Goal: Task Accomplishment & Management: Manage account settings

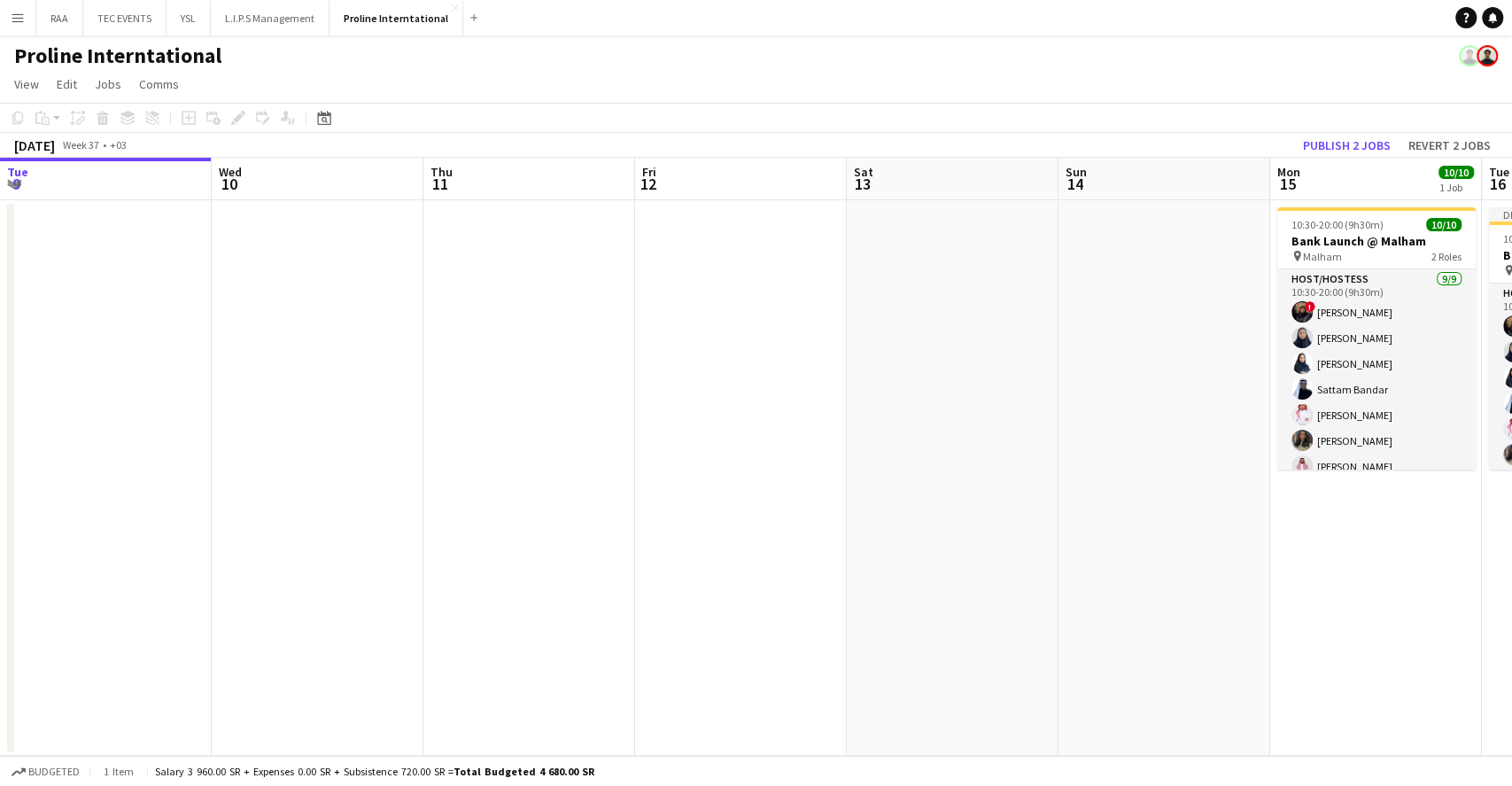
scroll to position [126, 0]
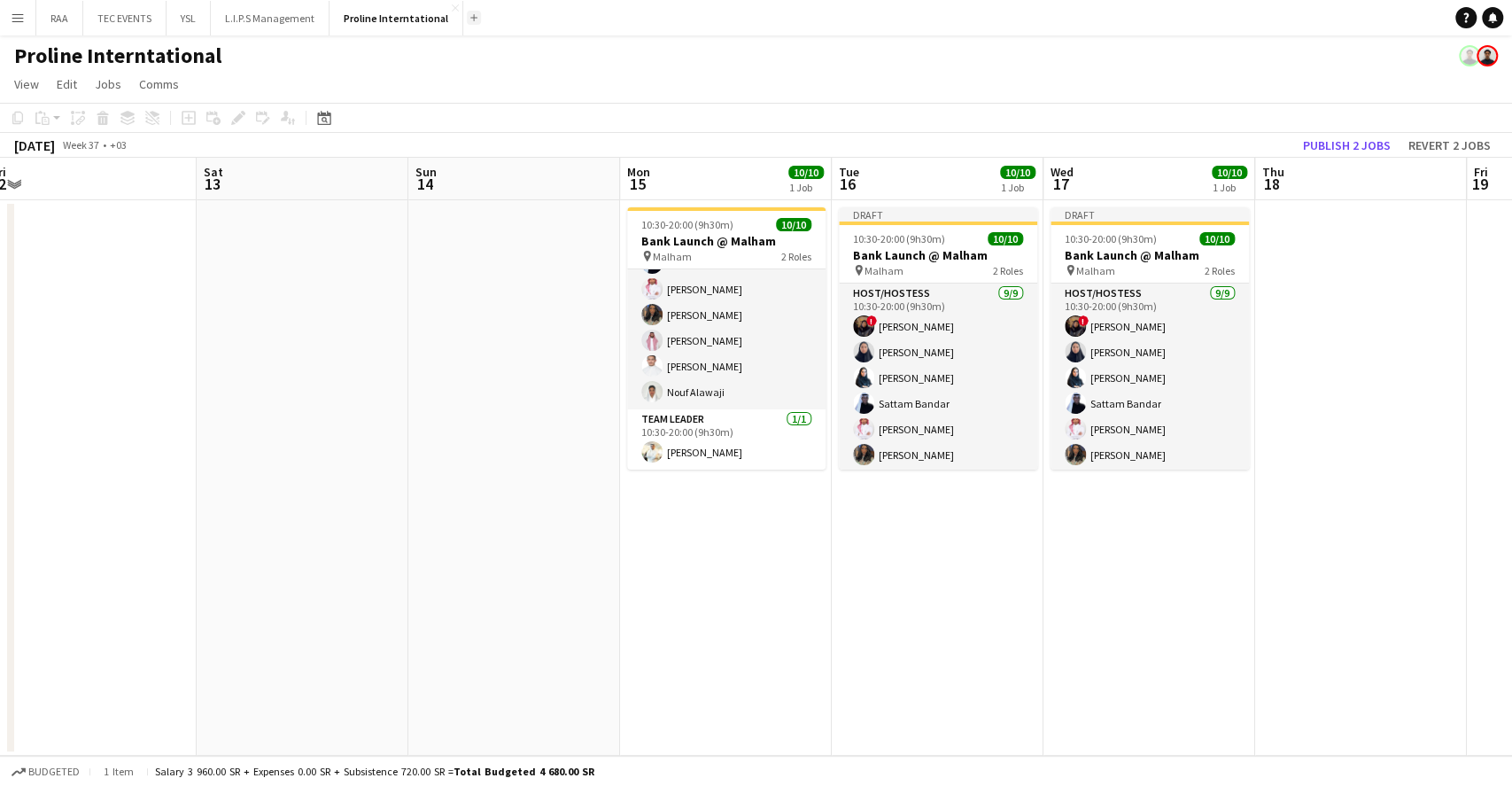
click at [467, 22] on button "Add" at bounding box center [474, 18] width 14 height 14
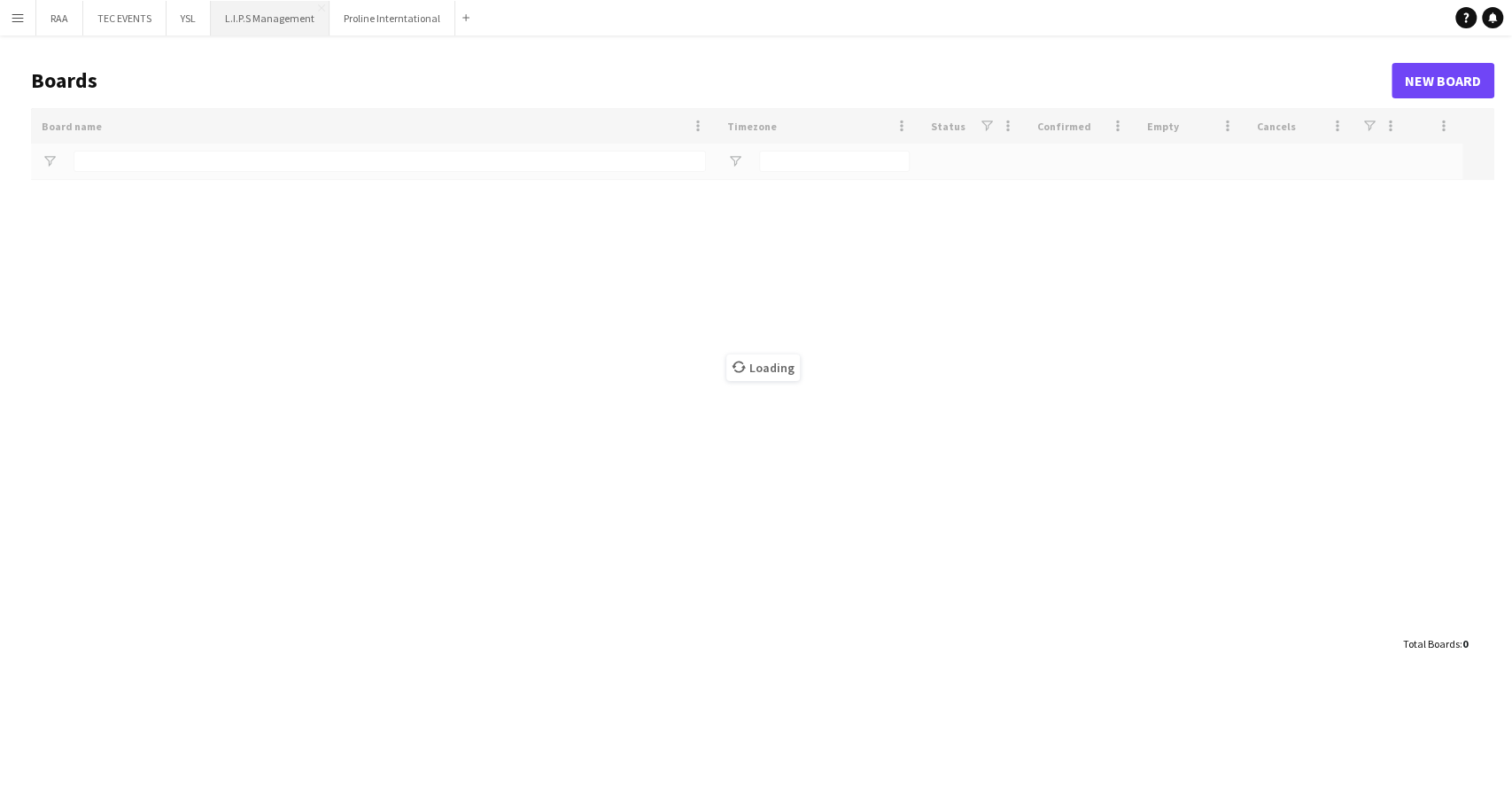
type input "**"
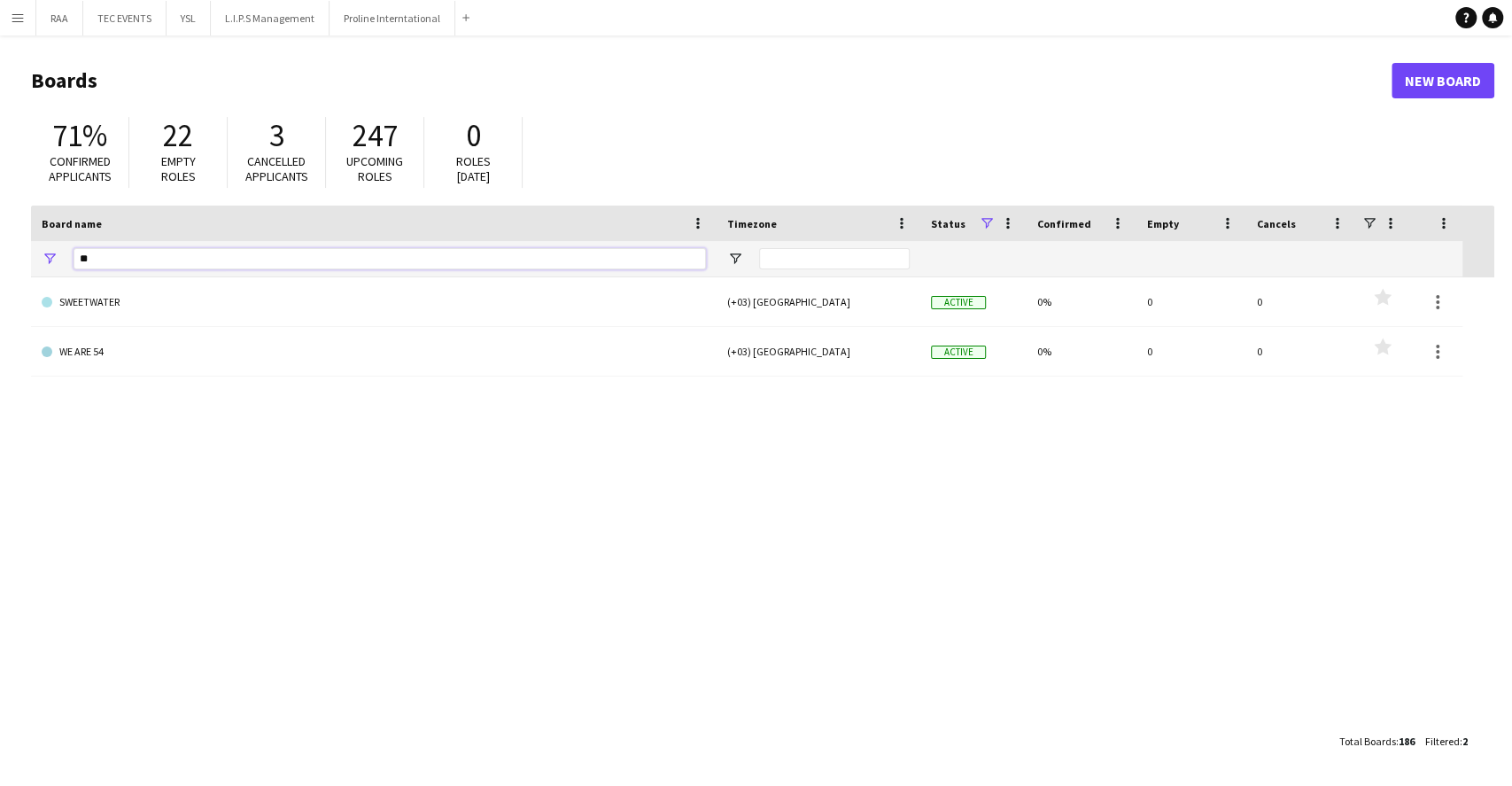
drag, startPoint x: 145, startPoint y: 259, endPoint x: -39, endPoint y: 252, distance: 184.1
click at [0, 252] on html "Menu Boards Boards Boards All jobs Status Workforce Workforce My Workforce Recr…" at bounding box center [756, 393] width 1512 height 786
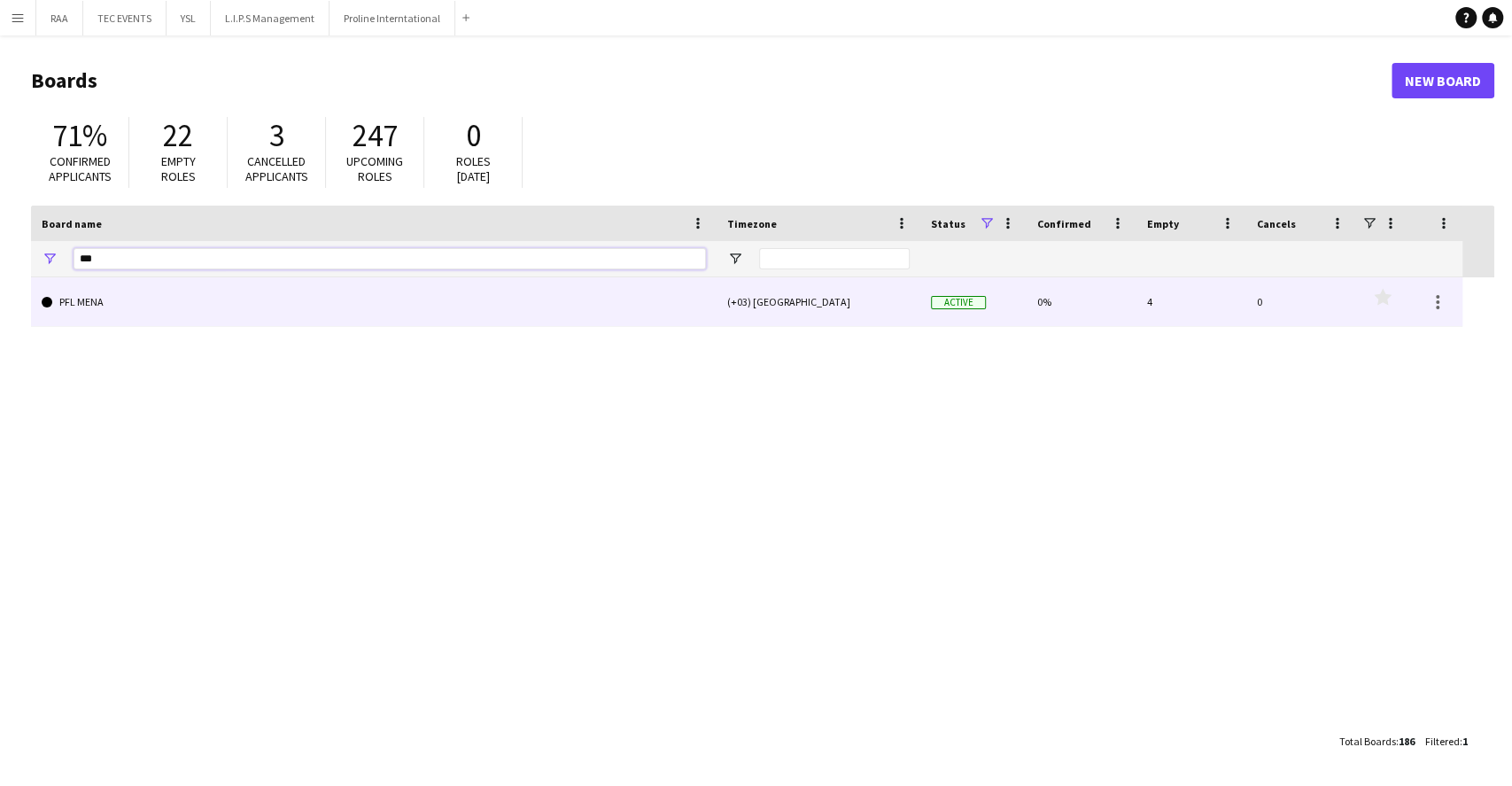
type input "***"
click at [85, 308] on link "PFL MENA" at bounding box center [373, 301] width 664 height 49
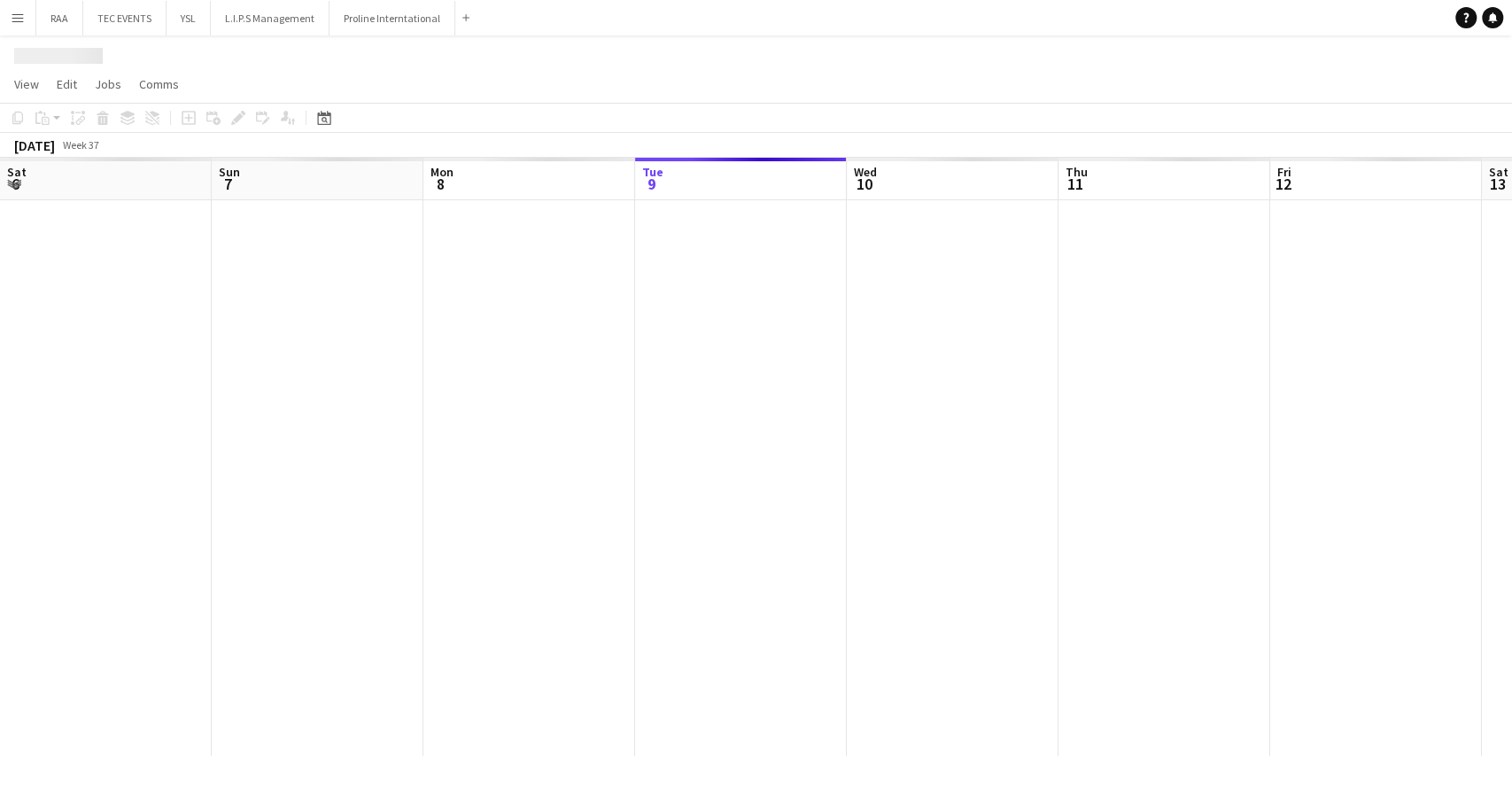
scroll to position [0, 423]
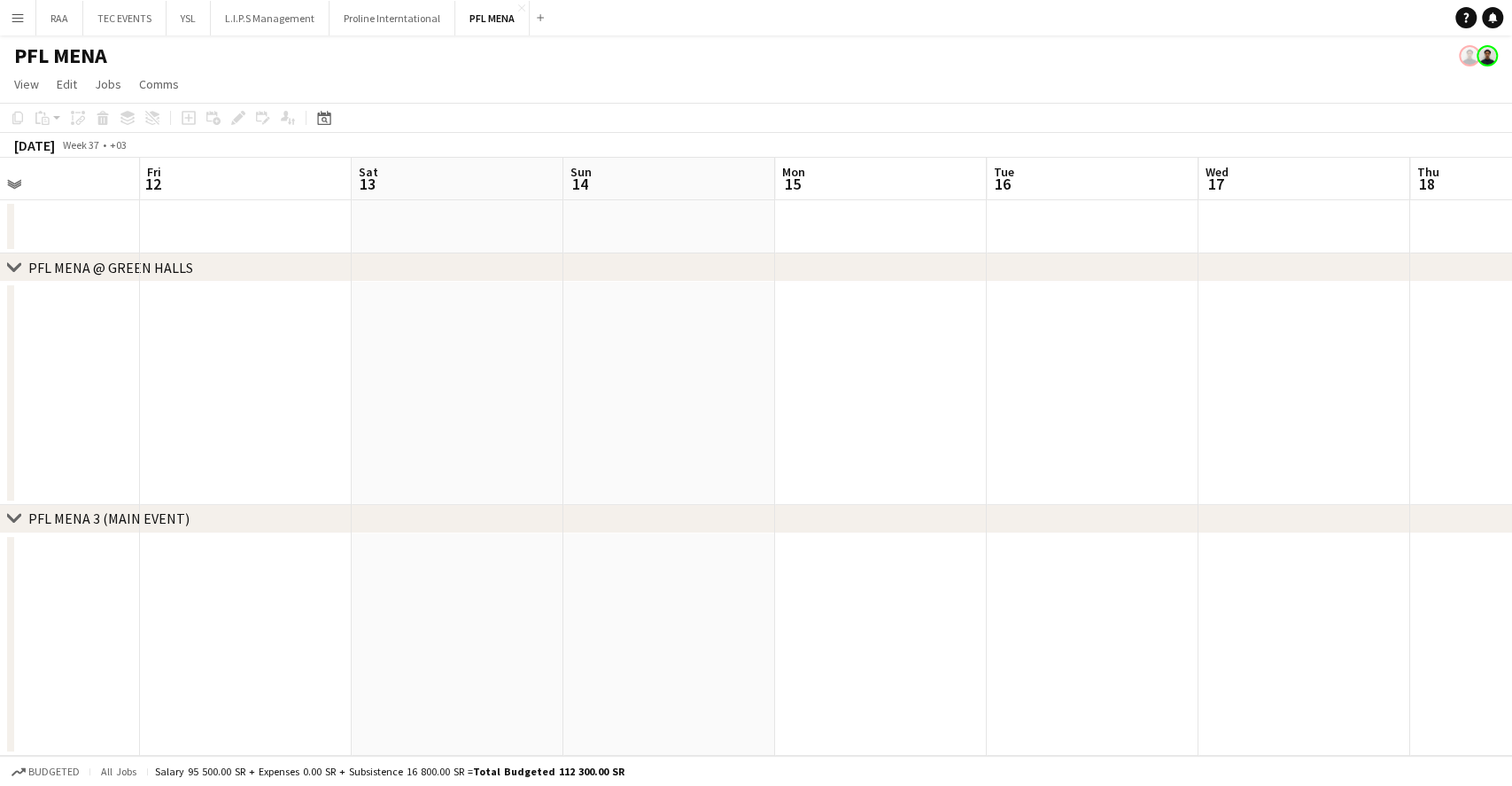
drag, startPoint x: 707, startPoint y: 340, endPoint x: -67, endPoint y: 336, distance: 774.0
click at [0, 336] on html "Menu Boards Boards Boards All jobs Status Workforce Workforce My Workforce Recr…" at bounding box center [756, 393] width 1512 height 786
drag, startPoint x: 557, startPoint y: 372, endPoint x: 271, endPoint y: 348, distance: 287.0
click at [116, 358] on app-calendar-viewport "Thu 11 Fri 12 Sat 13 Sun 14 Mon 15 Tue 16 Wed 17 Thu 18 Fri 19 Sat 20 Sun 21 Mo…" at bounding box center [756, 456] width 1512 height 598
drag, startPoint x: 942, startPoint y: 367, endPoint x: 442, endPoint y: 379, distance: 500.1
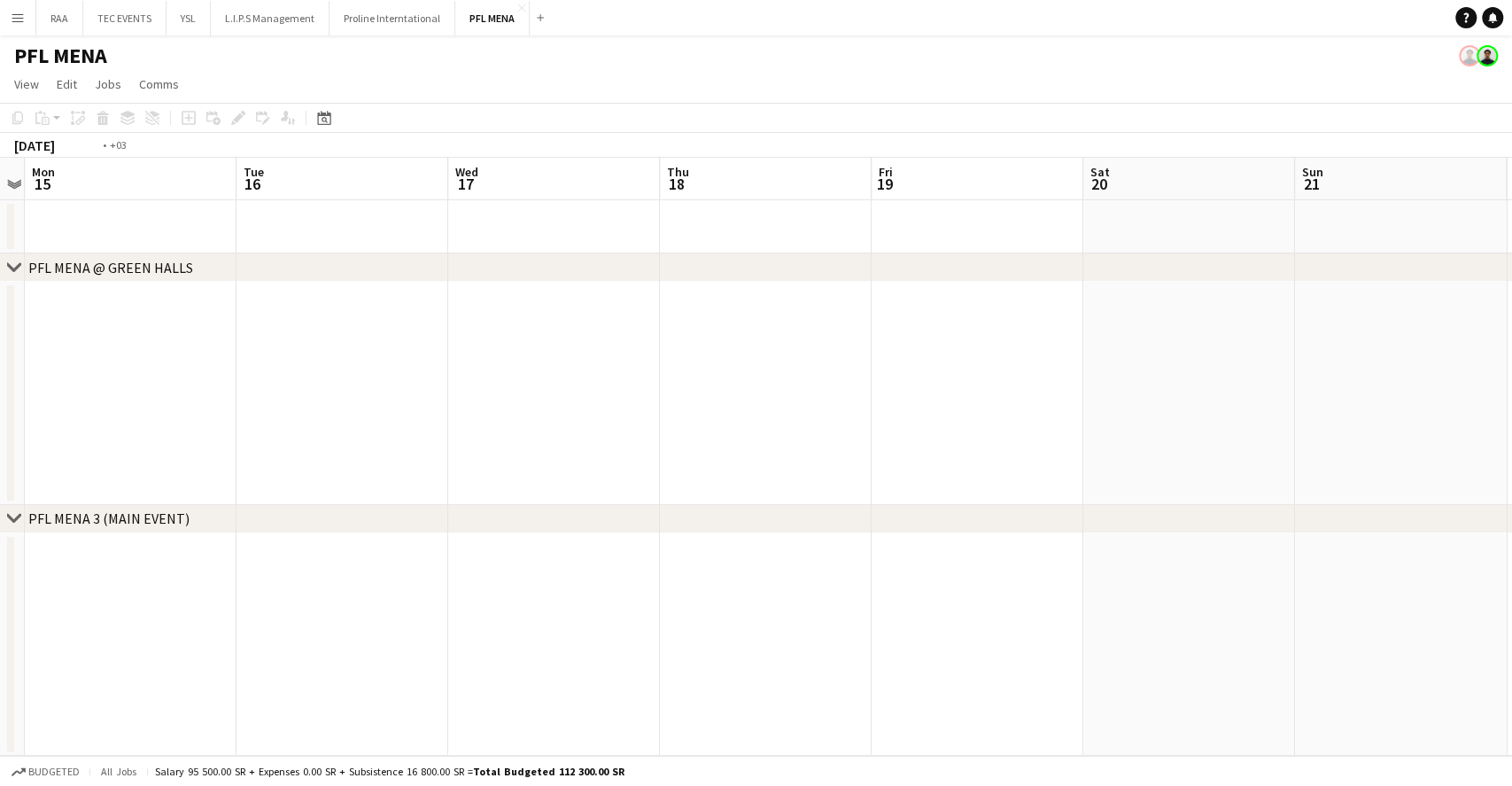
click at [442, 379] on app-calendar-viewport "Thu 11 Fri 12 Sat 13 Sun 14 Mon 15 Tue 16 Wed 17 Thu 18 Fri 19 Sat 20 Sun 21 Mo…" at bounding box center [756, 456] width 1512 height 598
drag, startPoint x: 1070, startPoint y: 353, endPoint x: 403, endPoint y: 351, distance: 667.0
click at [403, 351] on app-calendar-viewport "Sat 13 Sun 14 Mon 15 Tue 16 Wed 17 Thu 18 Fri 19 Sat 20 Sun 21 Mon 22 Tue 23 We…" at bounding box center [756, 456] width 1512 height 598
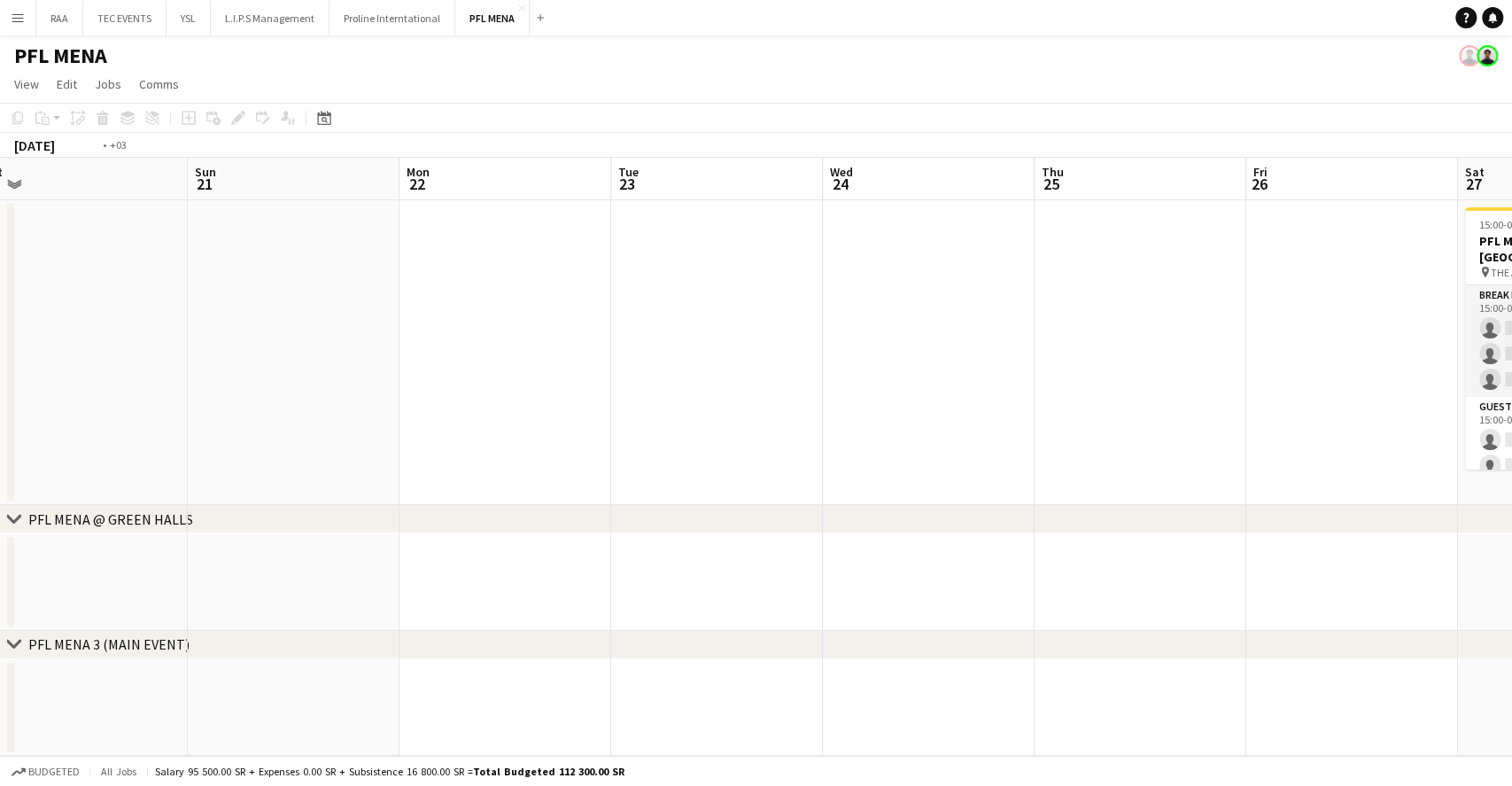
scroll to position [0, 700]
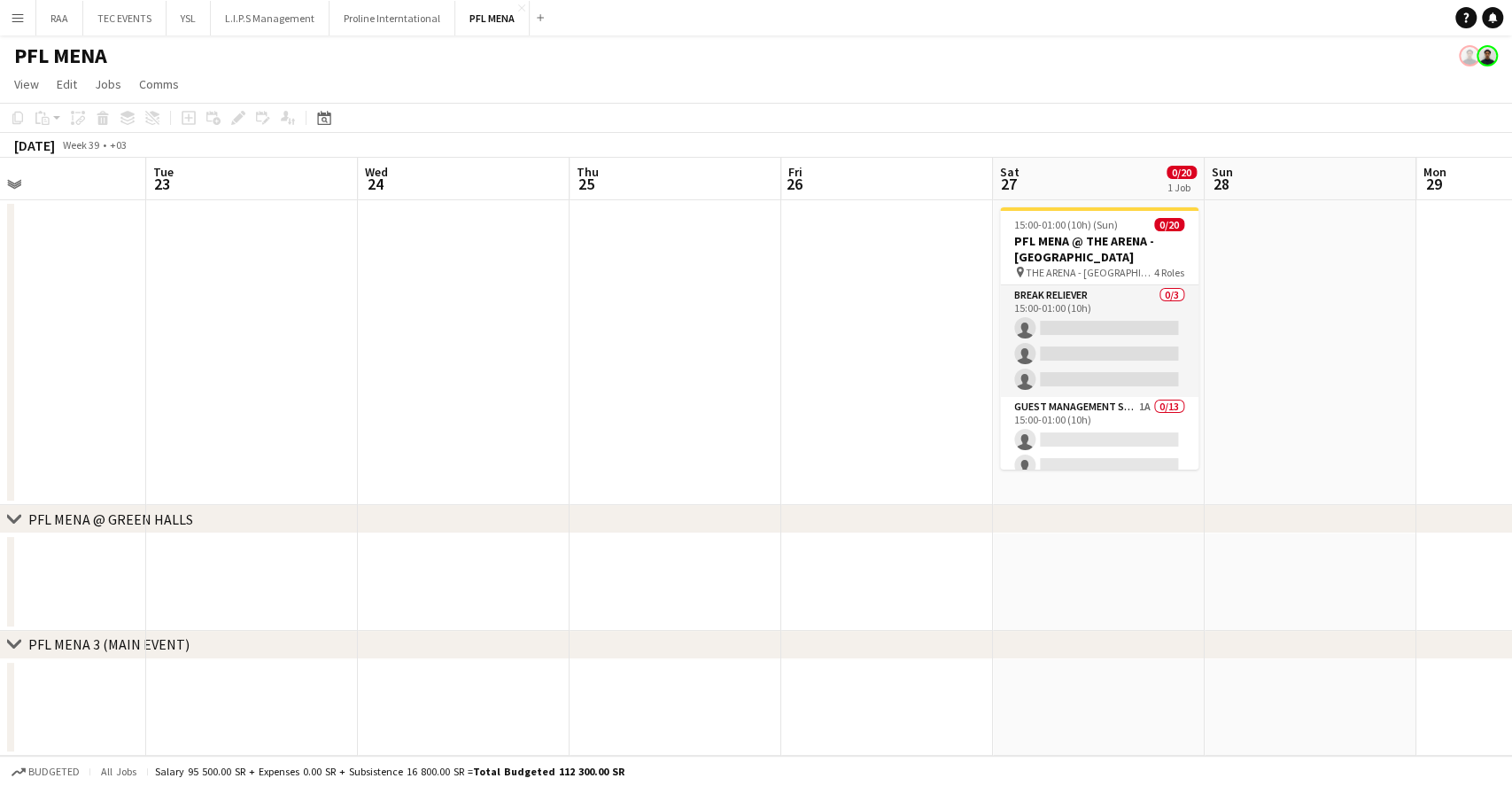
drag, startPoint x: 645, startPoint y: 375, endPoint x: 619, endPoint y: 379, distance: 26.3
click at [619, 379] on app-calendar-viewport "Fri 19 Sat 20 Sun 21 Mon 22 Tue 23 Wed 24 Thu 25 Fri 26 Sat 27 0/20 1 Job Sun 2…" at bounding box center [756, 456] width 1512 height 598
click at [1124, 425] on app-card-role "Supervisor 1A 0/2 15:00-01:00 (10h) single-neutral-actions single-neutral-actio…" at bounding box center [1099, 427] width 199 height 86
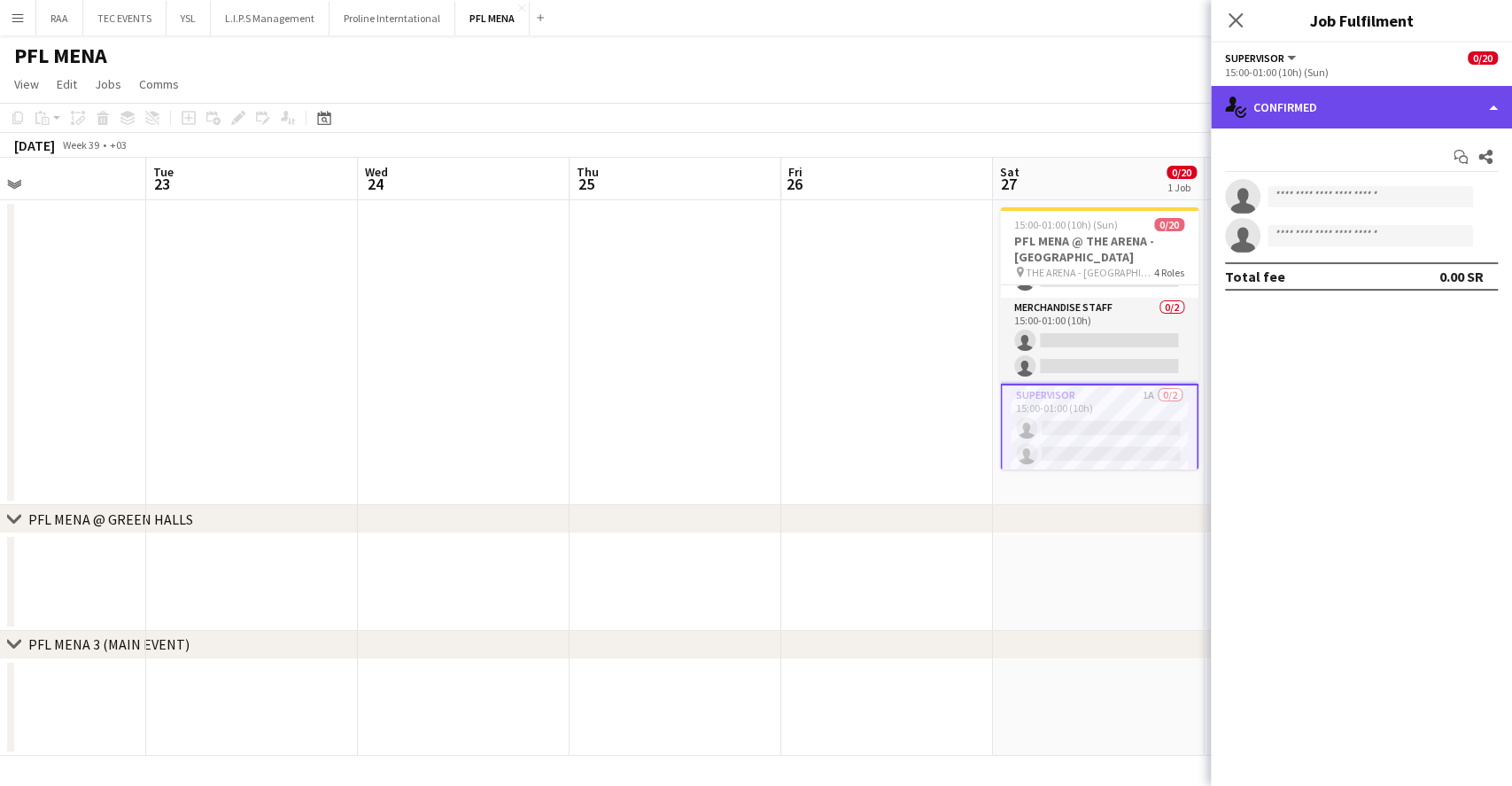
click at [1371, 114] on div "single-neutral-actions-check-2 Confirmed" at bounding box center [1361, 107] width 301 height 42
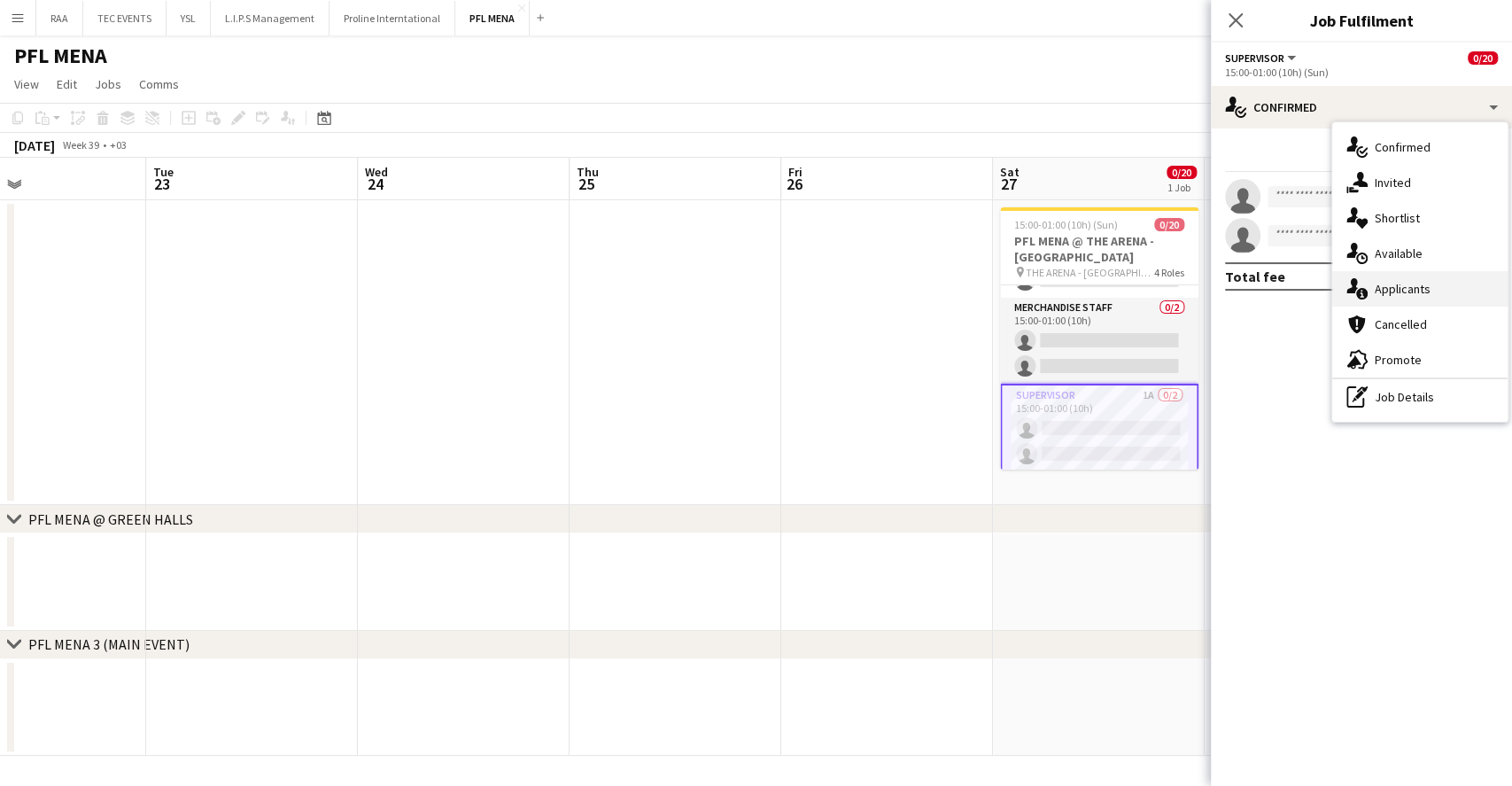
click at [1457, 281] on div "single-neutral-actions-information Applicants" at bounding box center [1419, 289] width 175 height 35
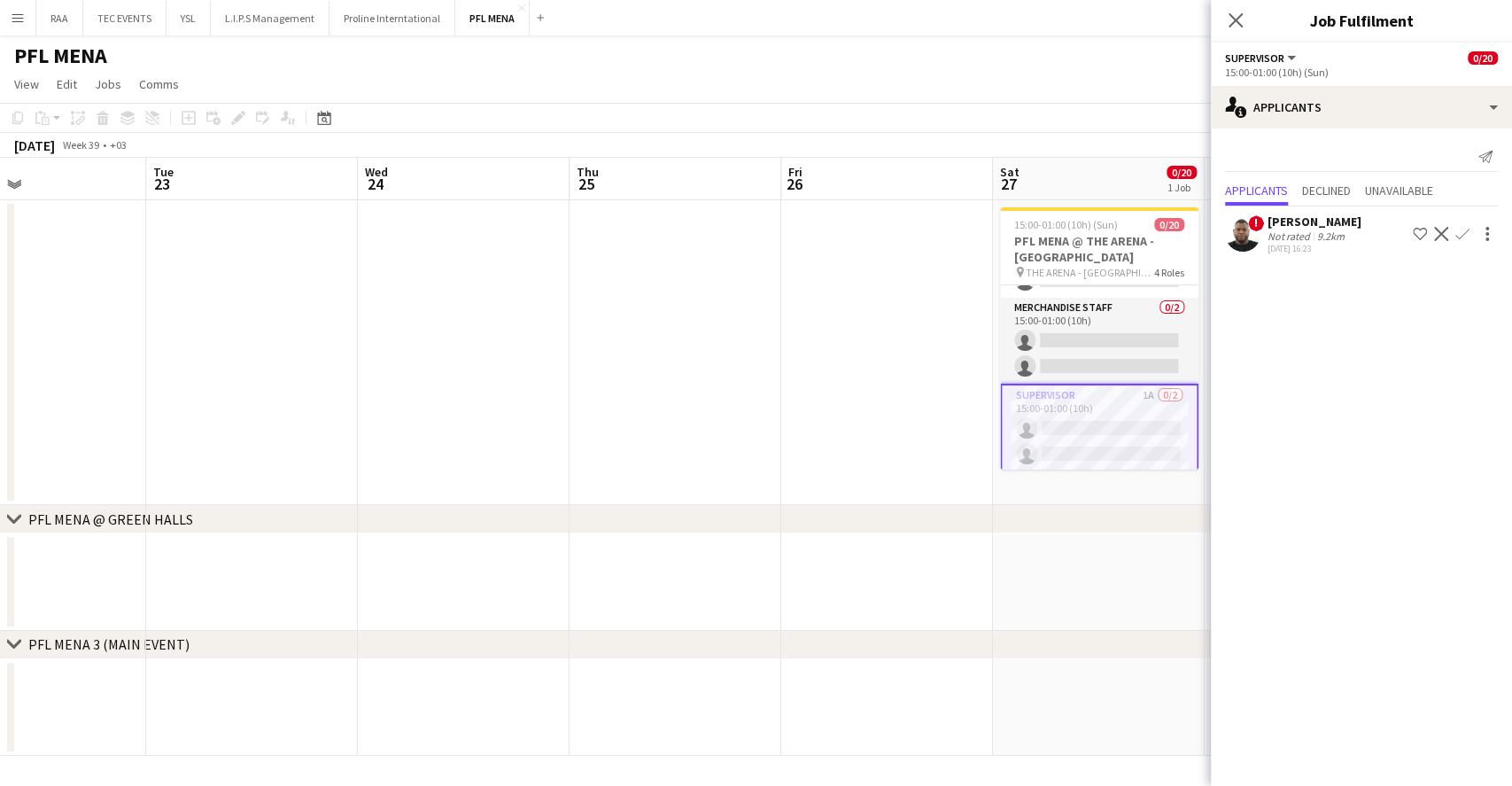
click at [1463, 235] on app-icon "Confirm" at bounding box center [1463, 234] width 14 height 14
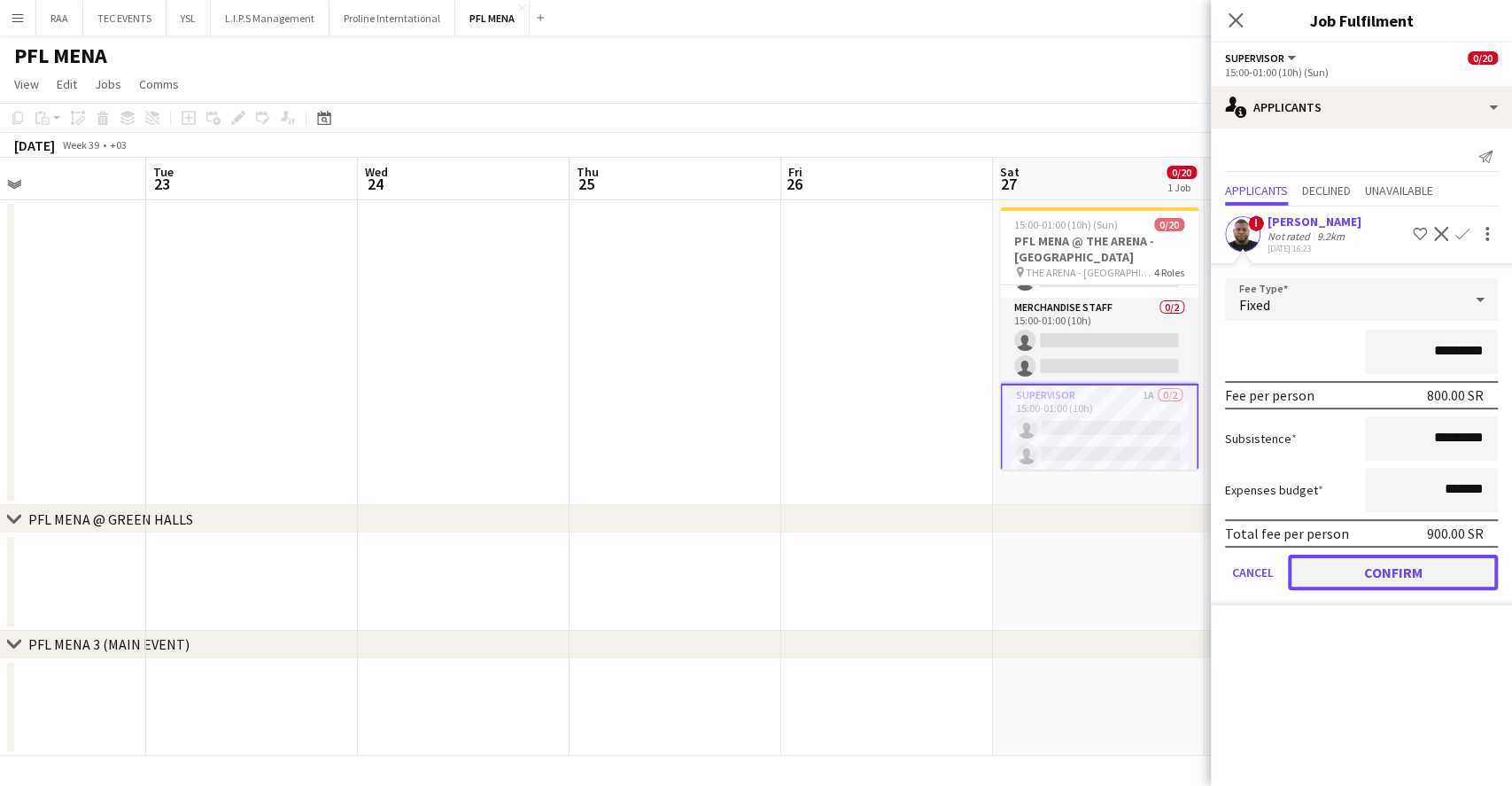
click at [1419, 576] on button "Confirm" at bounding box center [1393, 572] width 210 height 35
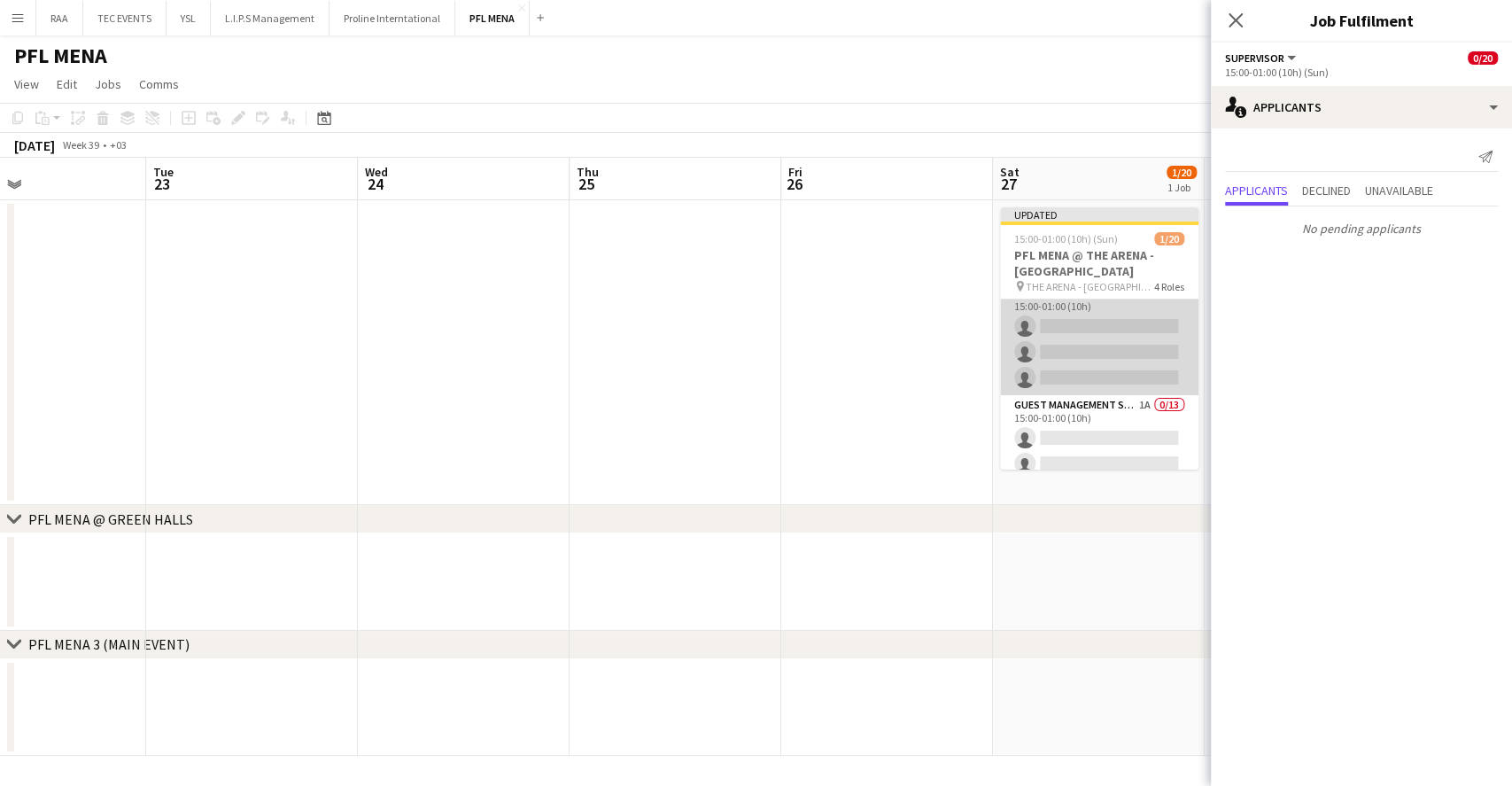
scroll to position [0, 0]
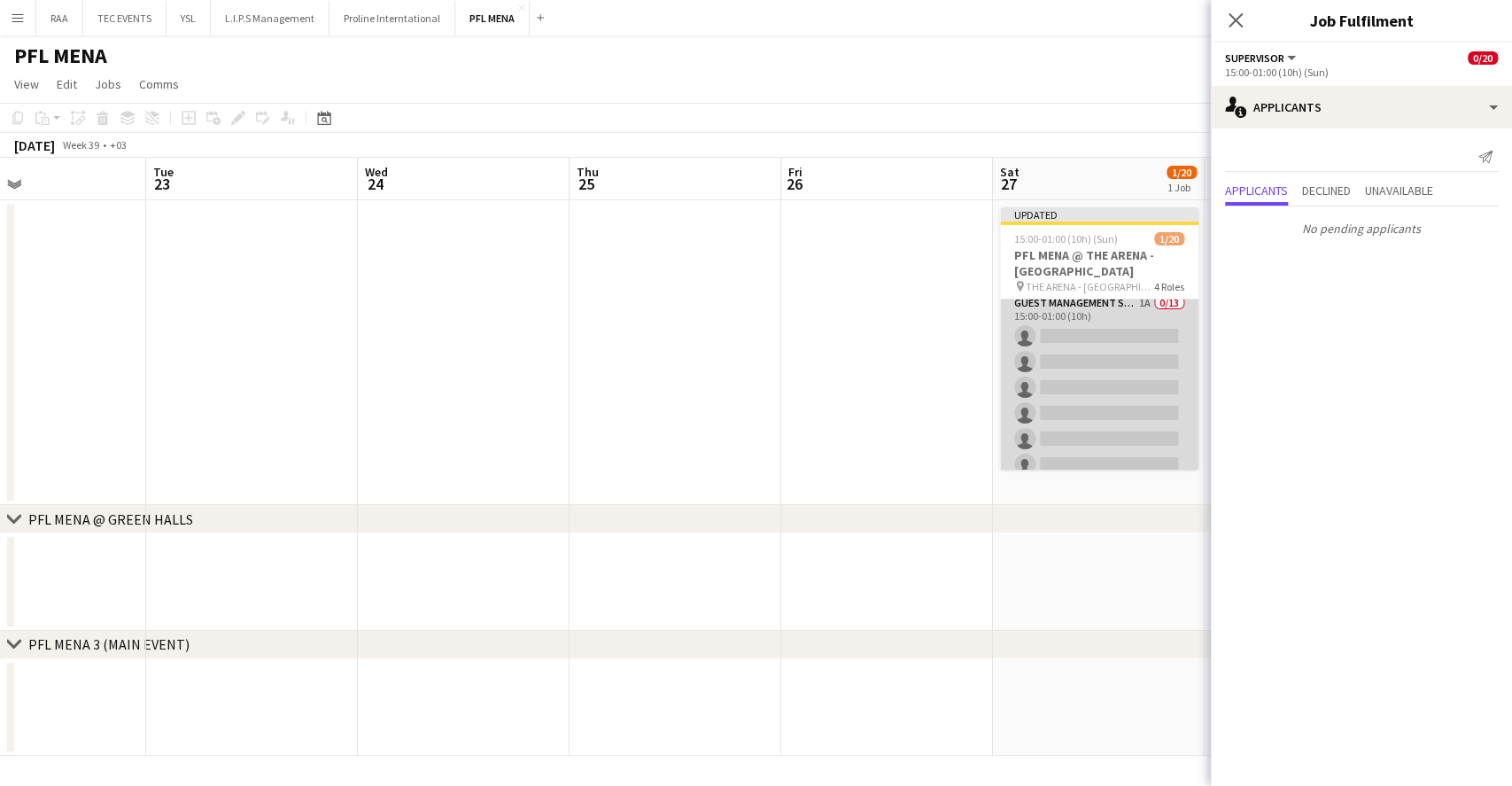
click at [1139, 378] on app-card-role "Guest Management Staff 1A 0/13 15:00-01:00 (10h) single-neutral-actions single-…" at bounding box center [1099, 478] width 199 height 369
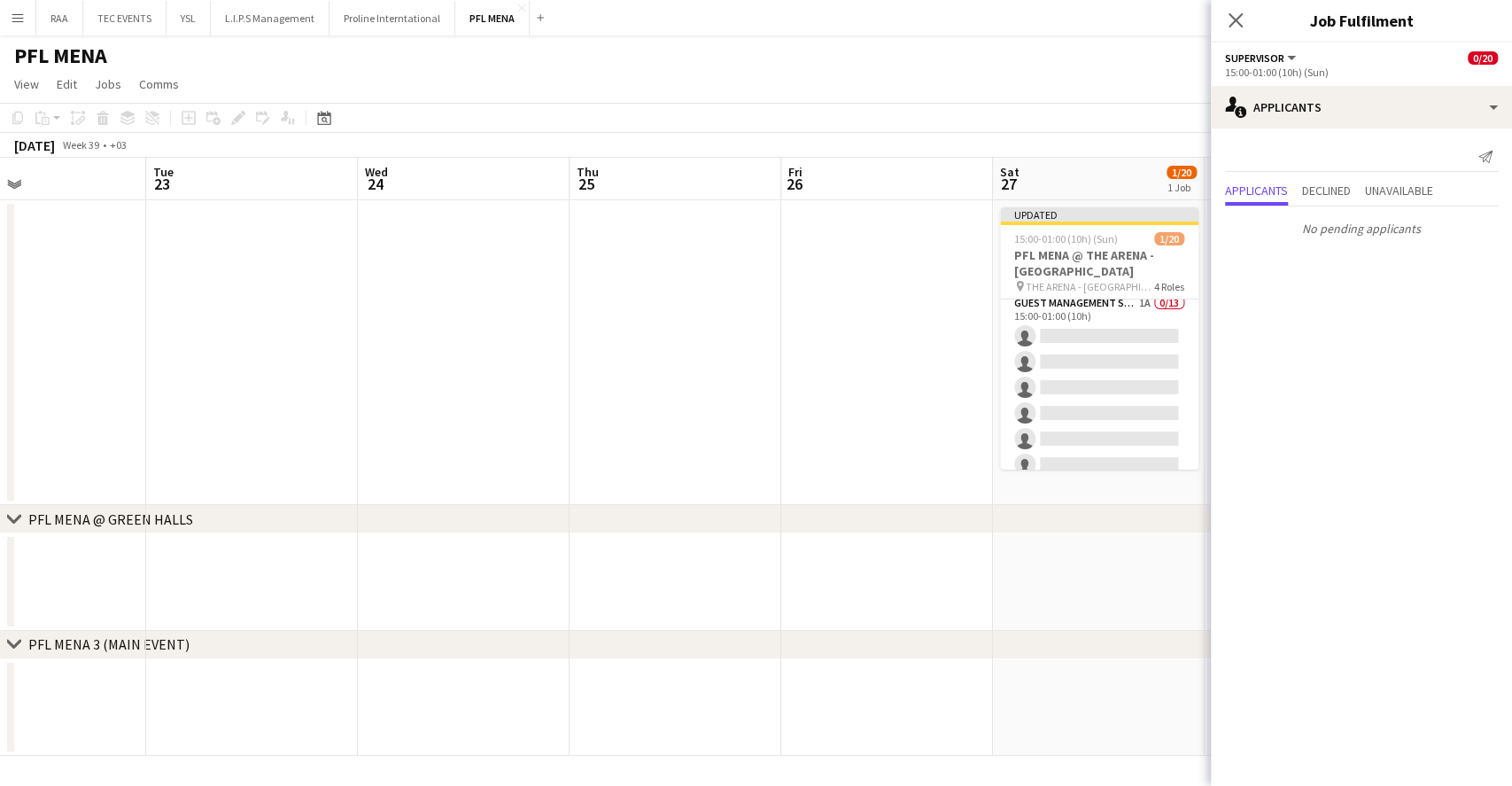
scroll to position [120, 0]
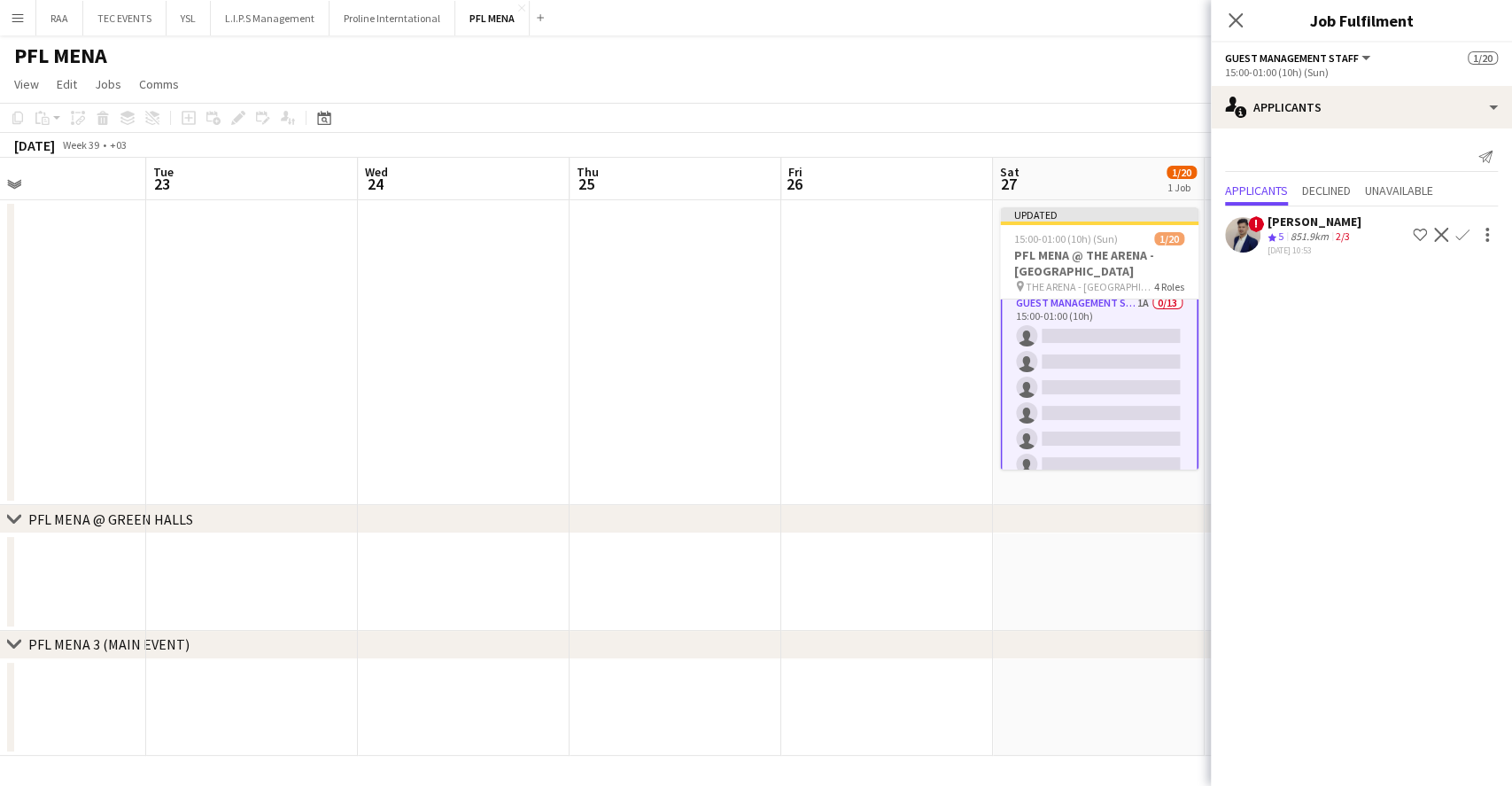
click at [1466, 234] on app-icon "Confirm" at bounding box center [1463, 235] width 14 height 14
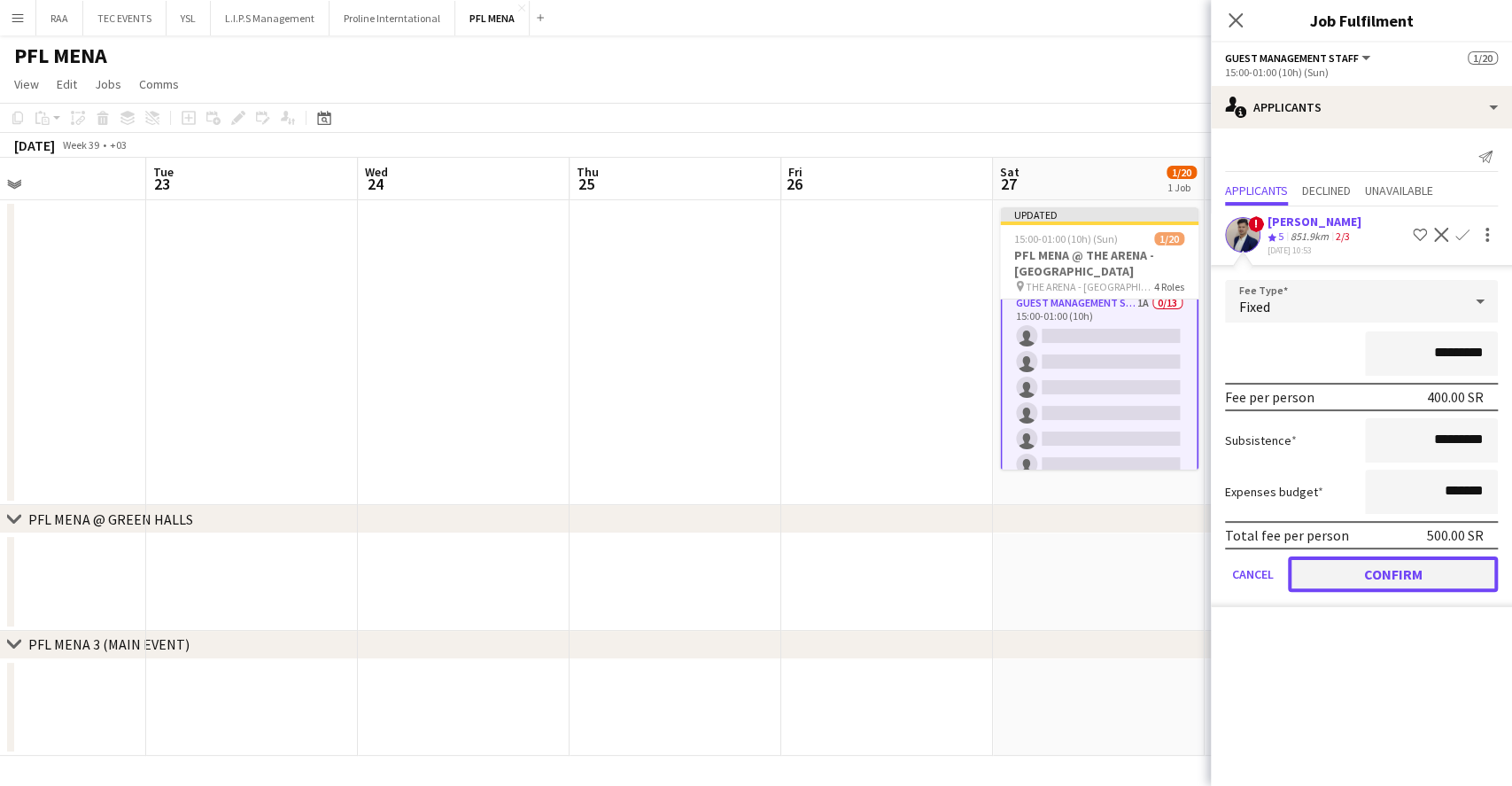
click at [1412, 557] on button "Confirm" at bounding box center [1393, 574] width 210 height 35
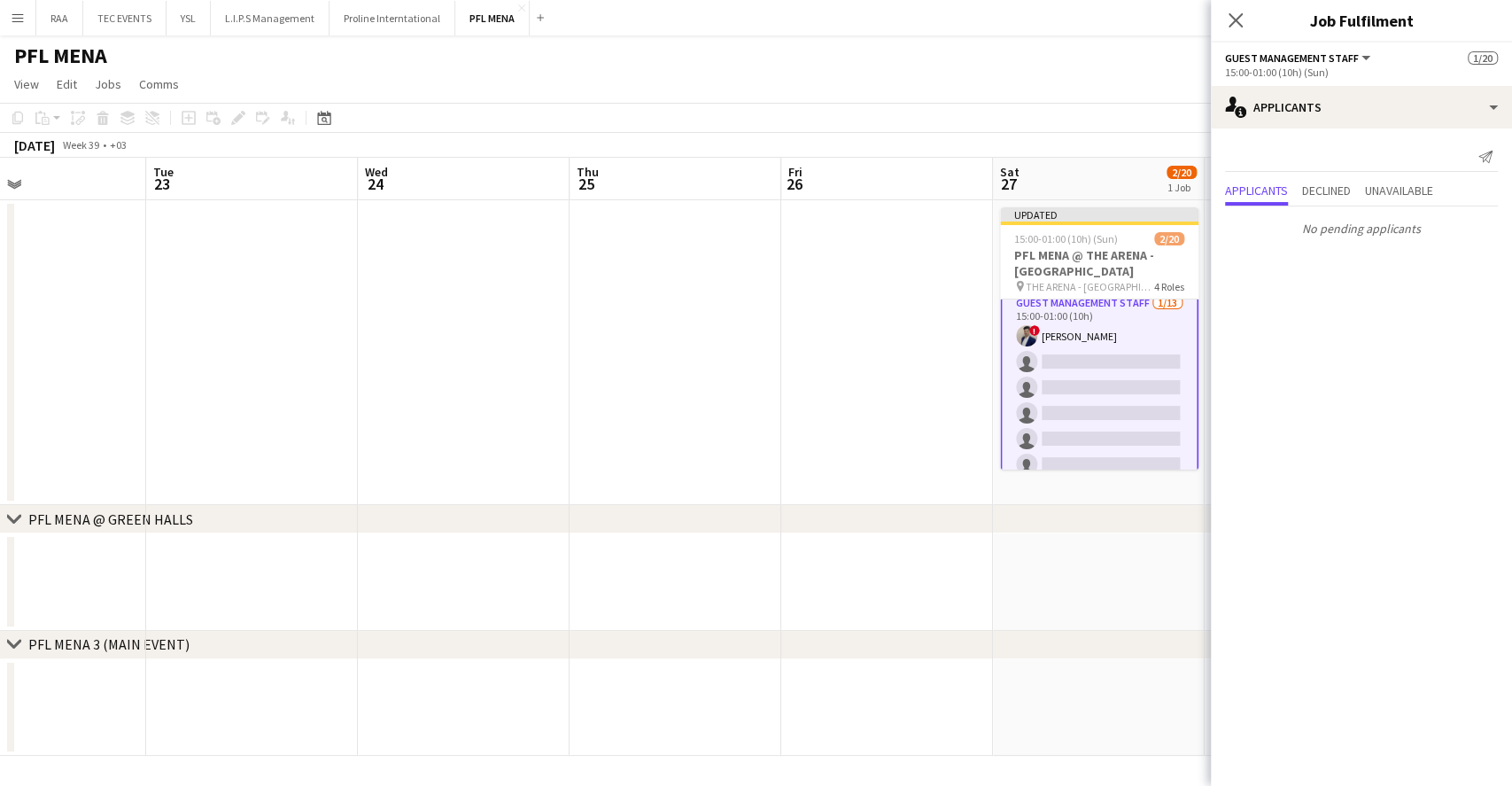
scroll to position [0, 0]
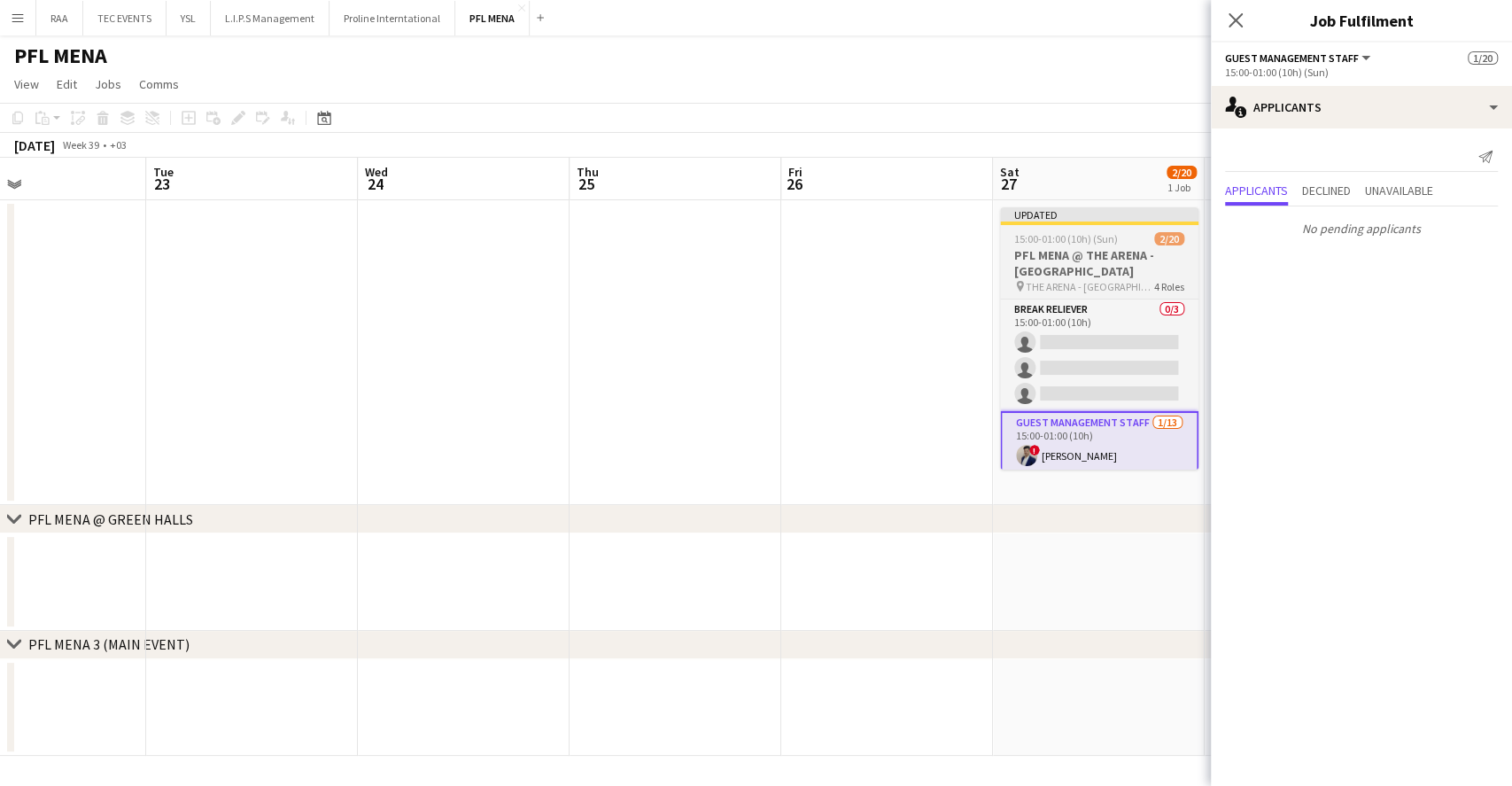
click at [1107, 255] on h3 "PFL MENA @ THE ARENA - RIYADH" at bounding box center [1099, 263] width 199 height 31
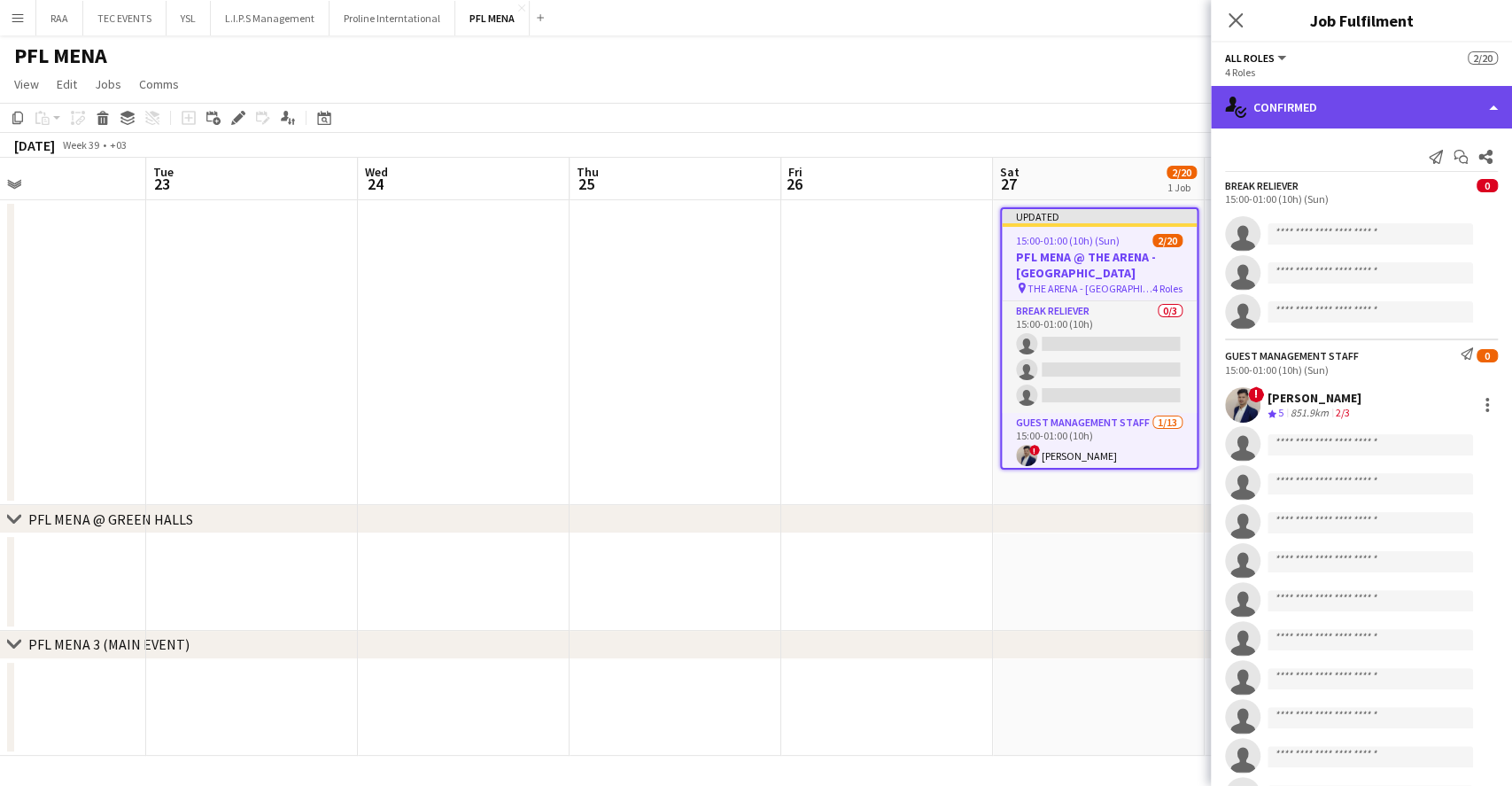
click at [1328, 90] on div "single-neutral-actions-check-2 Confirmed" at bounding box center [1361, 107] width 301 height 42
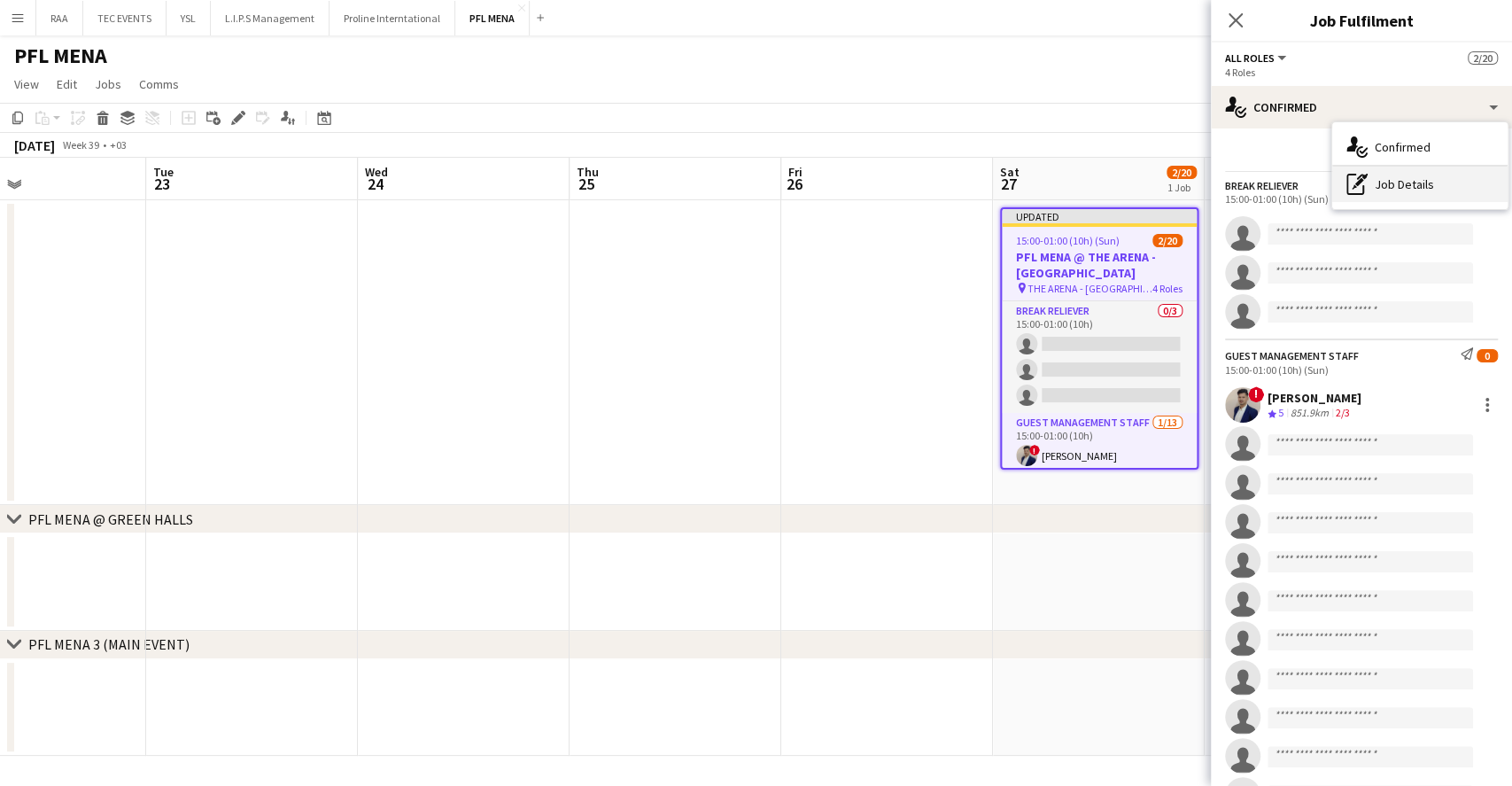
click at [1419, 172] on div "pen-write Job Details" at bounding box center [1419, 183] width 175 height 35
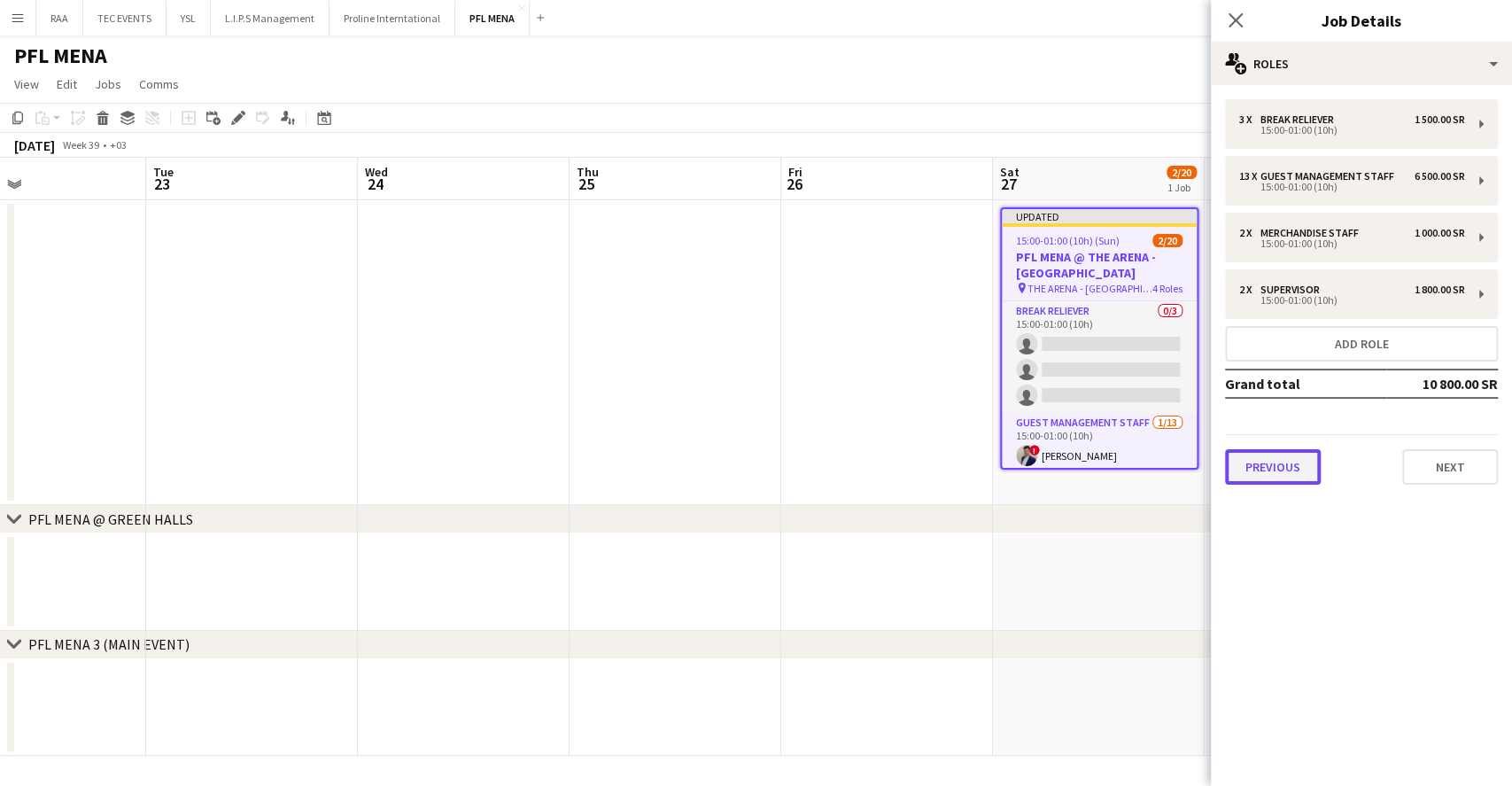
click at [1273, 457] on button "Previous" at bounding box center [1273, 467] width 95 height 35
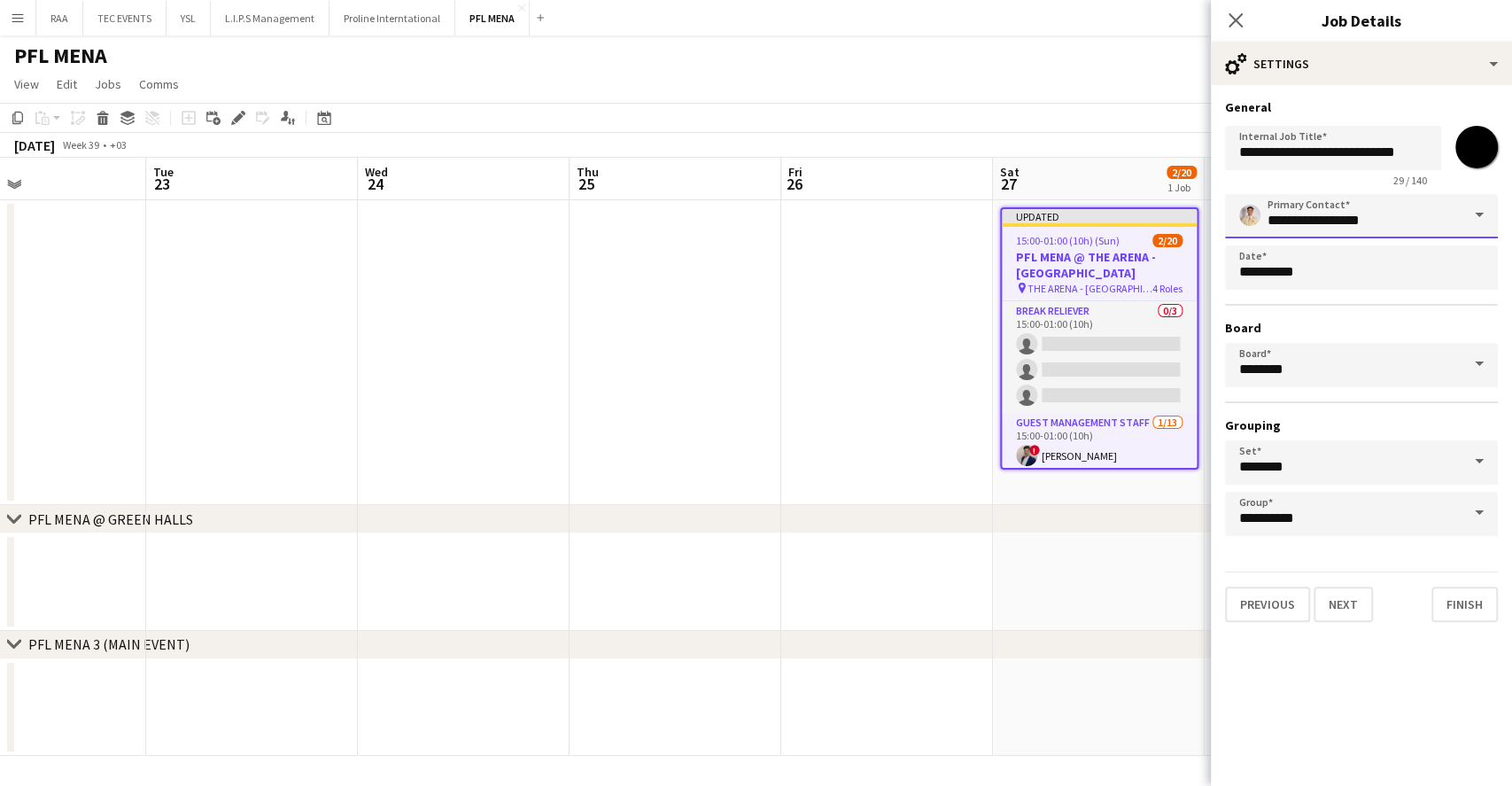
click at [1455, 213] on input "**********" at bounding box center [1362, 216] width 273 height 44
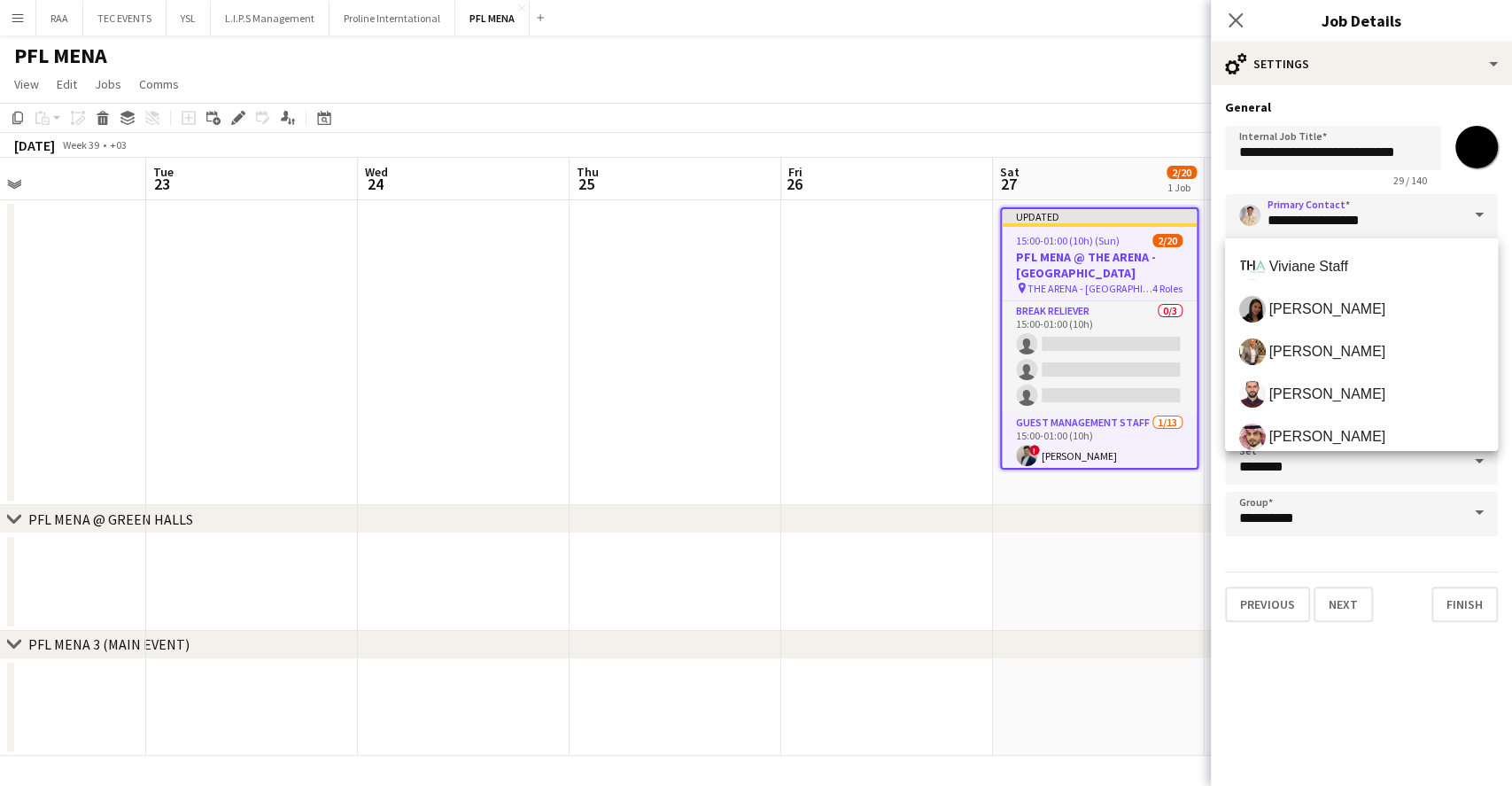
click at [1472, 214] on span at bounding box center [1479, 215] width 37 height 42
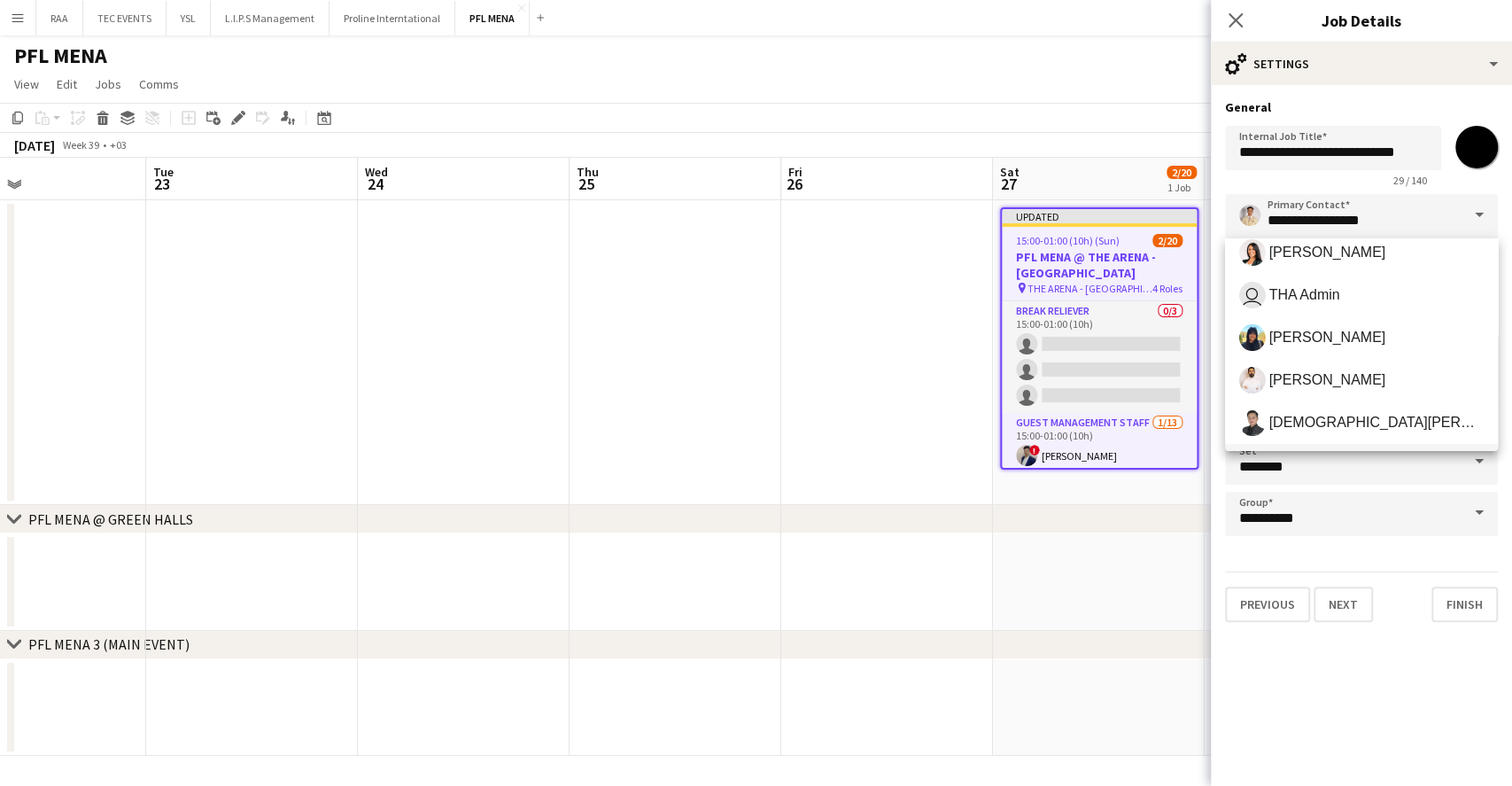
scroll to position [472, 0]
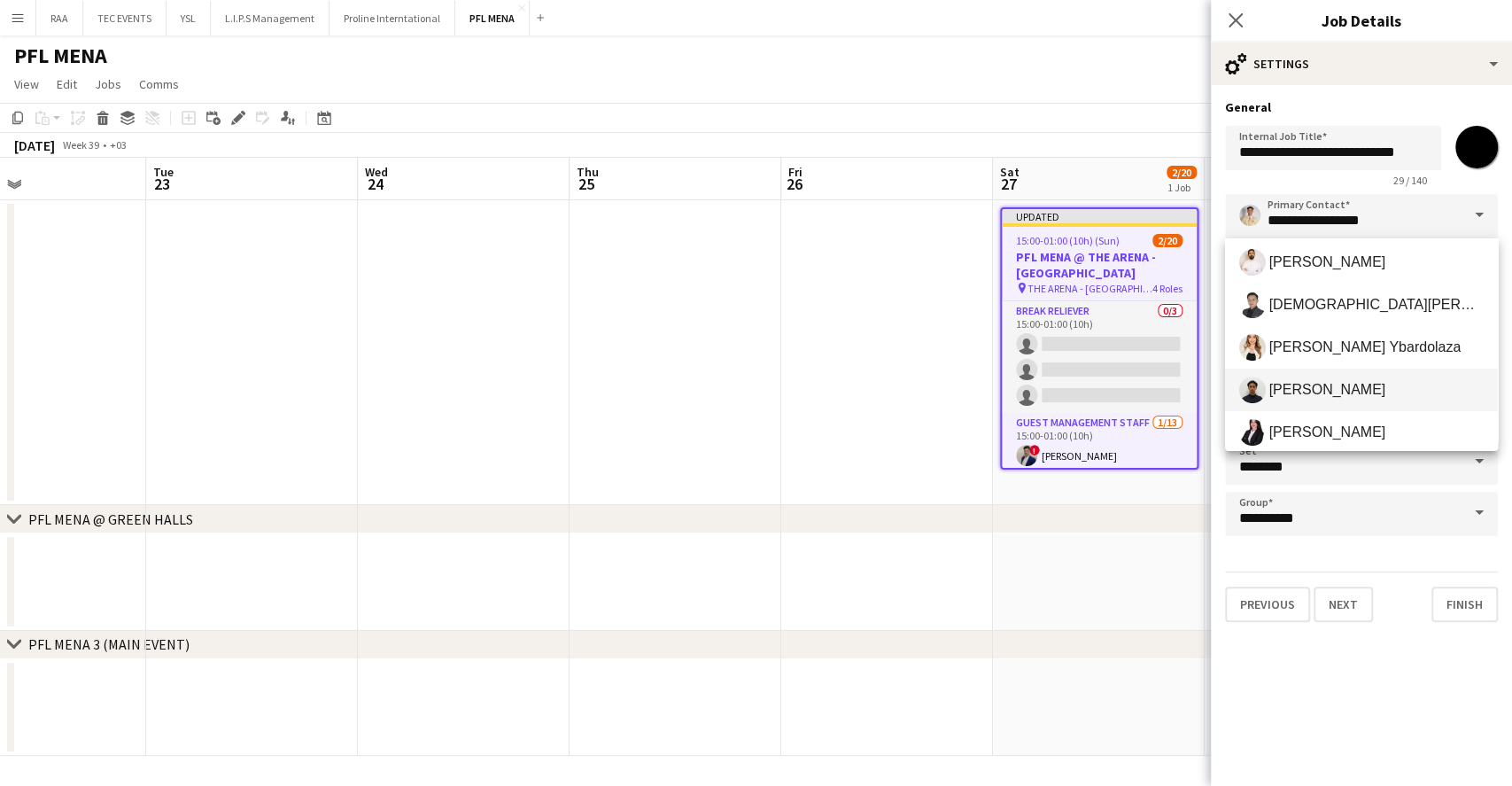
click at [1344, 378] on span "Kenan Tesfaselase" at bounding box center [1362, 390] width 245 height 27
type input "**********"
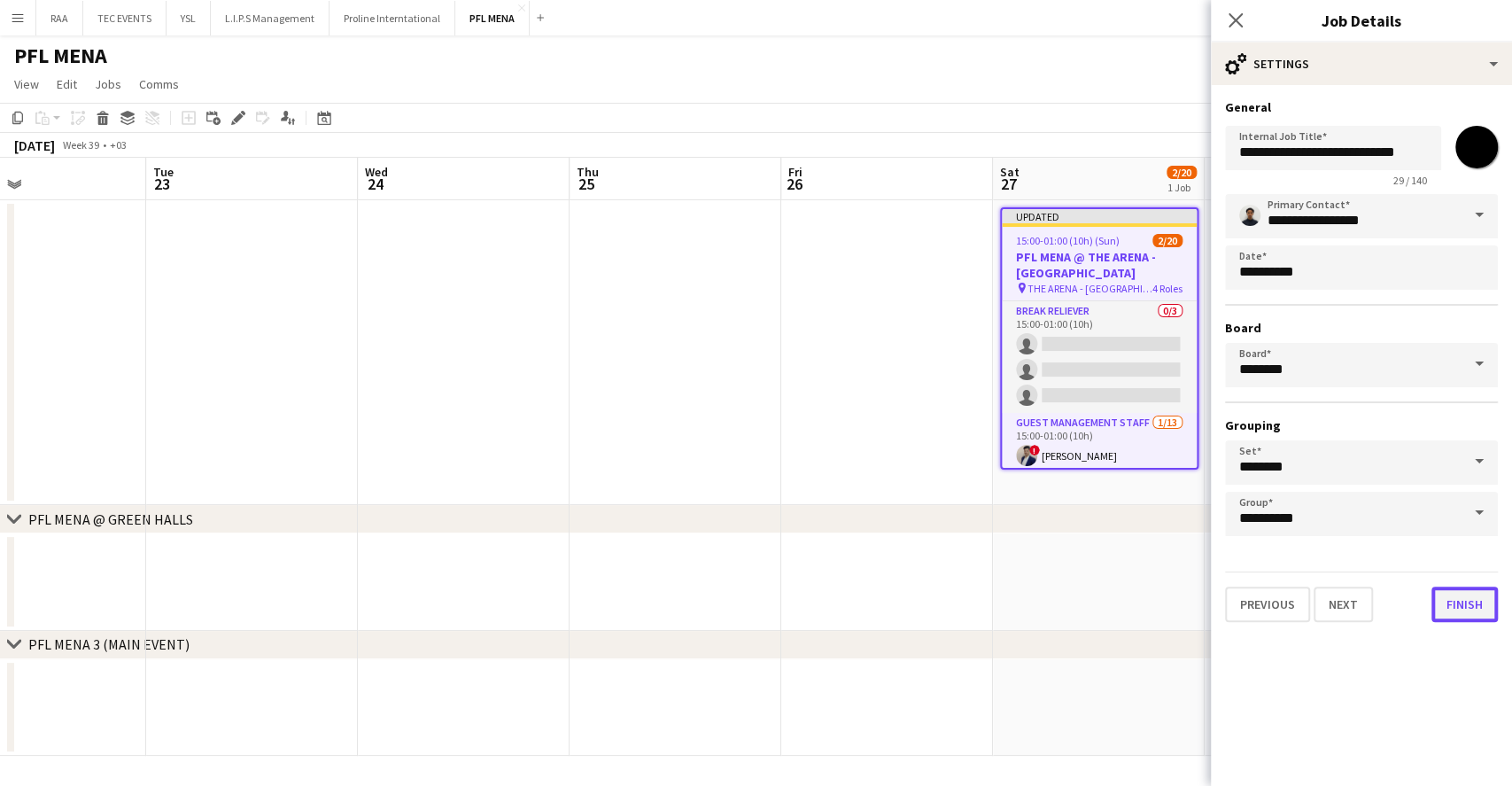
click at [1460, 598] on button "Finish" at bounding box center [1464, 603] width 67 height 35
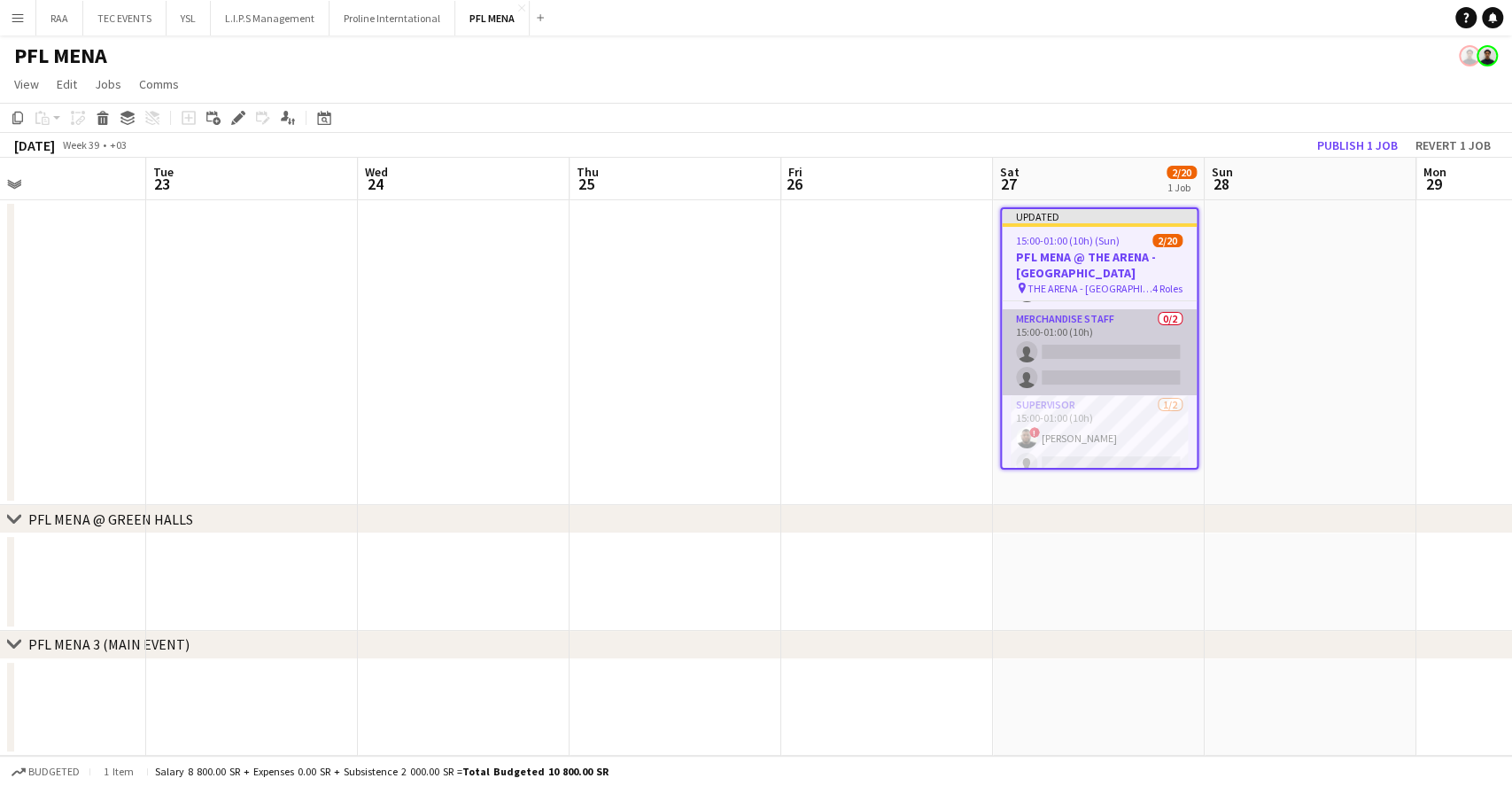
click at [1106, 362] on app-card-role "Merchandise Staff 0/2 15:00-01:00 (10h) single-neutral-actions single-neutral-a…" at bounding box center [1099, 353] width 195 height 86
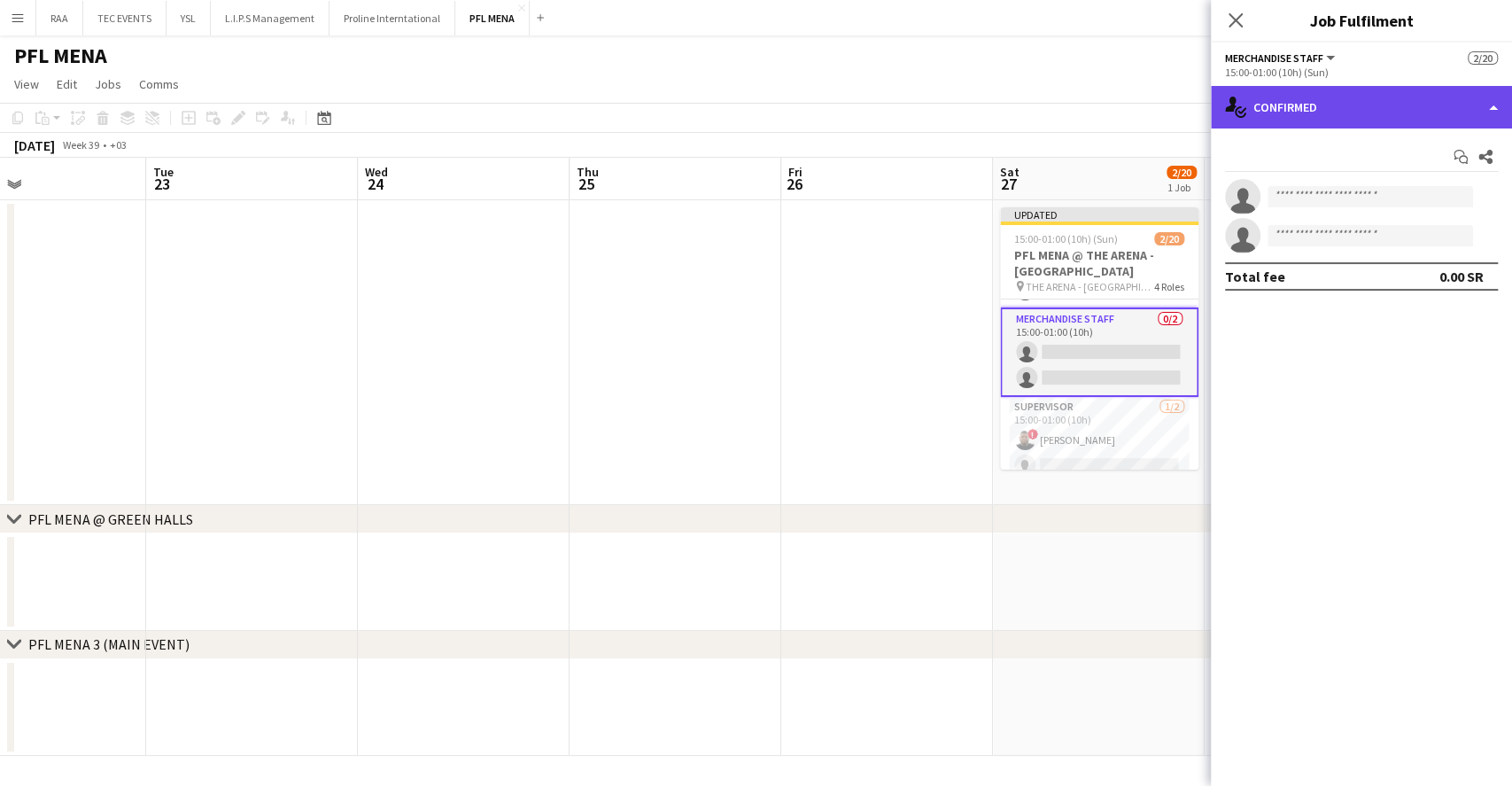
click at [1374, 94] on div "single-neutral-actions-check-2 Confirmed" at bounding box center [1361, 107] width 301 height 42
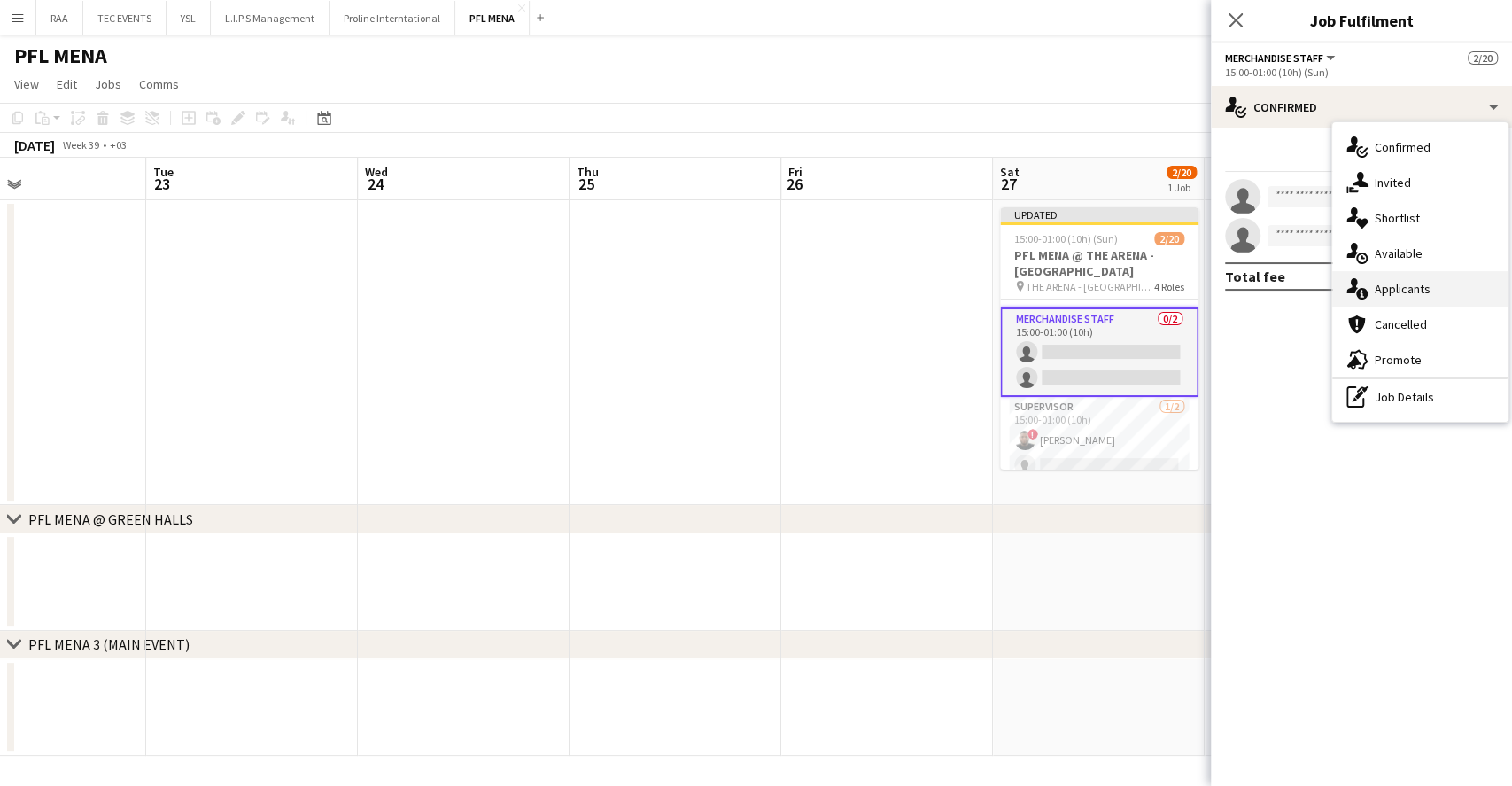
click at [1434, 292] on div "single-neutral-actions-information Applicants" at bounding box center [1419, 289] width 175 height 35
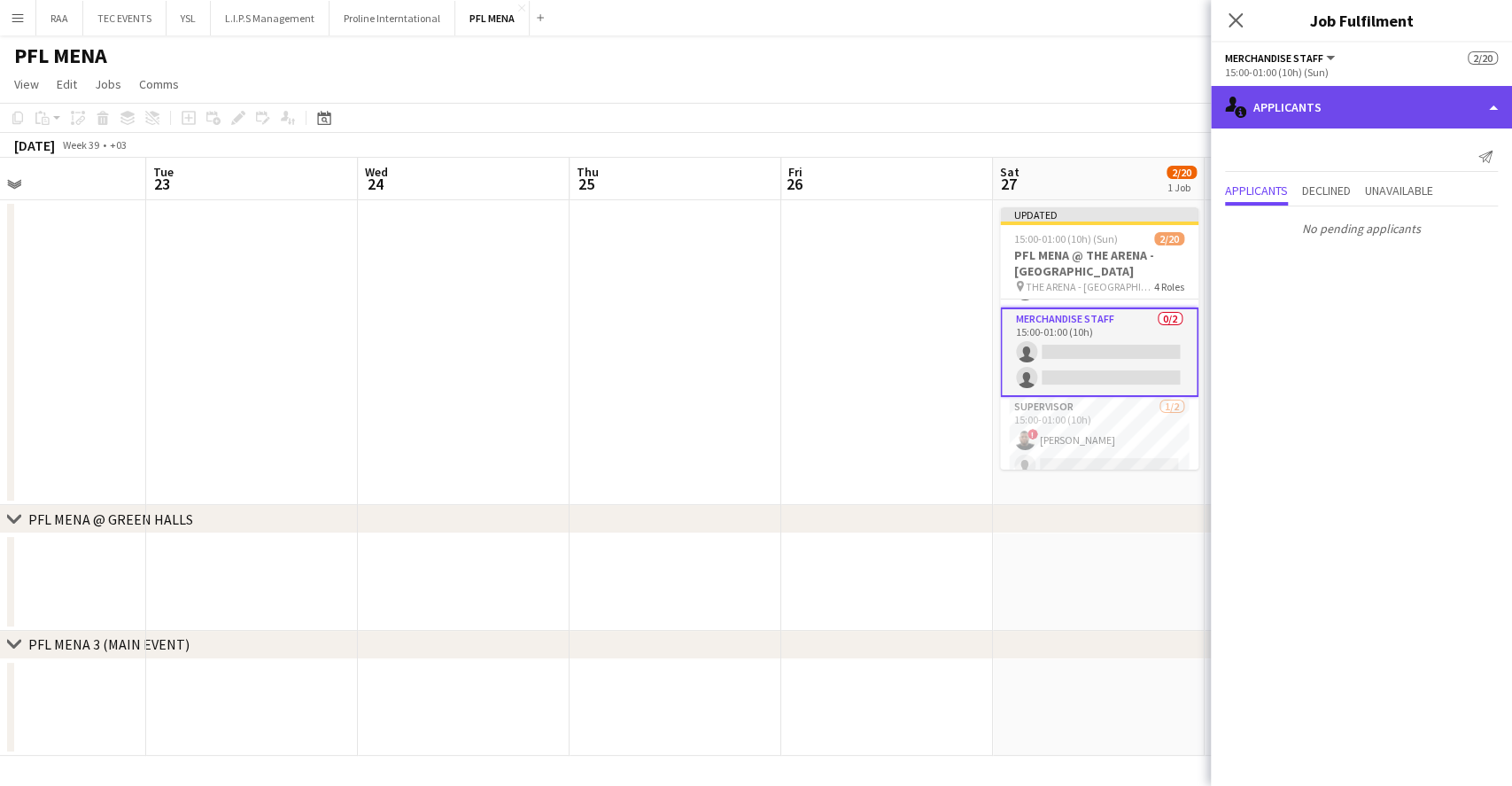
click at [1339, 120] on div "single-neutral-actions-information Applicants" at bounding box center [1361, 107] width 301 height 42
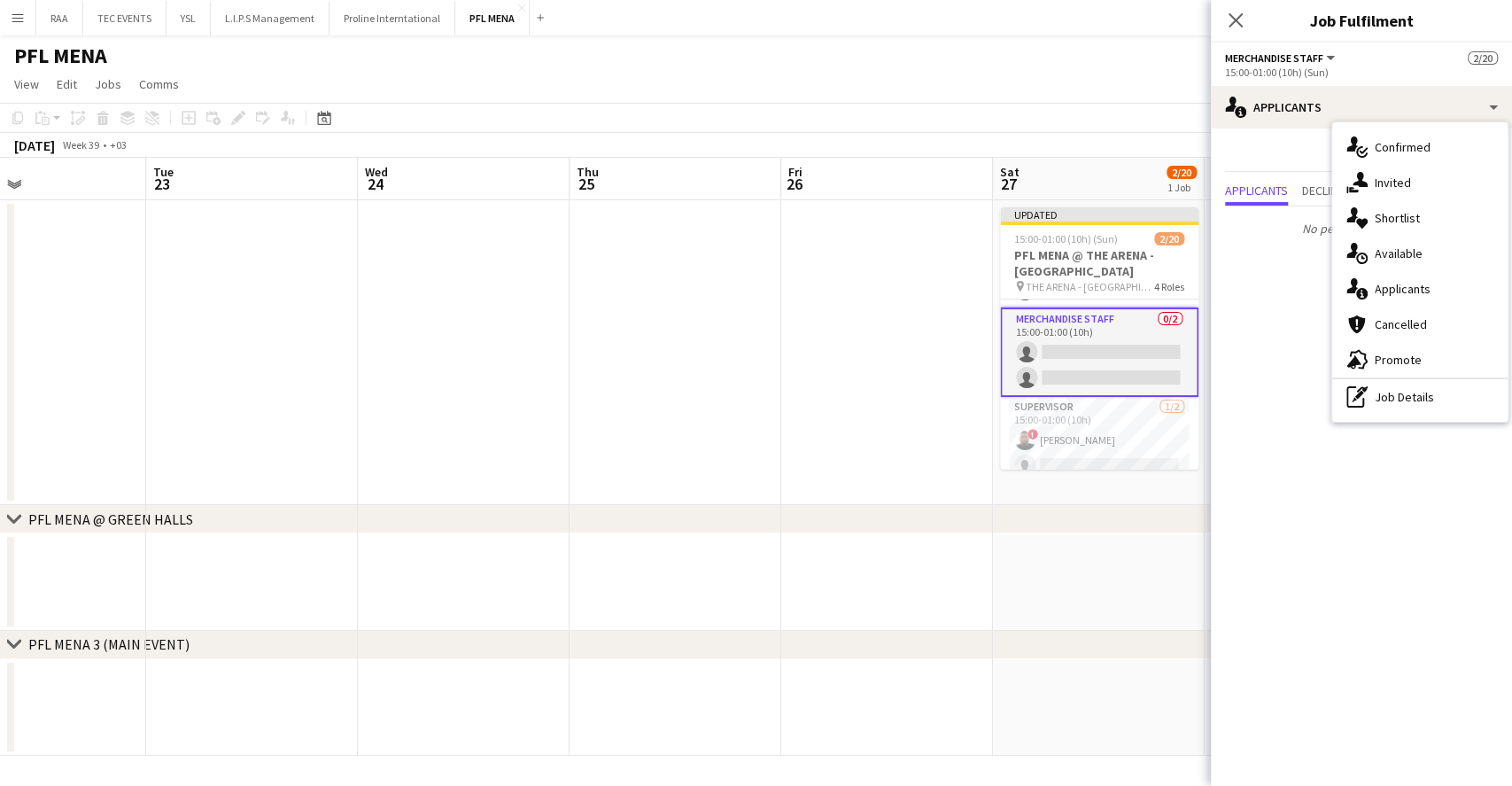
click at [1415, 392] on div "pen-write Job Details" at bounding box center [1419, 397] width 175 height 35
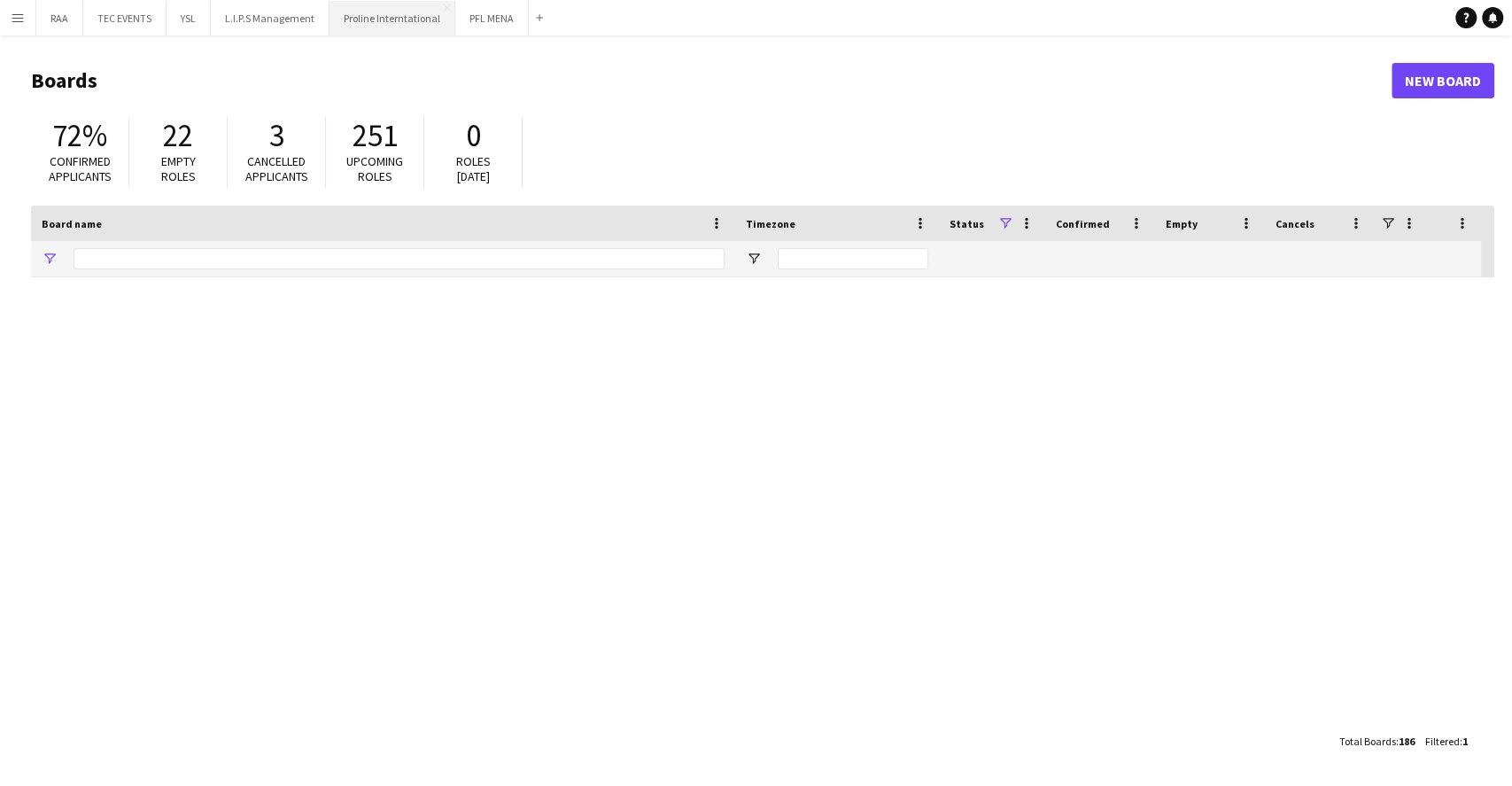
type input "***"
click at [365, 27] on button "Proline Interntational Close" at bounding box center [393, 18] width 126 height 34
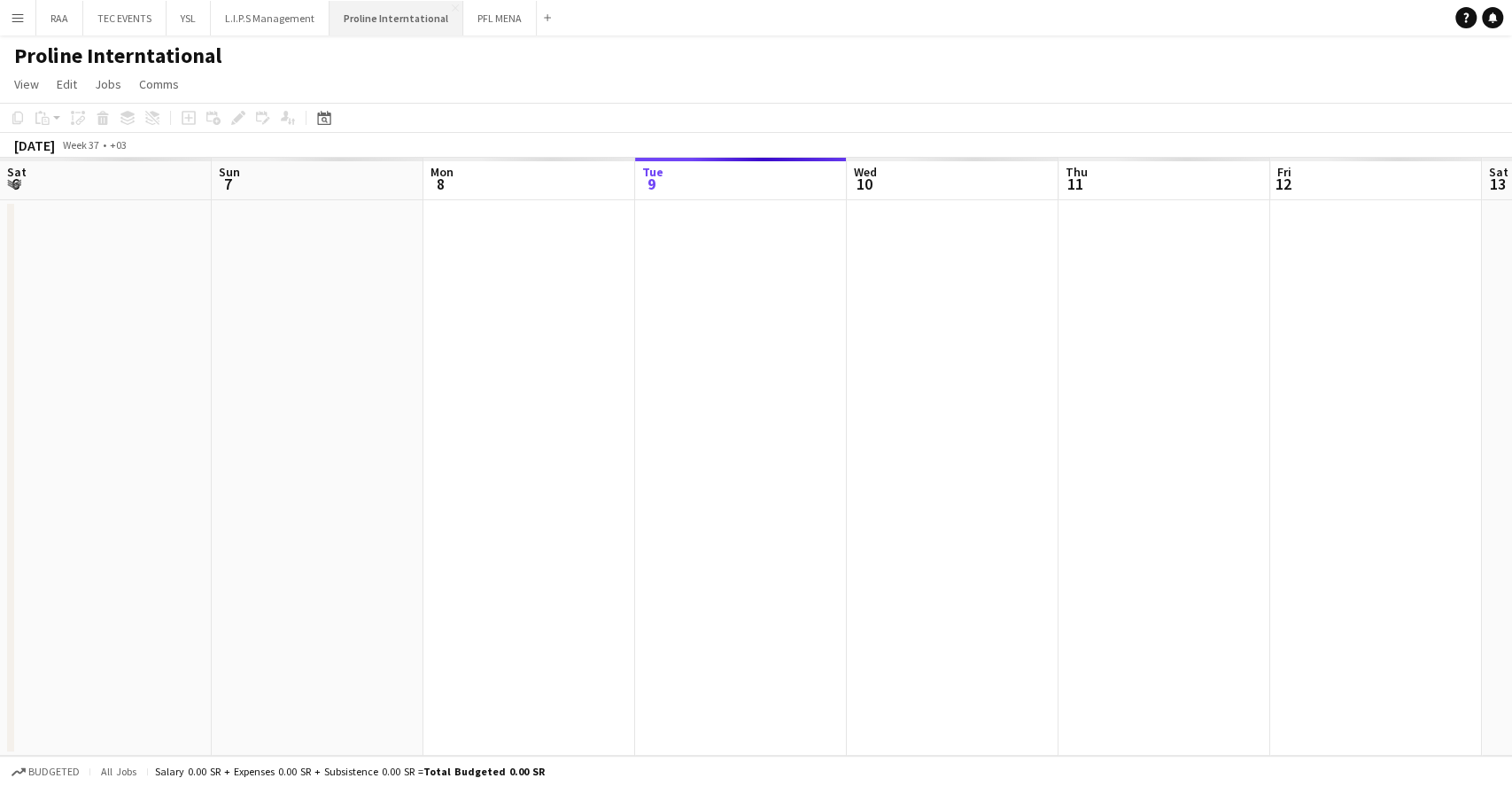
scroll to position [0, 423]
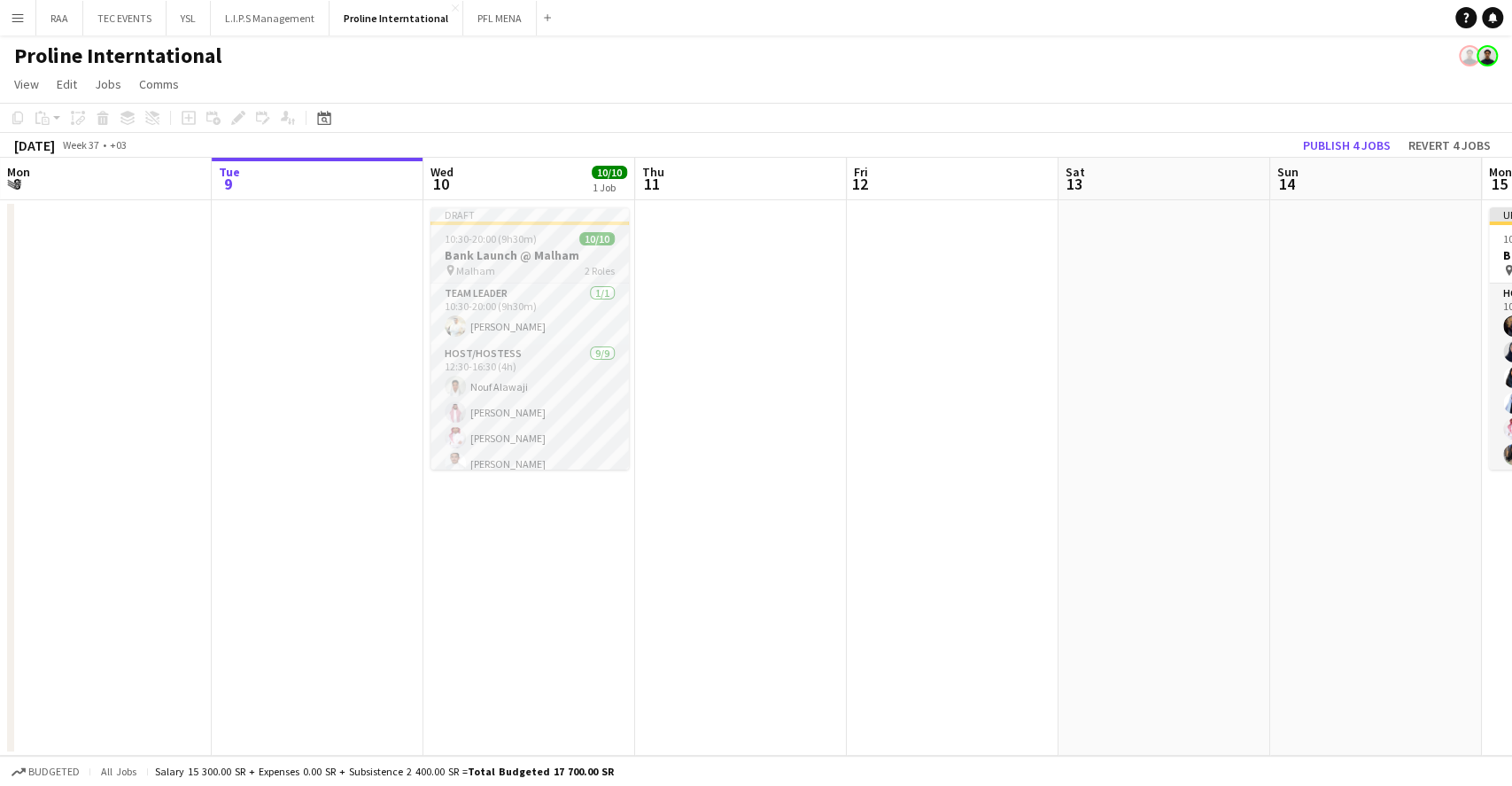
click at [570, 245] on app-job-card "Draft 10:30-20:00 (9h30m) 10/10 Bank Launch @ Malham pin Malham 2 Roles Team Le…" at bounding box center [529, 339] width 199 height 263
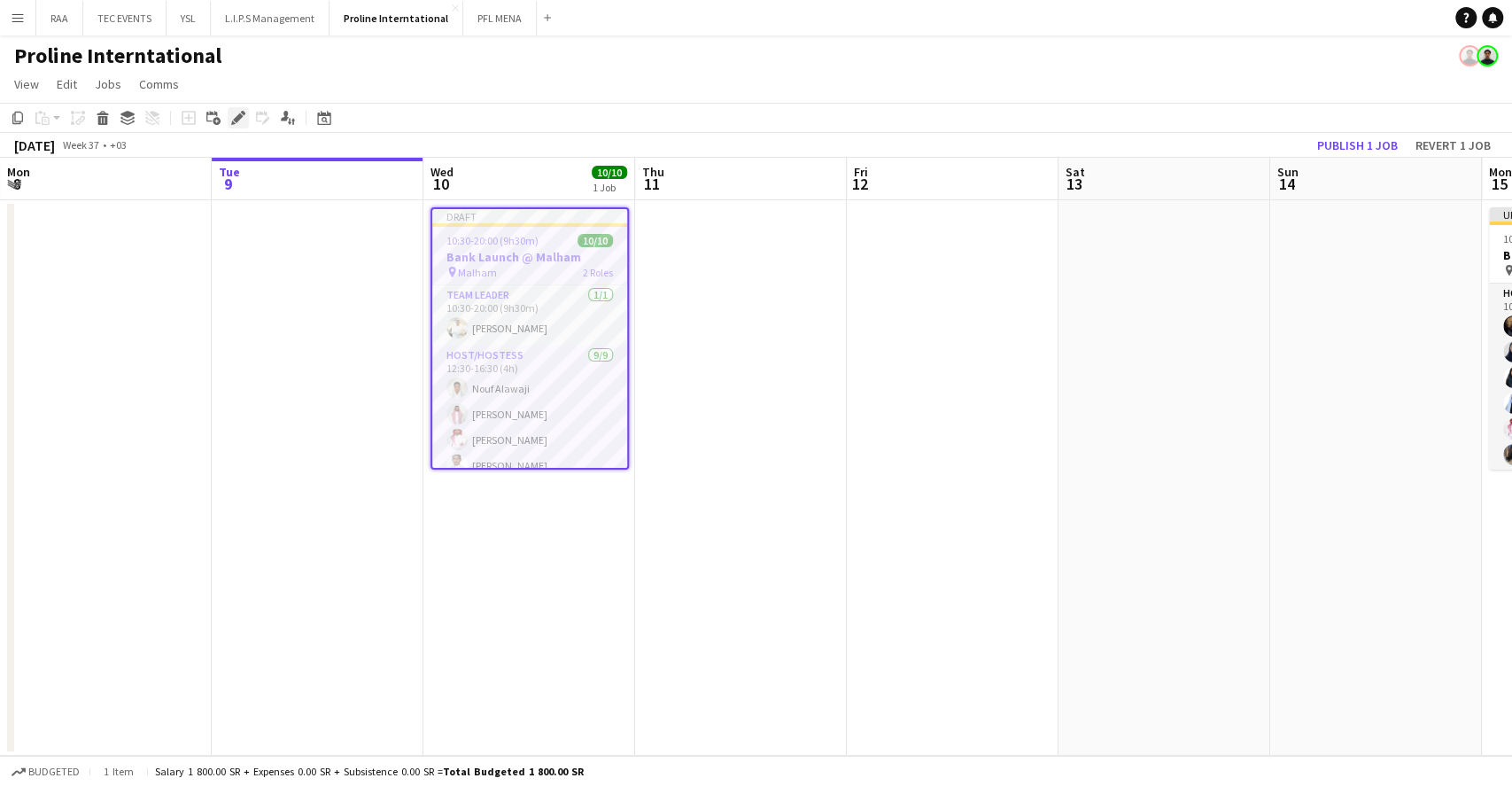
click at [232, 107] on div "Edit" at bounding box center [238, 118] width 22 height 22
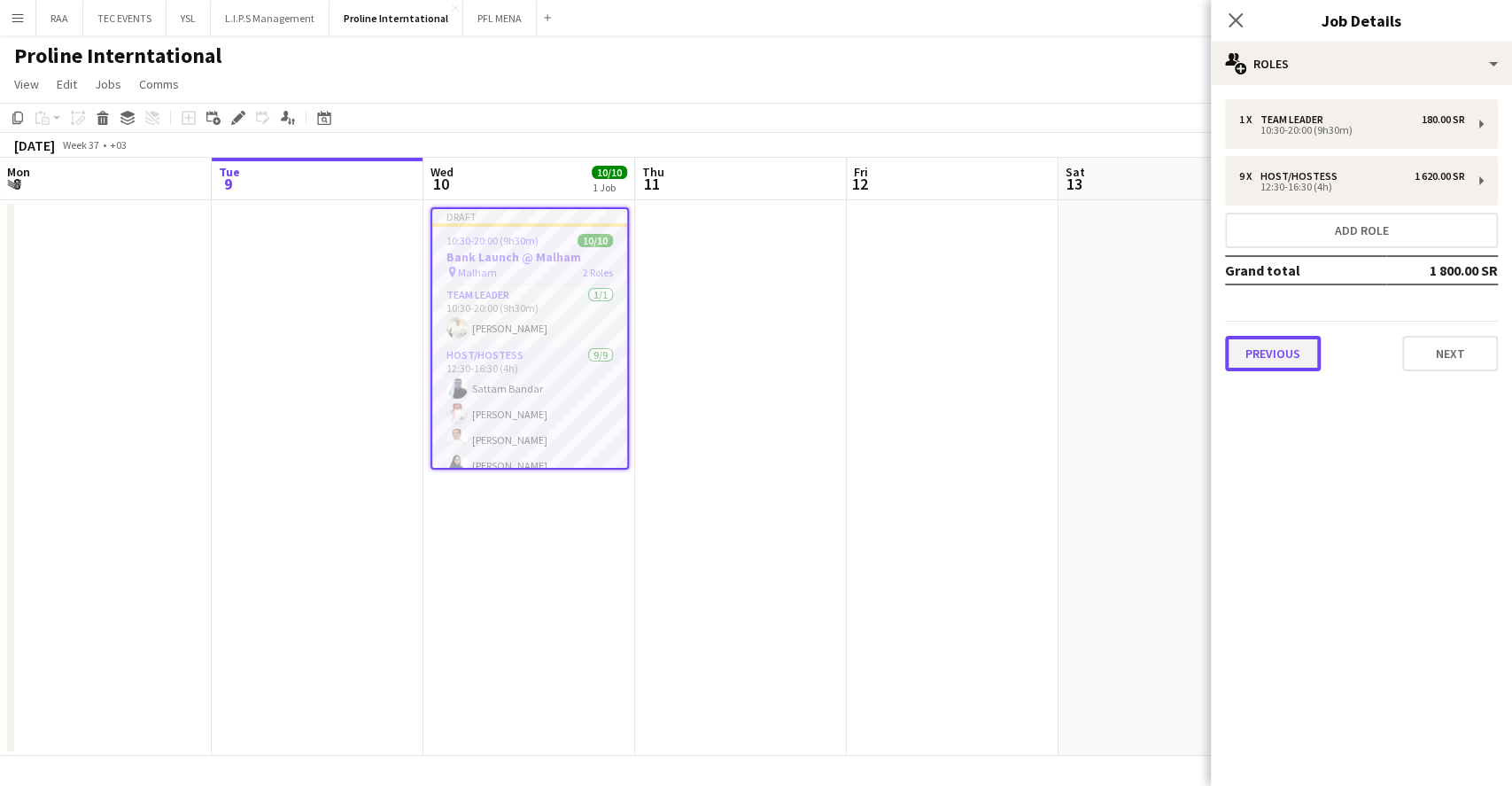
click at [1227, 358] on button "Previous" at bounding box center [1273, 353] width 95 height 35
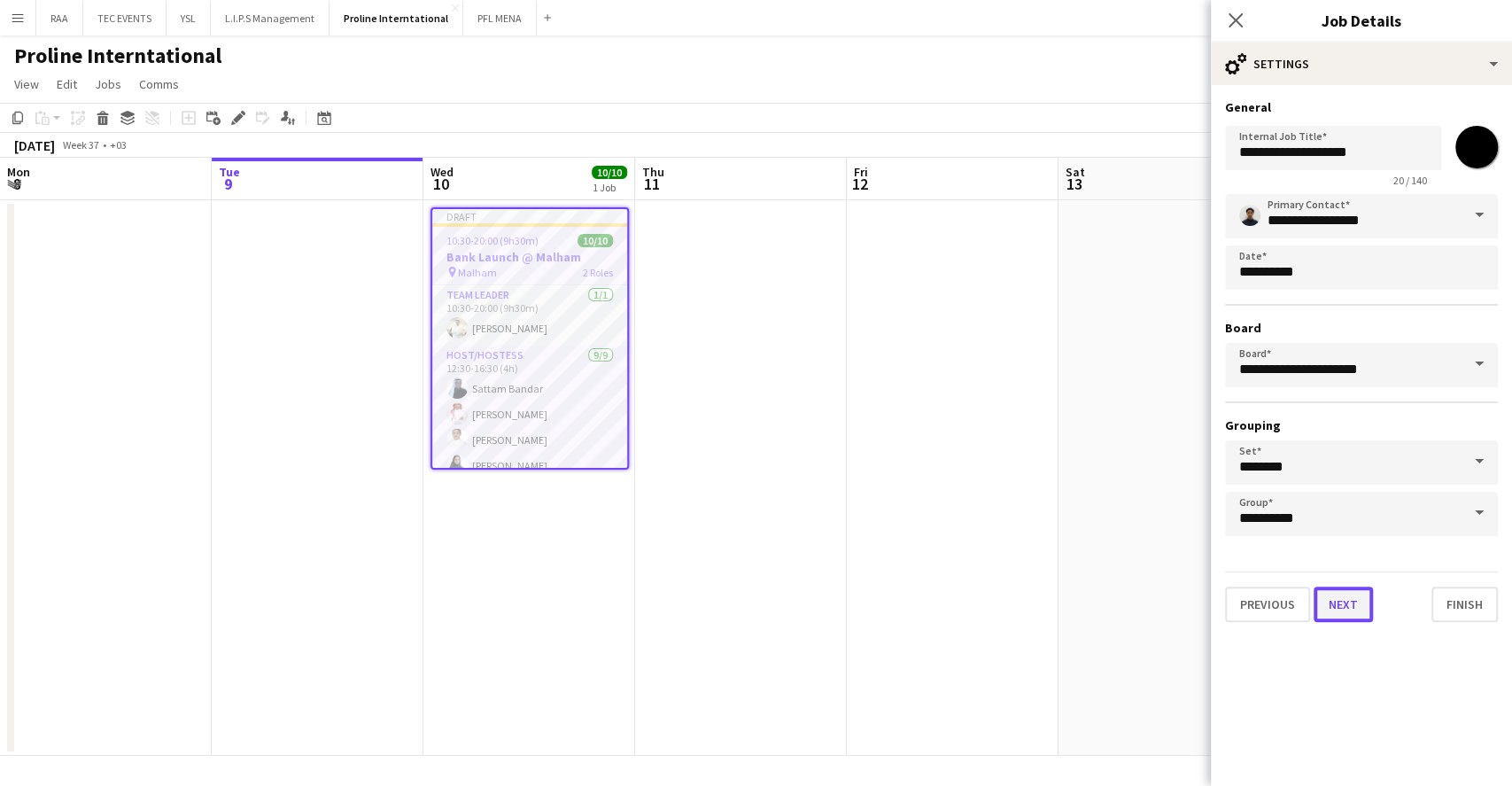
click at [1347, 598] on button "Next" at bounding box center [1343, 603] width 59 height 35
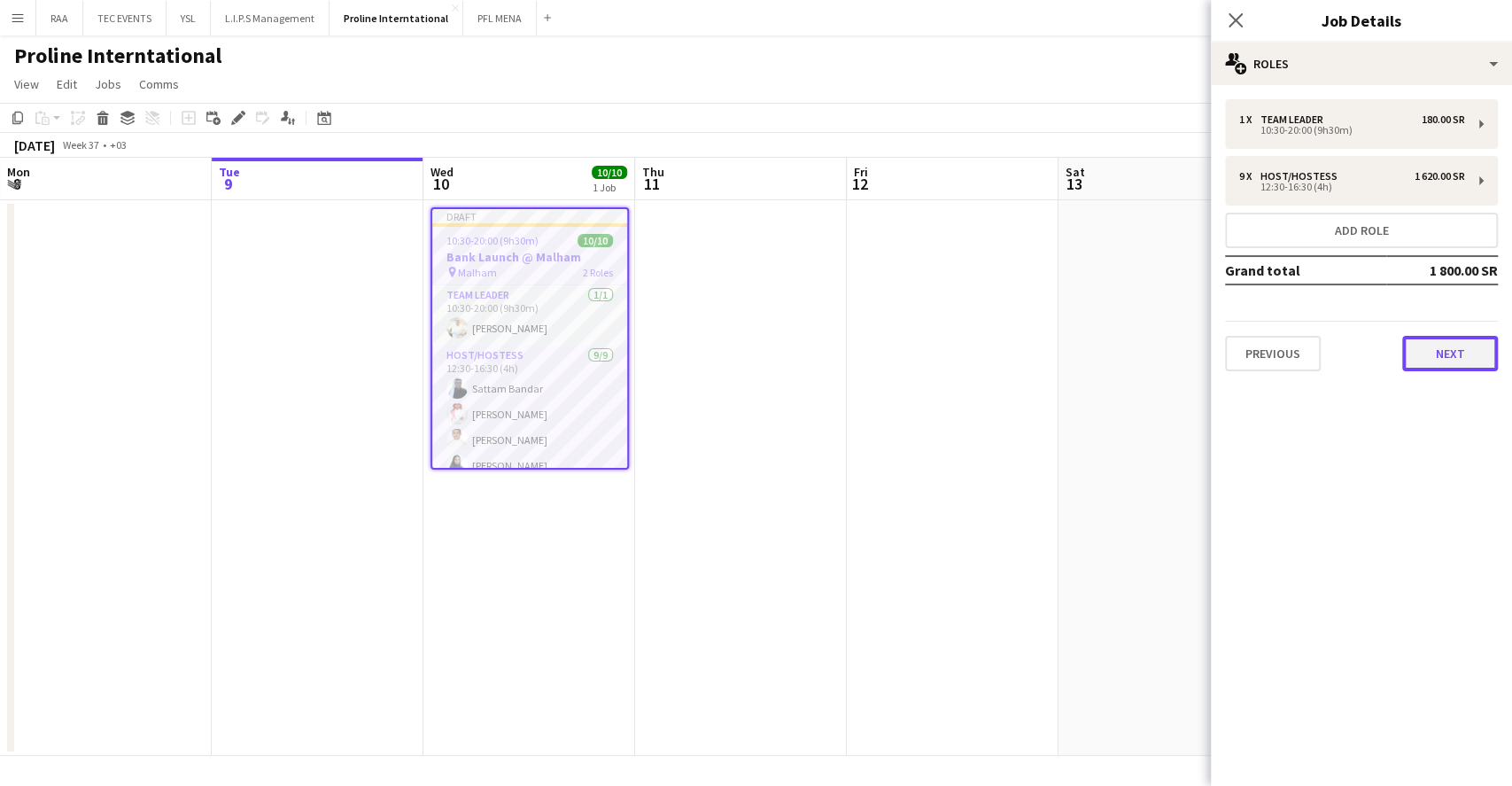
click at [1436, 352] on button "Next" at bounding box center [1450, 353] width 95 height 35
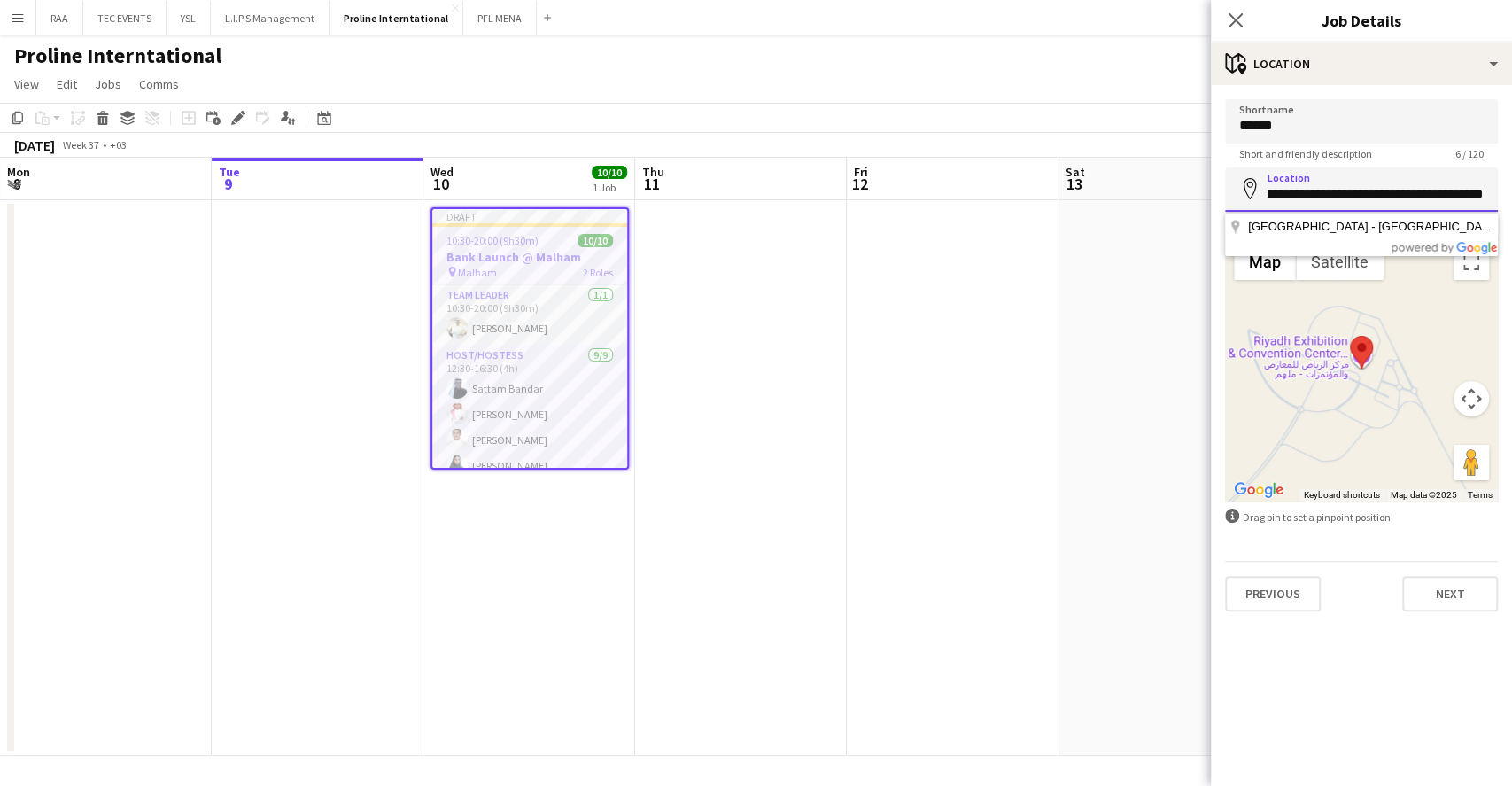
scroll to position [0, 300]
drag, startPoint x: 1275, startPoint y: 192, endPoint x: 1510, endPoint y: 198, distance: 235.1
click at [1510, 198] on form "**********" at bounding box center [1361, 355] width 301 height 513
type input "*"
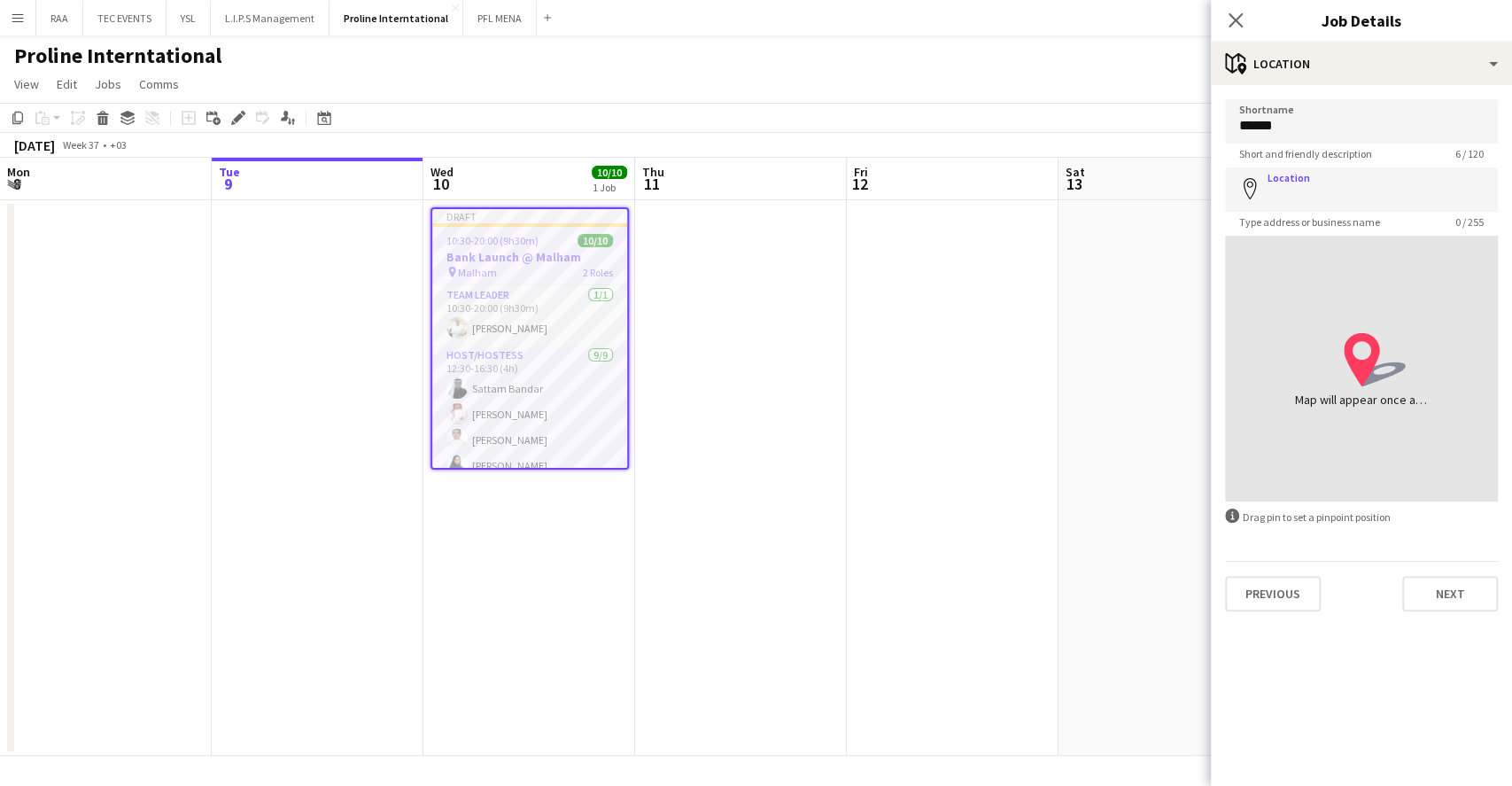
click at [1366, 380] on icon at bounding box center [1362, 360] width 36 height 54
click at [1361, 352] on icon "location-icon Created with Sketch." at bounding box center [1374, 360] width 62 height 62
click at [1299, 185] on input "Location" at bounding box center [1362, 189] width 273 height 44
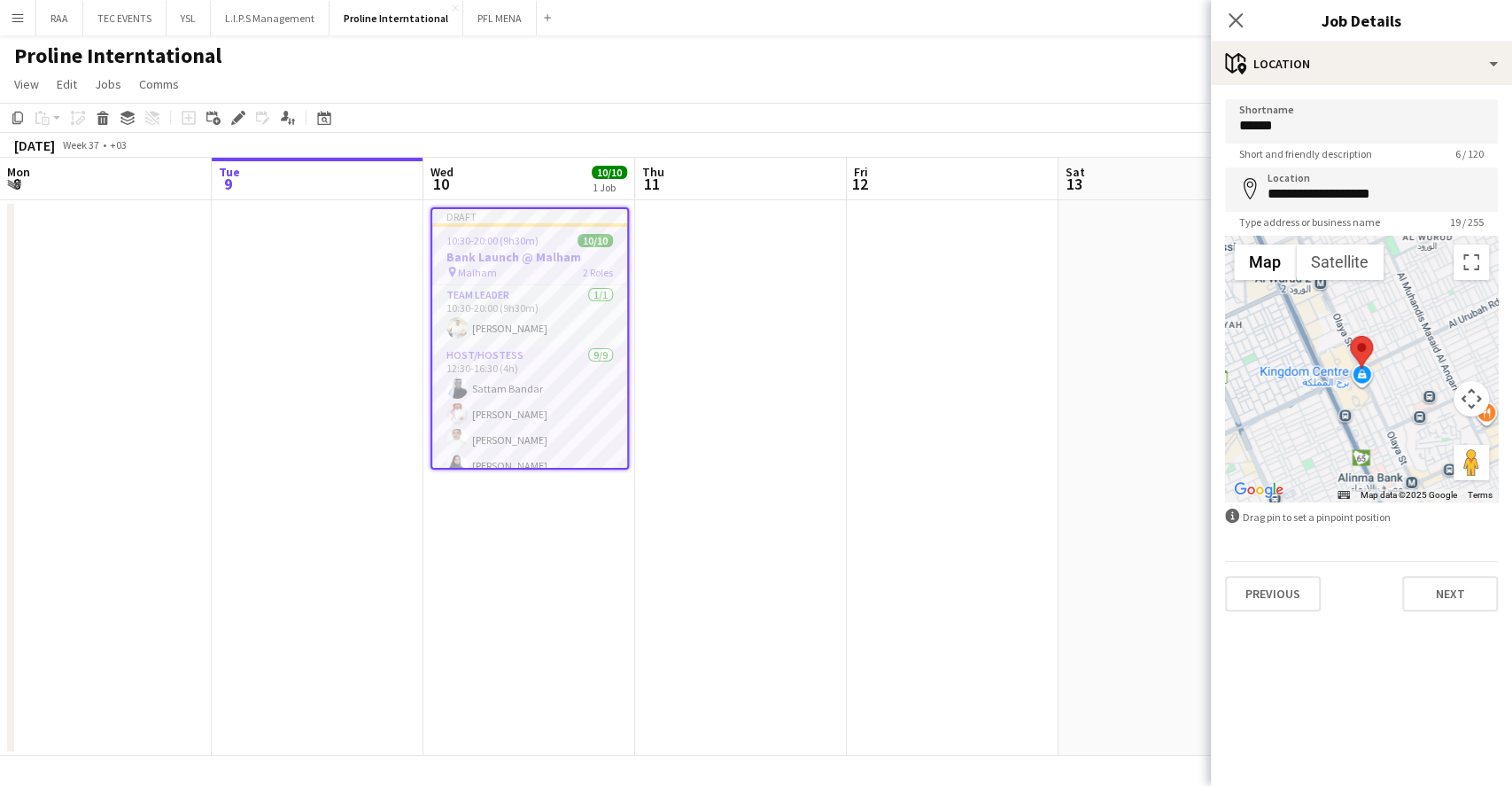
click at [1481, 400] on button "Map camera controls" at bounding box center [1471, 398] width 35 height 35
click at [1472, 398] on button "Map camera controls" at bounding box center [1471, 398] width 35 height 35
click at [1472, 277] on button "Toggle fullscreen view" at bounding box center [1471, 262] width 35 height 35
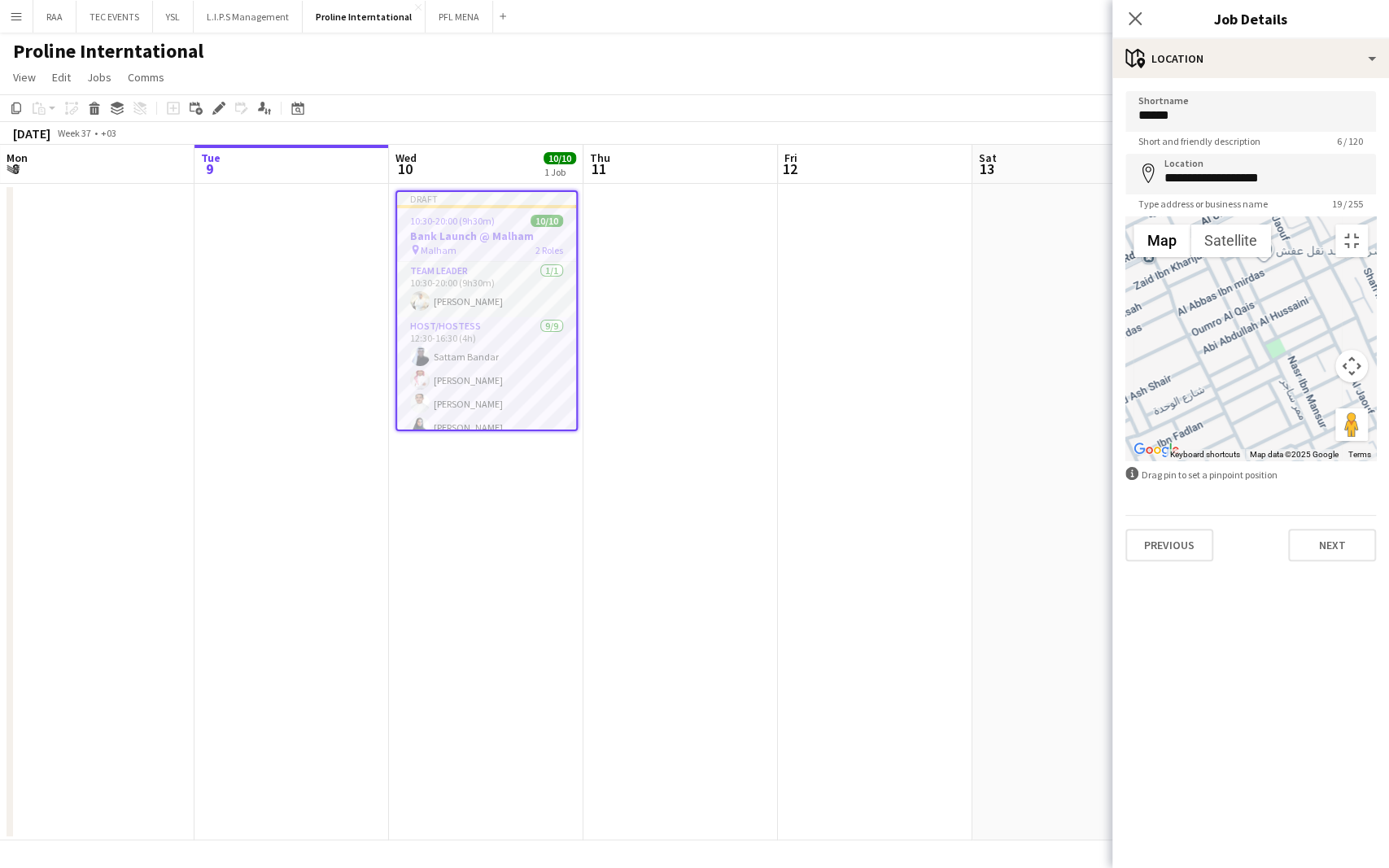
drag, startPoint x: 530, startPoint y: 382, endPoint x: 149, endPoint y: 543, distance: 413.6
click at [701, 462] on div at bounding box center [712, 447] width 21 height 30
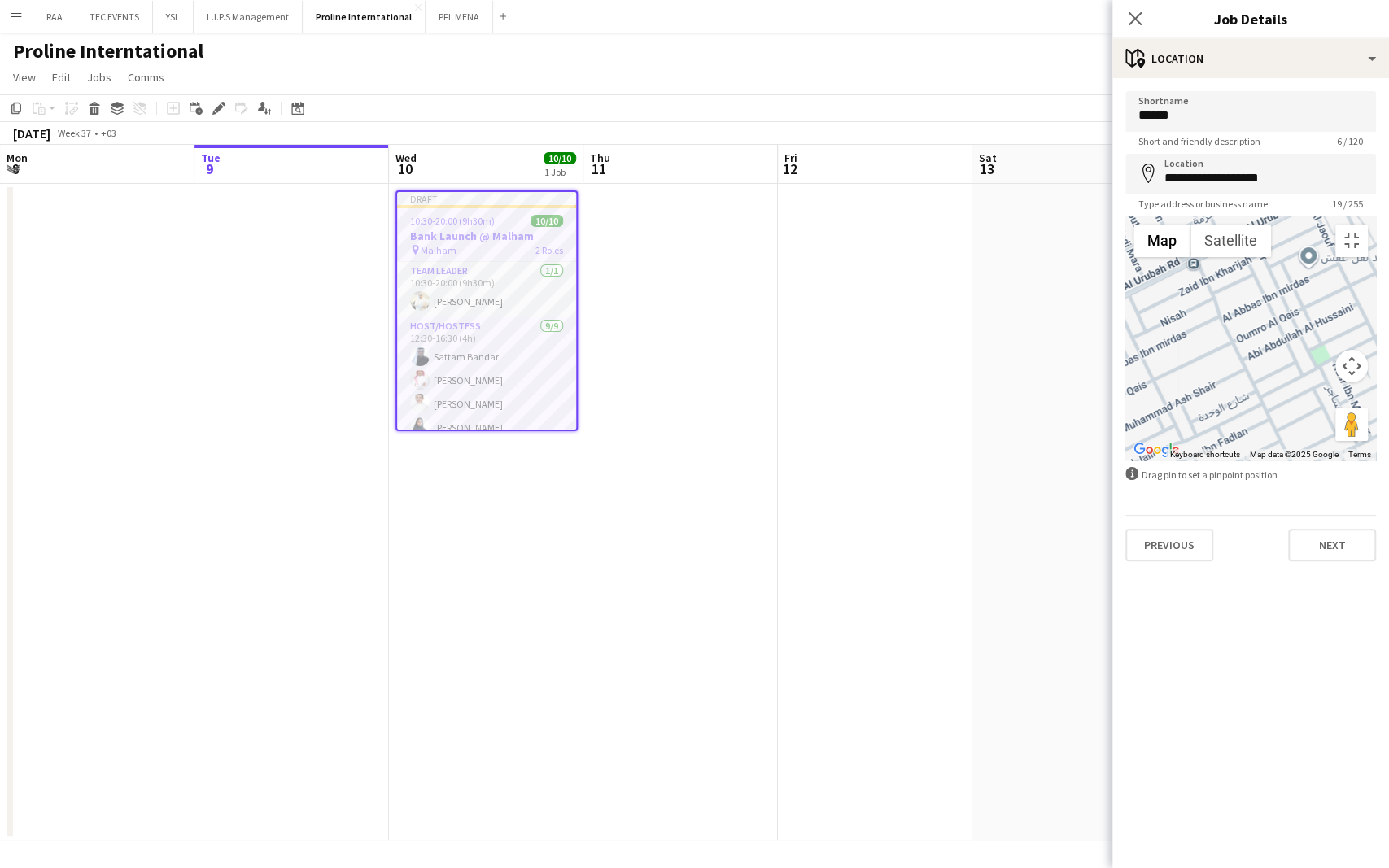
drag, startPoint x: 163, startPoint y: 526, endPoint x: 196, endPoint y: 540, distance: 35.8
click at [1126, 461] on div at bounding box center [1251, 339] width 251 height 244
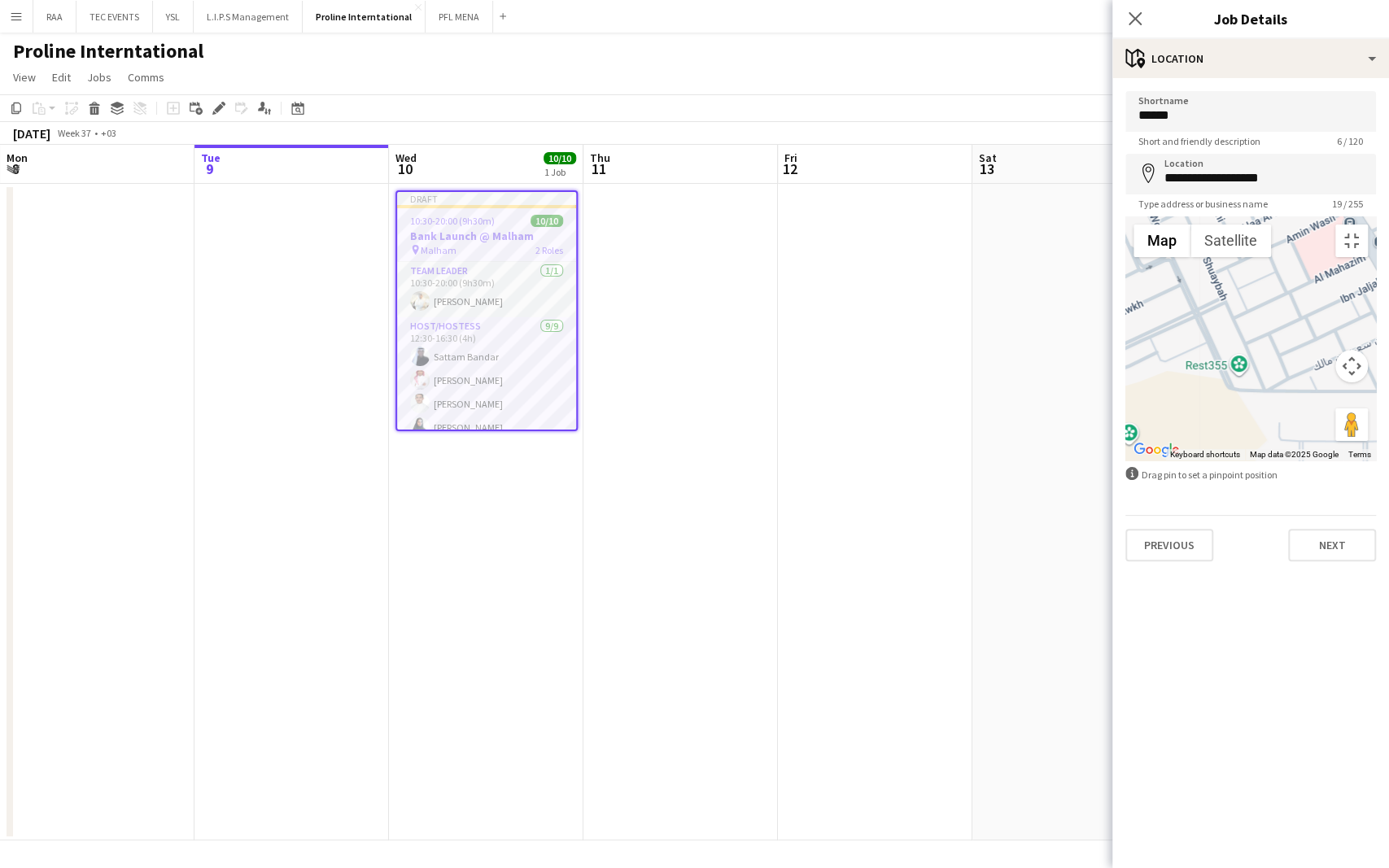
drag, startPoint x: 178, startPoint y: 556, endPoint x: 197, endPoint y: 419, distance: 138.3
click at [1126, 423] on div at bounding box center [1251, 339] width 251 height 244
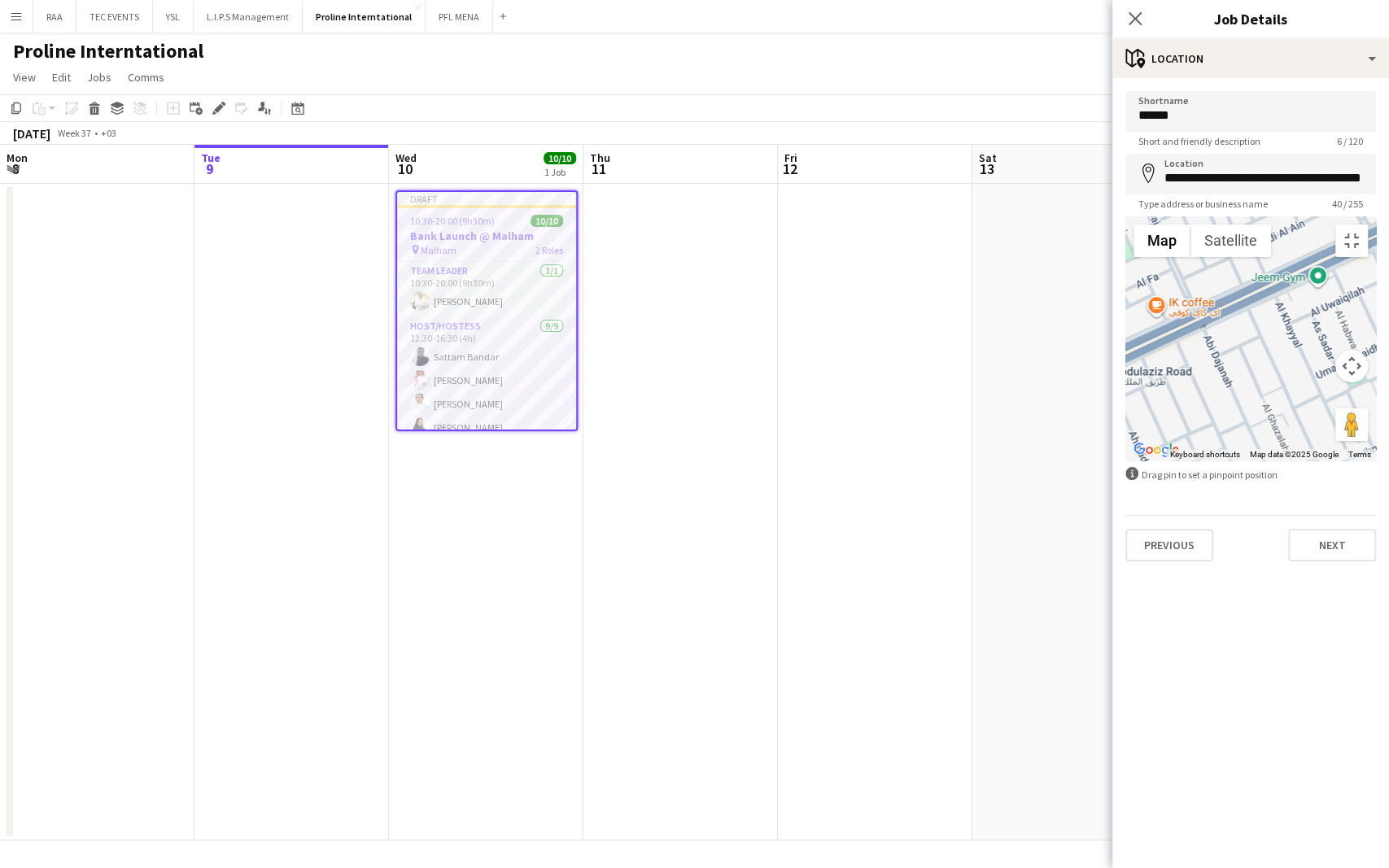
drag, startPoint x: 281, startPoint y: 440, endPoint x: 480, endPoint y: 353, distance: 217.2
click at [1018, 267] on div at bounding box center [1029, 252] width 21 height 30
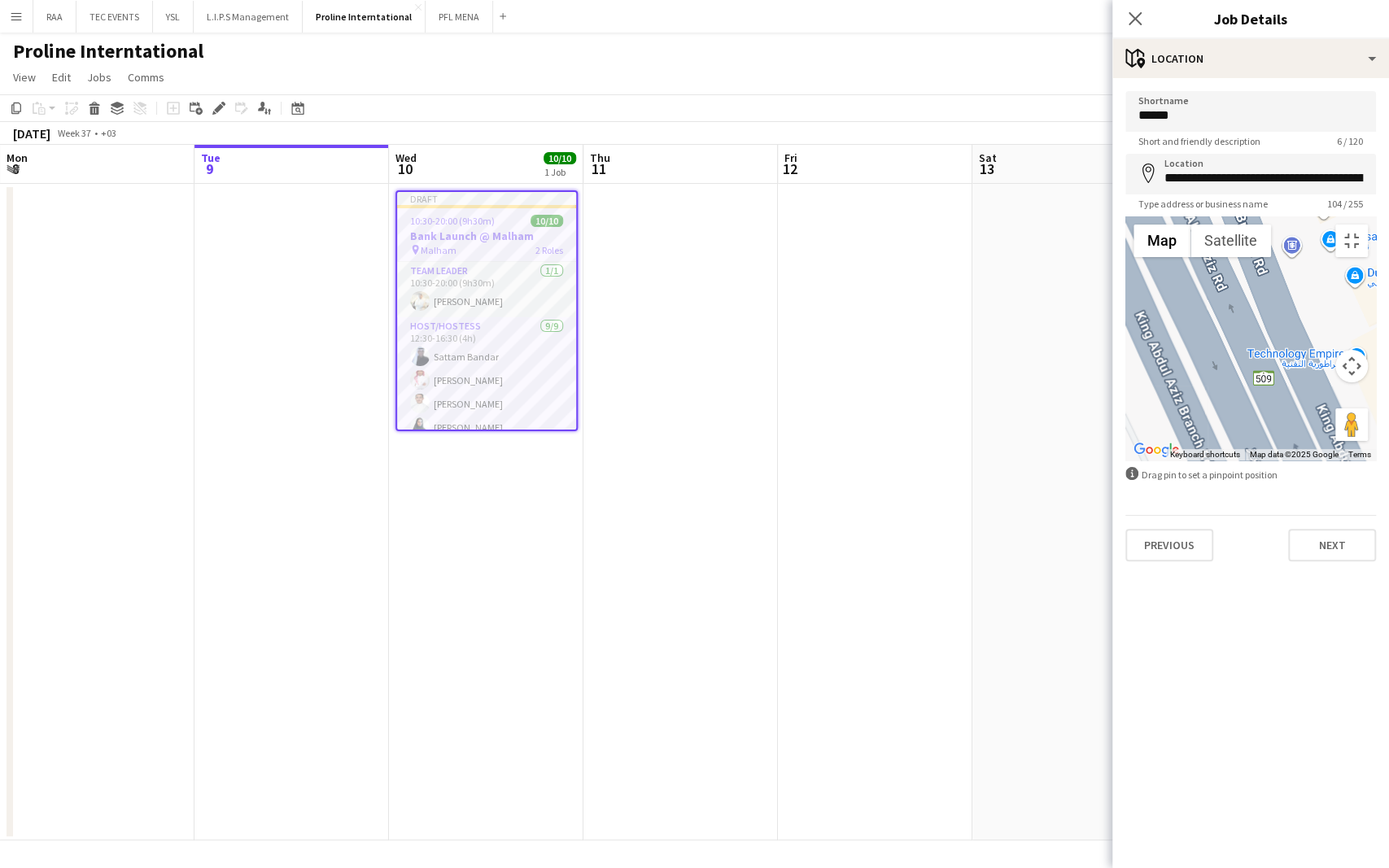
drag, startPoint x: 1093, startPoint y: 537, endPoint x: 1073, endPoint y: 240, distance: 297.7
click at [1126, 240] on div at bounding box center [1251, 339] width 251 height 244
drag, startPoint x: 623, startPoint y: 26, endPoint x: 666, endPoint y: 183, distance: 162.8
click at [1210, 62] on area at bounding box center [1210, 62] width 0 height 0
type input "**********"
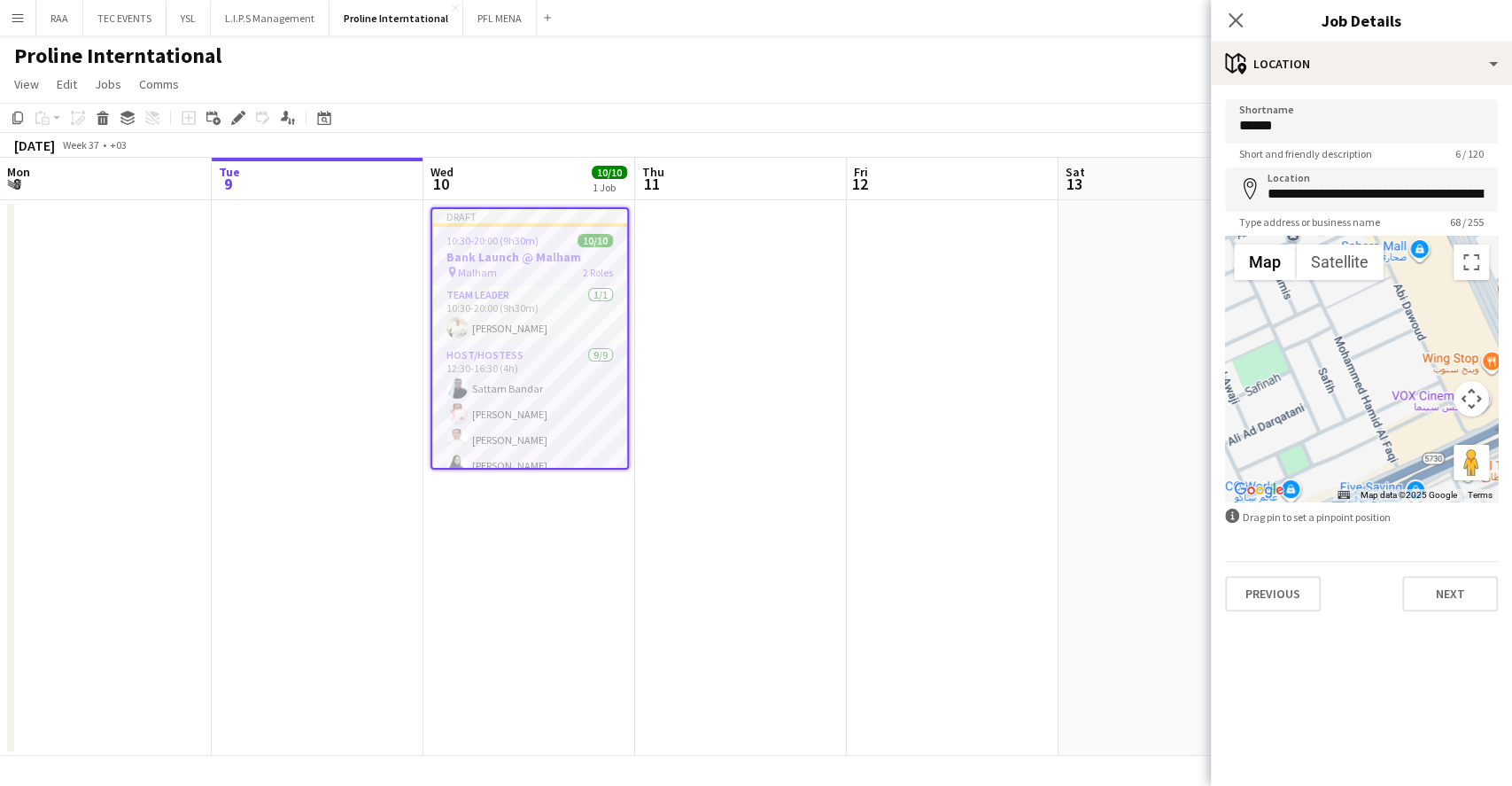
click at [1254, 192] on icon "map-marker" at bounding box center [1250, 189] width 22 height 22
drag, startPoint x: 1263, startPoint y: 190, endPoint x: 1510, endPoint y: 174, distance: 247.5
click at [1510, 174] on form "**********" at bounding box center [1361, 355] width 301 height 513
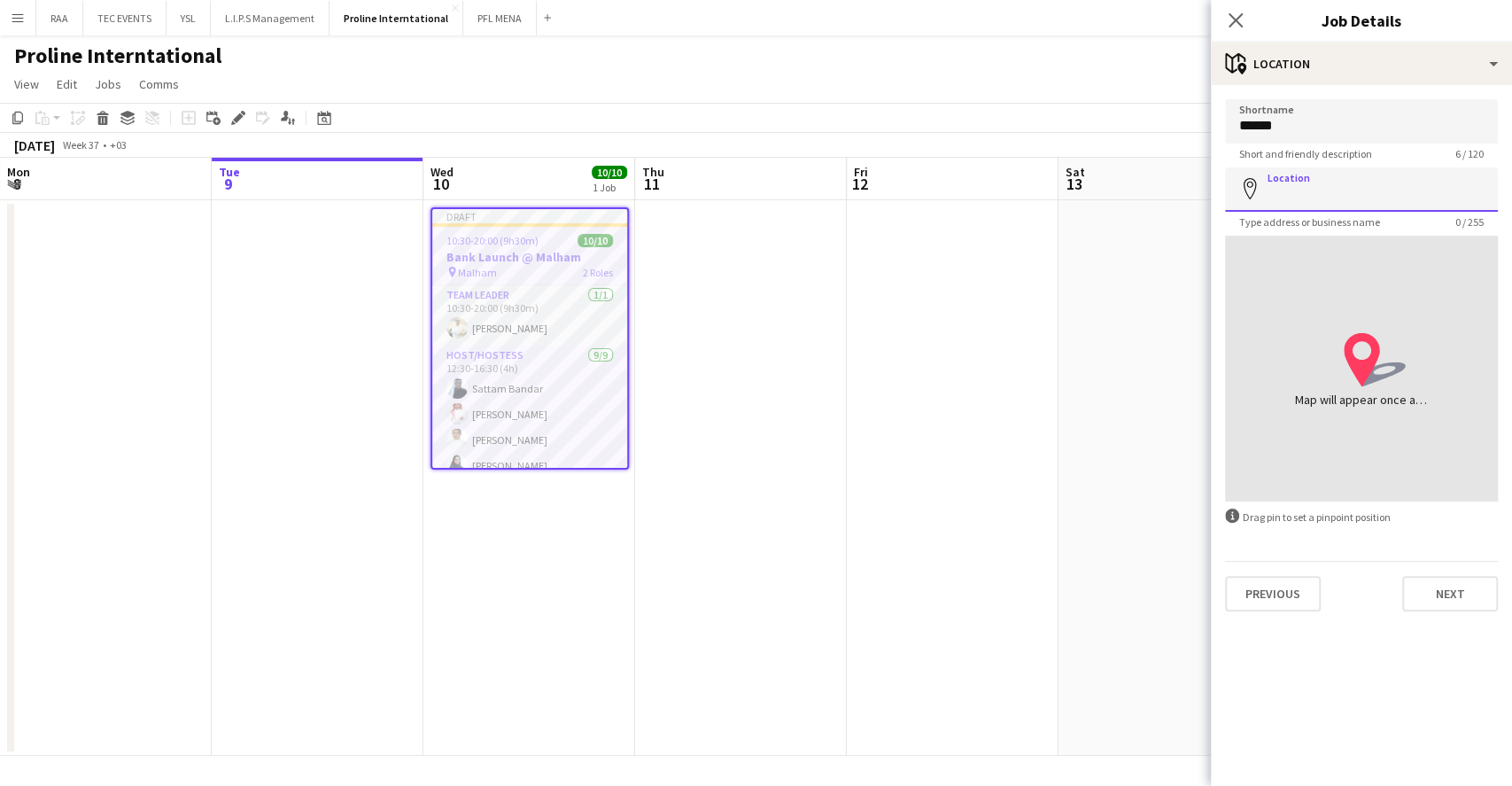
scroll to position [0, 0]
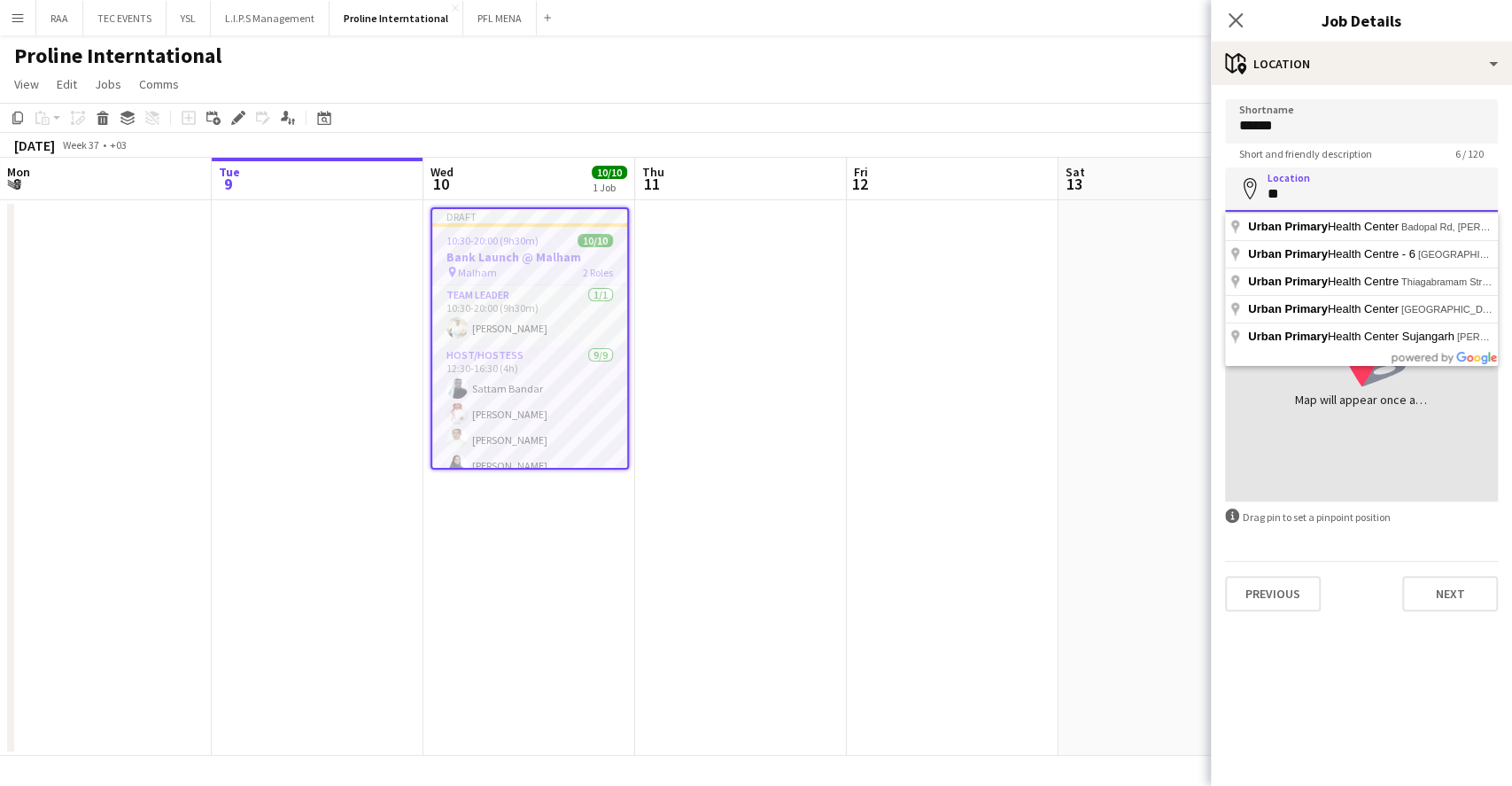
type input "*"
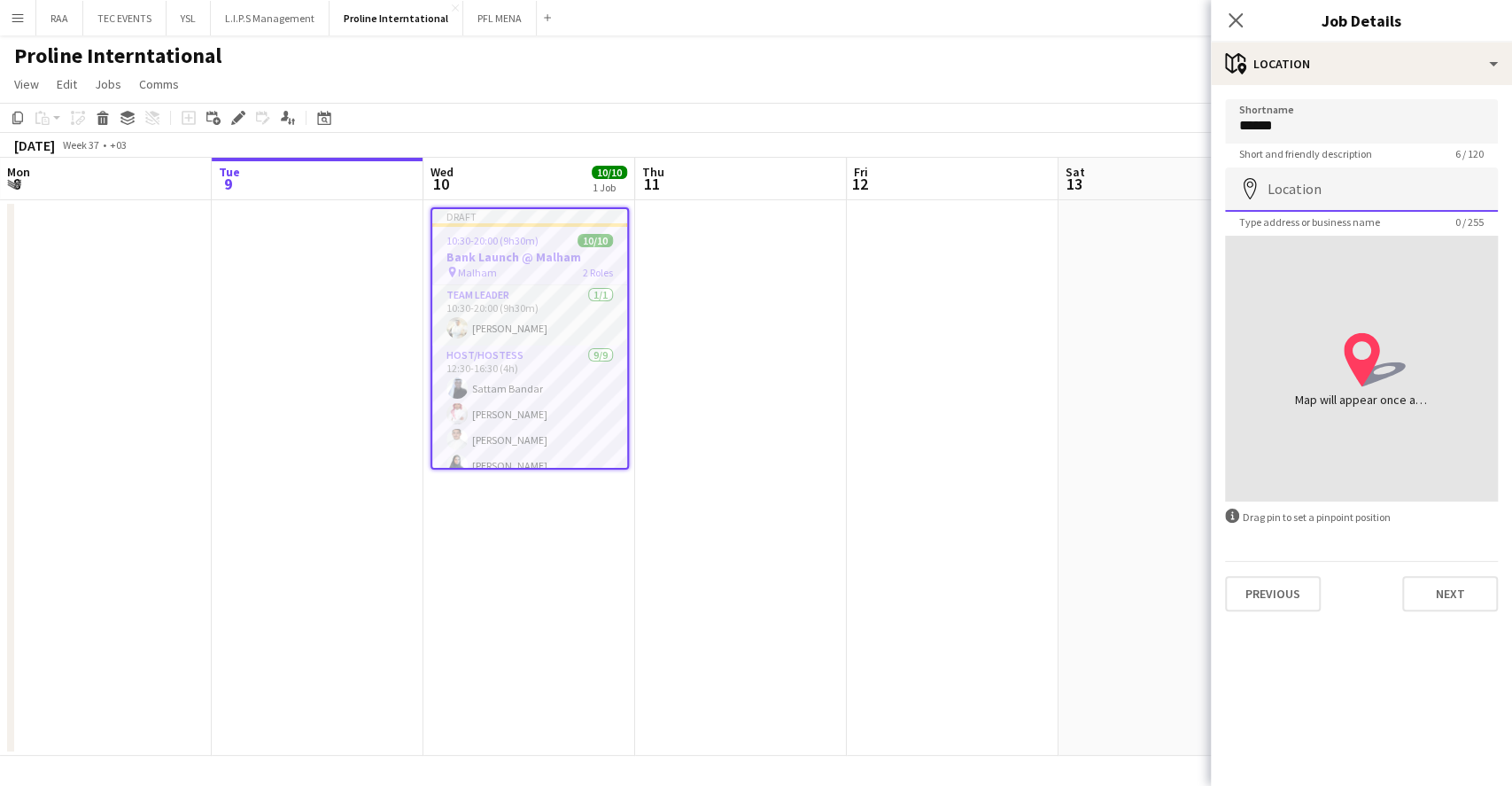
click at [1347, 180] on input "Location" at bounding box center [1362, 189] width 273 height 44
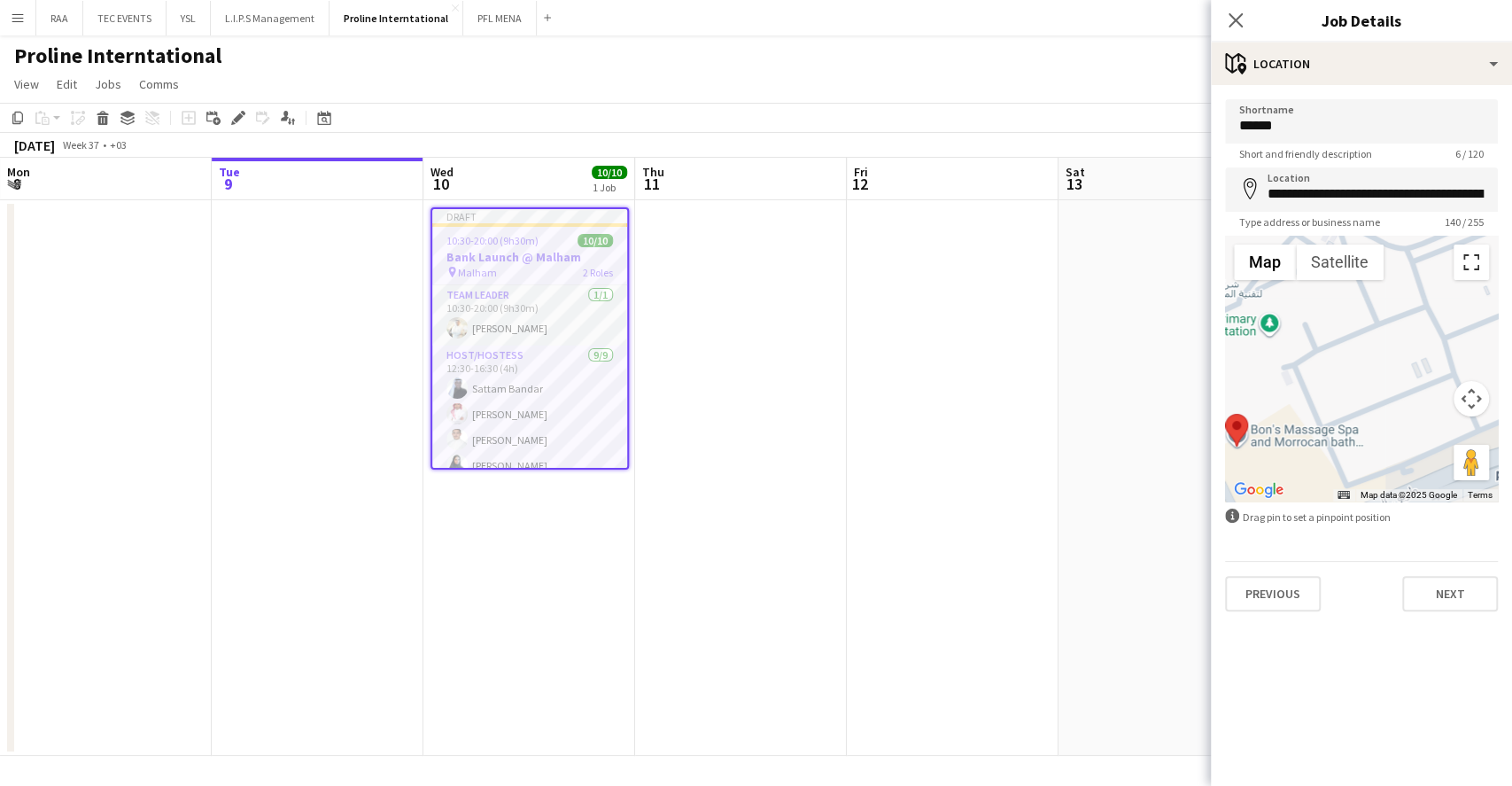
click at [1472, 258] on button "Toggle fullscreen view" at bounding box center [1471, 262] width 35 height 35
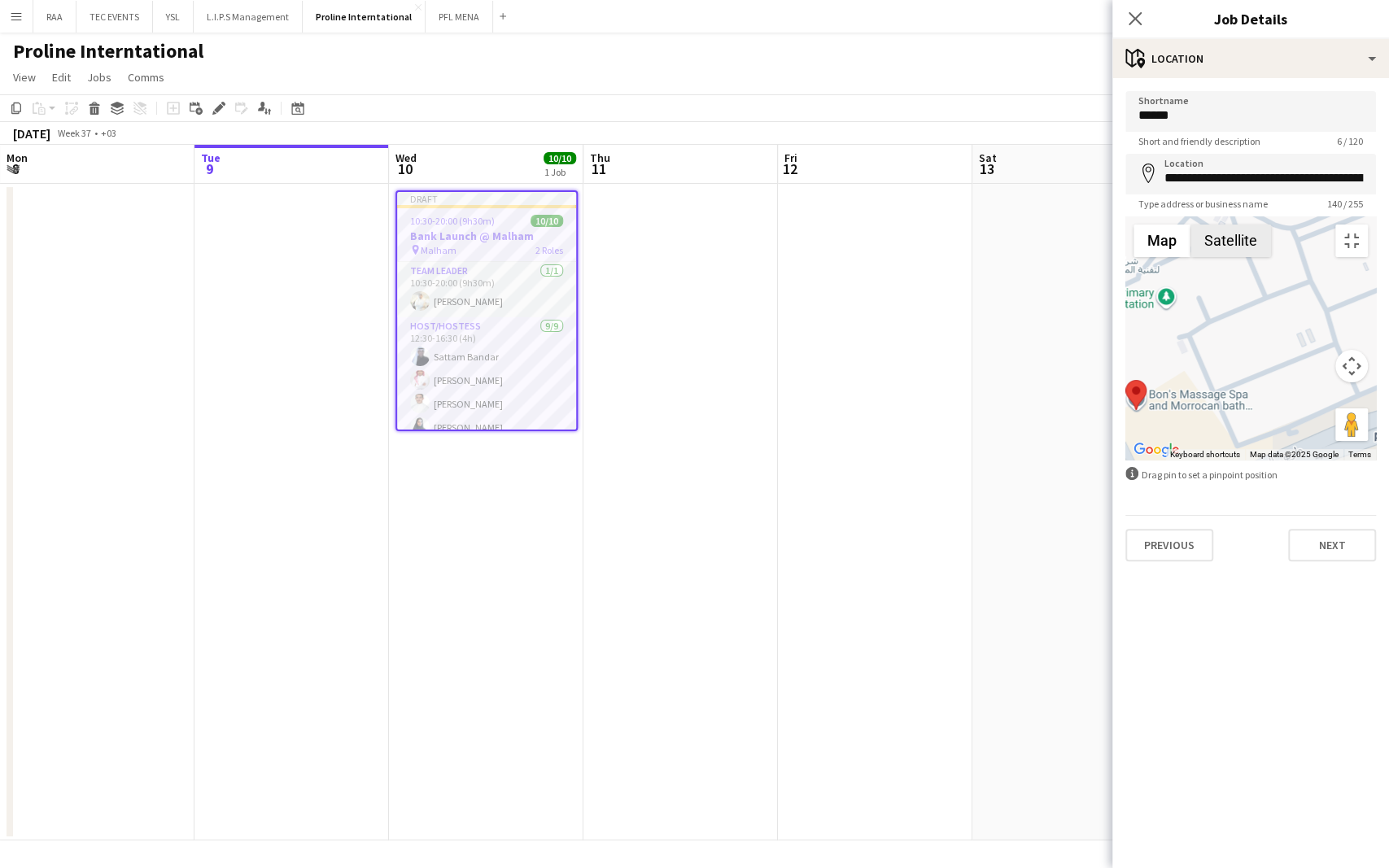
click at [1191, 225] on button "Satellite" at bounding box center [1231, 240] width 81 height 32
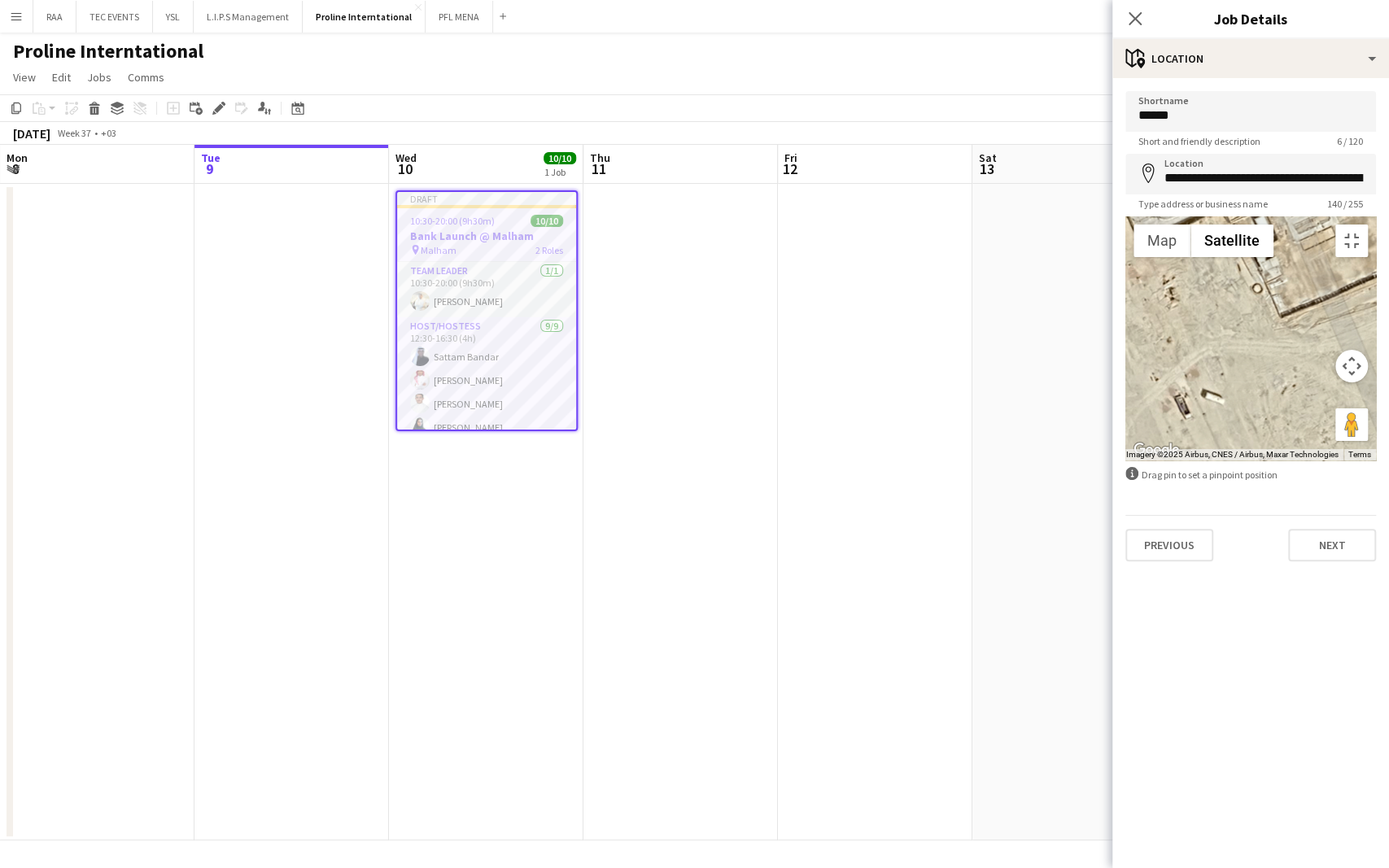
drag, startPoint x: 530, startPoint y: 592, endPoint x: 363, endPoint y: 205, distance: 421.5
click at [915, 69] on area at bounding box center [915, 69] width 0 height 0
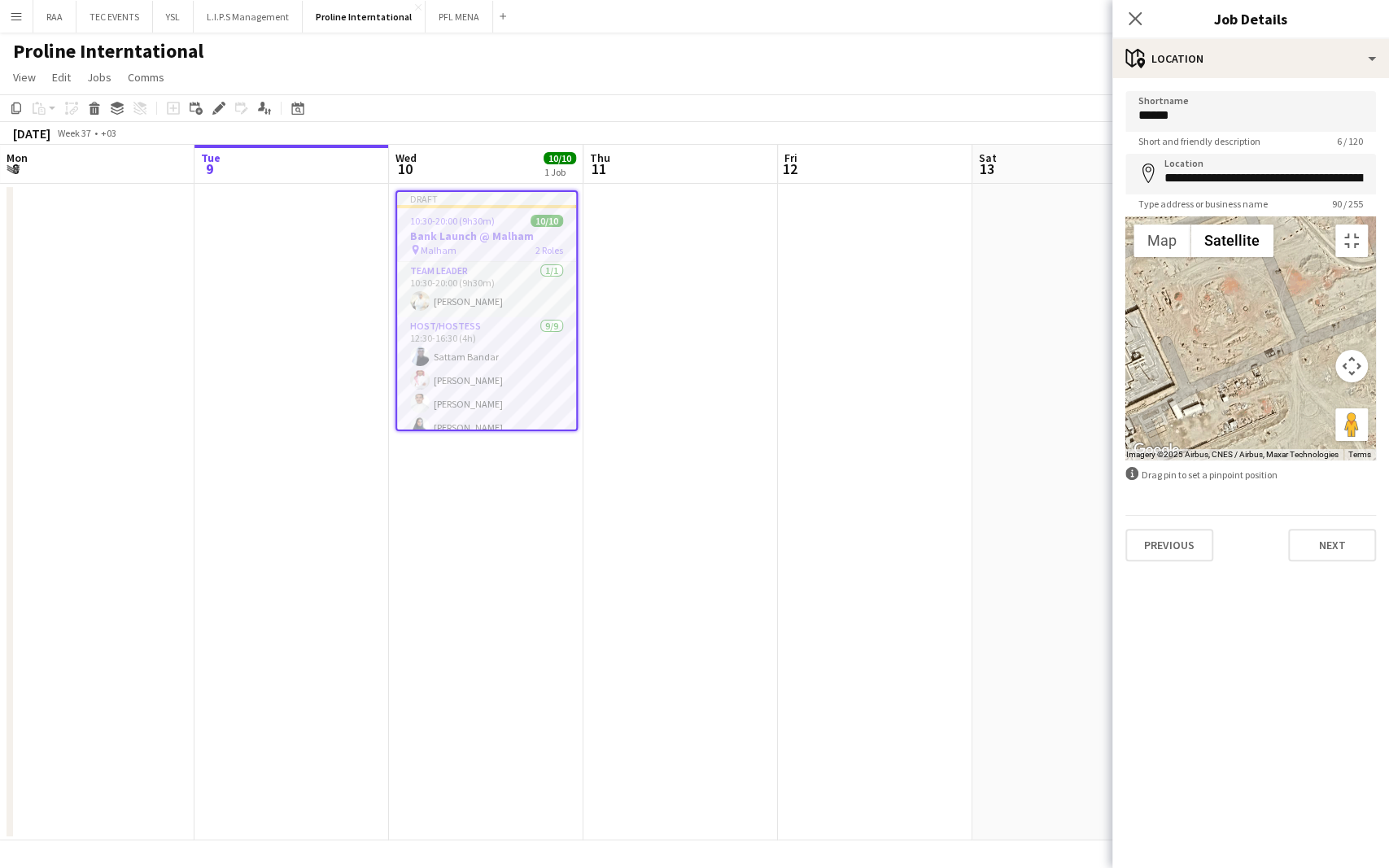
drag, startPoint x: 277, startPoint y: 185, endPoint x: 344, endPoint y: 421, distance: 245.3
click at [1126, 421] on div at bounding box center [1251, 339] width 251 height 244
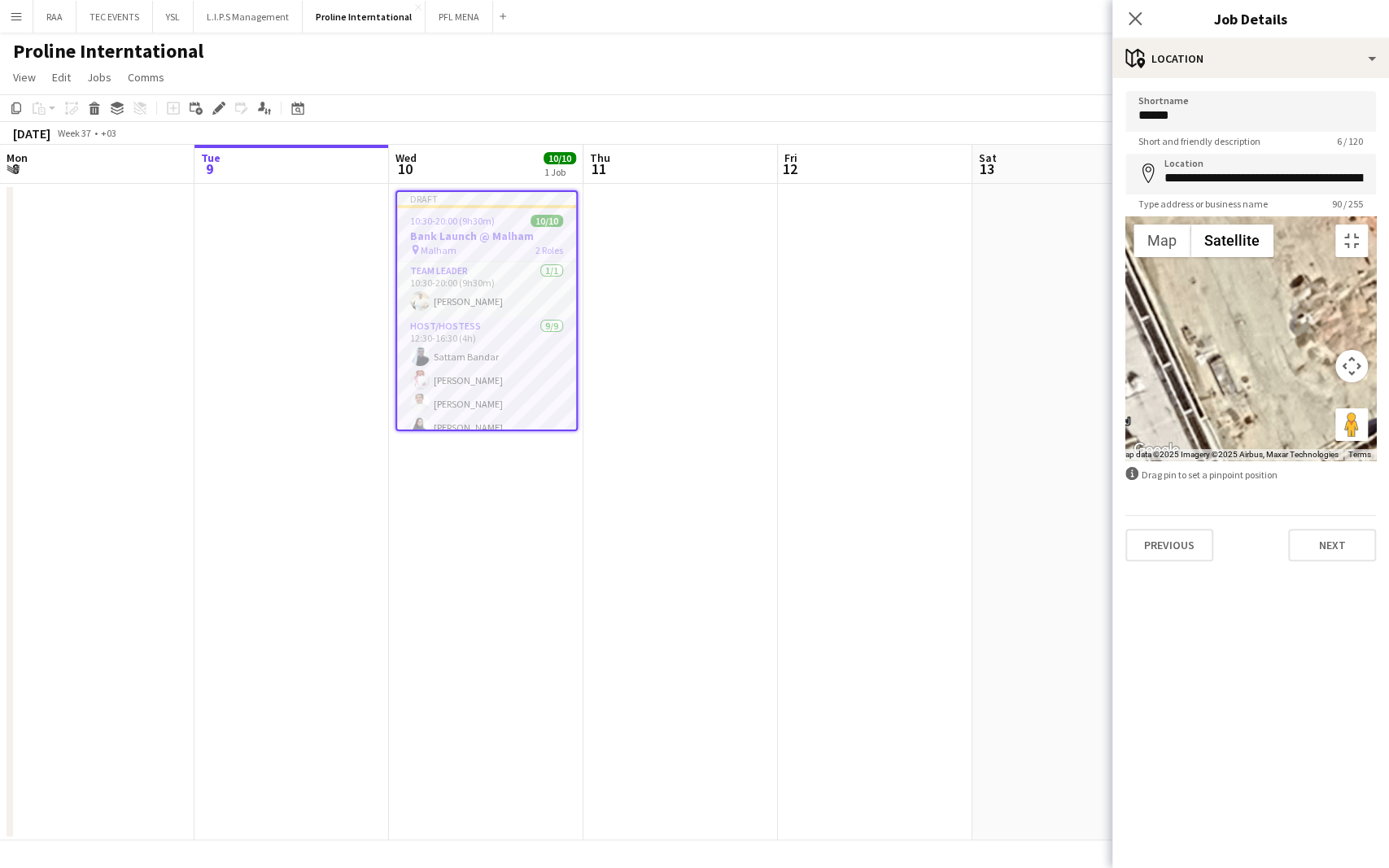
drag, startPoint x: 582, startPoint y: 757, endPoint x: 334, endPoint y: 420, distance: 418.4
click at [875, 313] on area at bounding box center [875, 313] width 0 height 0
type input "**********"
click at [1368, 225] on button "Toggle fullscreen view" at bounding box center [1351, 240] width 32 height 32
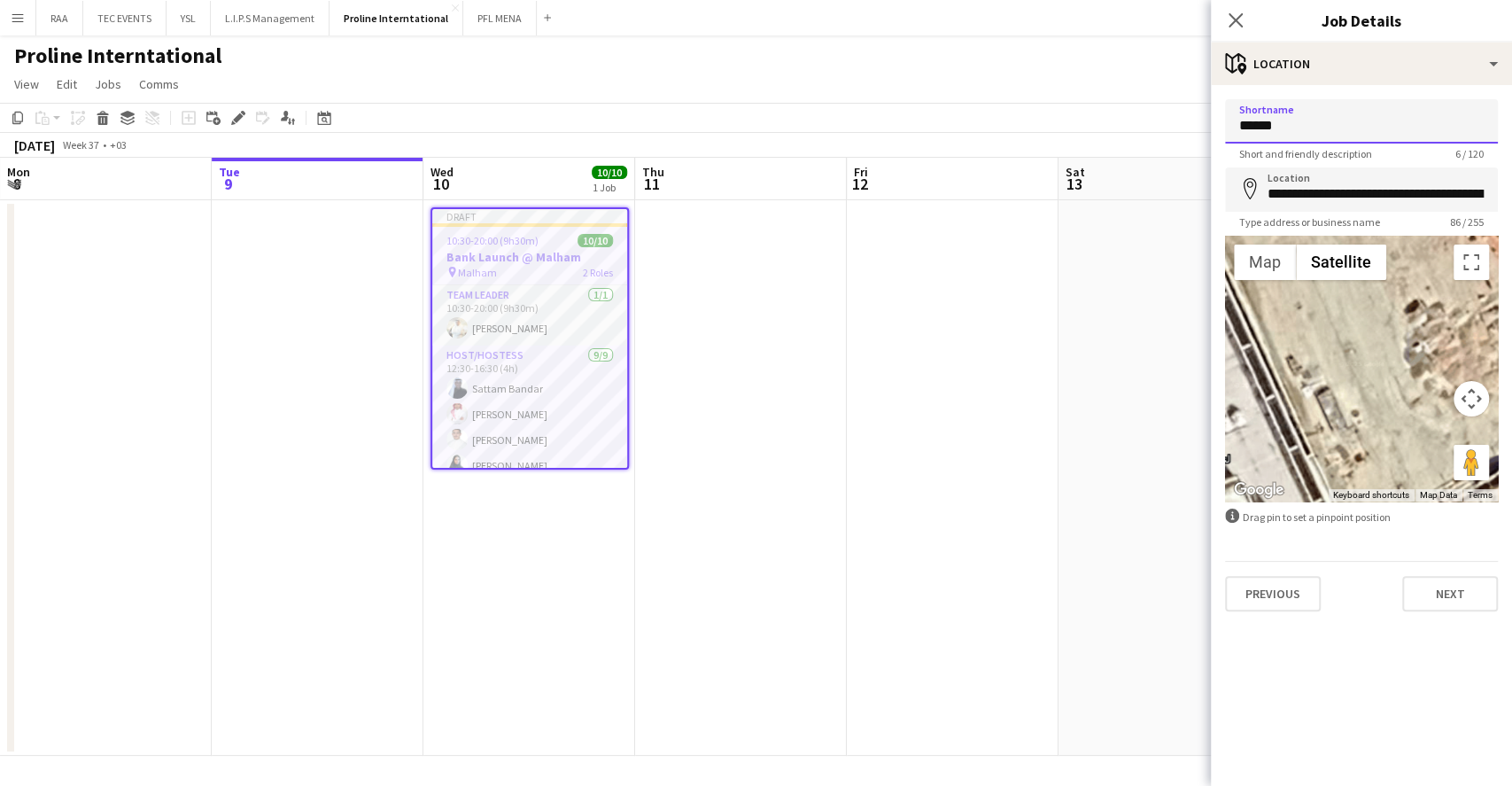
drag, startPoint x: 1323, startPoint y: 130, endPoint x: 758, endPoint y: 143, distance: 565.1
click at [758, 143] on body "Menu Boards Boards Boards All jobs Status Workforce Workforce My Workforce Recr…" at bounding box center [756, 393] width 1512 height 786
type input "**********"
click at [1452, 586] on button "Next" at bounding box center [1450, 594] width 95 height 35
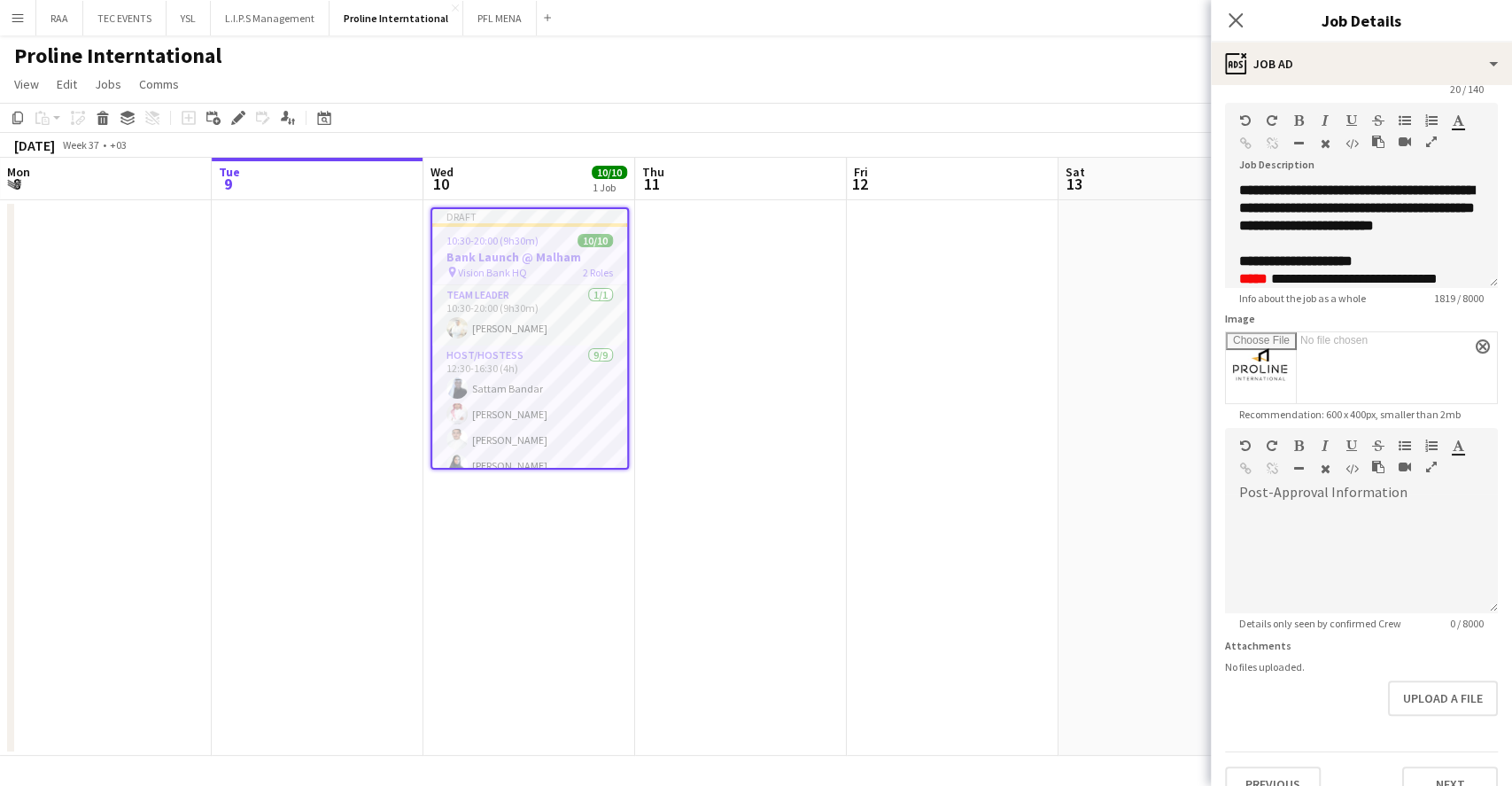
scroll to position [94, 0]
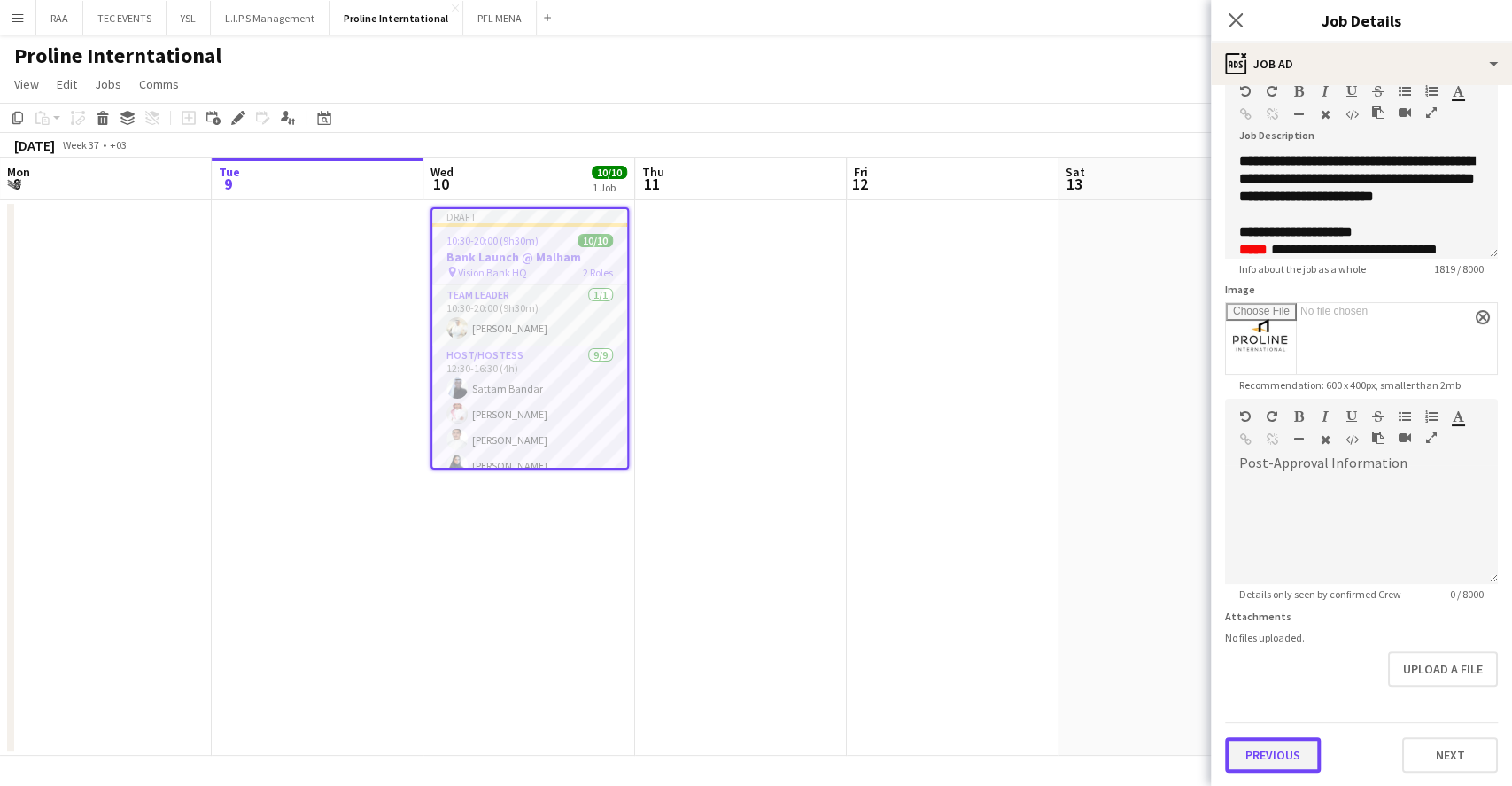
click at [1306, 761] on button "Previous" at bounding box center [1273, 755] width 95 height 35
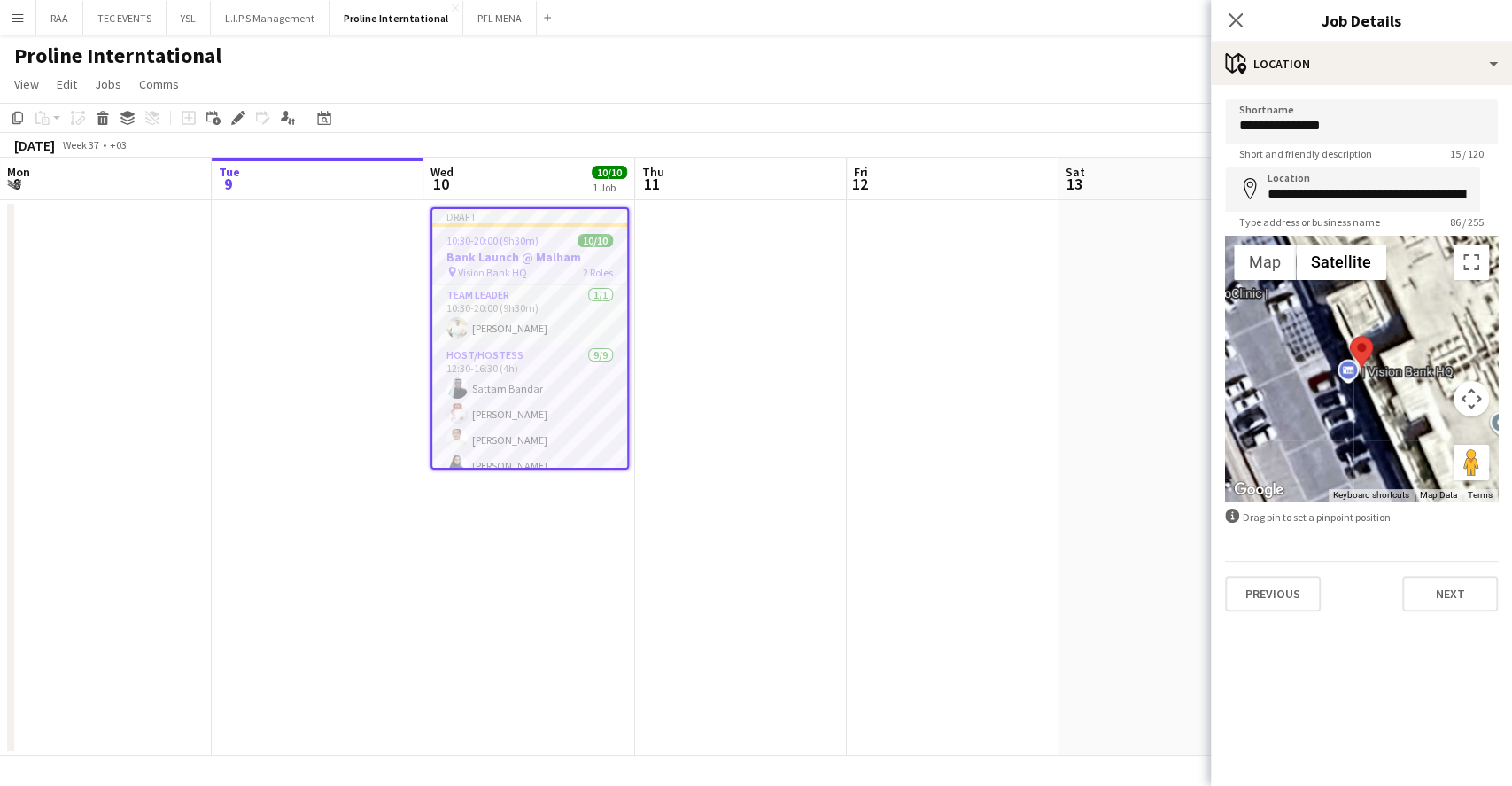
scroll to position [0, 0]
click at [1306, 761] on mat-expansion-panel "**********" at bounding box center [1361, 435] width 301 height 701
click at [1305, 761] on mat-expansion-panel "**********" at bounding box center [1361, 435] width 301 height 701
click at [1232, 574] on div "Previous Next" at bounding box center [1362, 586] width 273 height 50
click at [1257, 581] on button "Previous" at bounding box center [1273, 594] width 95 height 35
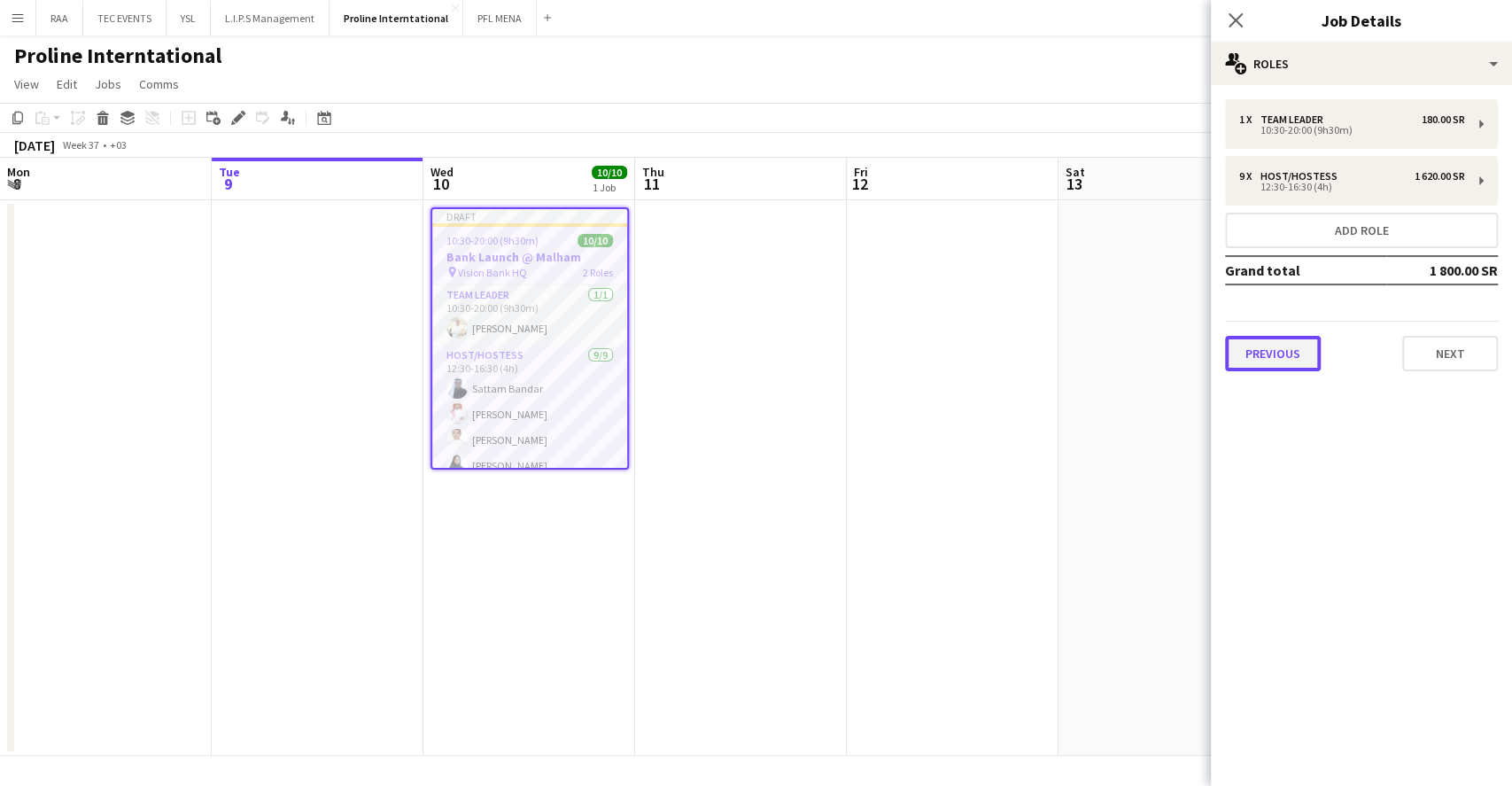
click at [1292, 349] on button "Previous" at bounding box center [1273, 353] width 95 height 35
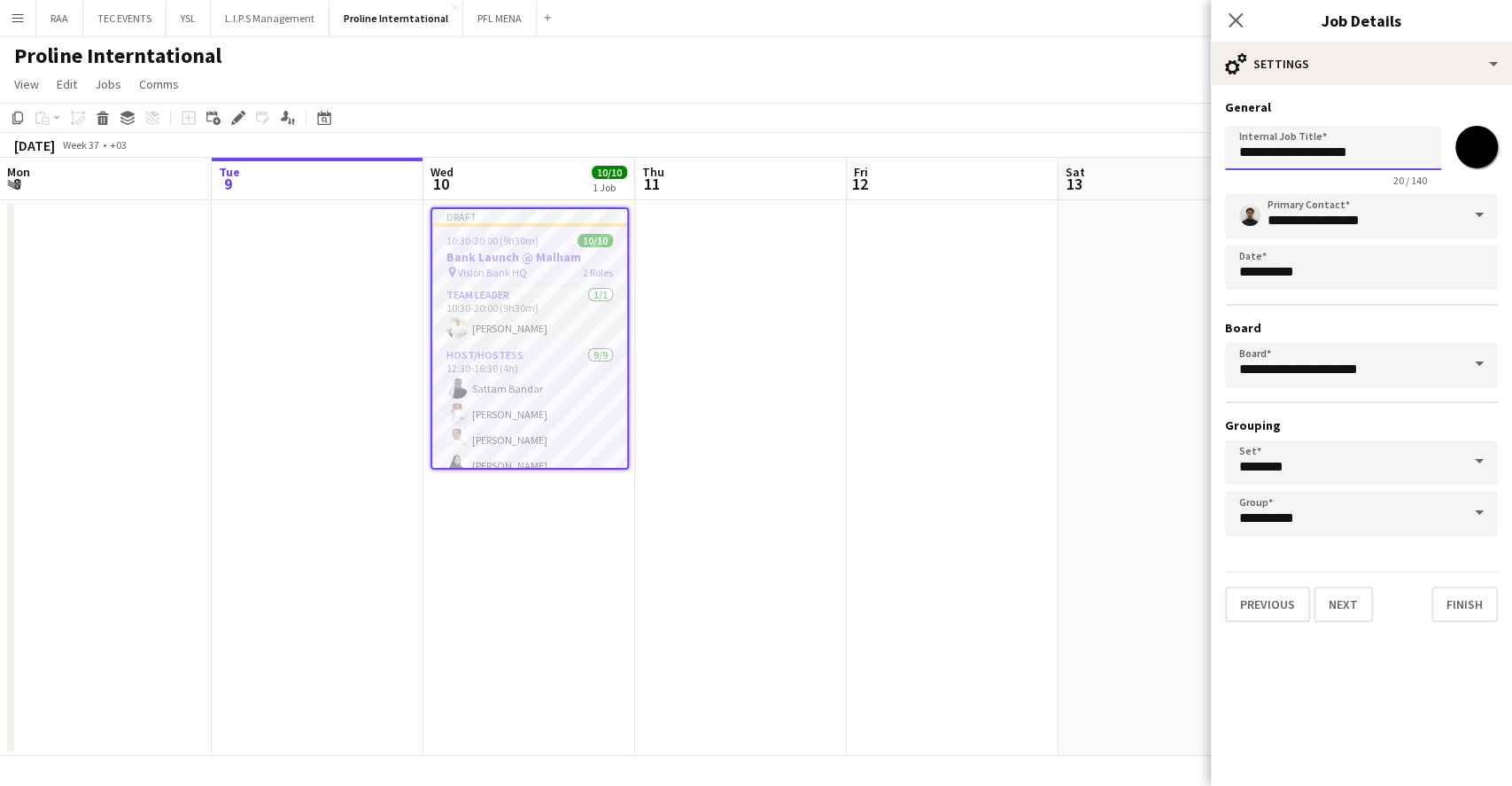
click at [1243, 150] on input "**********" at bounding box center [1333, 147] width 216 height 44
type input "**********"
click at [954, 267] on app-date-cell at bounding box center [953, 478] width 212 height 556
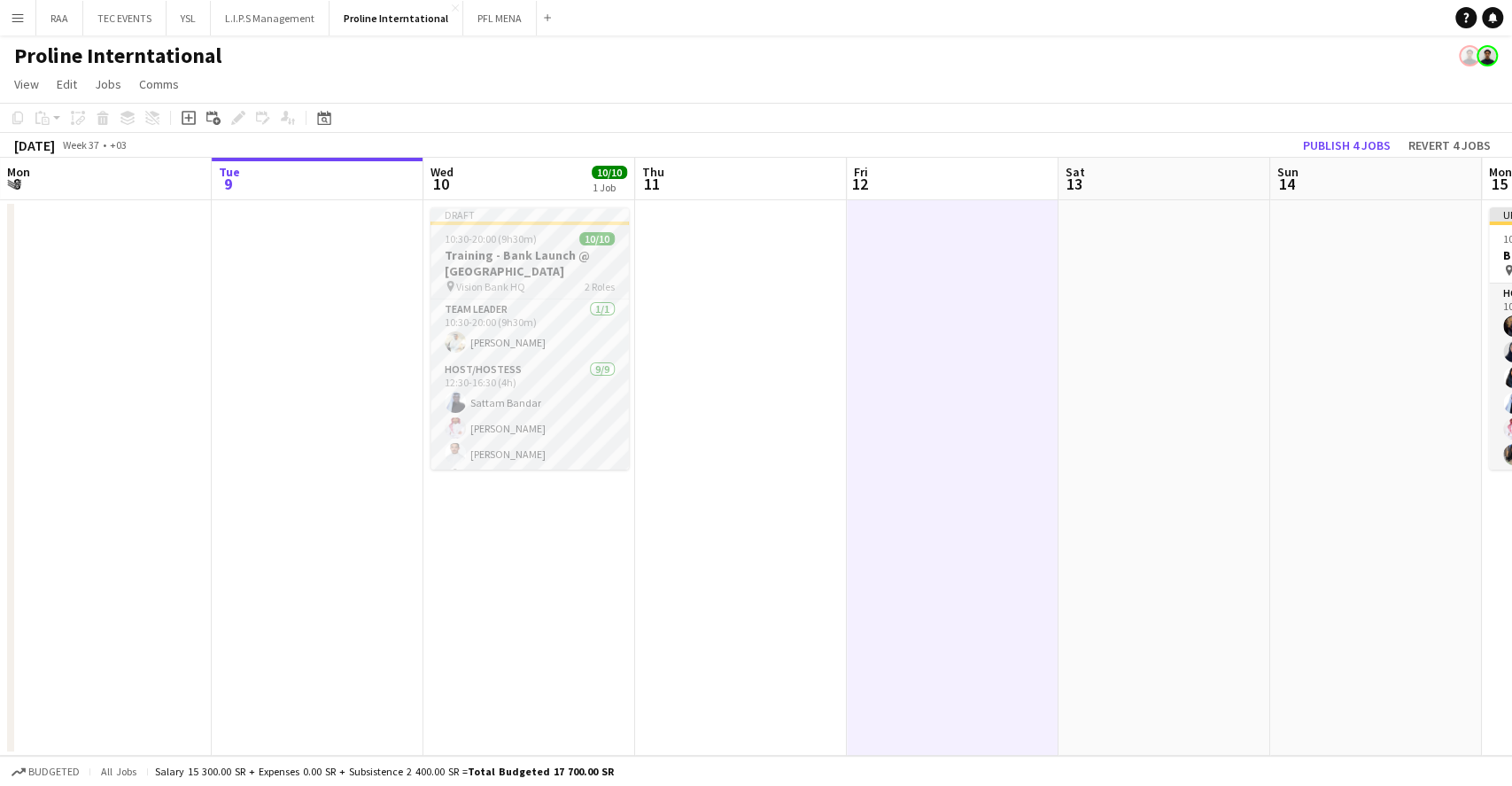
click at [555, 262] on h3 "Training - Bank Launch @ [GEOGRAPHIC_DATA]" at bounding box center [529, 263] width 199 height 31
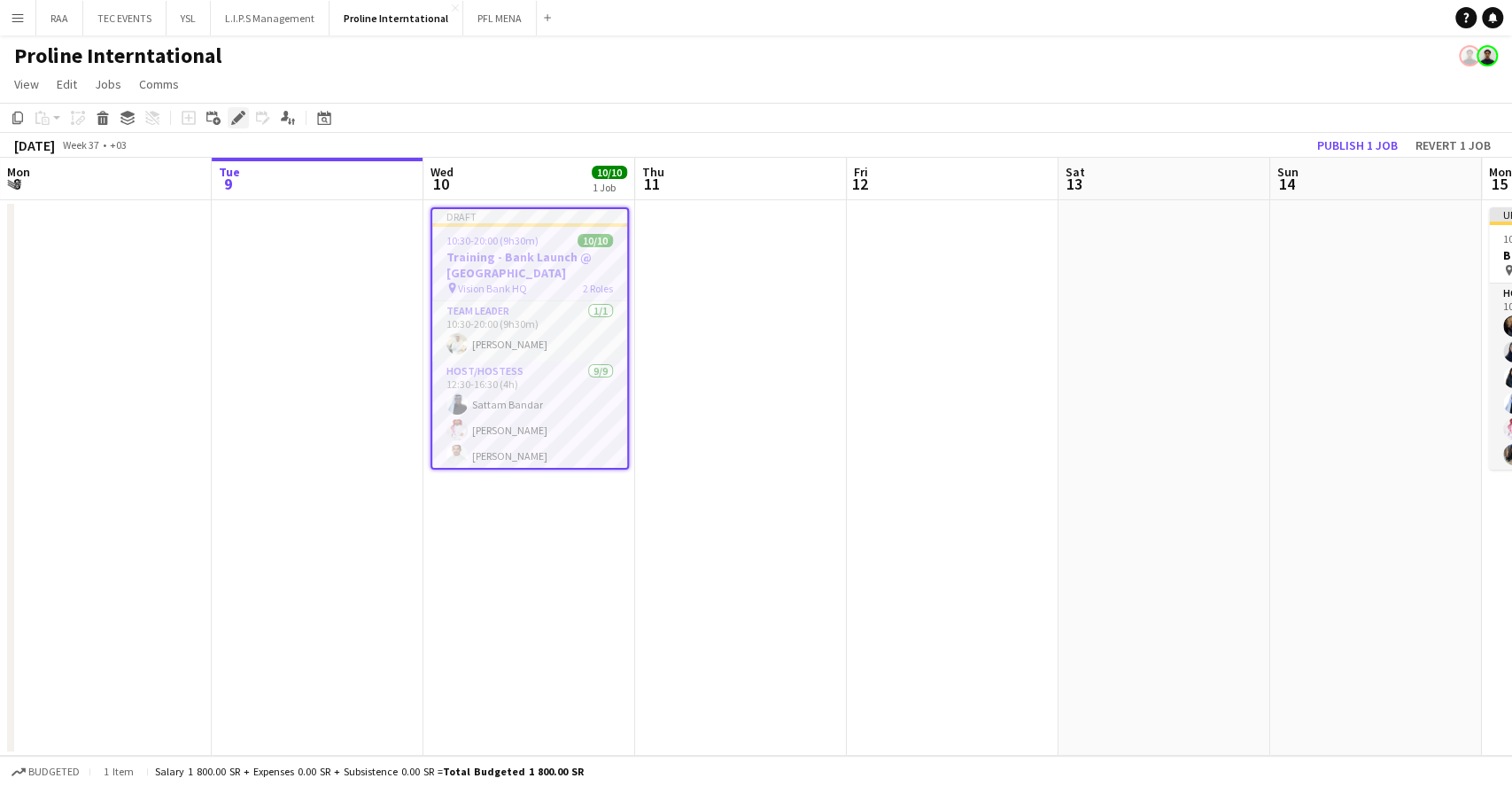
click at [231, 117] on icon "Edit" at bounding box center [238, 118] width 14 height 14
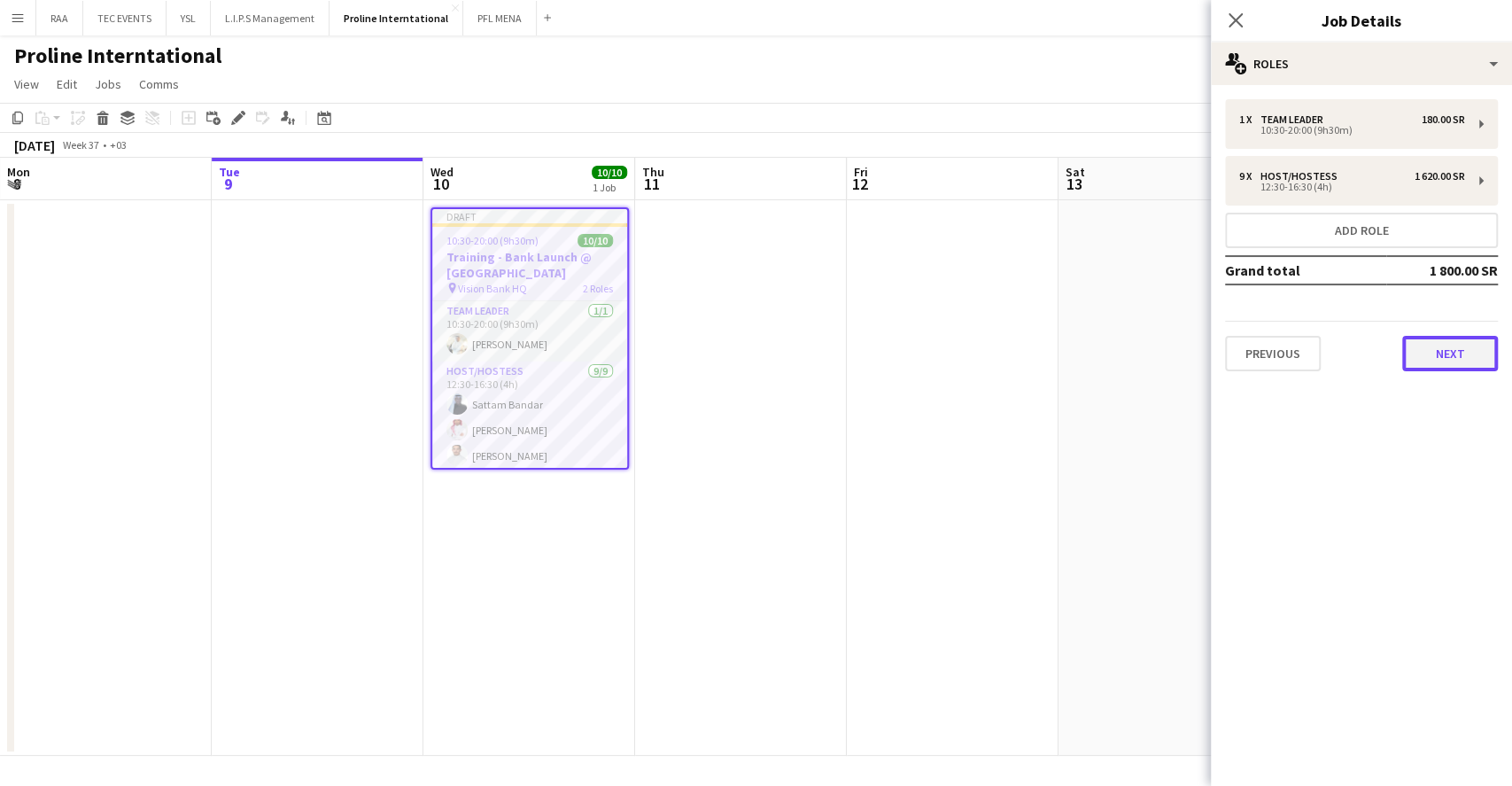
click at [1462, 358] on button "Next" at bounding box center [1450, 353] width 95 height 35
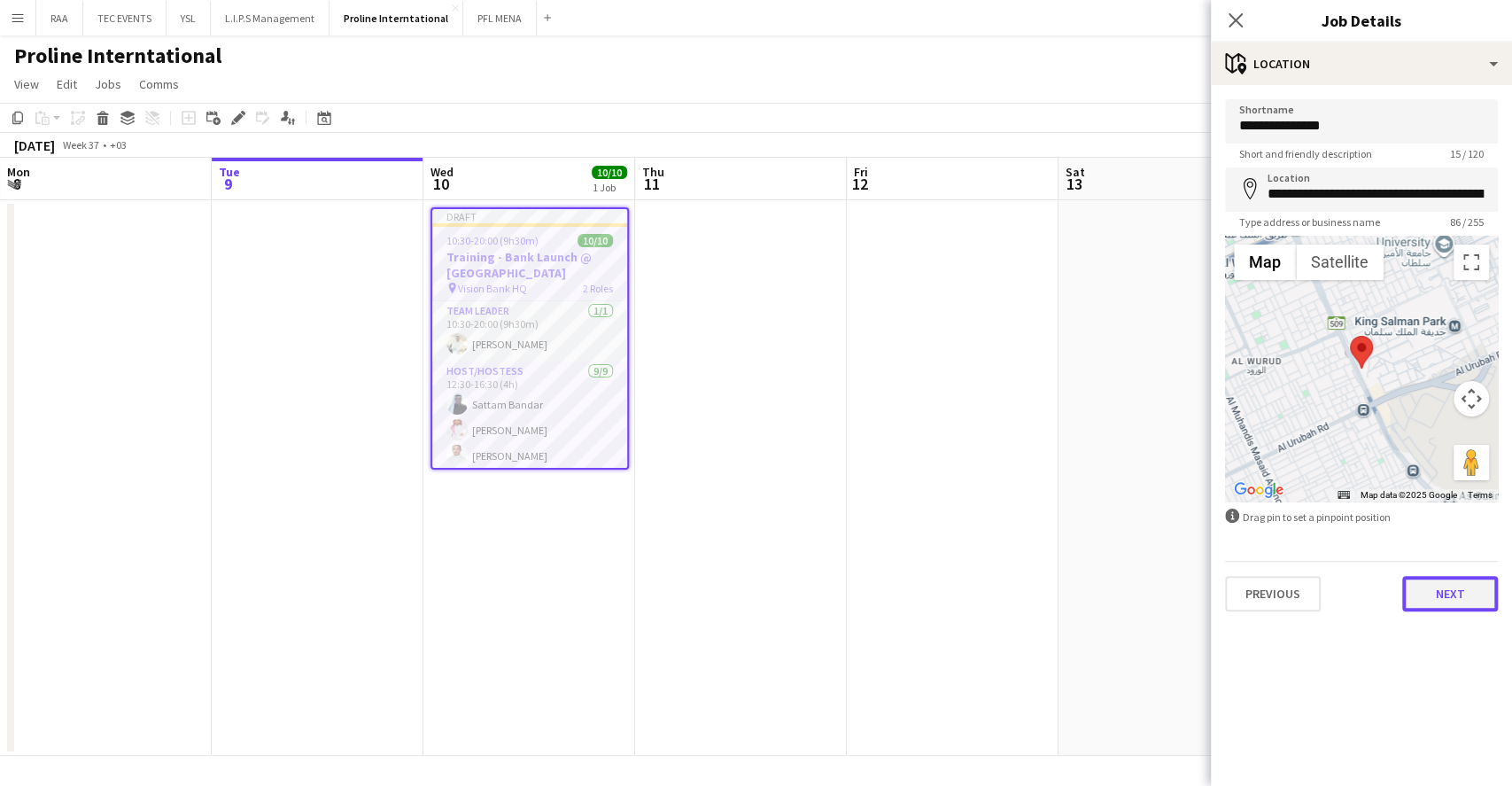
click at [1439, 594] on button "Next" at bounding box center [1450, 594] width 95 height 35
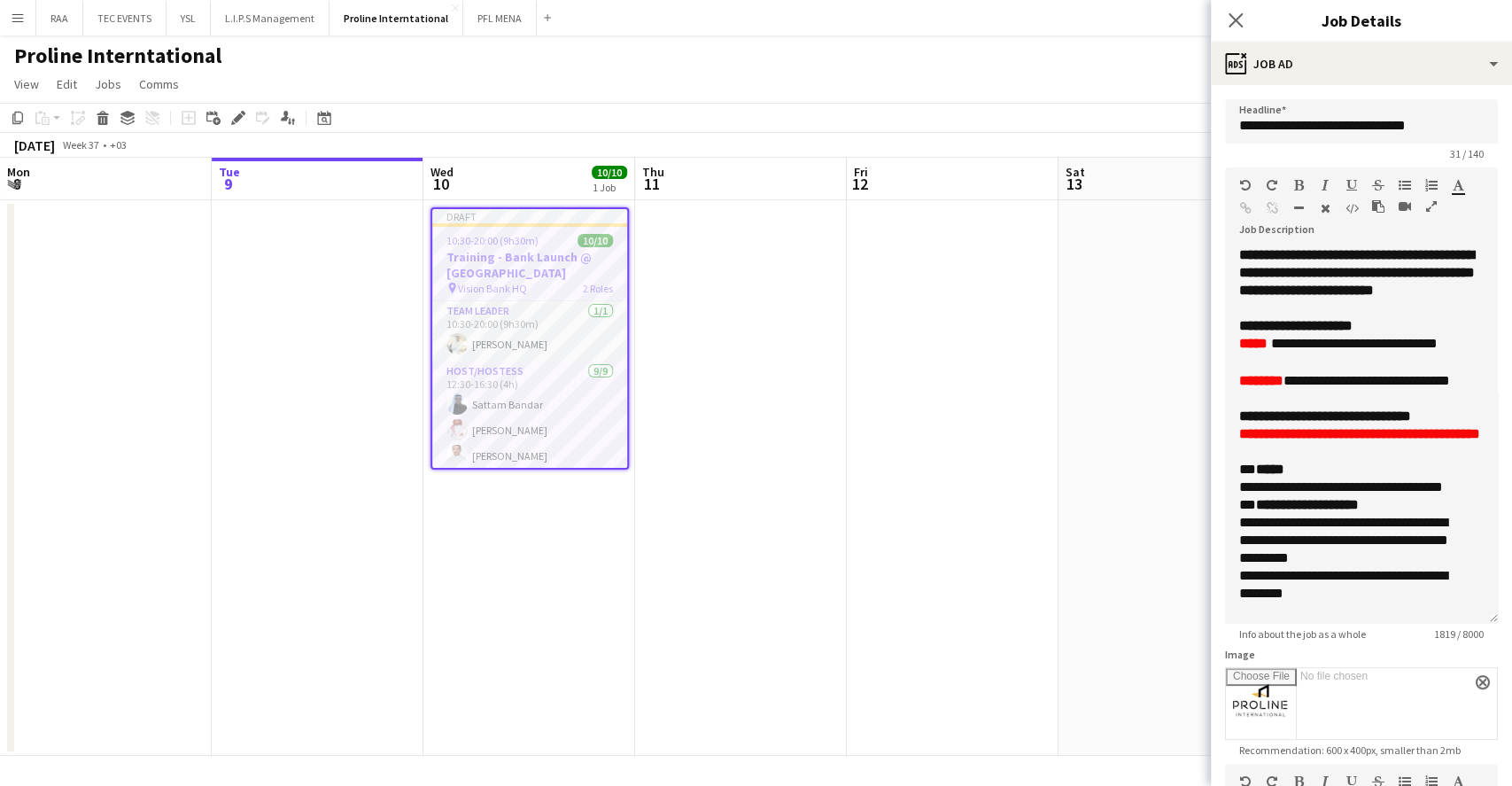
drag, startPoint x: 1452, startPoint y: 363, endPoint x: 1395, endPoint y: 635, distance: 277.9
click at [1395, 635] on app-form-group "**********" at bounding box center [1362, 404] width 273 height 473
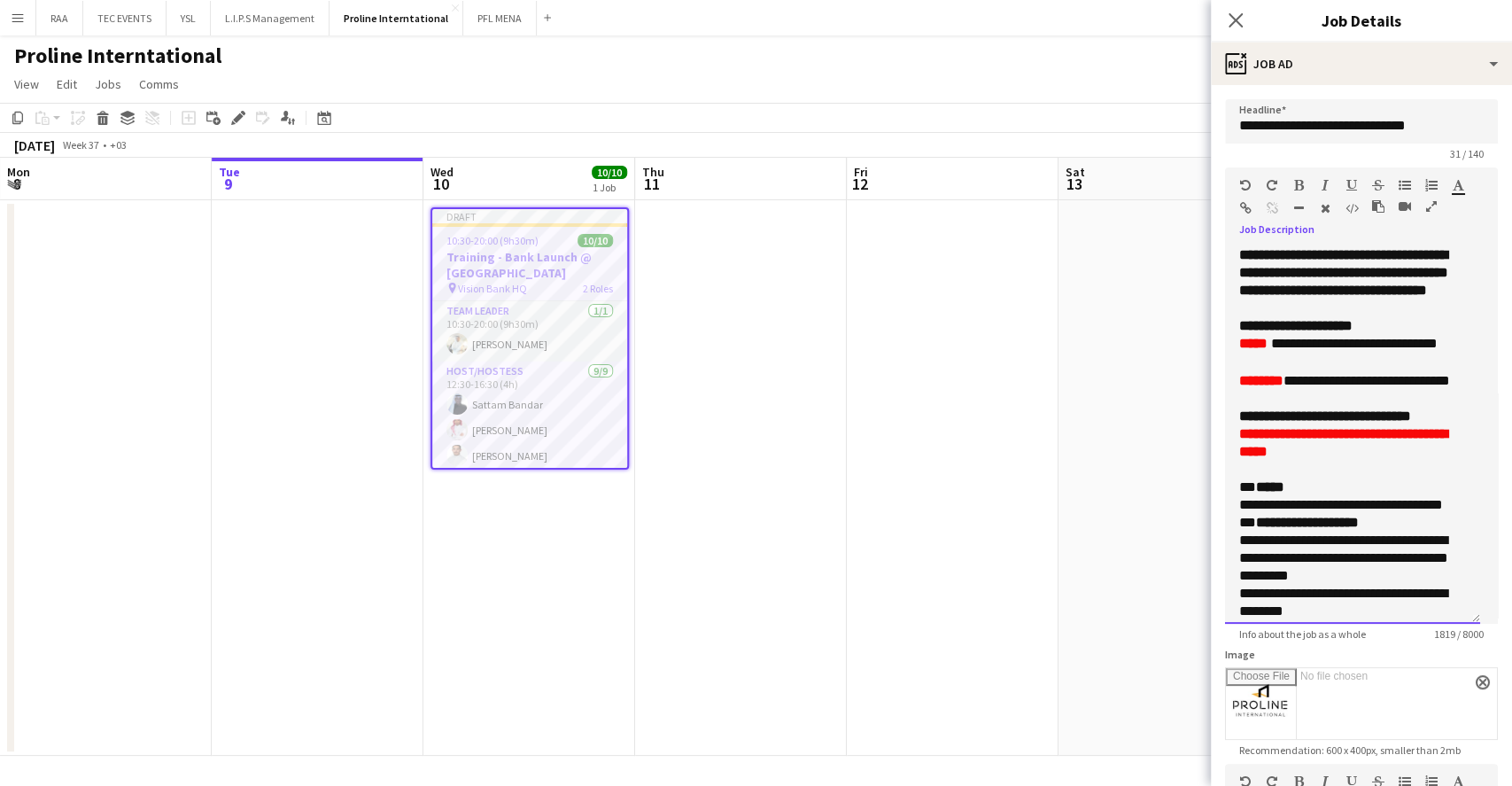
drag, startPoint x: 1328, startPoint y: 482, endPoint x: 1238, endPoint y: 447, distance: 96.6
click at [1238, 447] on div "**********" at bounding box center [1353, 435] width 255 height 378
copy div "**********"
click at [1252, 317] on p at bounding box center [1353, 308] width 227 height 18
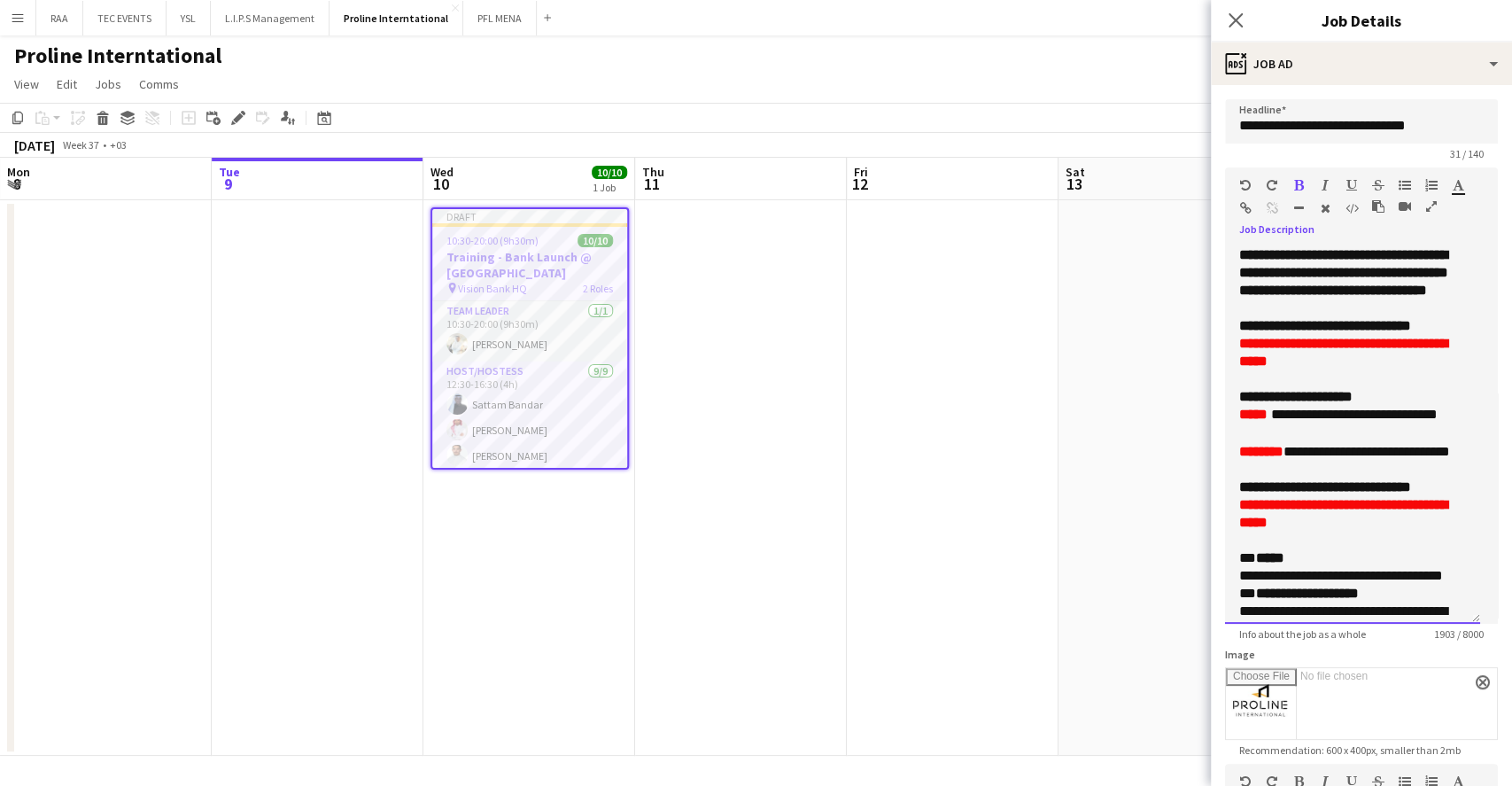
drag, startPoint x: 1331, startPoint y: 563, endPoint x: 1228, endPoint y: 521, distance: 111.2
click at [1228, 521] on div "**********" at bounding box center [1353, 435] width 255 height 378
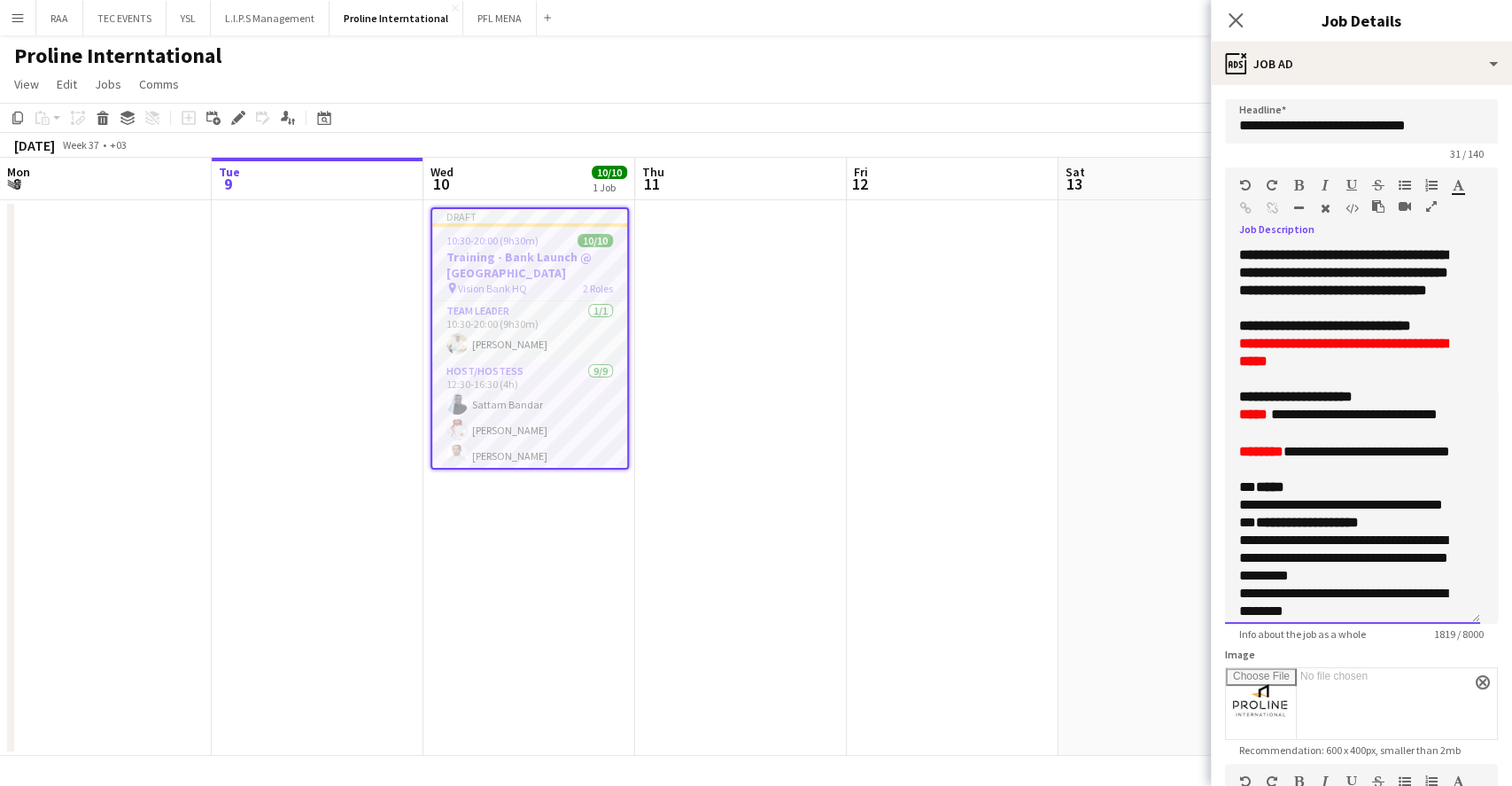
drag, startPoint x: 1347, startPoint y: 376, endPoint x: 1242, endPoint y: 364, distance: 105.7
click at [1242, 364] on p "**********" at bounding box center [1353, 352] width 227 height 35
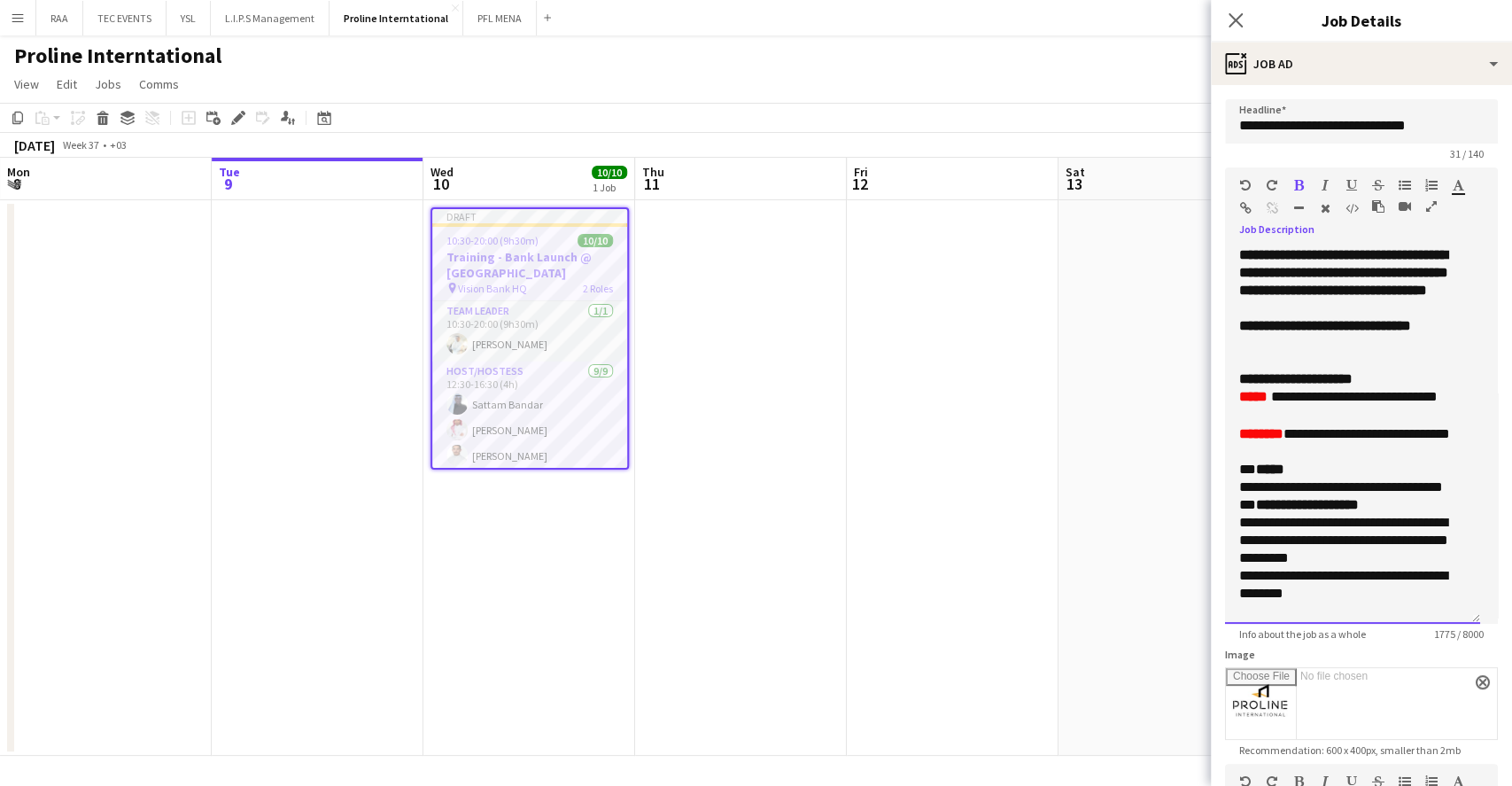
drag, startPoint x: 1236, startPoint y: 419, endPoint x: 1287, endPoint y: 469, distance: 71.4
click at [1287, 469] on div "**********" at bounding box center [1353, 435] width 255 height 378
copy div "**********"
click at [1290, 353] on p at bounding box center [1353, 344] width 227 height 18
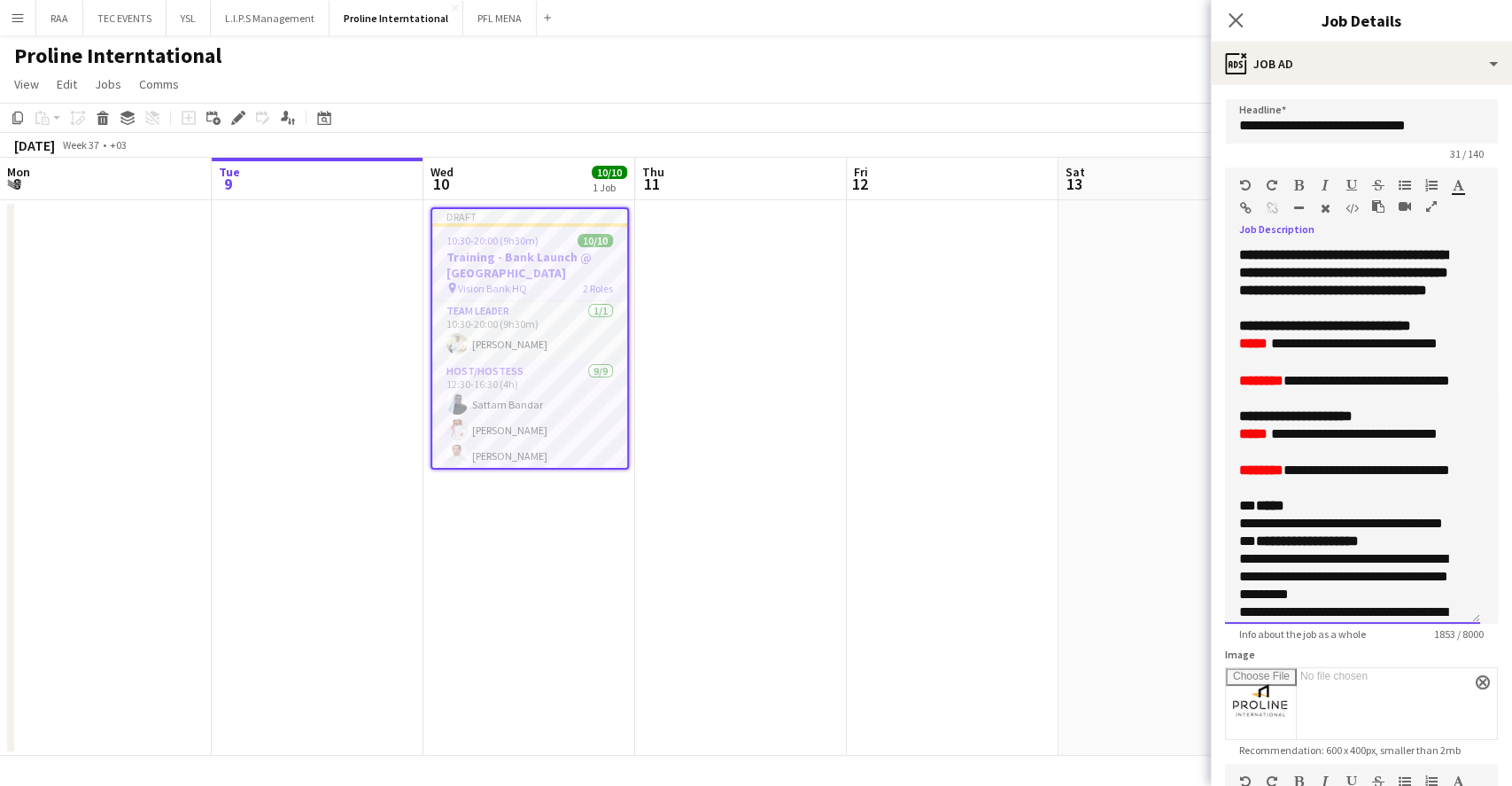
drag, startPoint x: 1297, startPoint y: 399, endPoint x: 1309, endPoint y: 416, distance: 20.8
click at [1309, 390] on p "**********" at bounding box center [1353, 381] width 227 height 18
drag, startPoint x: 1282, startPoint y: 360, endPoint x: 1354, endPoint y: 359, distance: 72.0
click at [1349, 350] on span "**********" at bounding box center [1354, 343] width 166 height 13
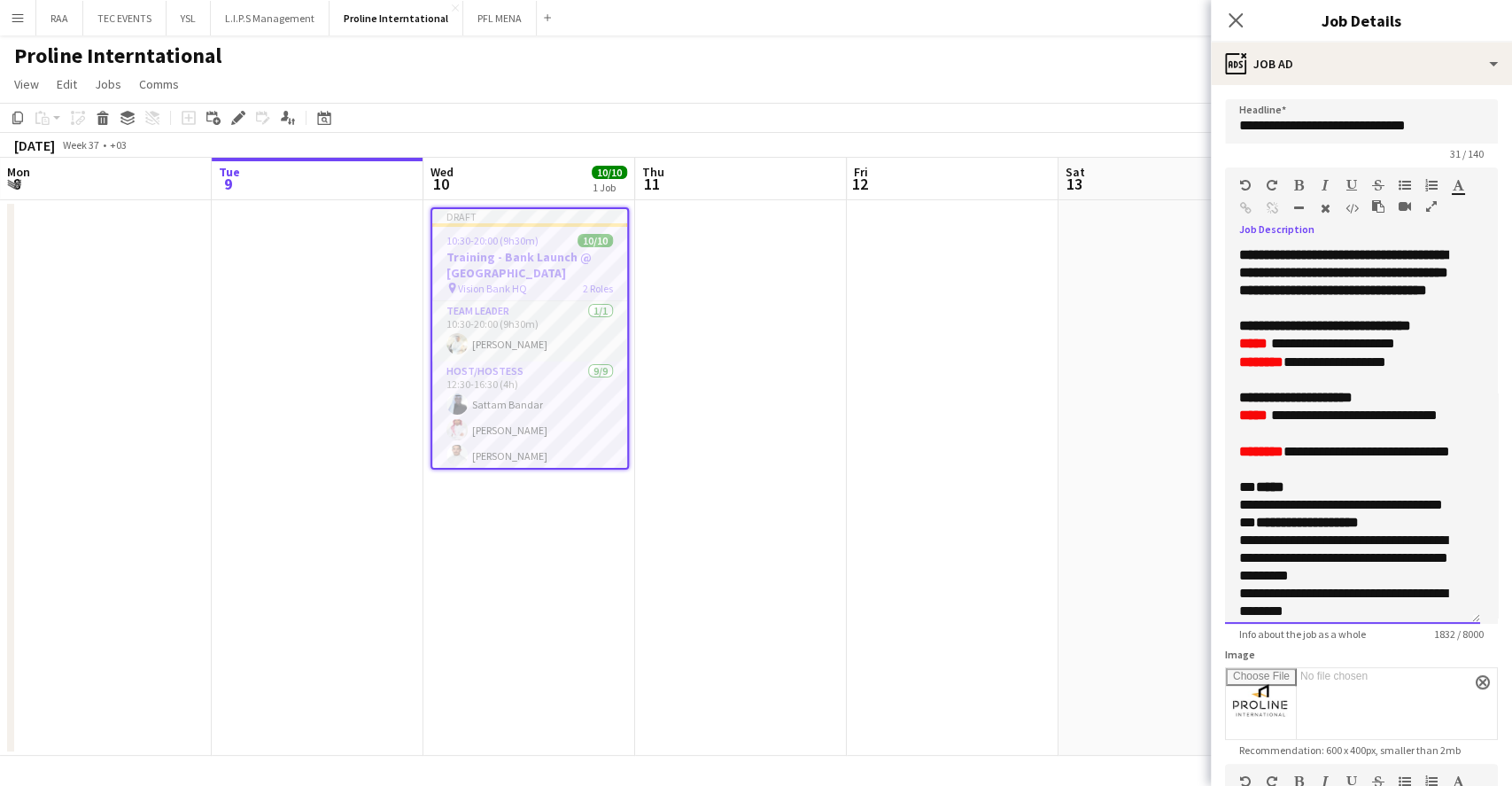
click at [1391, 350] on span "**********" at bounding box center [1333, 343] width 124 height 13
click at [1413, 422] on span "**********" at bounding box center [1354, 415] width 166 height 13
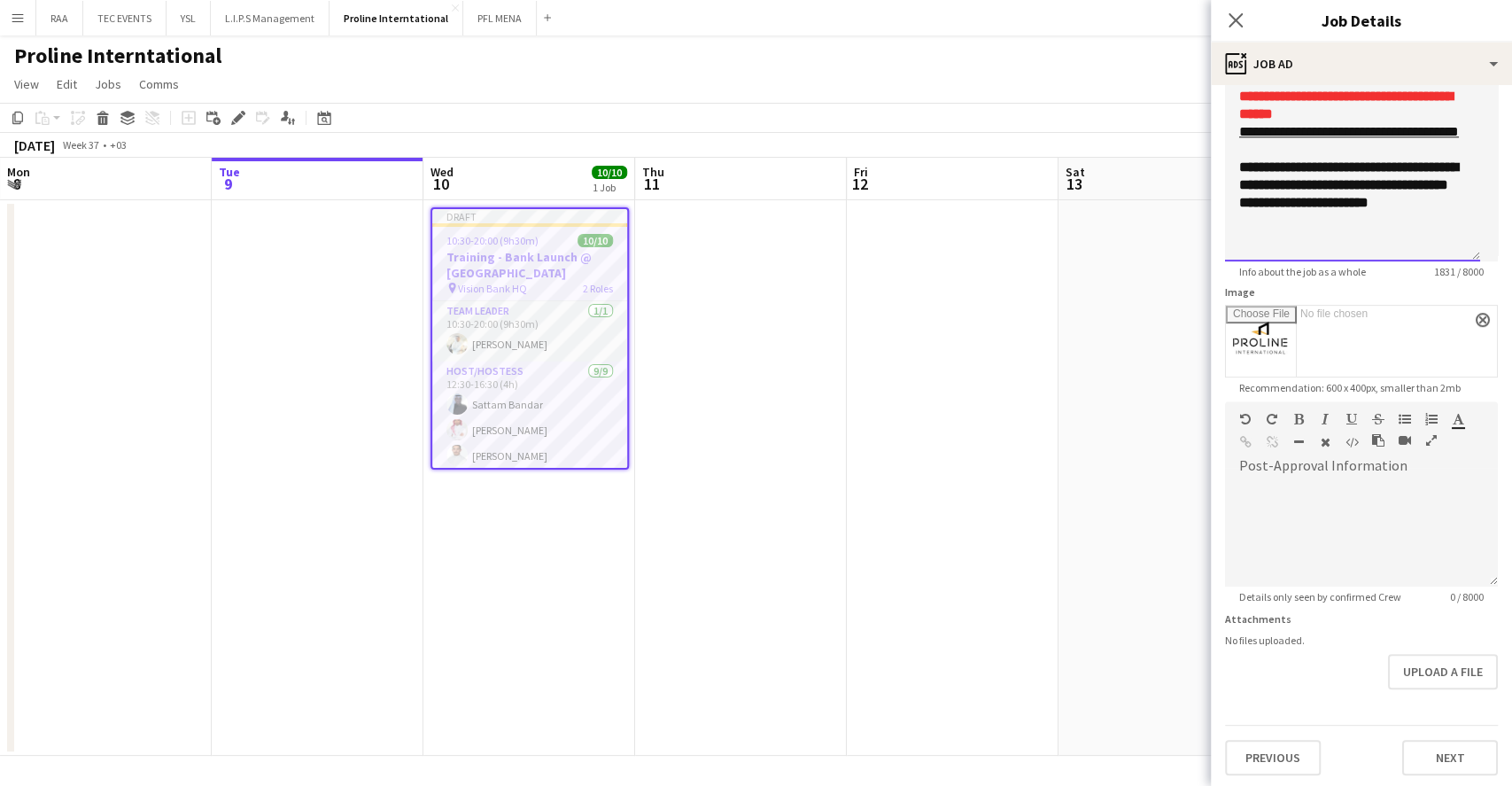
scroll to position [365, 0]
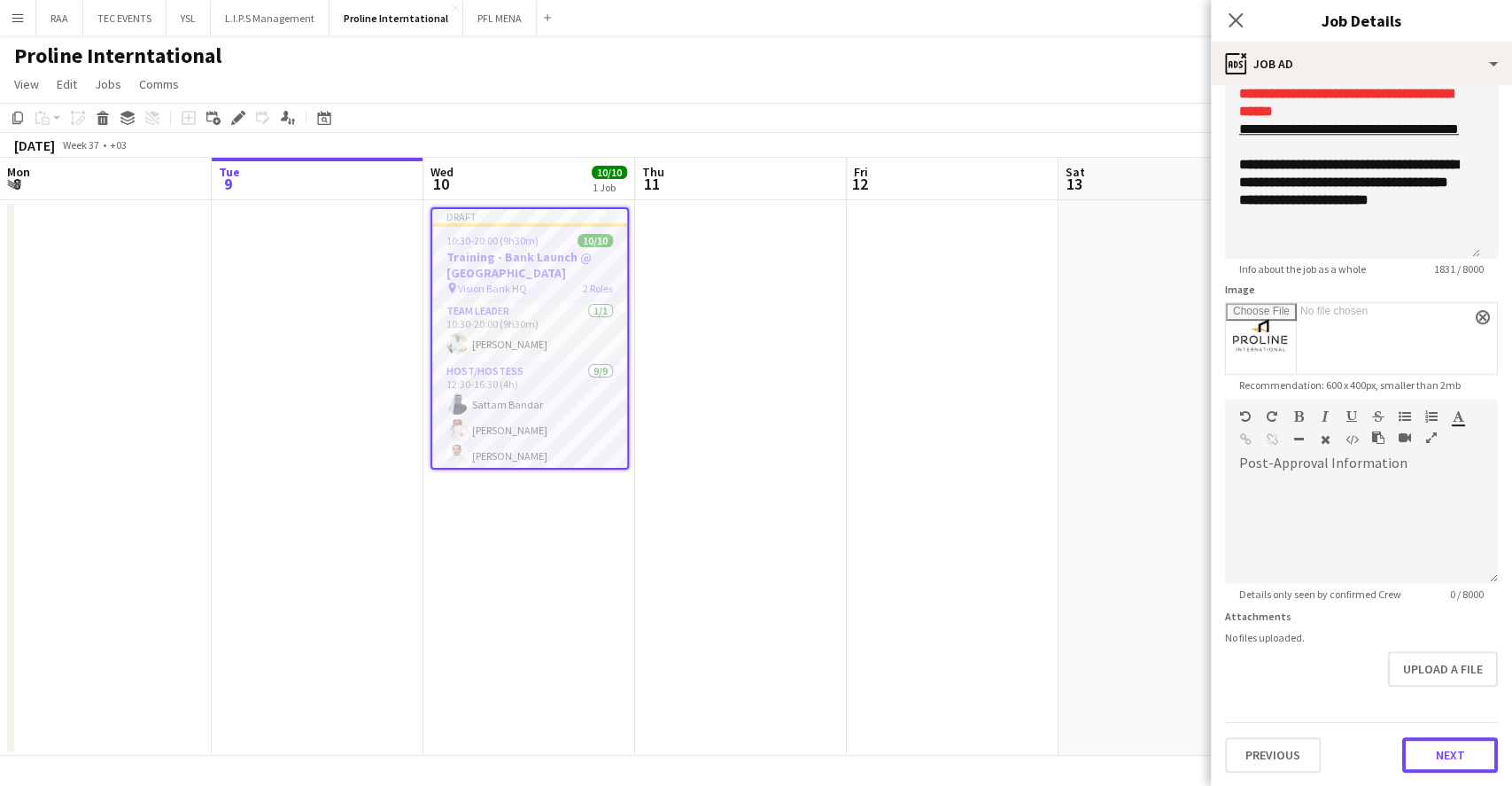
click at [1439, 746] on button "Next" at bounding box center [1450, 755] width 95 height 35
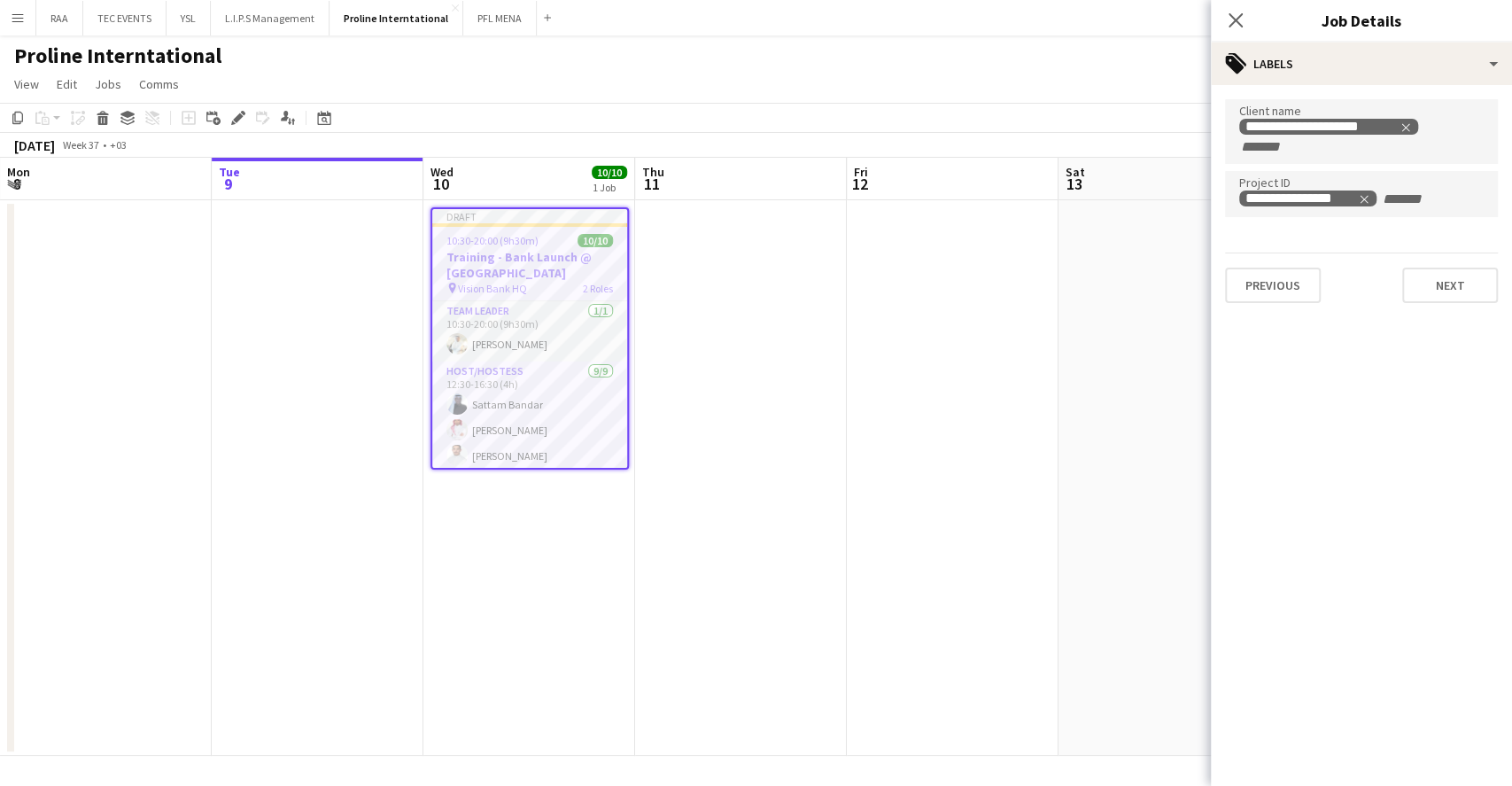
scroll to position [0, 0]
click at [1481, 272] on button "Next" at bounding box center [1450, 285] width 95 height 35
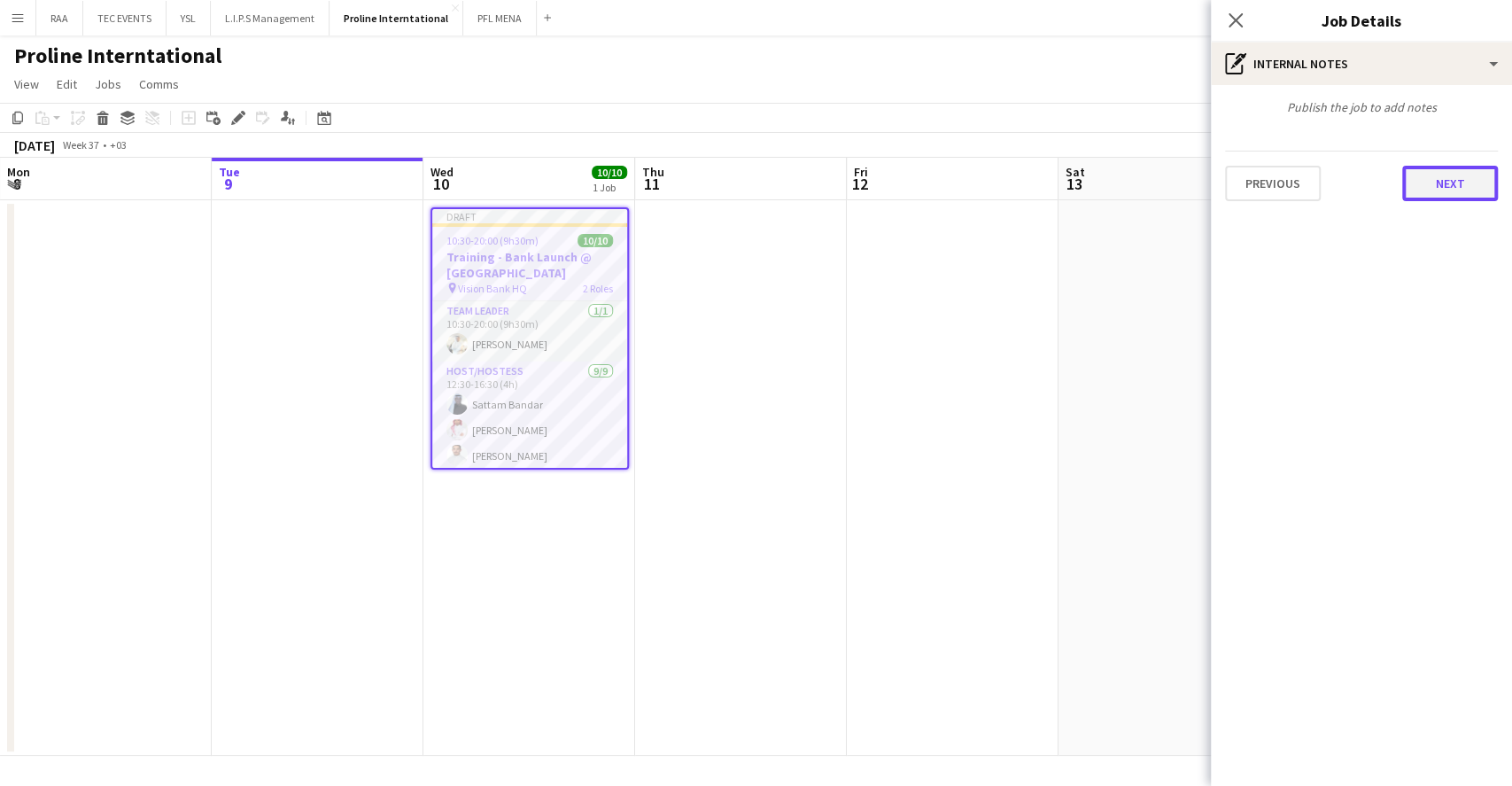
click at [1454, 172] on button "Next" at bounding box center [1450, 183] width 95 height 35
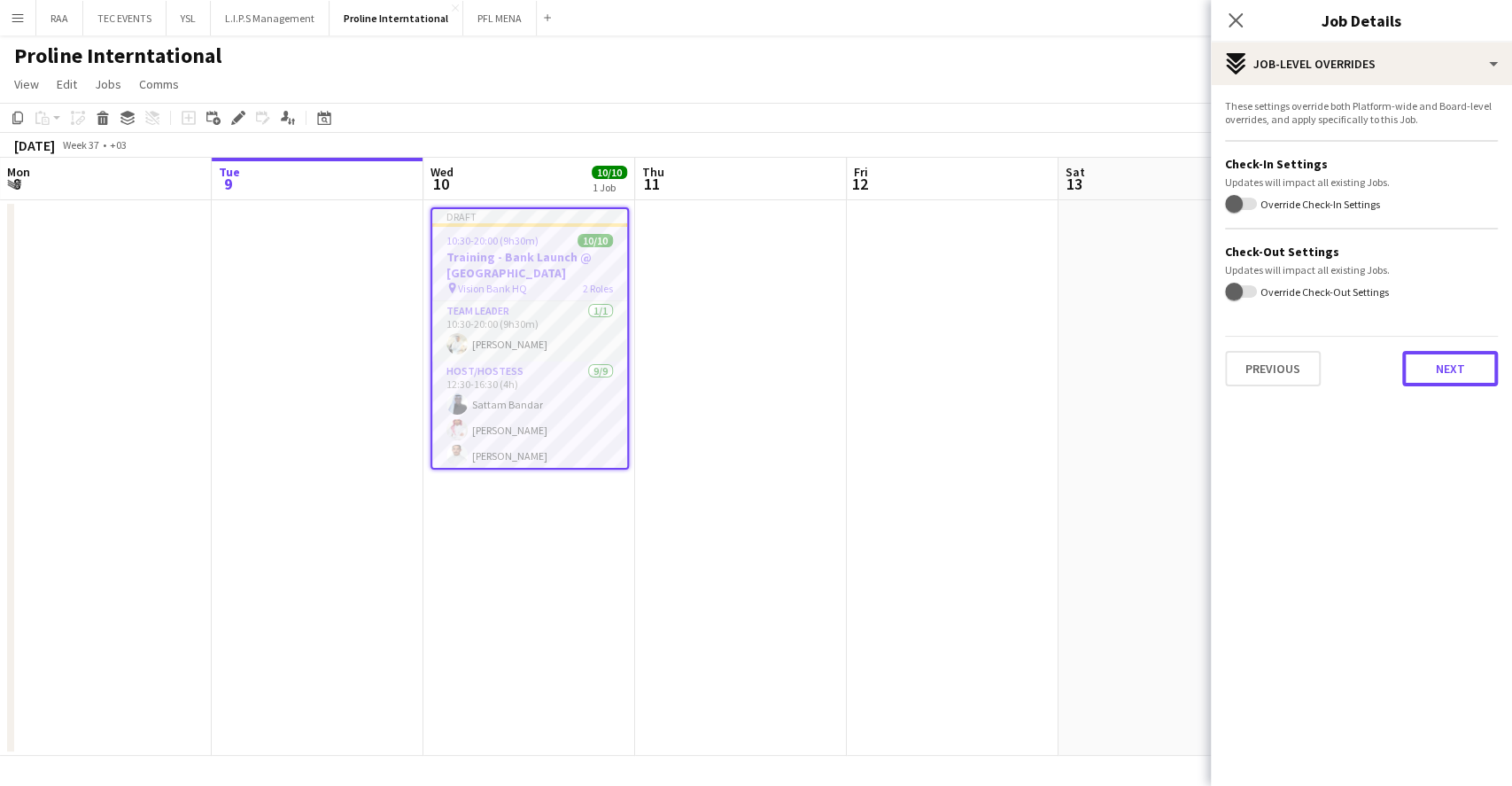
drag, startPoint x: 1440, startPoint y: 356, endPoint x: 1185, endPoint y: 362, distance: 255.1
click at [1441, 356] on button "Next" at bounding box center [1450, 368] width 95 height 35
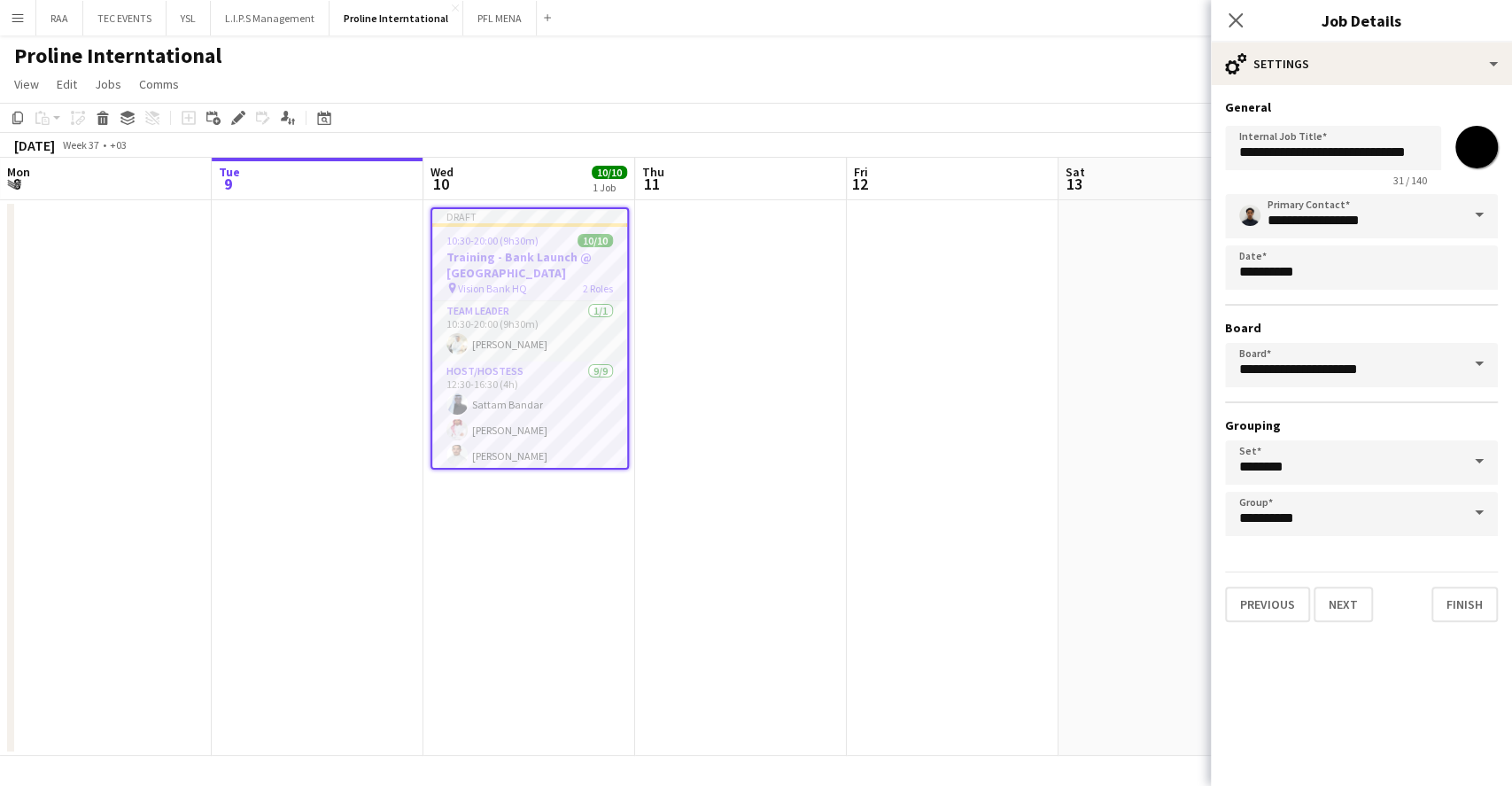
click at [874, 308] on app-date-cell at bounding box center [953, 478] width 212 height 556
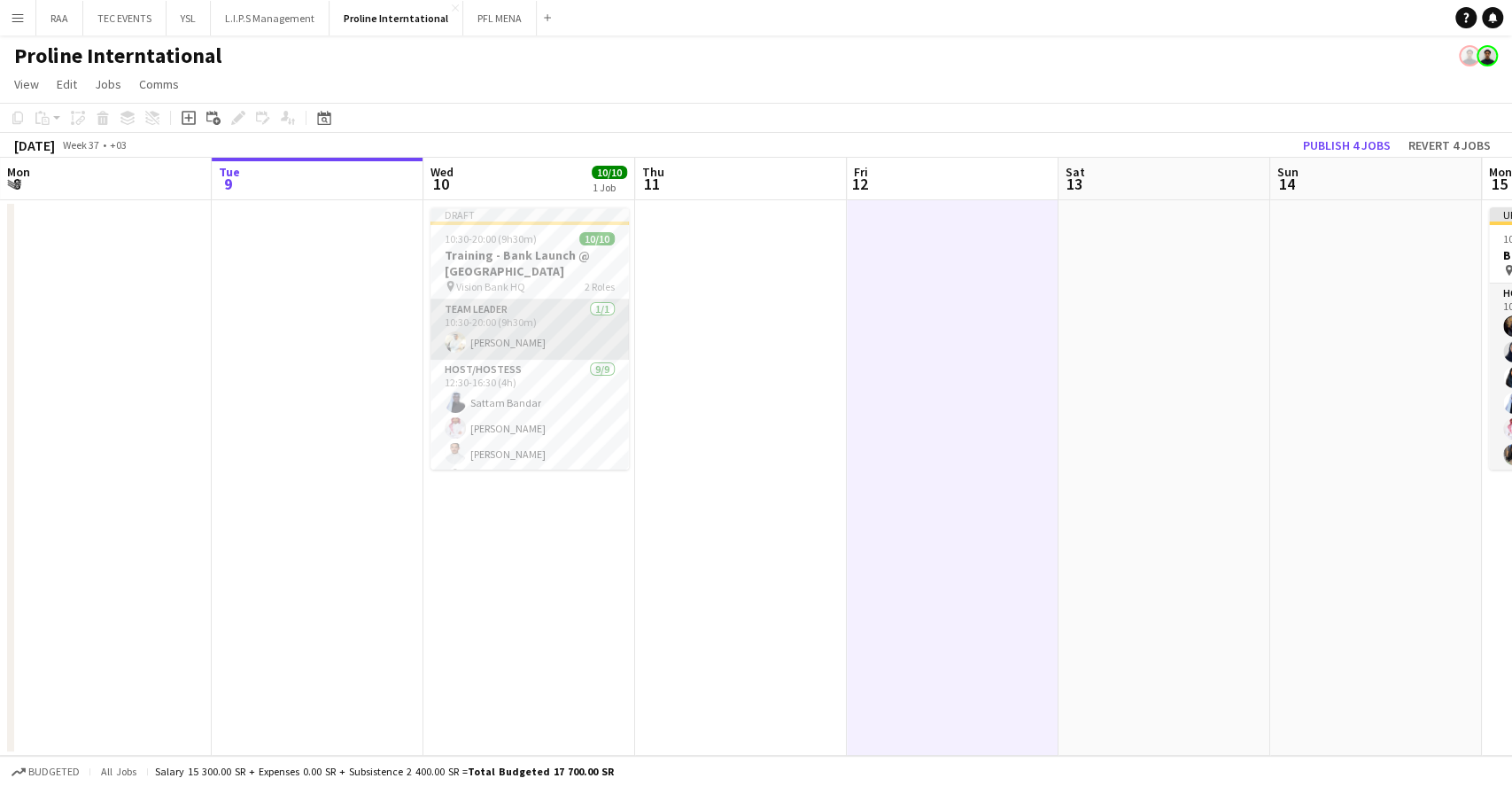
click at [537, 340] on app-card-role "Team Leader [DATE] 10:30-20:00 (9h30m) [PERSON_NAME]" at bounding box center [529, 329] width 199 height 60
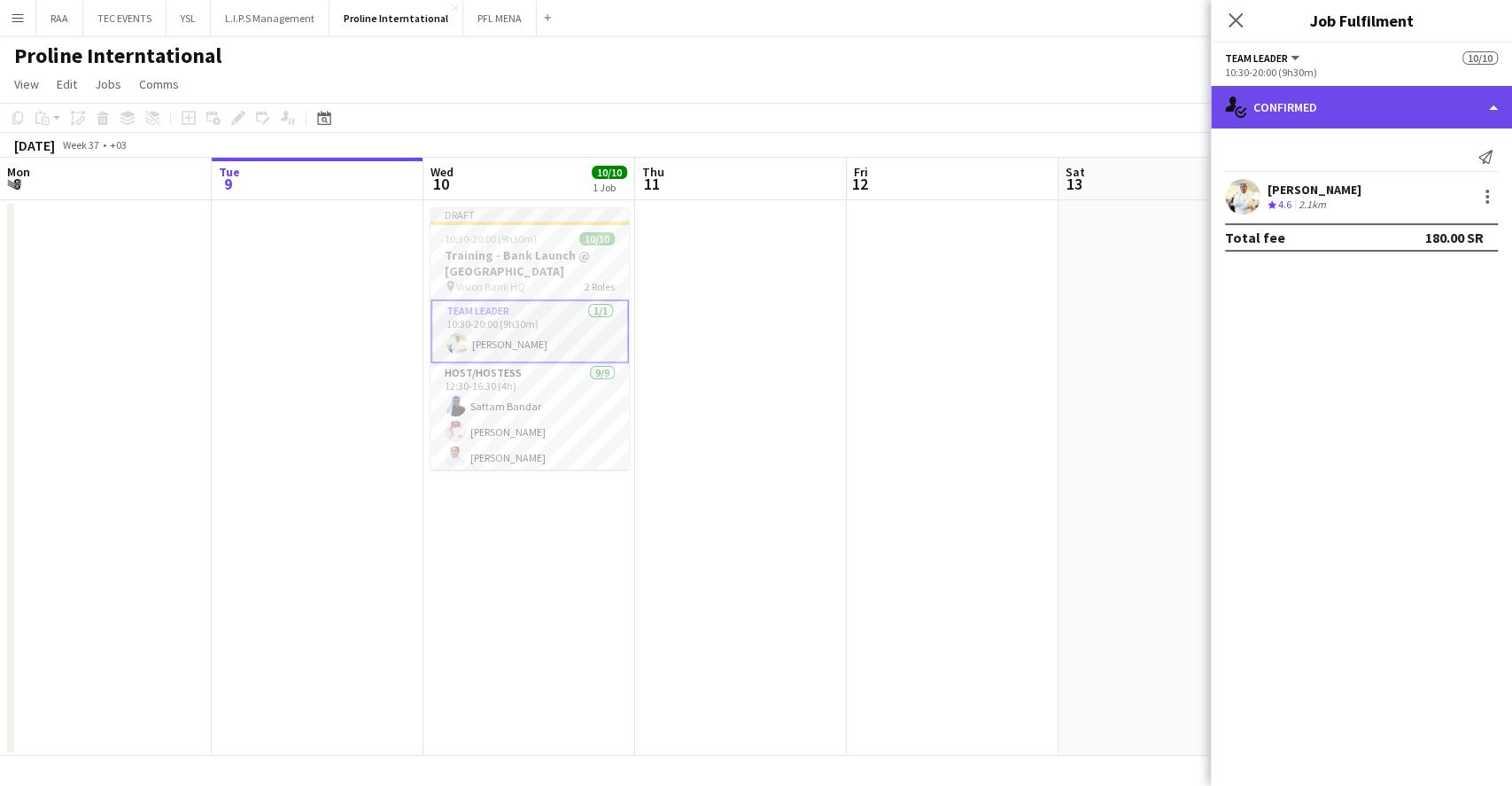
click at [1459, 95] on div "single-neutral-actions-check-2 Confirmed" at bounding box center [1361, 107] width 301 height 42
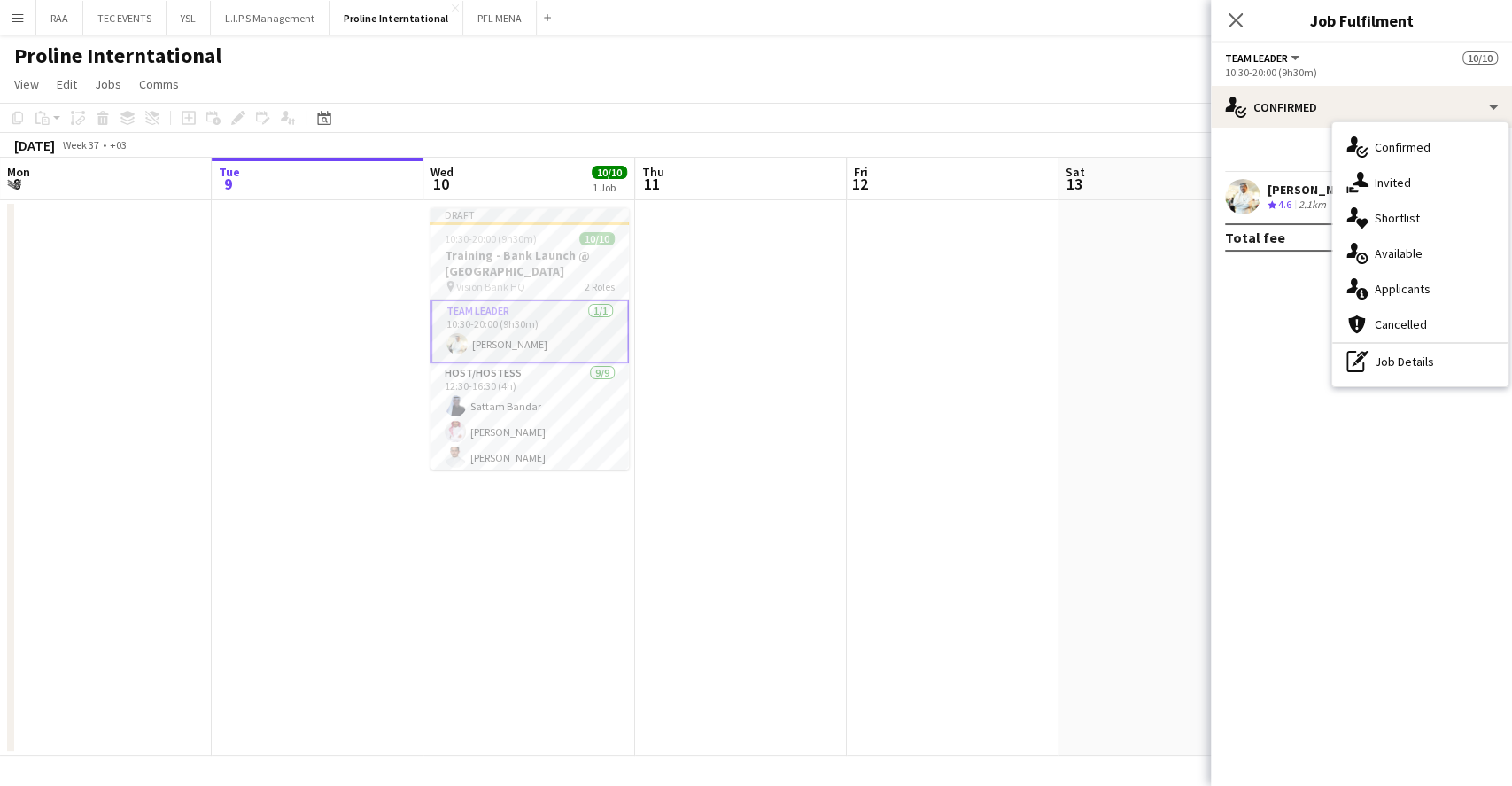
click at [1438, 380] on div "single-neutral-actions-check-2 Confirmed single-neutral-actions-share-1 Invited…" at bounding box center [1419, 255] width 175 height 264
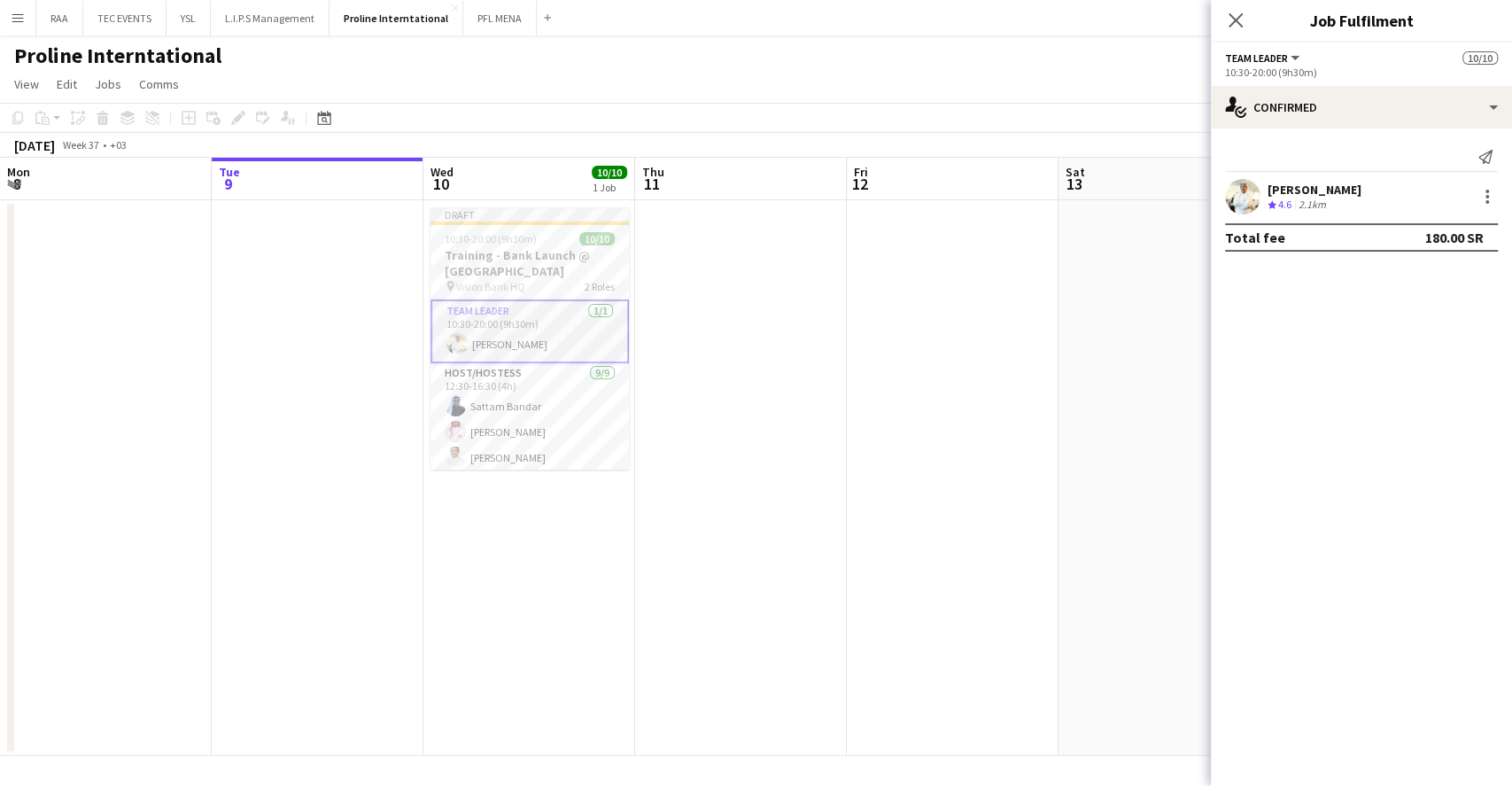
click at [1436, 372] on mat-expansion-panel "check Confirmed Send notification [PERSON_NAME] Crew rating 4.6 2.1km Total fee…" at bounding box center [1361, 457] width 301 height 657
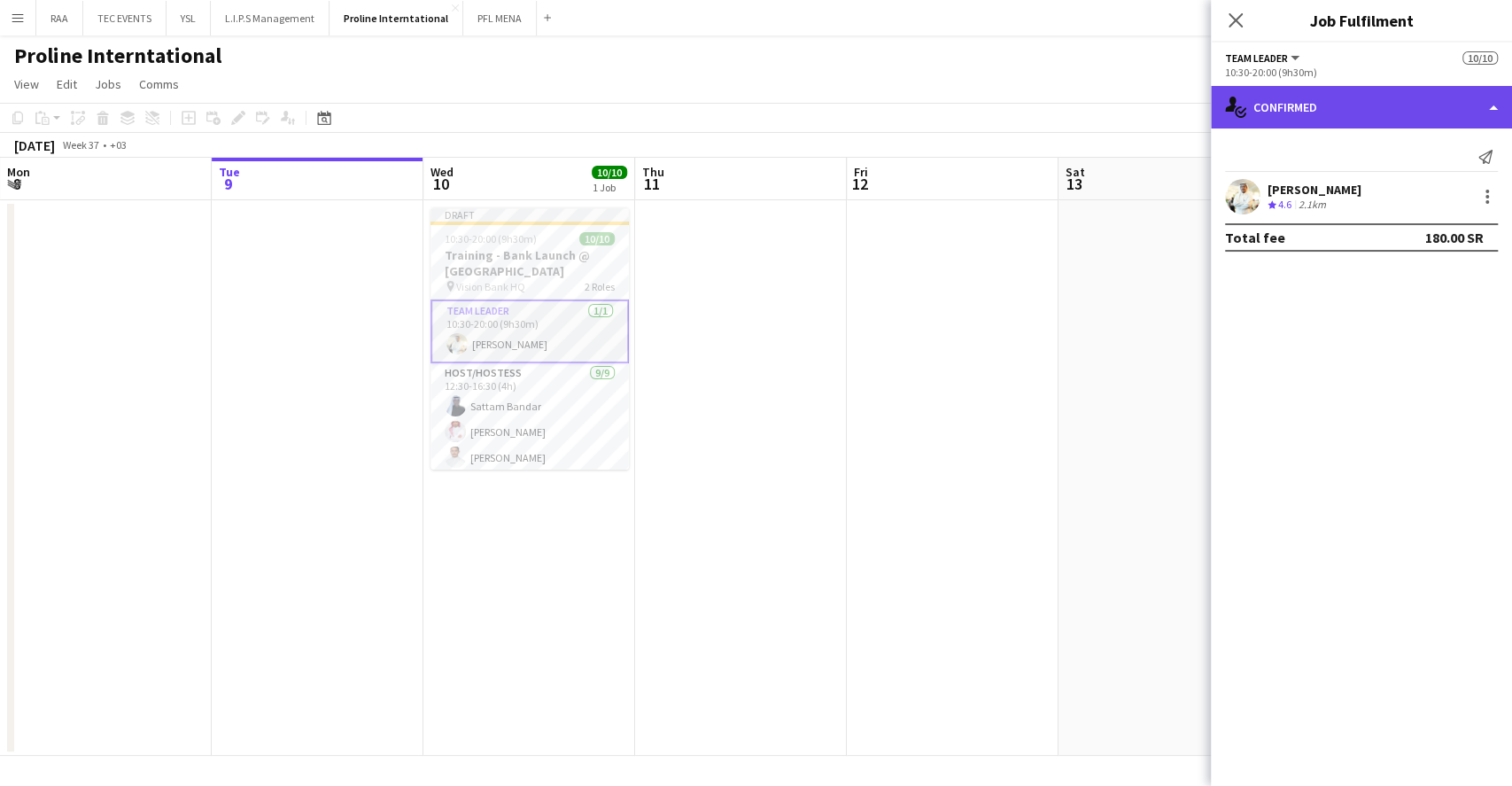
click at [1396, 121] on div "single-neutral-actions-check-2 Confirmed" at bounding box center [1361, 107] width 301 height 42
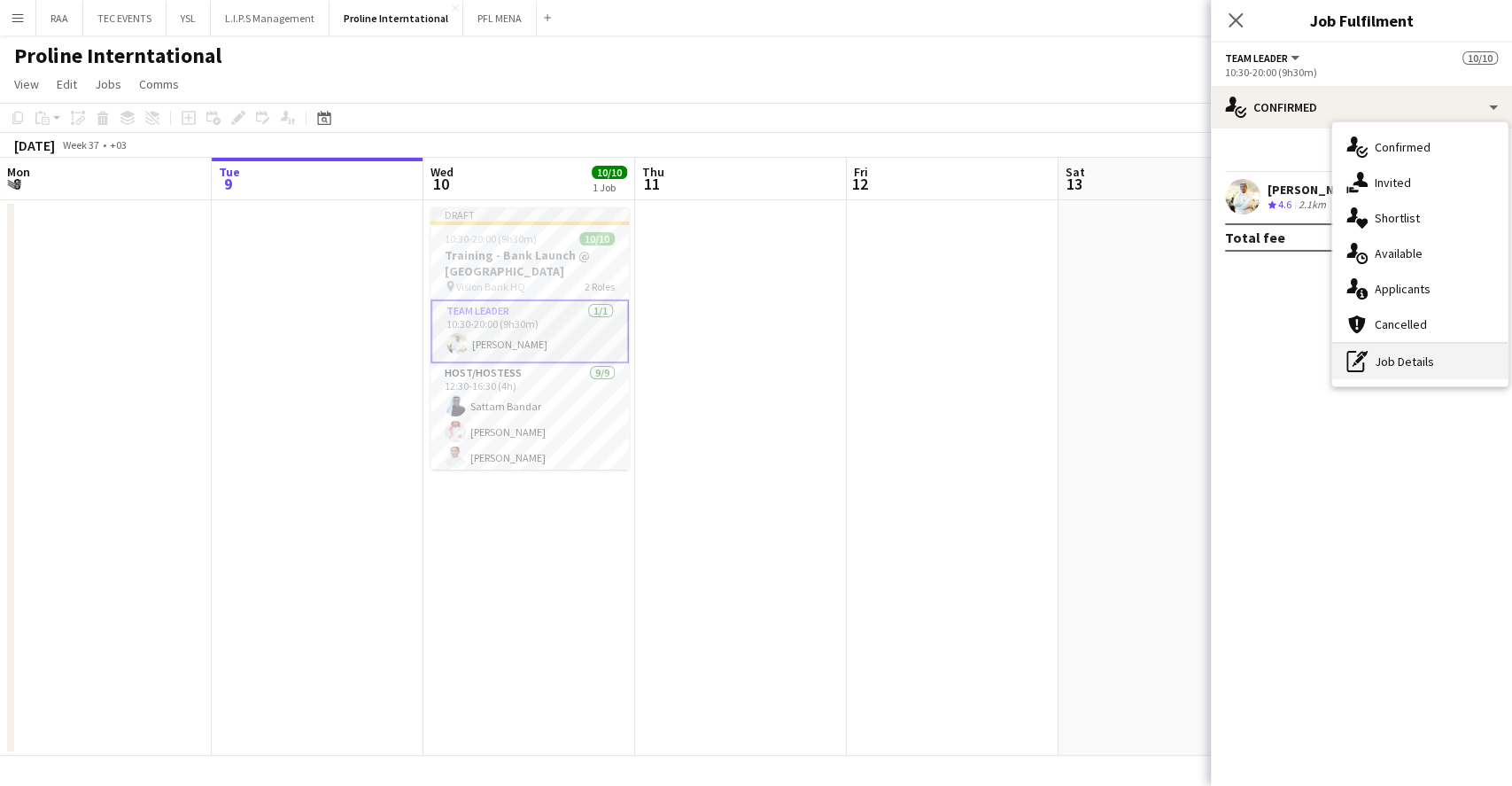
click at [1448, 362] on div "pen-write Job Details" at bounding box center [1419, 361] width 175 height 35
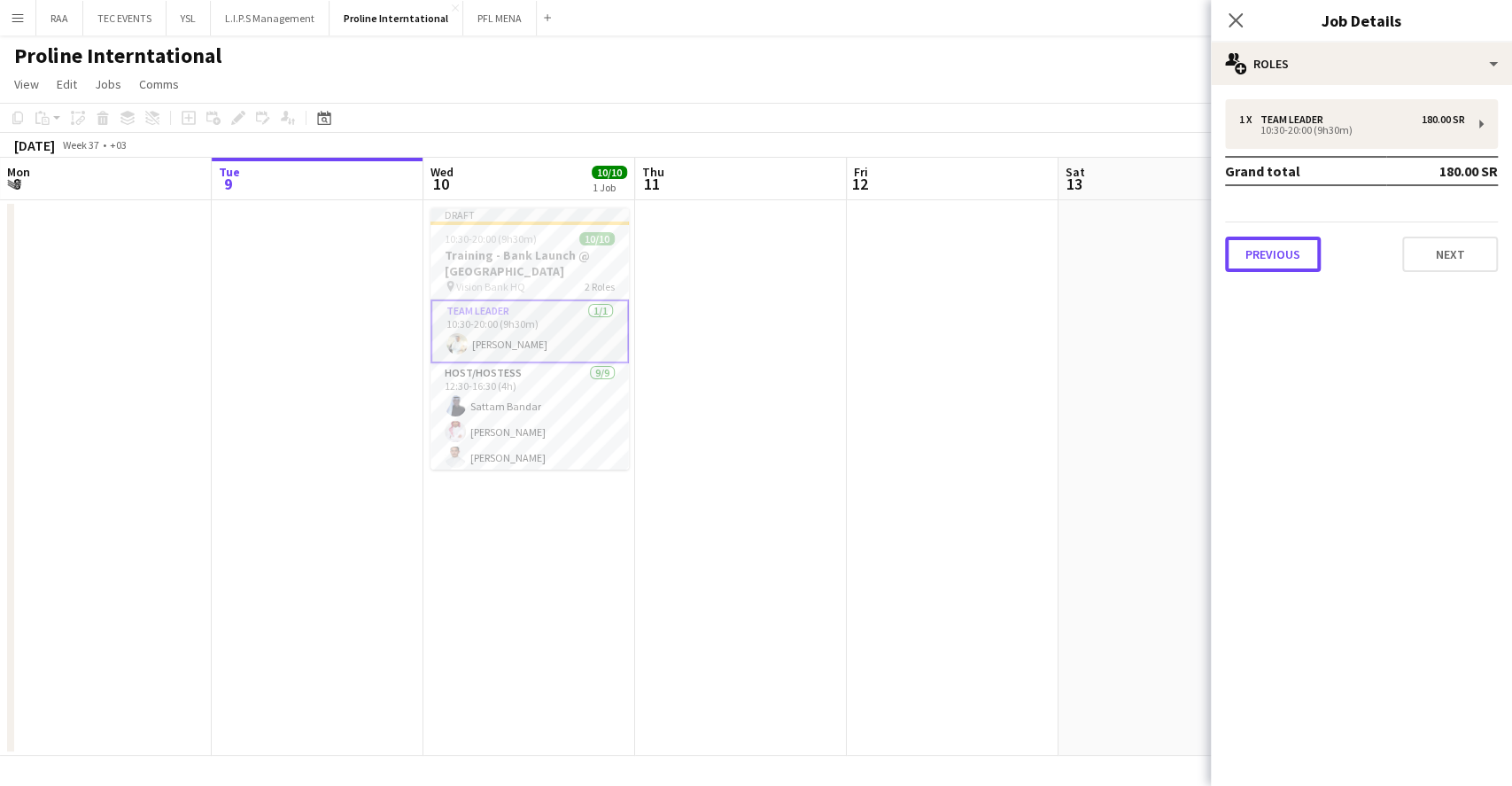
click at [1251, 249] on button "Previous" at bounding box center [1273, 254] width 95 height 35
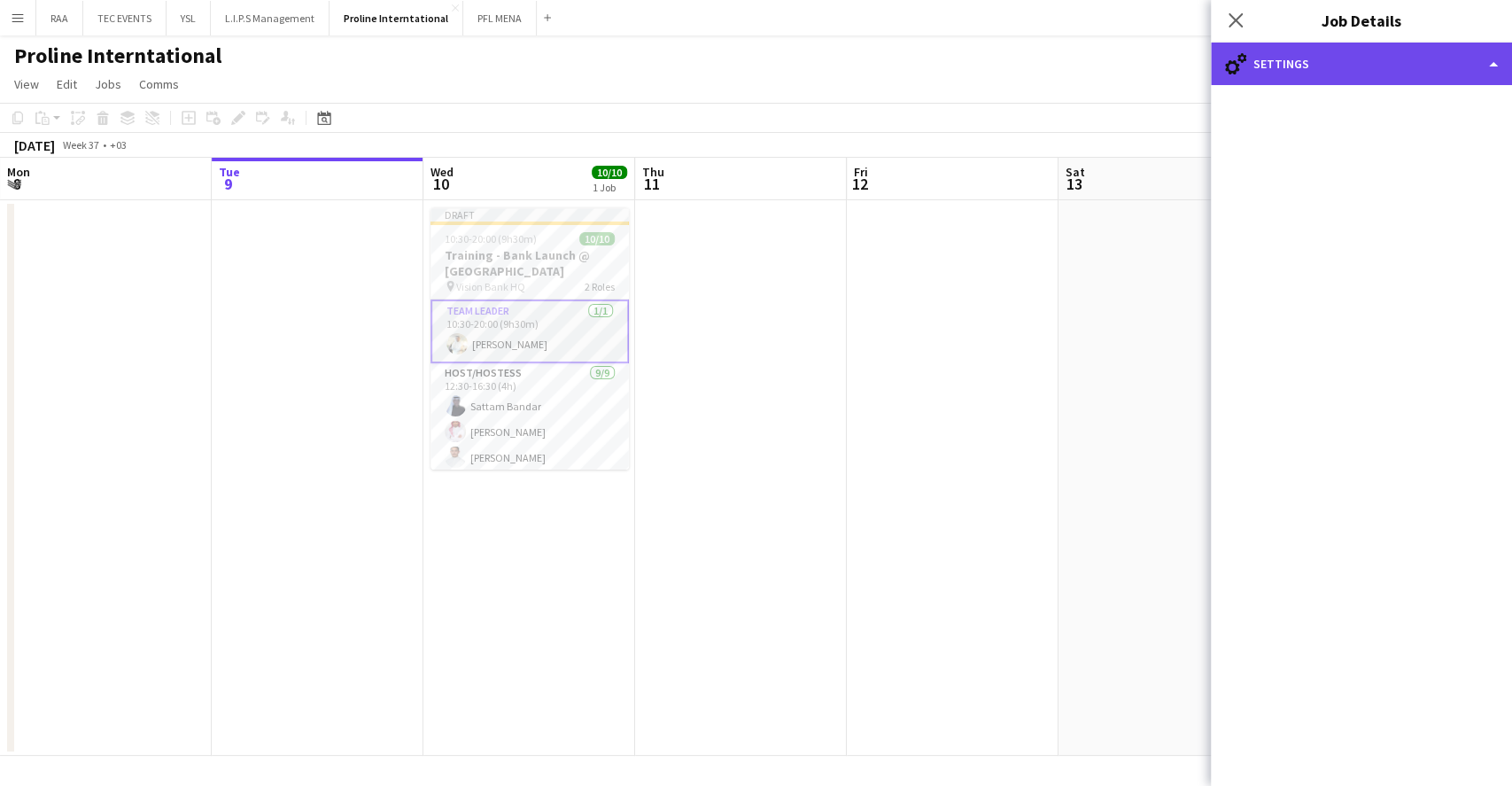
drag, startPoint x: 1407, startPoint y: 62, endPoint x: 1403, endPoint y: 71, distance: 9.8
click at [1406, 62] on div "cog-double-3 Settings" at bounding box center [1361, 63] width 301 height 42
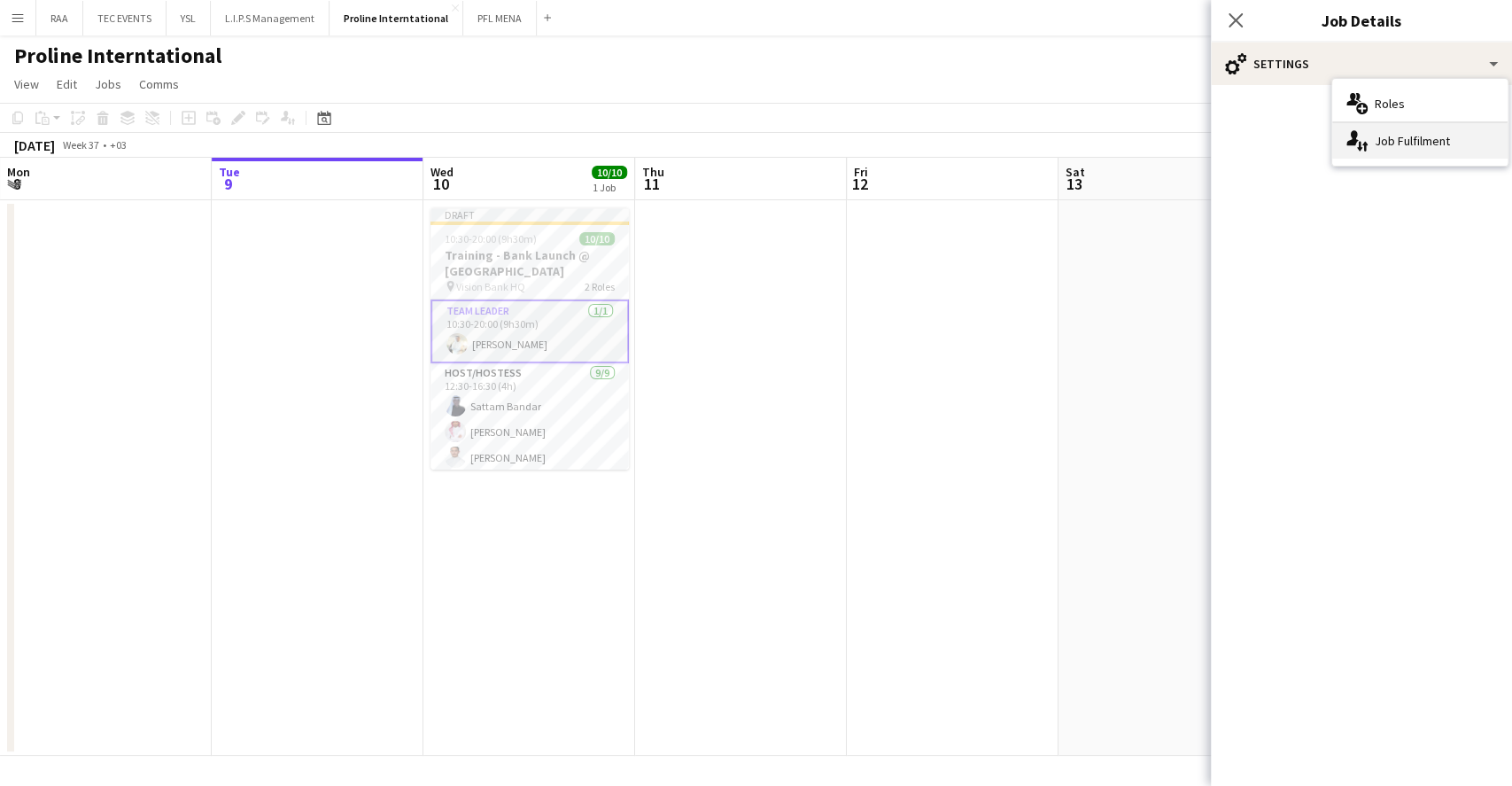
click at [1392, 143] on div "single-neutral-actions-up-down Job Fulfilment" at bounding box center [1419, 140] width 175 height 35
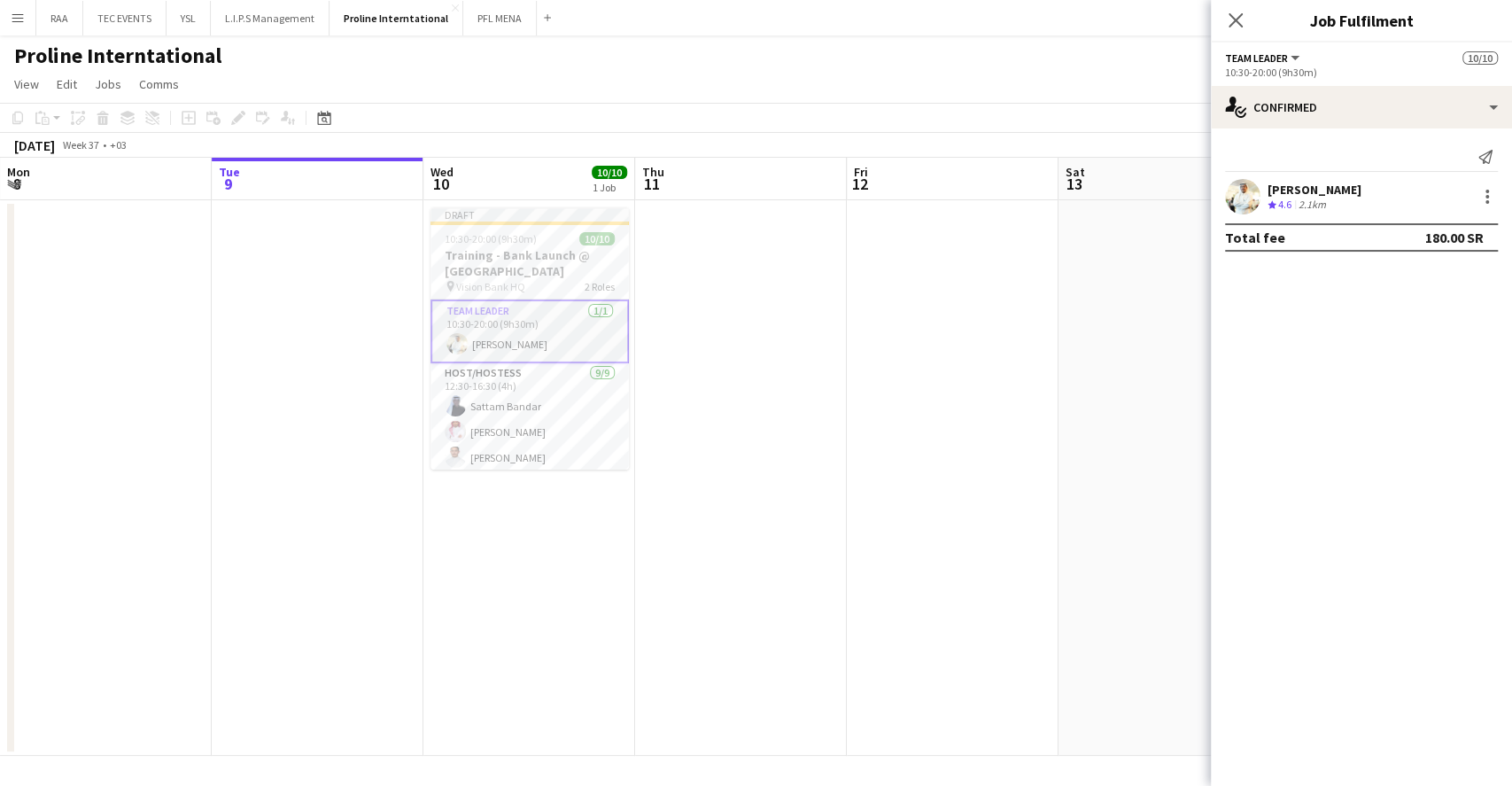
click at [1365, 82] on app-options-switcher "Team Leader All roles Team Leader [DATE] 10:30-20:00 (9h30m)" at bounding box center [1361, 64] width 301 height 43
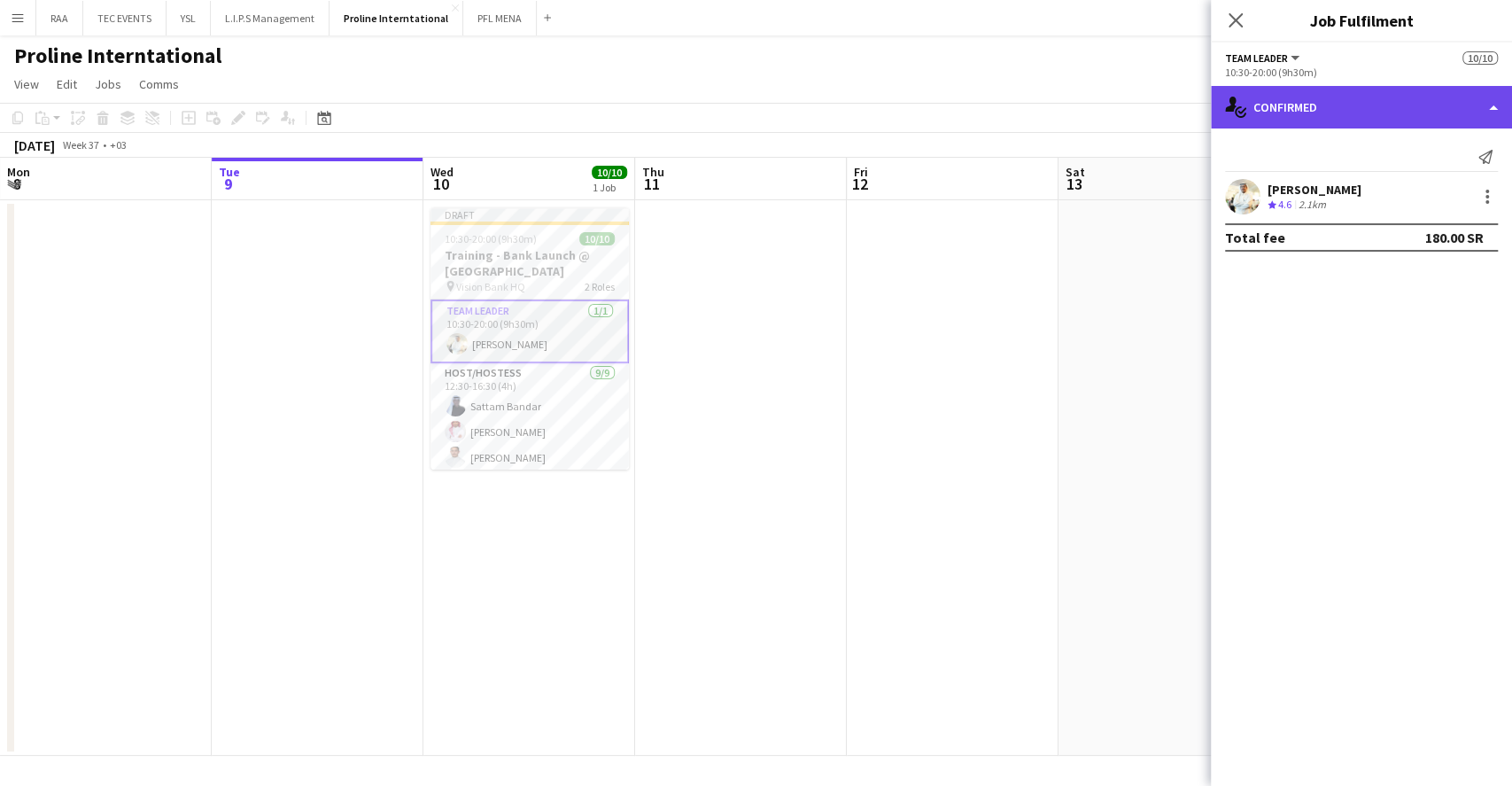
click at [1363, 112] on div "single-neutral-actions-check-2 Confirmed" at bounding box center [1361, 107] width 301 height 42
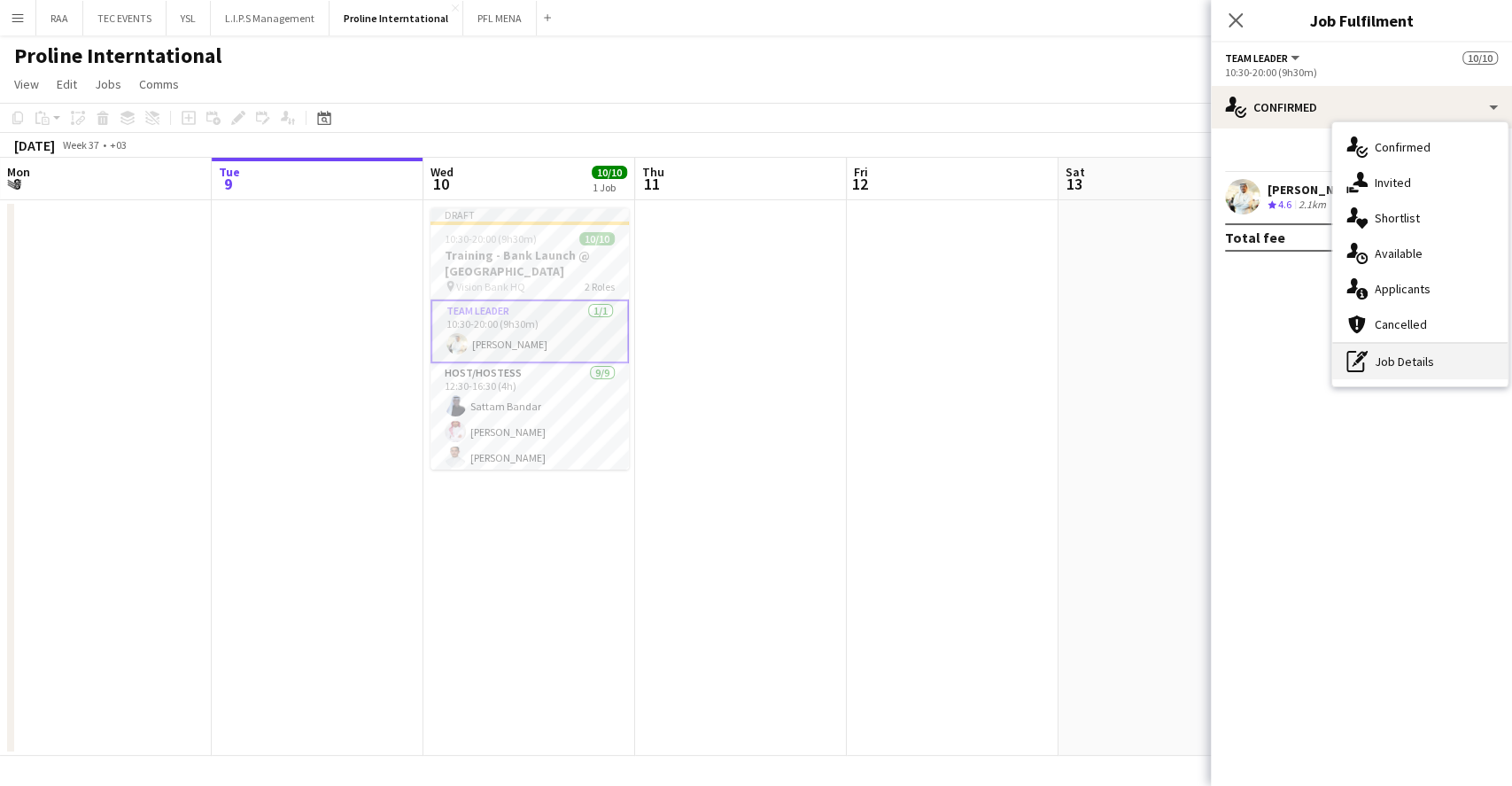
click at [1405, 359] on div "pen-write Job Details" at bounding box center [1419, 361] width 175 height 35
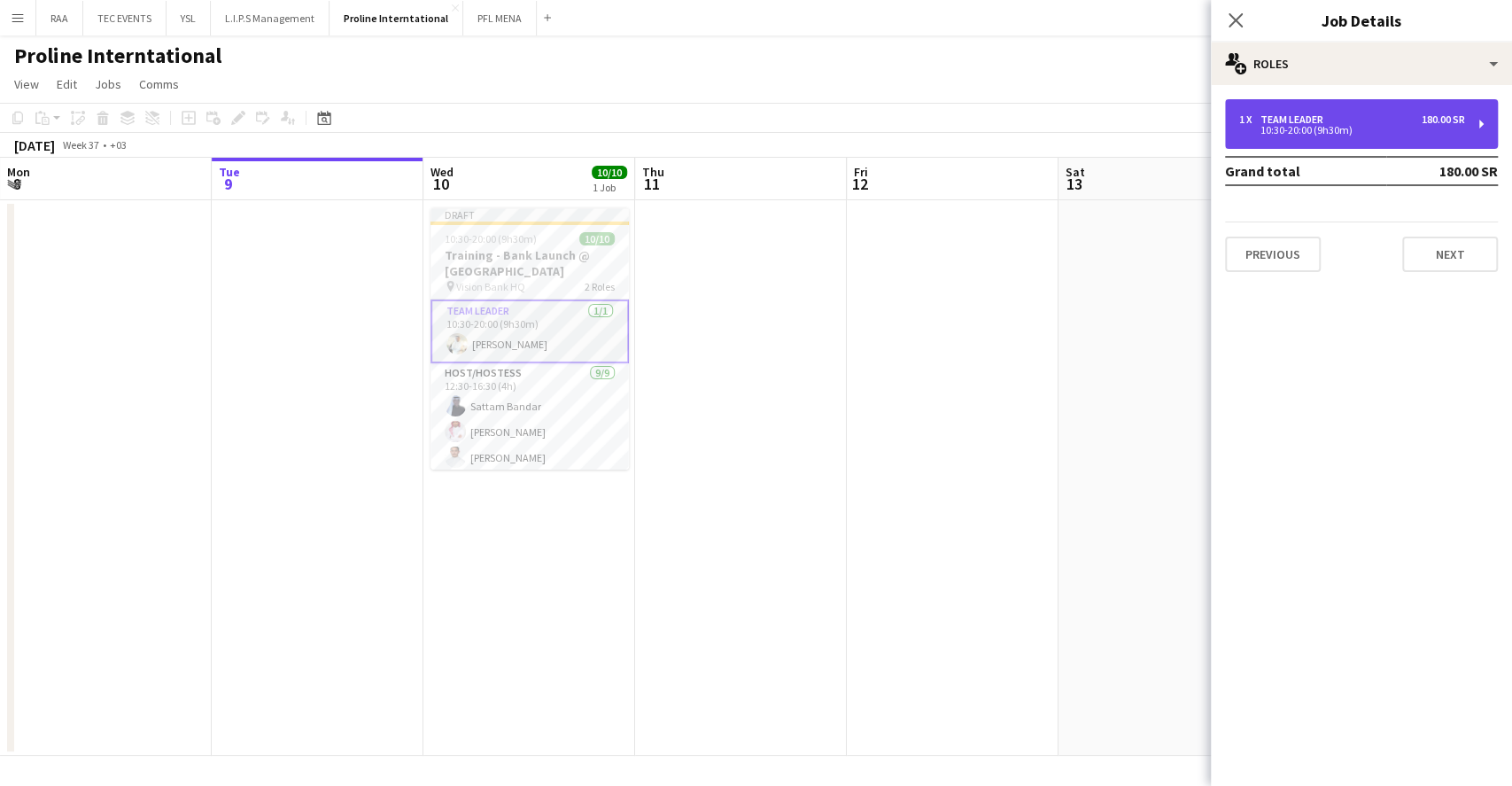
click at [1367, 135] on div "1 x Team Leader 180.00 SR 10:30-20:00 (9h30m)" at bounding box center [1362, 123] width 273 height 49
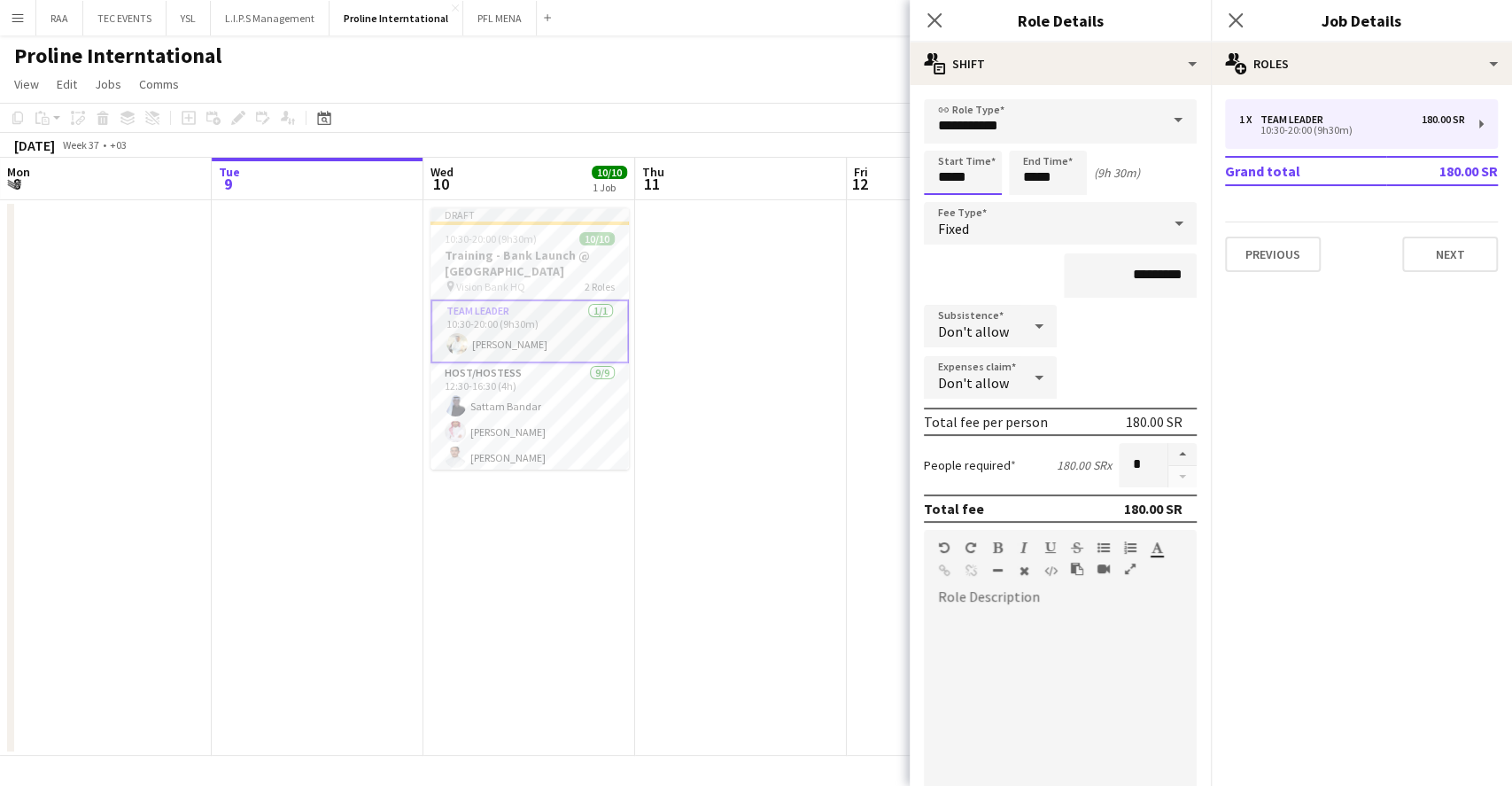
click at [979, 175] on input "*****" at bounding box center [963, 173] width 78 height 44
click at [946, 141] on div at bounding box center [945, 142] width 35 height 18
type input "*****"
click at [946, 141] on div at bounding box center [945, 142] width 35 height 18
click at [1049, 175] on input "*****" at bounding box center [1047, 173] width 78 height 44
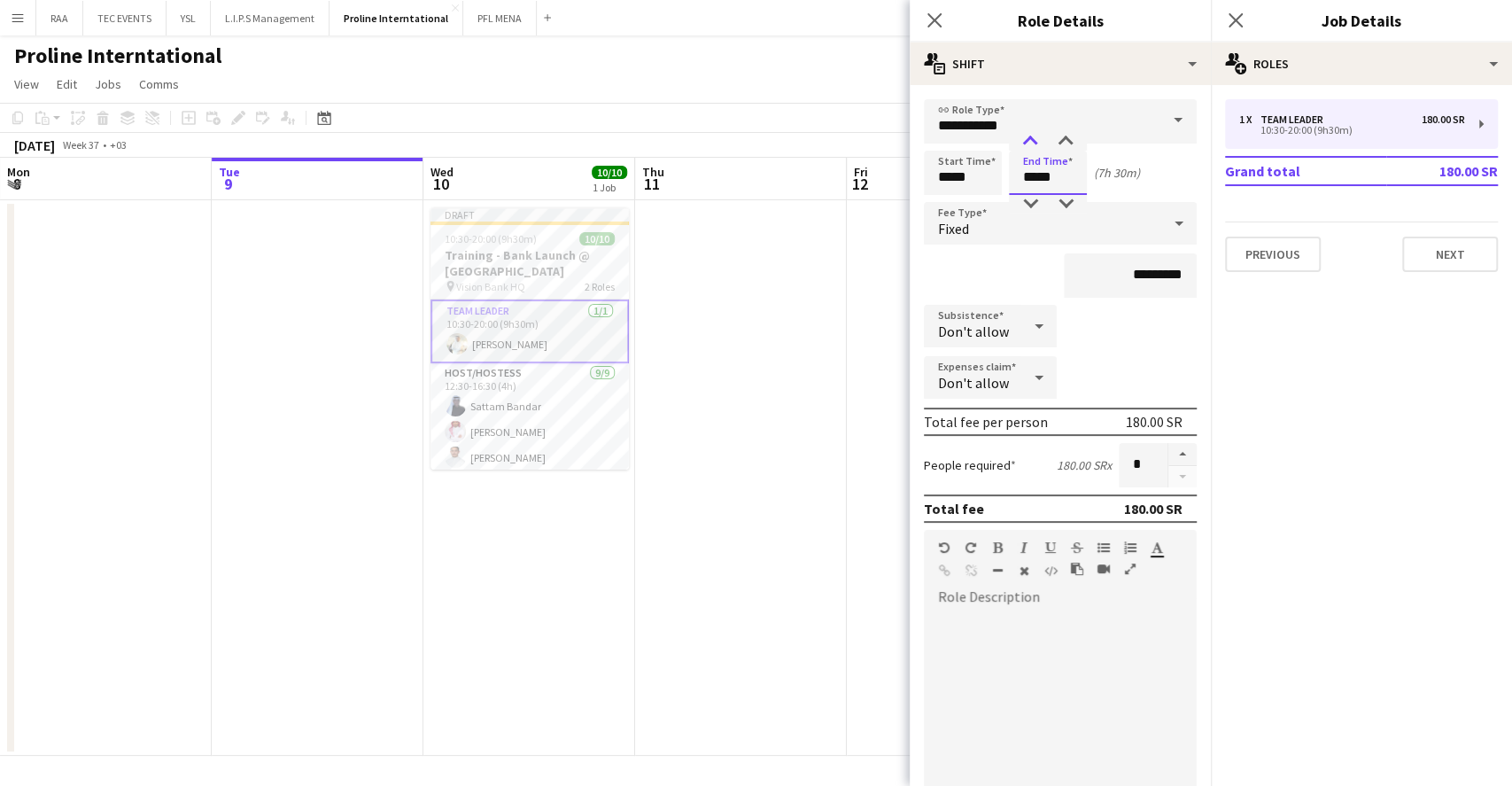
click at [1040, 135] on div at bounding box center [1029, 142] width 35 height 18
click at [1038, 135] on div at bounding box center [1029, 142] width 35 height 18
click at [1037, 200] on div at bounding box center [1029, 204] width 35 height 18
click at [1036, 200] on div at bounding box center [1029, 204] width 35 height 18
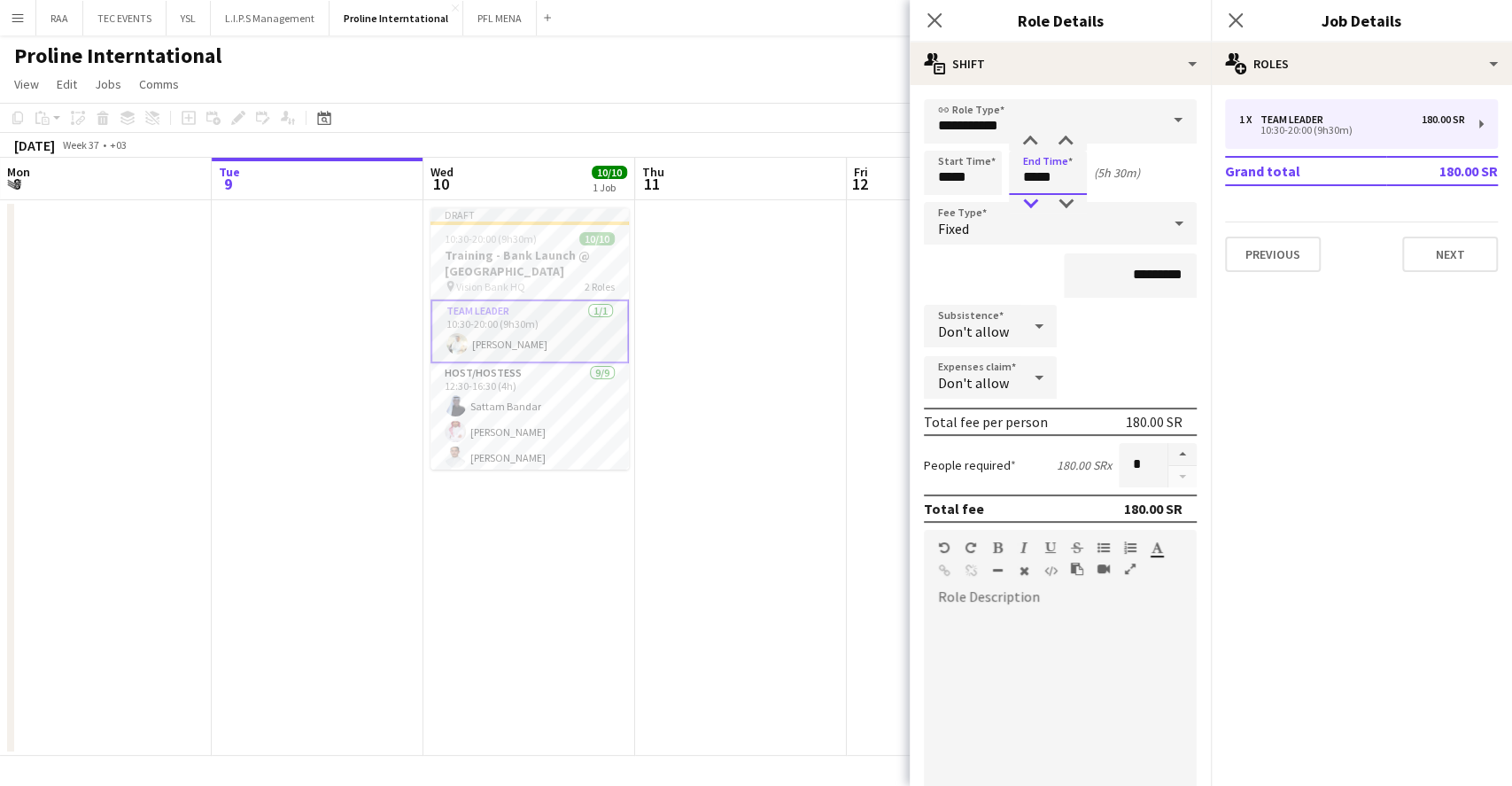
click at [1036, 200] on div at bounding box center [1029, 204] width 35 height 18
click at [1034, 138] on div at bounding box center [1029, 142] width 35 height 18
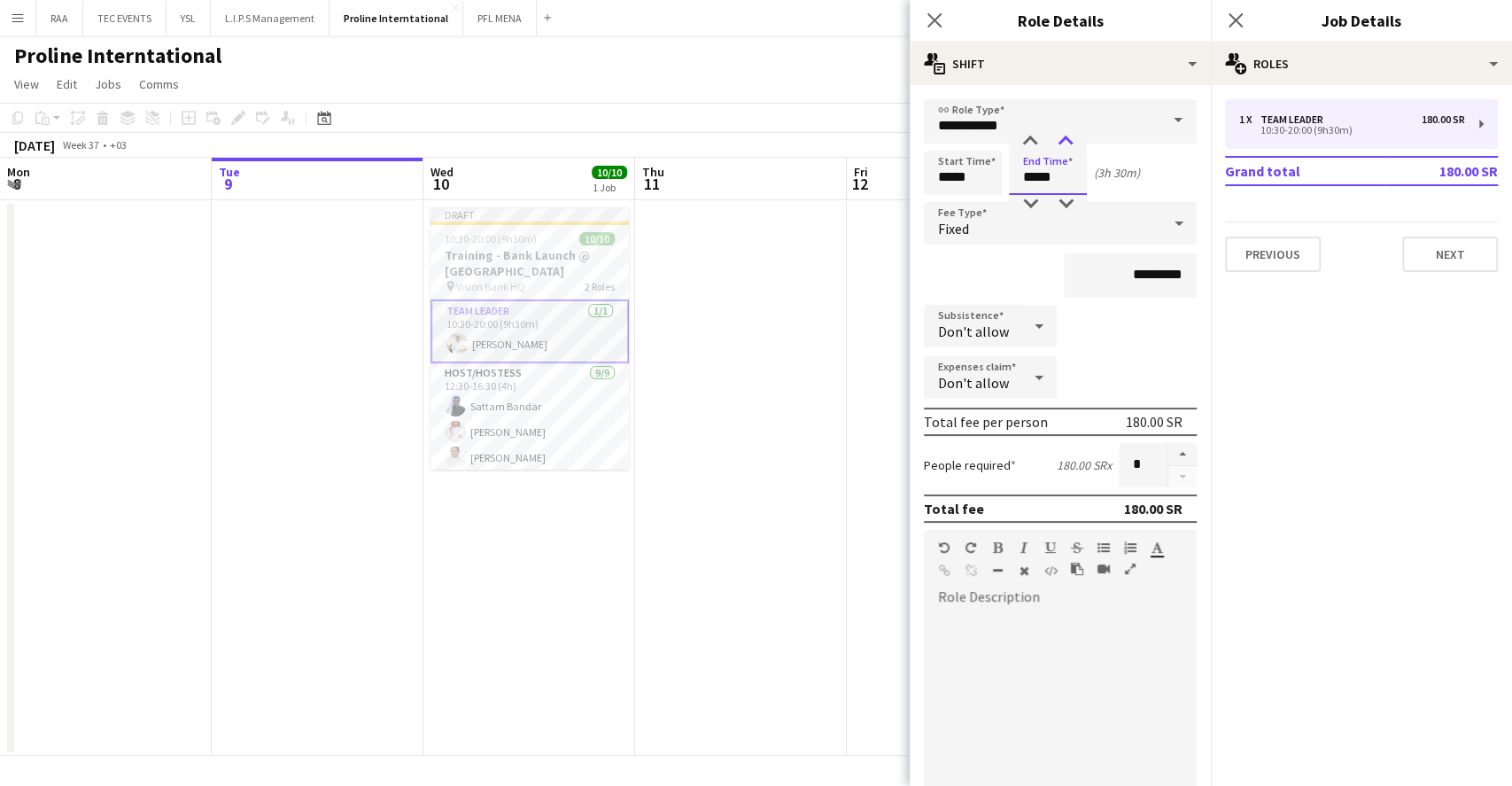
click at [1063, 137] on div at bounding box center [1065, 142] width 35 height 18
type input "*****"
click at [1063, 137] on div at bounding box center [1065, 142] width 35 height 18
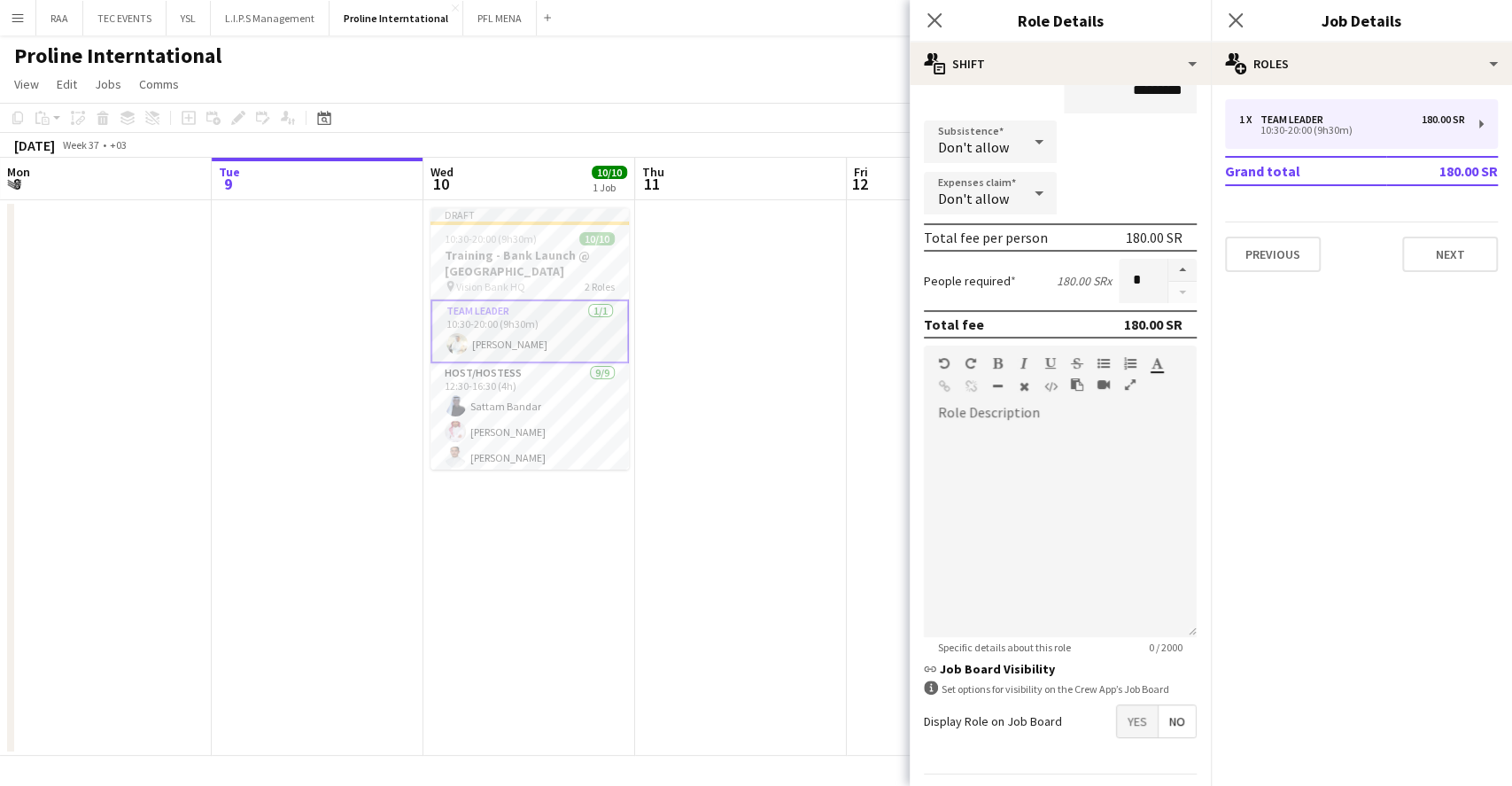
scroll to position [235, 0]
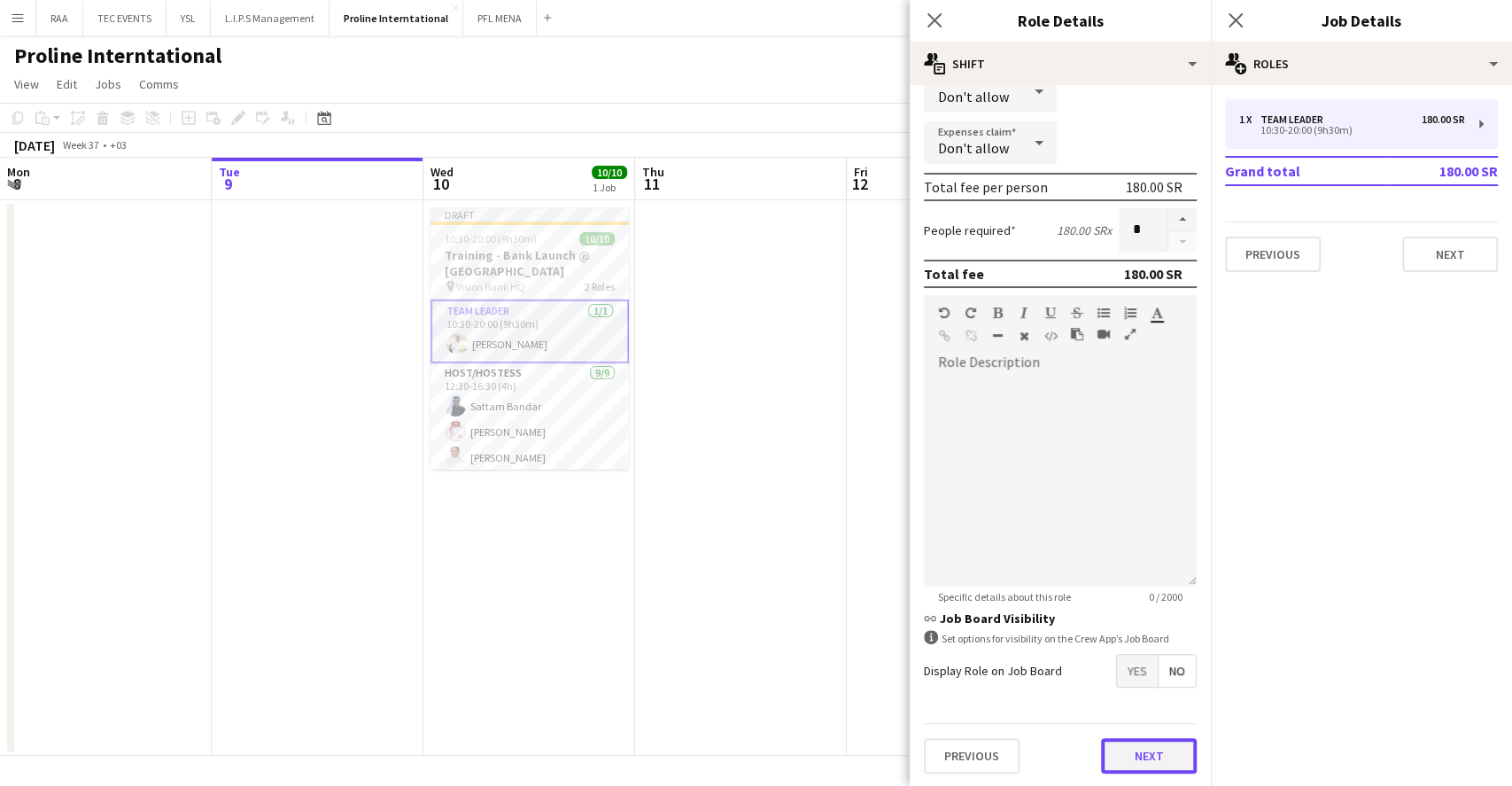
click at [1150, 757] on button "Next" at bounding box center [1149, 755] width 95 height 35
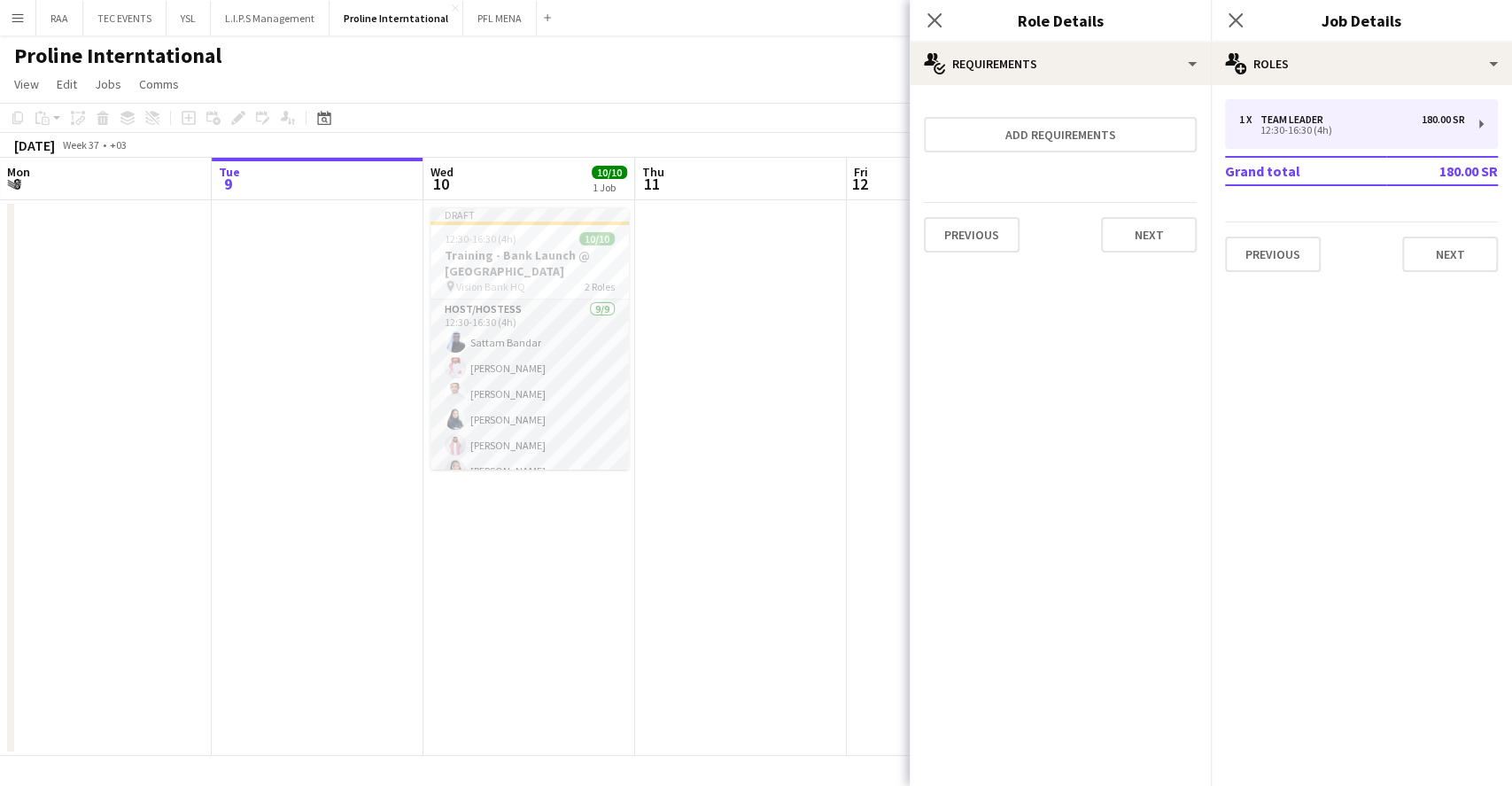
scroll to position [0, 0]
click at [855, 355] on app-date-cell at bounding box center [953, 478] width 212 height 556
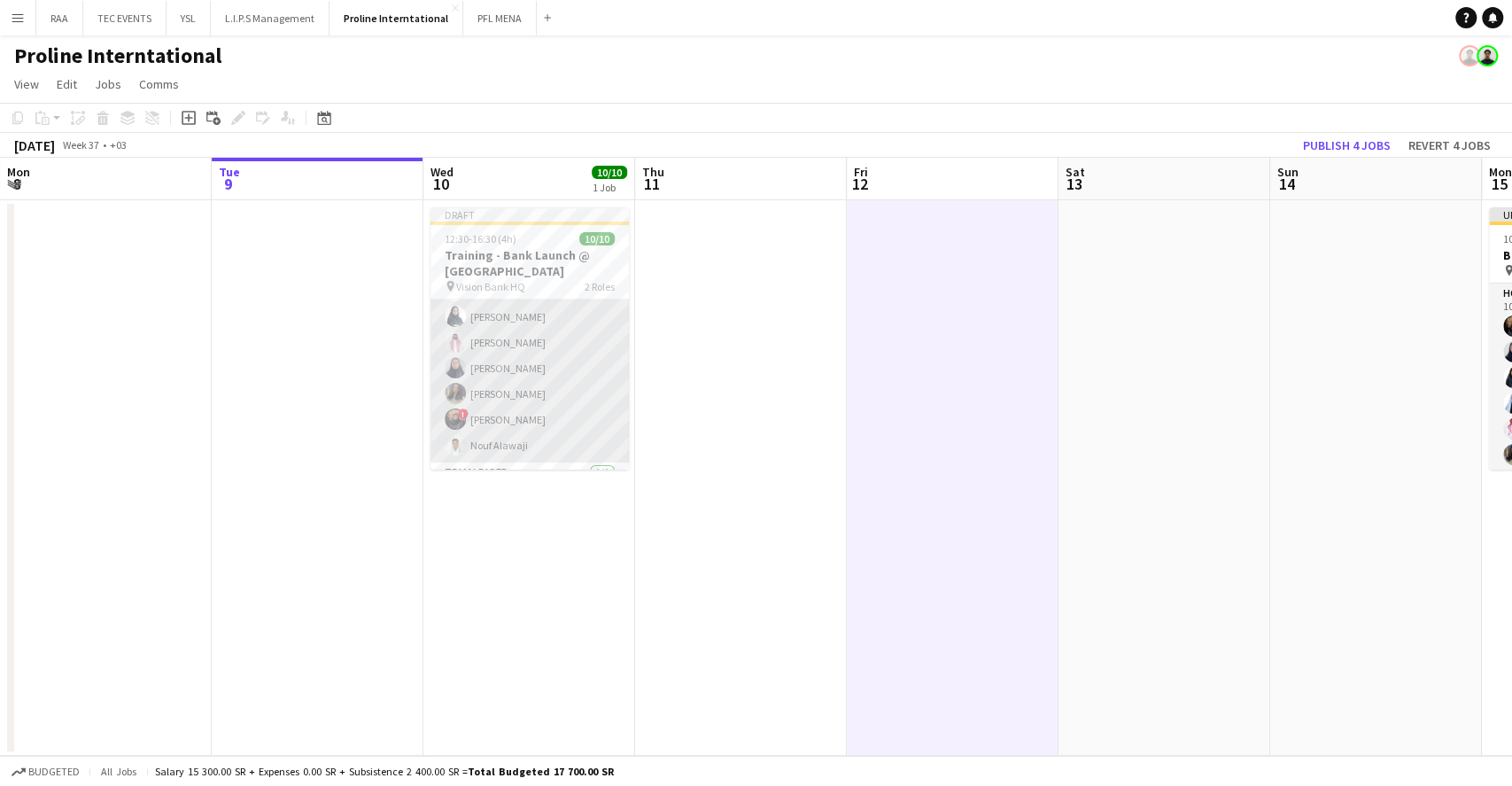
scroll to position [156, 0]
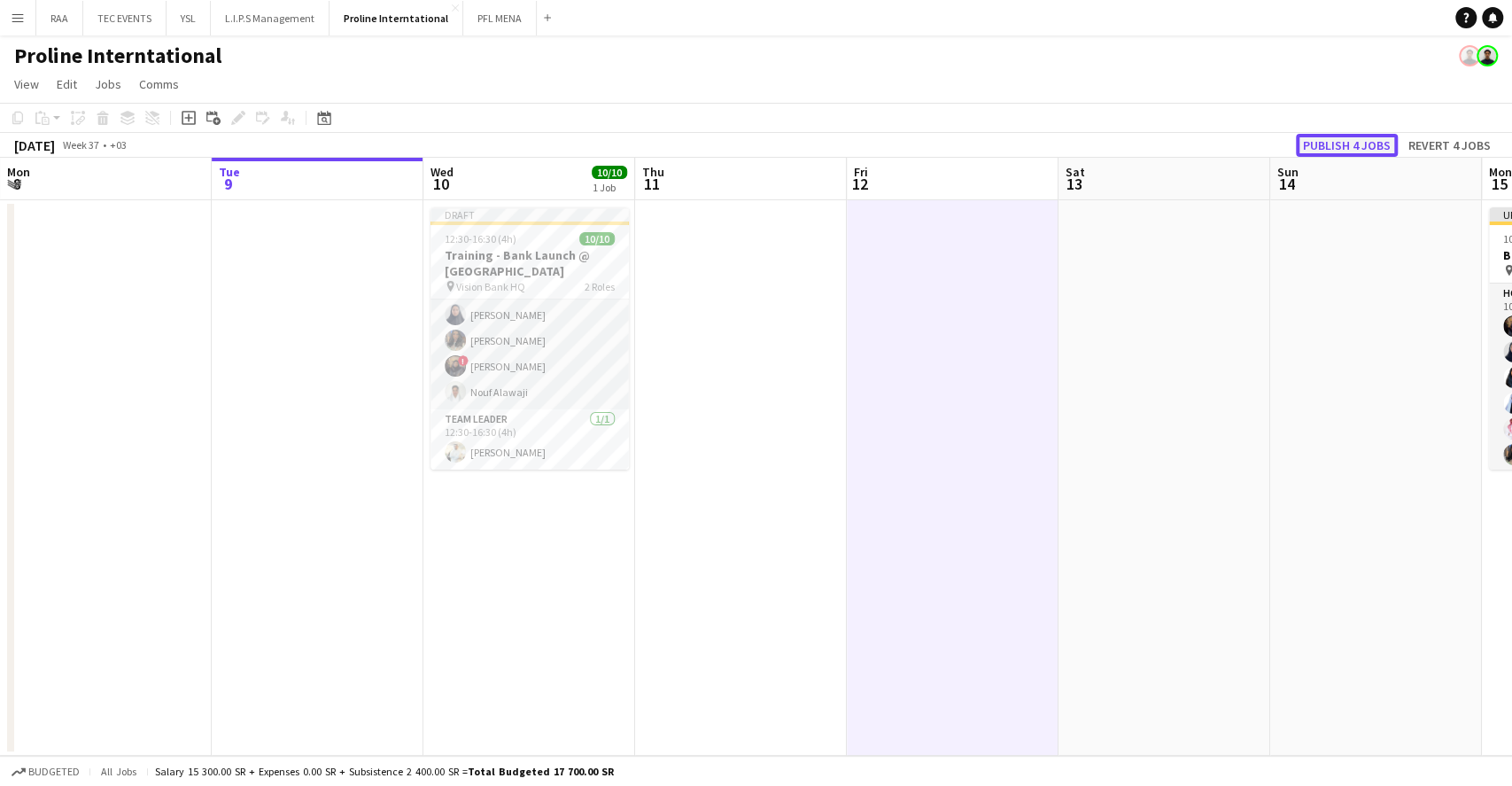
click at [1374, 138] on button "Publish 4 jobs" at bounding box center [1347, 146] width 102 height 23
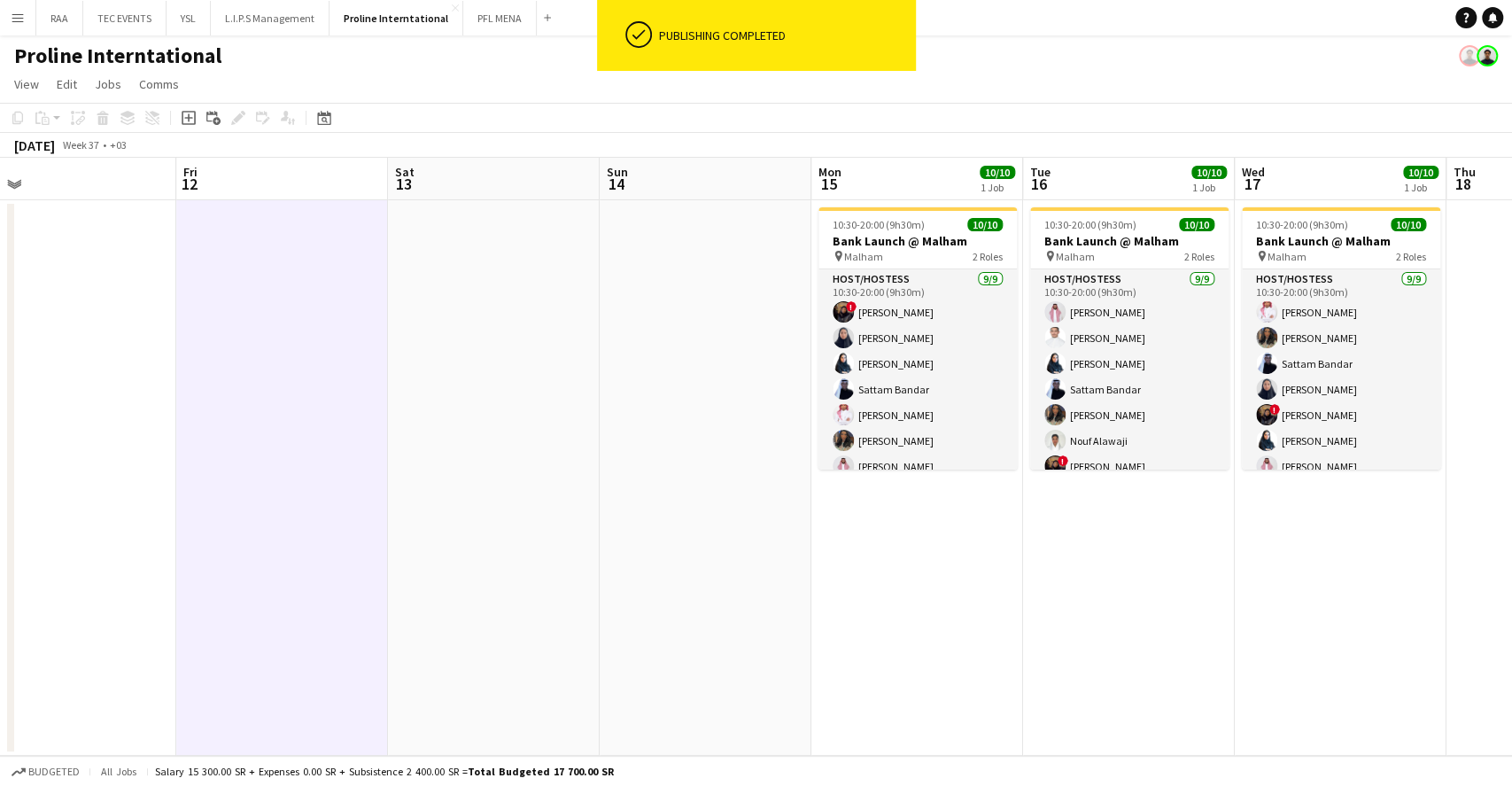
scroll to position [0, 673]
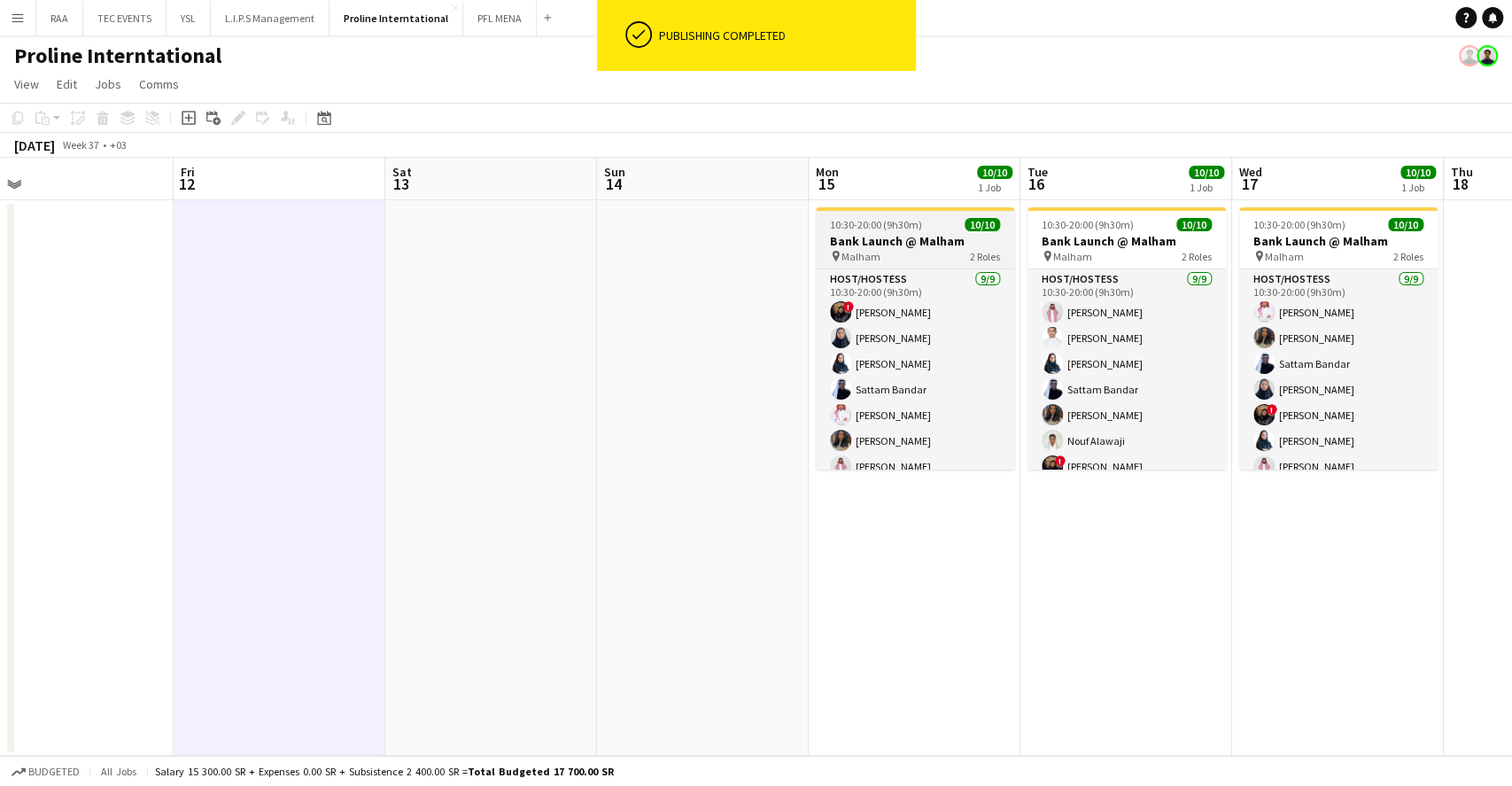
click at [894, 257] on div "pin Malham 2 Roles" at bounding box center [915, 256] width 199 height 14
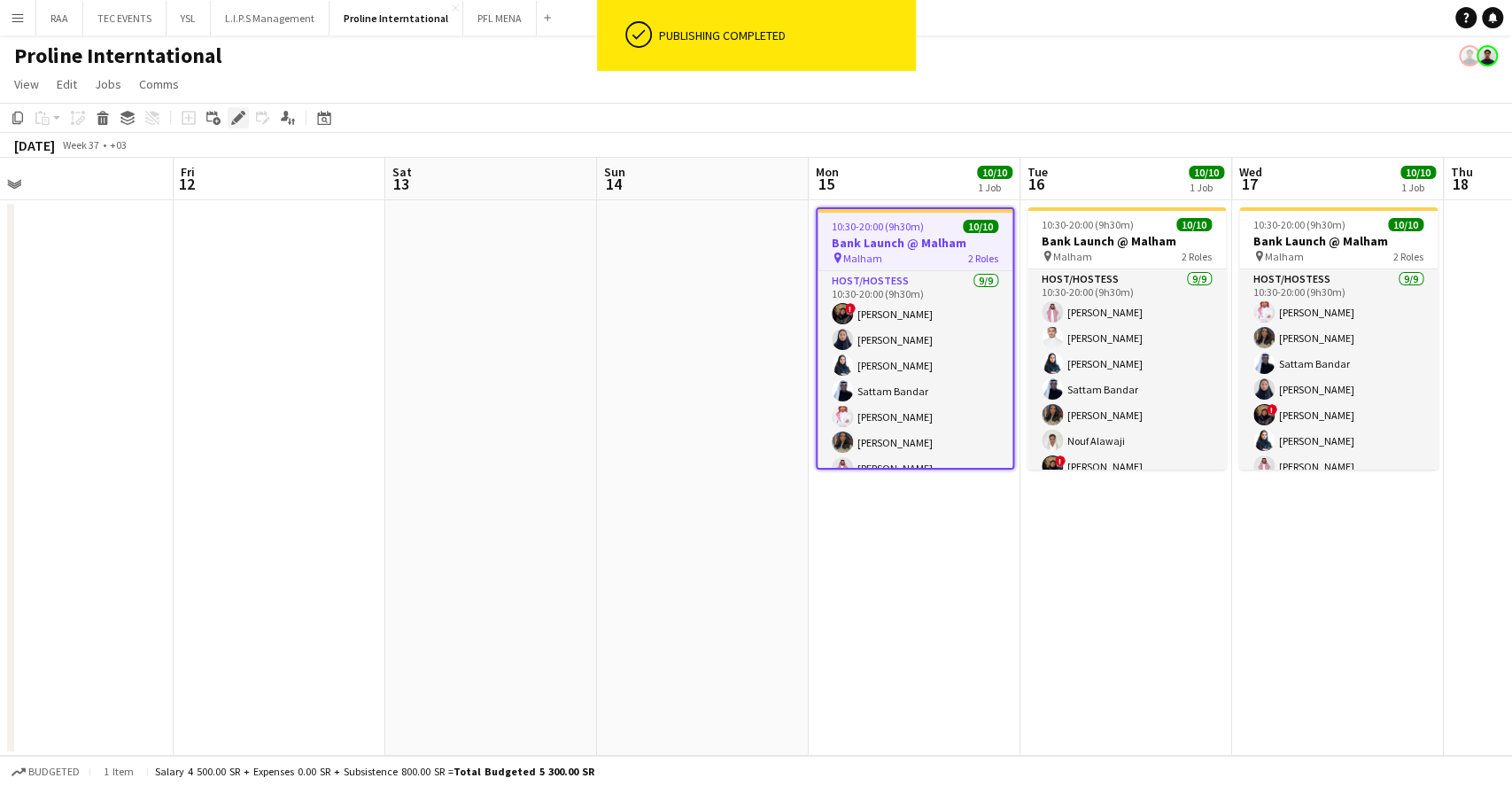
click at [244, 119] on icon "Edit" at bounding box center [238, 118] width 14 height 14
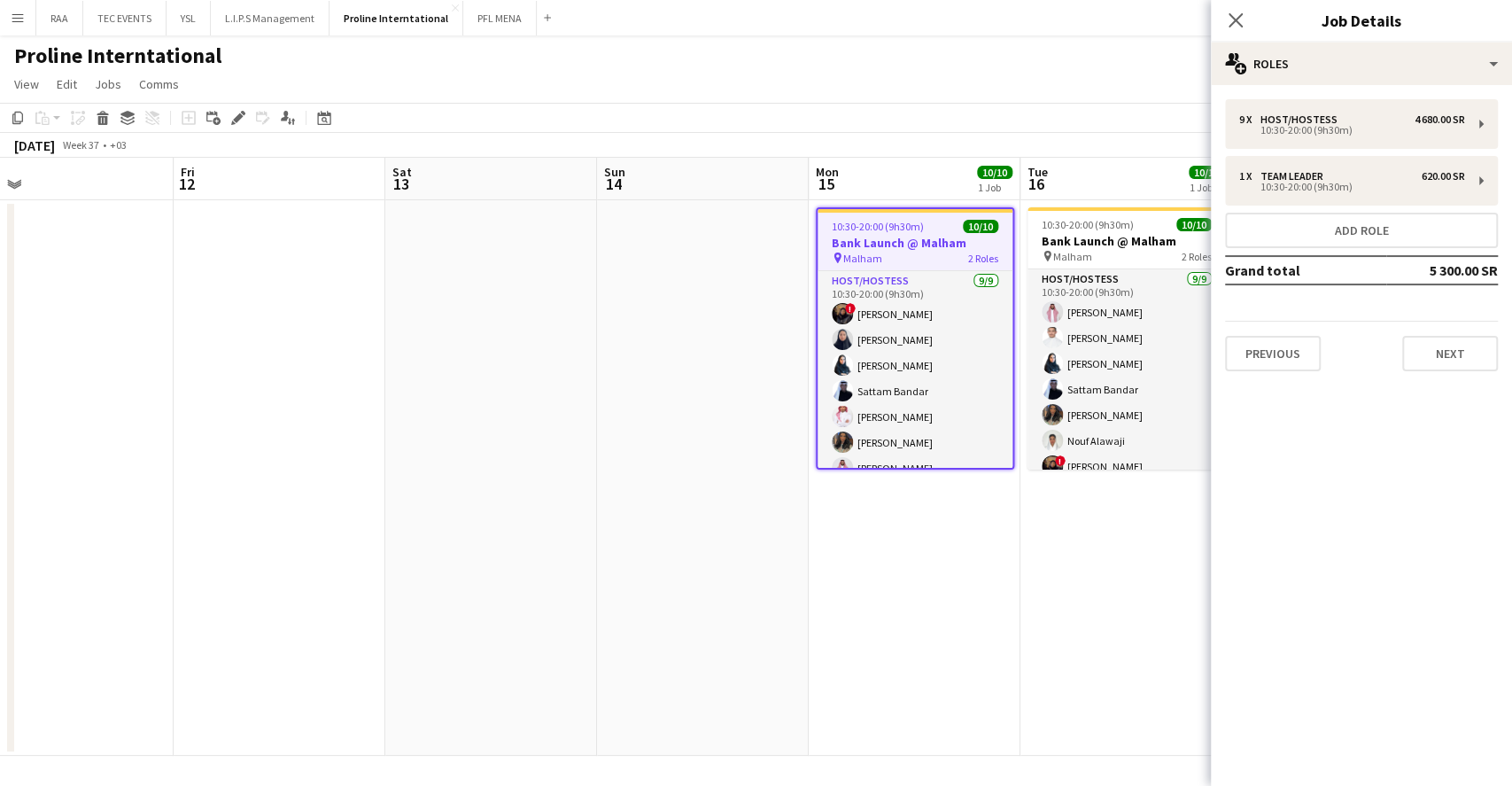
click at [1358, 37] on div "Close pop-in Job Details" at bounding box center [1361, 21] width 301 height 42
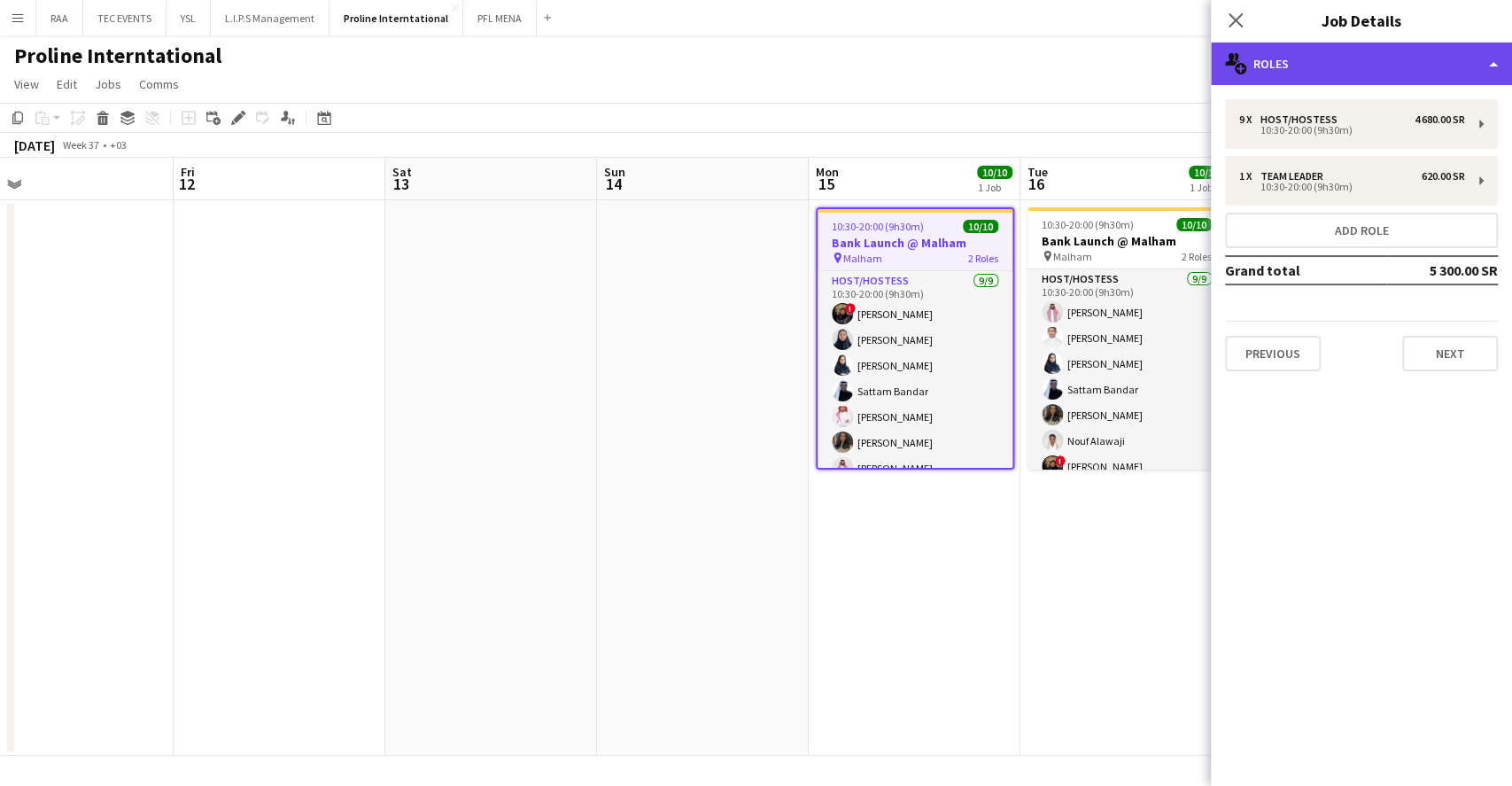
click at [1358, 57] on div "multiple-users-add Roles" at bounding box center [1361, 63] width 301 height 42
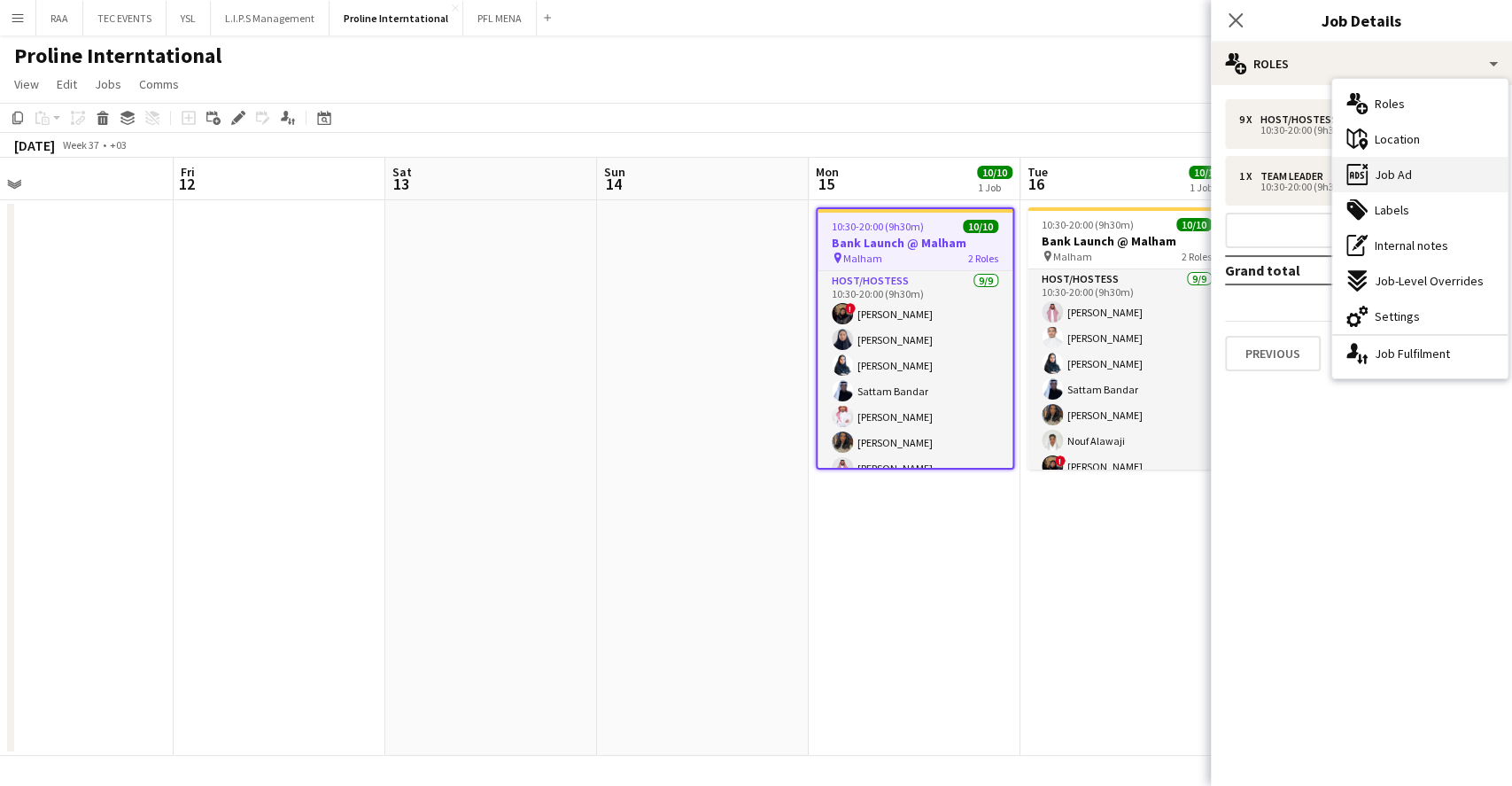
click at [1405, 174] on span "Job Ad" at bounding box center [1392, 174] width 37 height 16
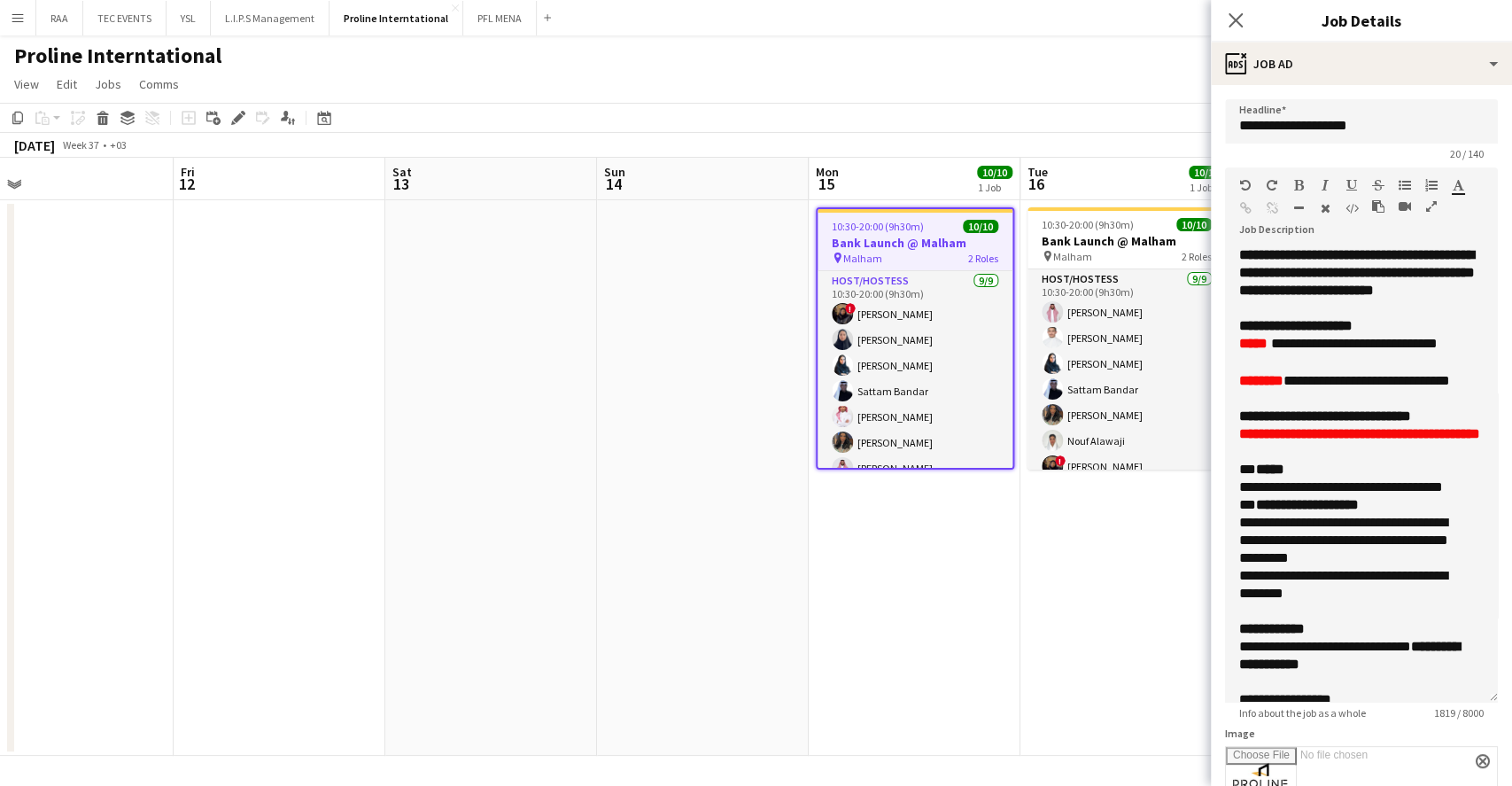
drag, startPoint x: 1471, startPoint y: 344, endPoint x: 1438, endPoint y: 647, distance: 304.8
click at [1463, 693] on div "**********" at bounding box center [1362, 474] width 273 height 456
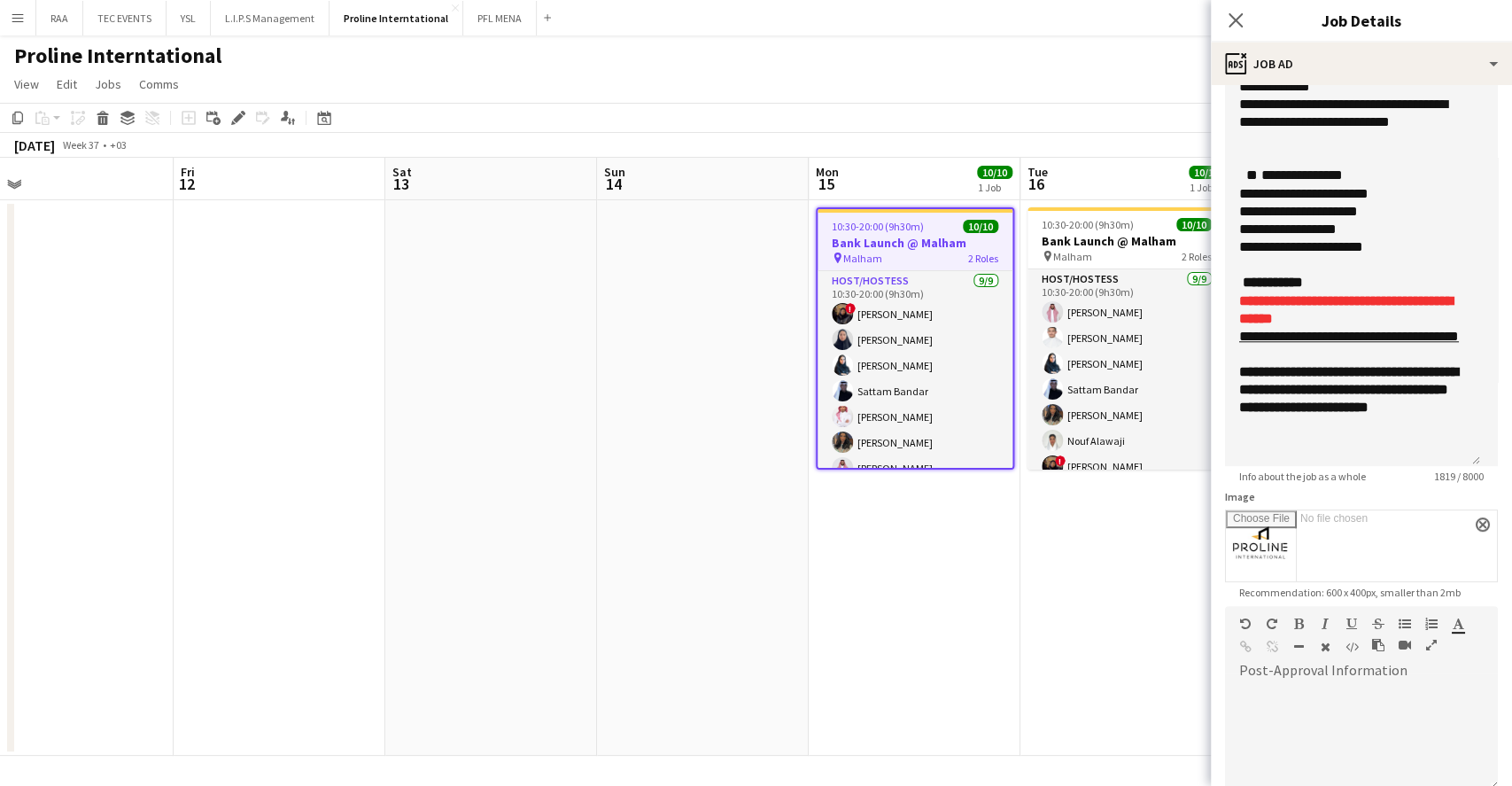
scroll to position [1143, 0]
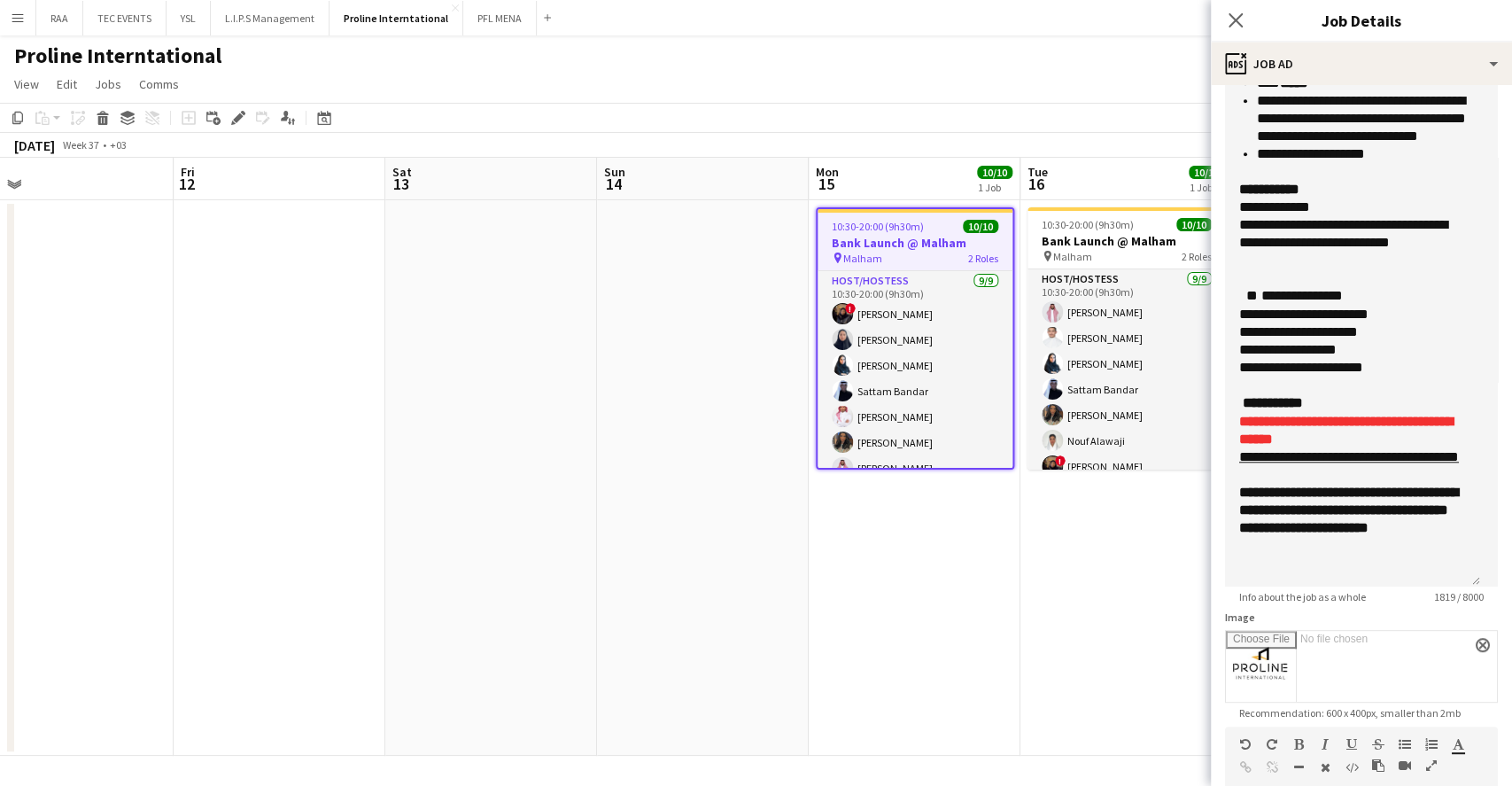
drag, startPoint x: 1469, startPoint y: 457, endPoint x: 1439, endPoint y: 585, distance: 131.5
click at [1439, 585] on div "**********" at bounding box center [1353, 299] width 255 height 576
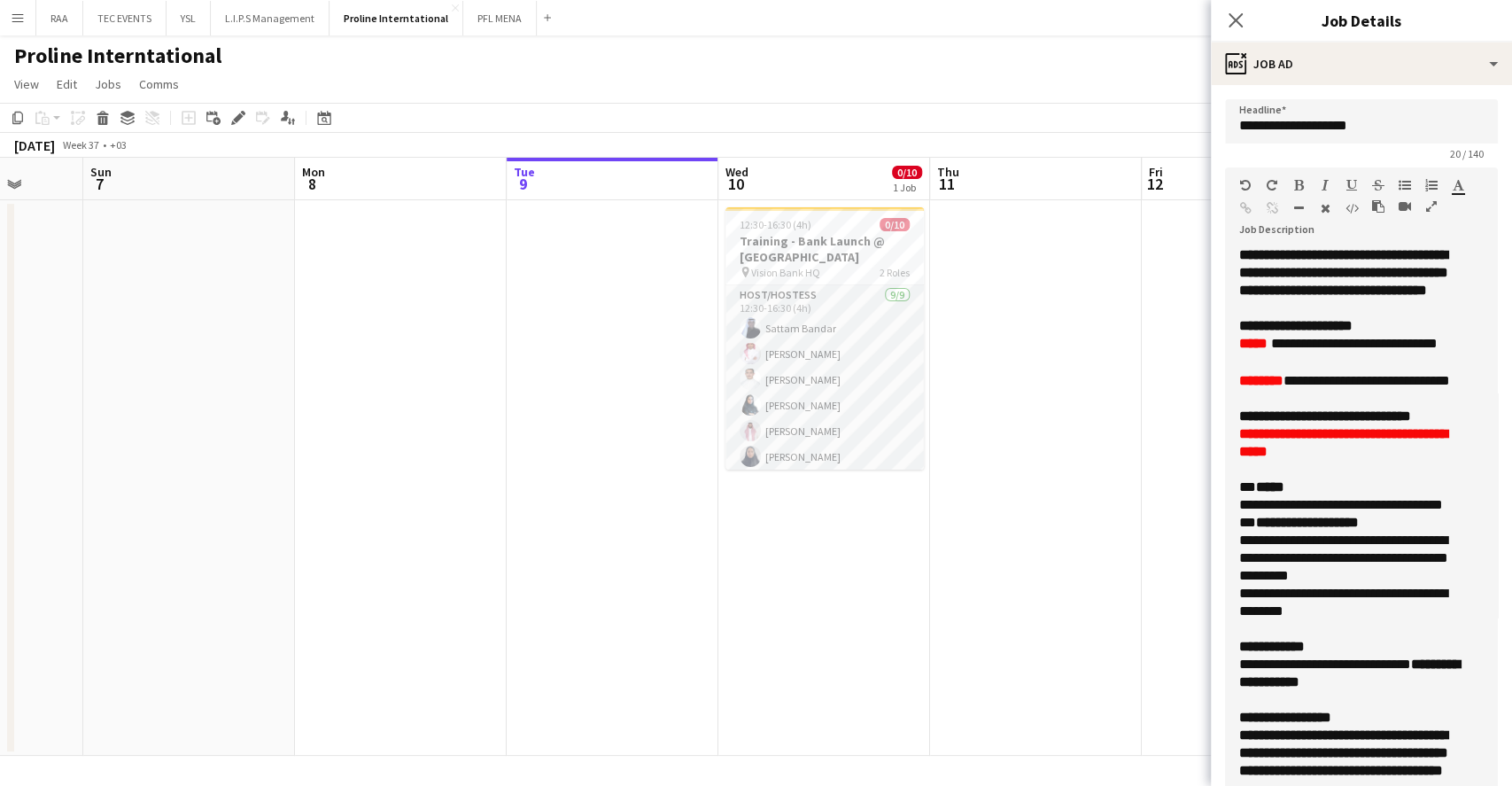
scroll to position [0, 553]
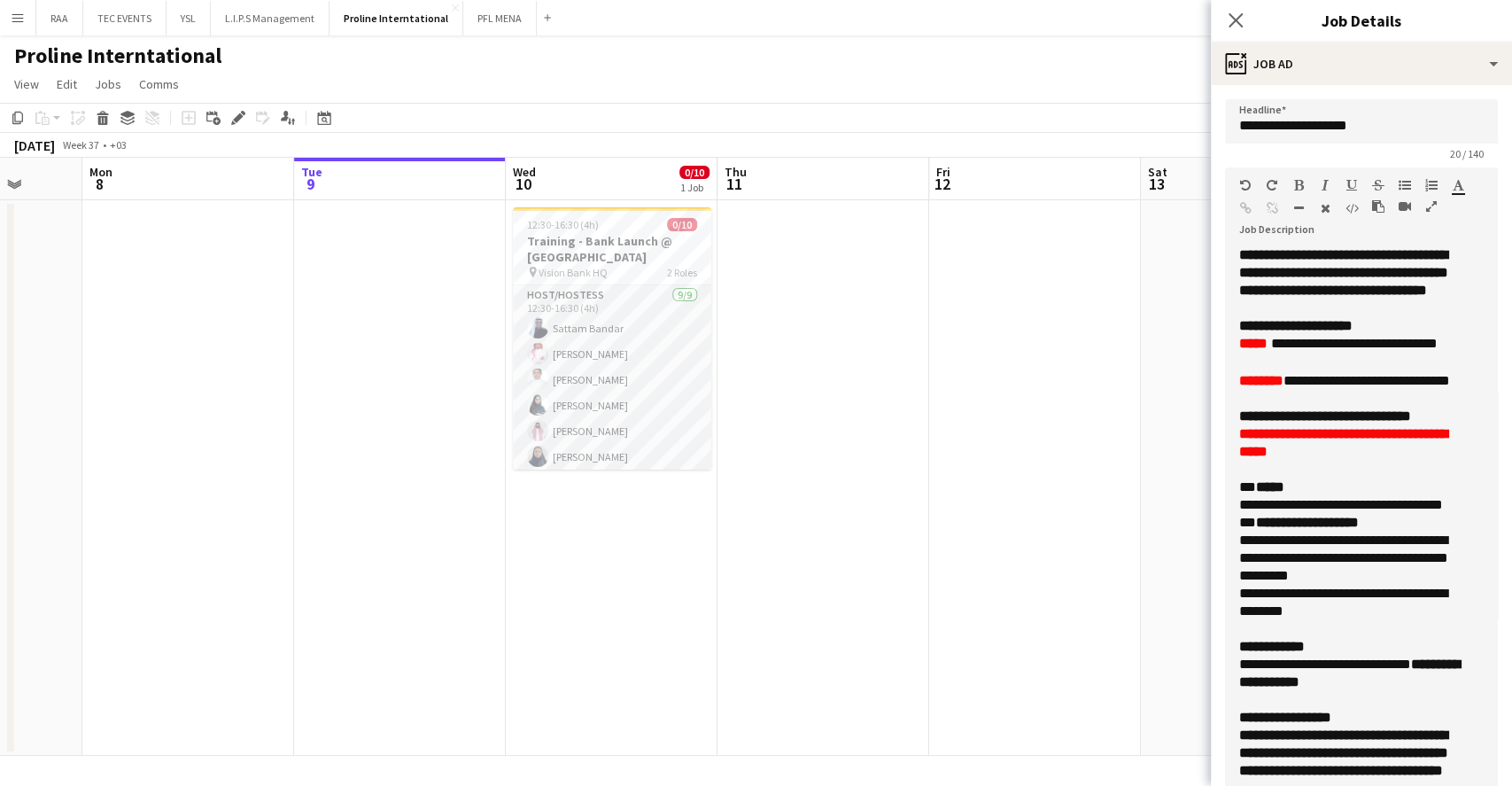
drag, startPoint x: 442, startPoint y: 357, endPoint x: 1219, endPoint y: 389, distance: 777.7
click at [1219, 389] on body "Menu Boards Boards Boards All jobs Status Workforce Workforce My Workforce Recr…" at bounding box center [756, 393] width 1512 height 786
click at [586, 252] on h3 "Training - Bank Launch @ [GEOGRAPHIC_DATA]" at bounding box center [612, 248] width 199 height 31
type input "**********"
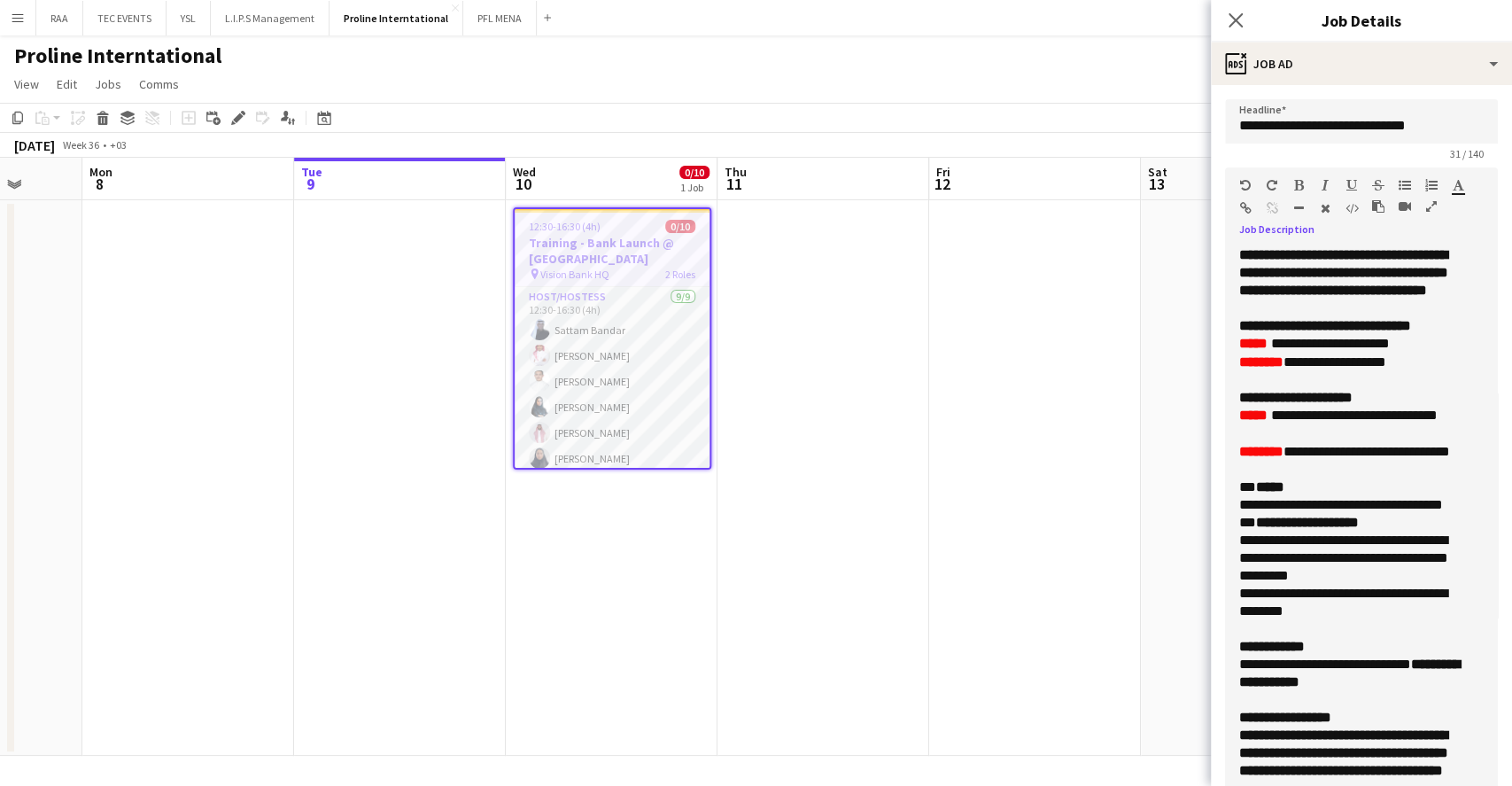
drag, startPoint x: 1285, startPoint y: 486, endPoint x: 1227, endPoint y: 348, distance: 149.7
click at [1227, 348] on div "**********" at bounding box center [1353, 538] width 255 height 583
copy div "**********"
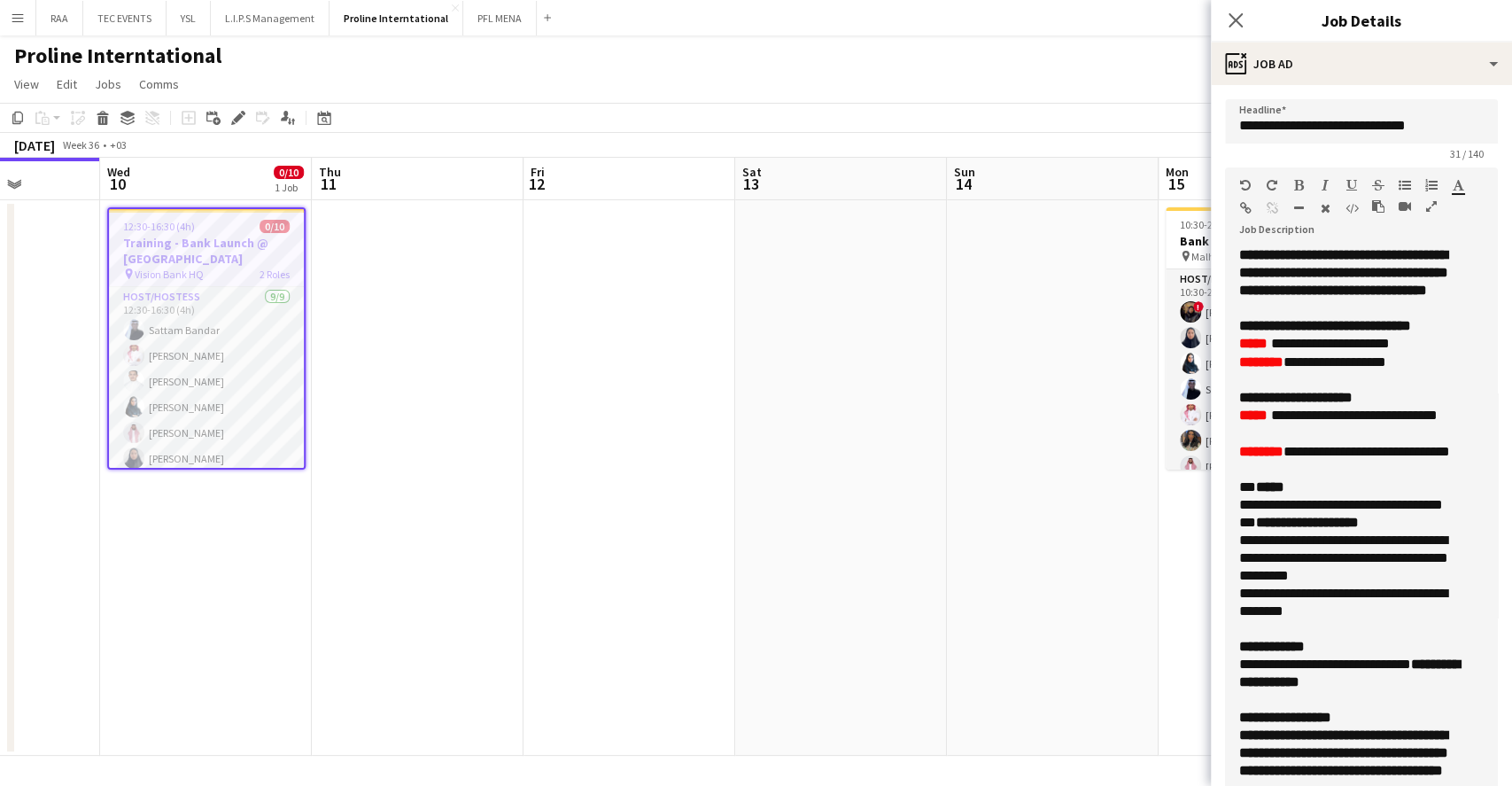
drag, startPoint x: 995, startPoint y: 460, endPoint x: 511, endPoint y: 424, distance: 485.3
click at [589, 464] on app-calendar-viewport "Sun 7 Mon 8 Tue 9 Wed 10 0/10 1 Job Thu 11 Fri 12 Sat 13 Sun 14 Mon 15 10/10 1 …" at bounding box center [756, 456] width 1512 height 598
